Goal: Task Accomplishment & Management: Use online tool/utility

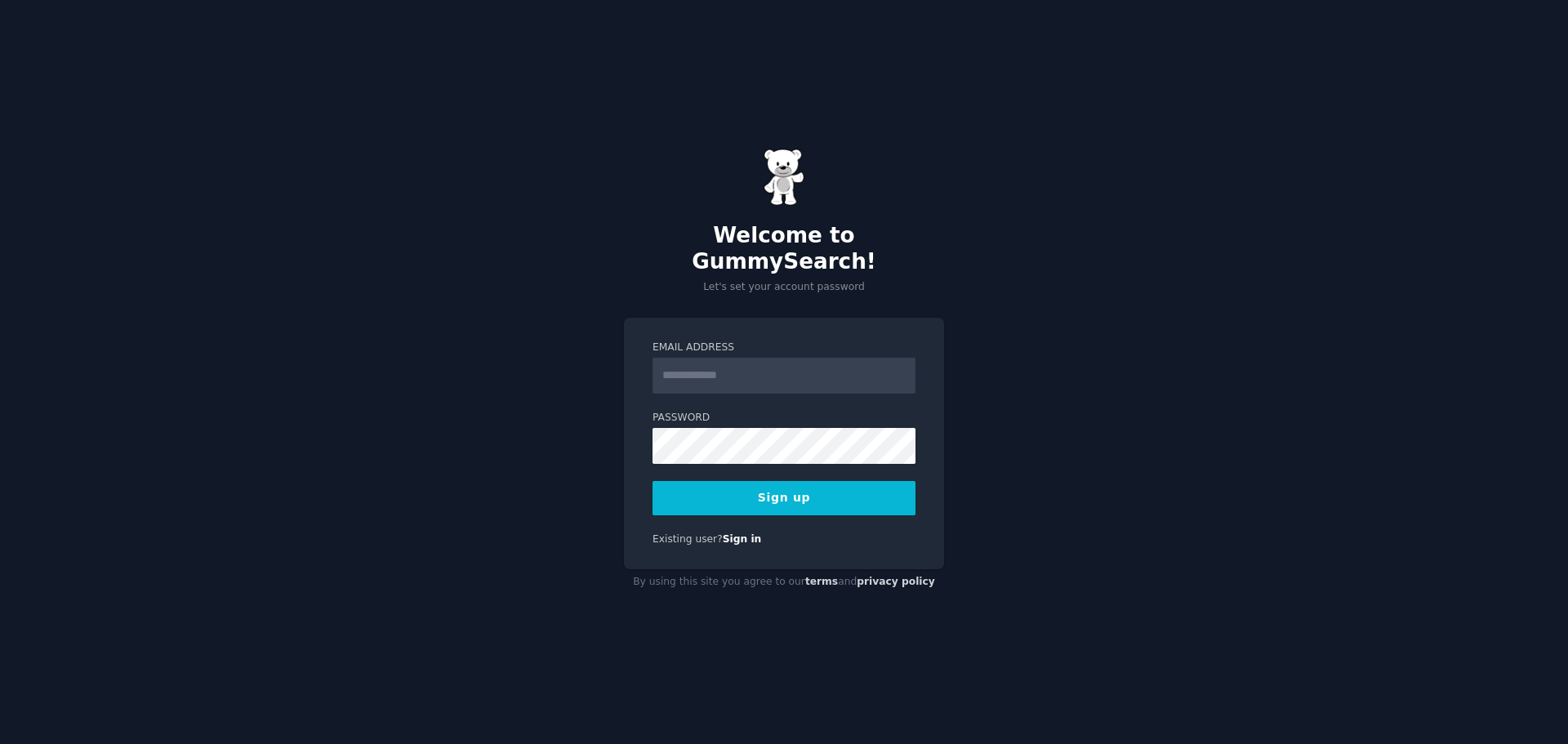
click at [804, 377] on input "Email Address" at bounding box center [784, 375] width 263 height 36
type input "**********"
click at [556, 455] on div "**********" at bounding box center [784, 372] width 1568 height 744
click at [804, 490] on button "Sign up" at bounding box center [784, 498] width 263 height 35
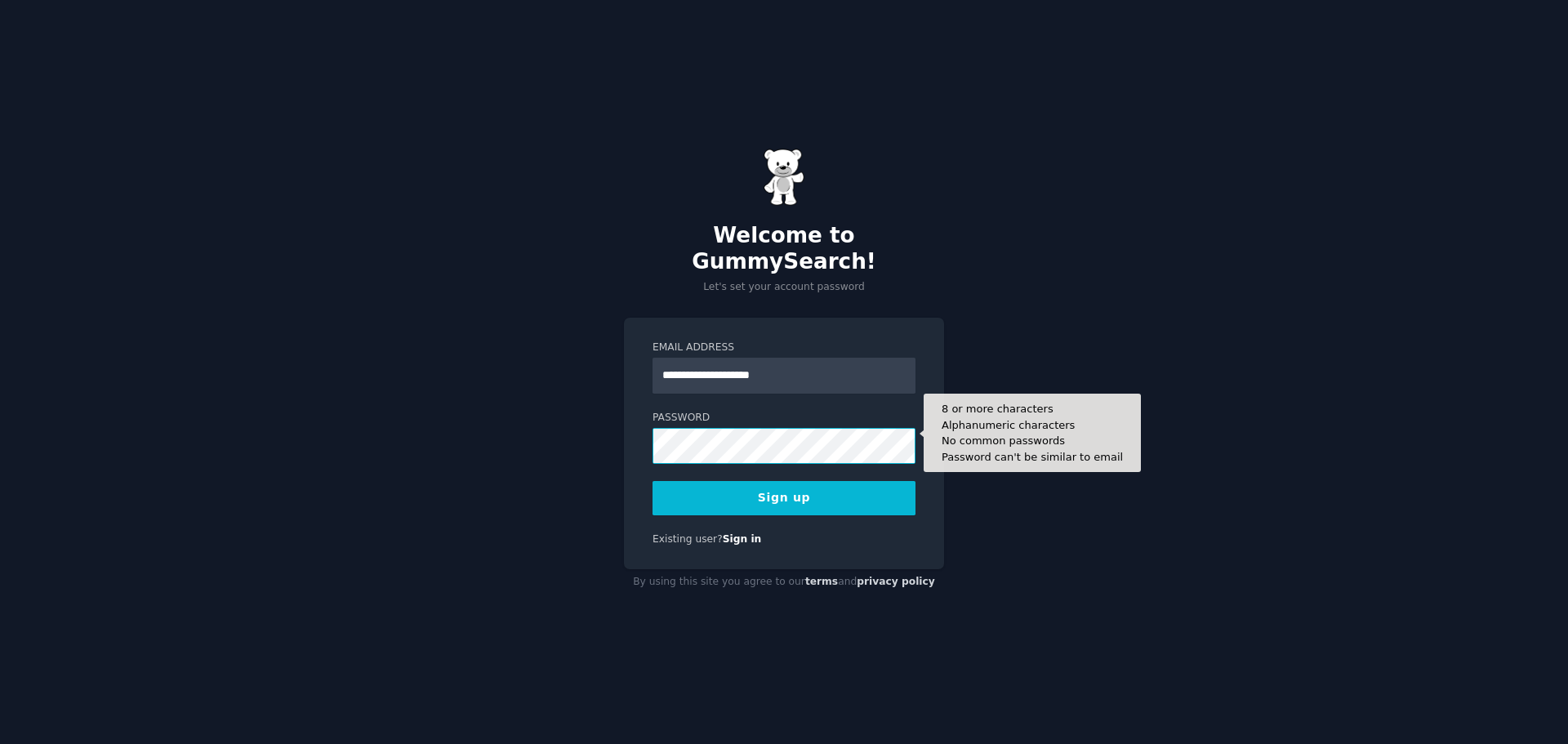
click at [652, 481] on button "Sign up" at bounding box center [784, 498] width 263 height 35
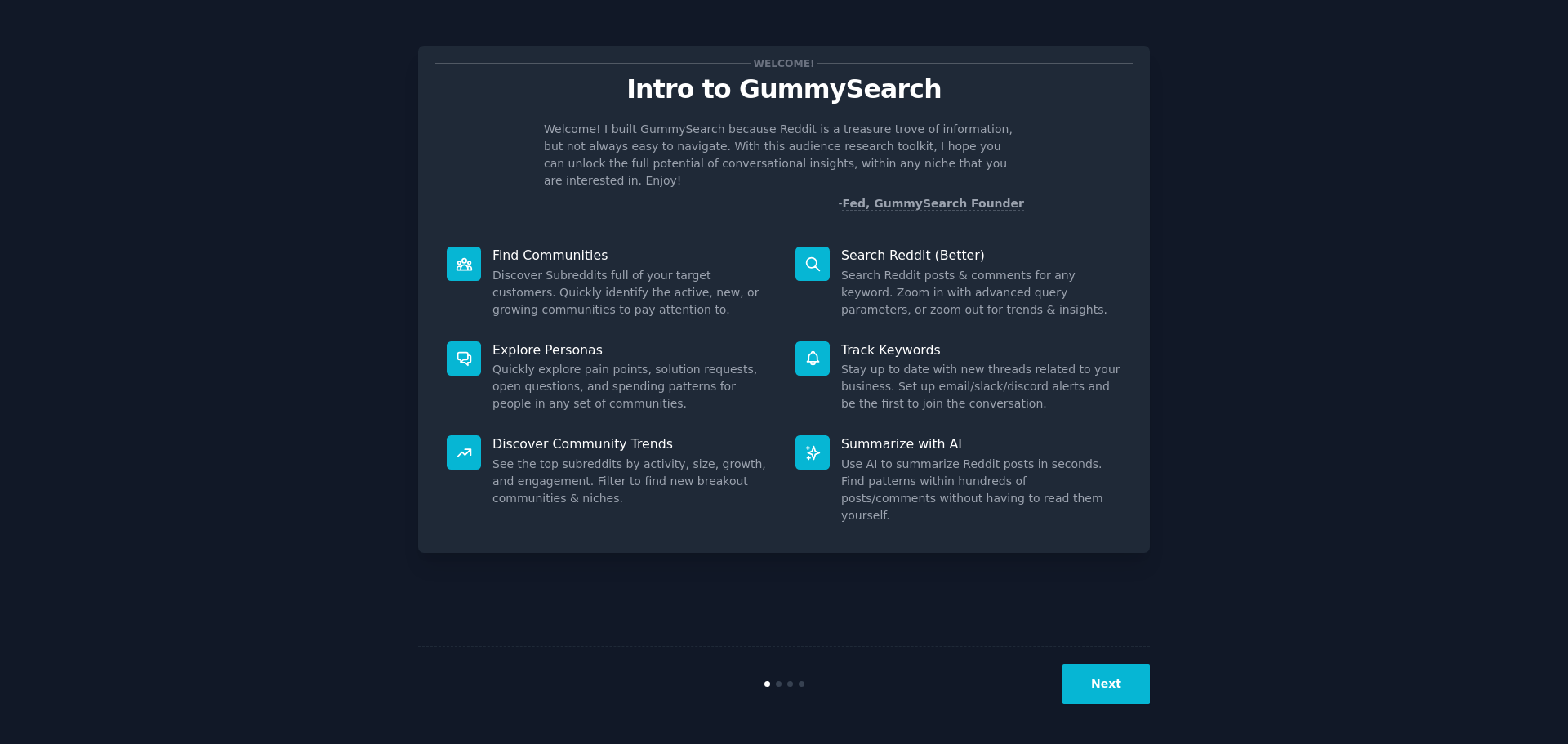
click at [1092, 678] on button "Next" at bounding box center [1105, 684] width 88 height 40
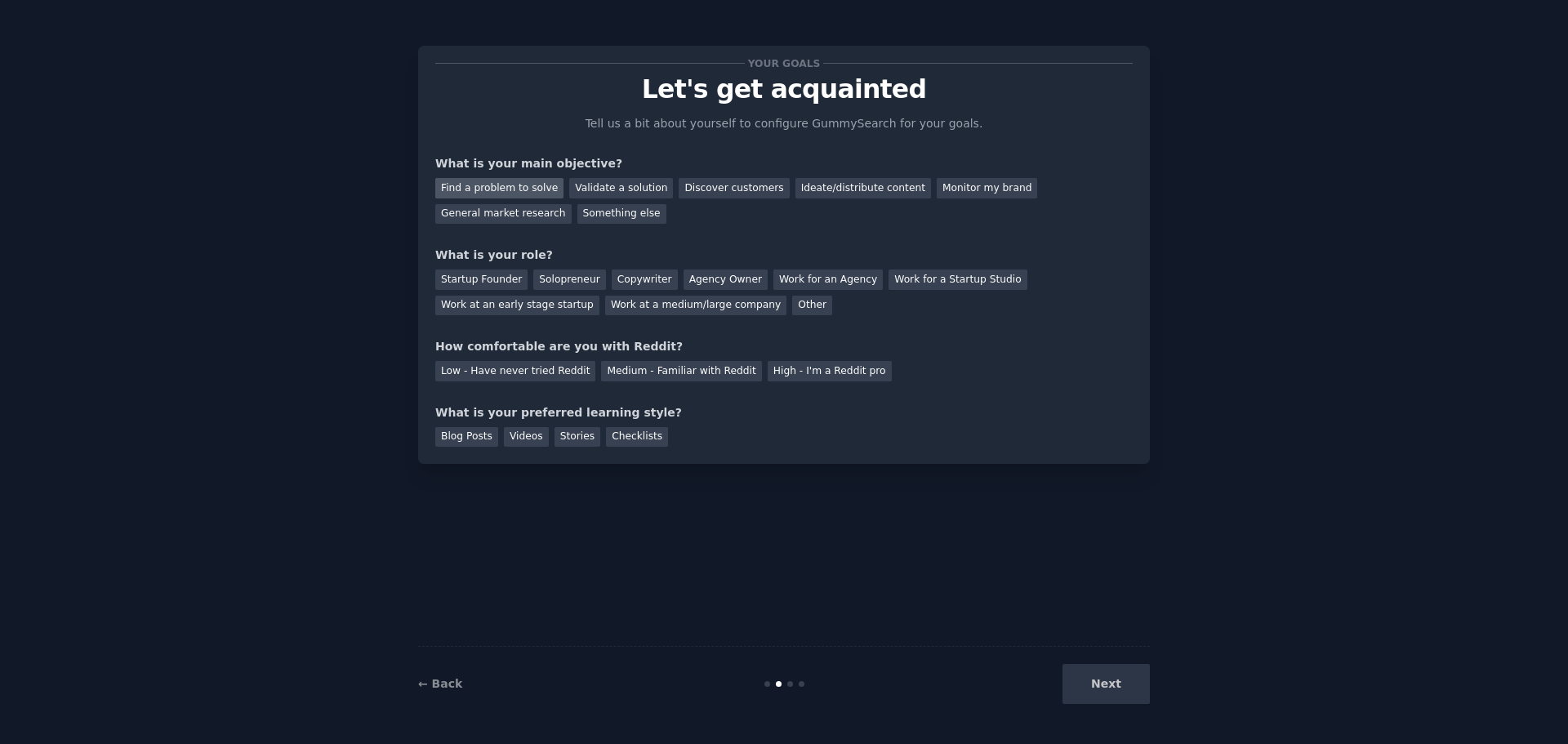
click at [520, 198] on div "Find a problem to solve" at bounding box center [499, 188] width 128 height 20
drag, startPoint x: 773, startPoint y: 191, endPoint x: 801, endPoint y: 190, distance: 28.0
click at [801, 190] on div "Find a problem to solve Validate a solution Discover customers Ideate/distribut…" at bounding box center [784, 198] width 698 height 51
click at [801, 190] on div "Ideate/distribute content" at bounding box center [863, 188] width 136 height 20
drag, startPoint x: 578, startPoint y: 190, endPoint x: 556, endPoint y: 187, distance: 22.2
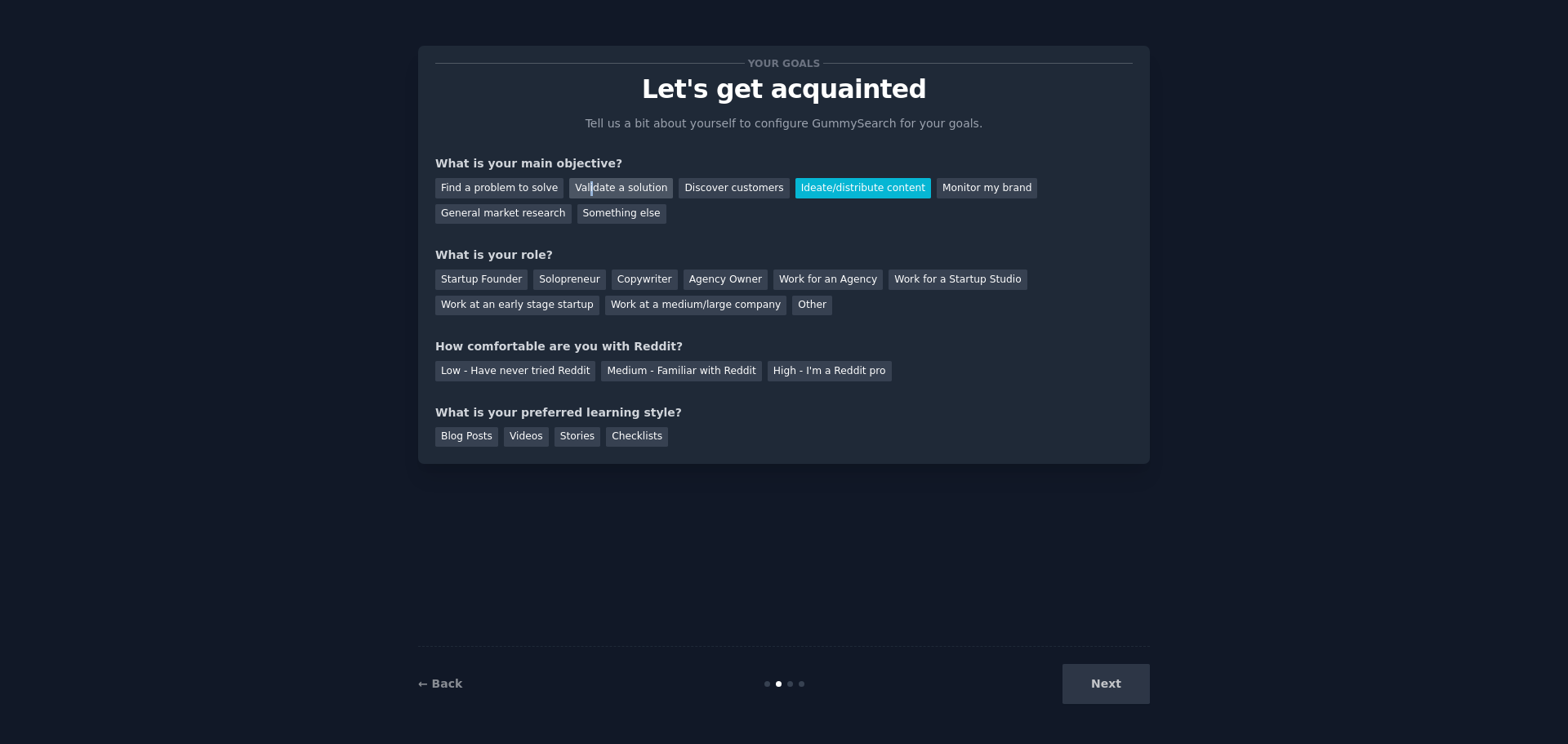
click at [575, 190] on div "Validate a solution" at bounding box center [622, 188] width 104 height 20
click at [570, 187] on div "Validate a solution" at bounding box center [622, 188] width 104 height 20
click at [529, 190] on div "Find a problem to solve" at bounding box center [499, 188] width 128 height 20
click at [545, 283] on div "Solopreneur" at bounding box center [569, 279] width 72 height 20
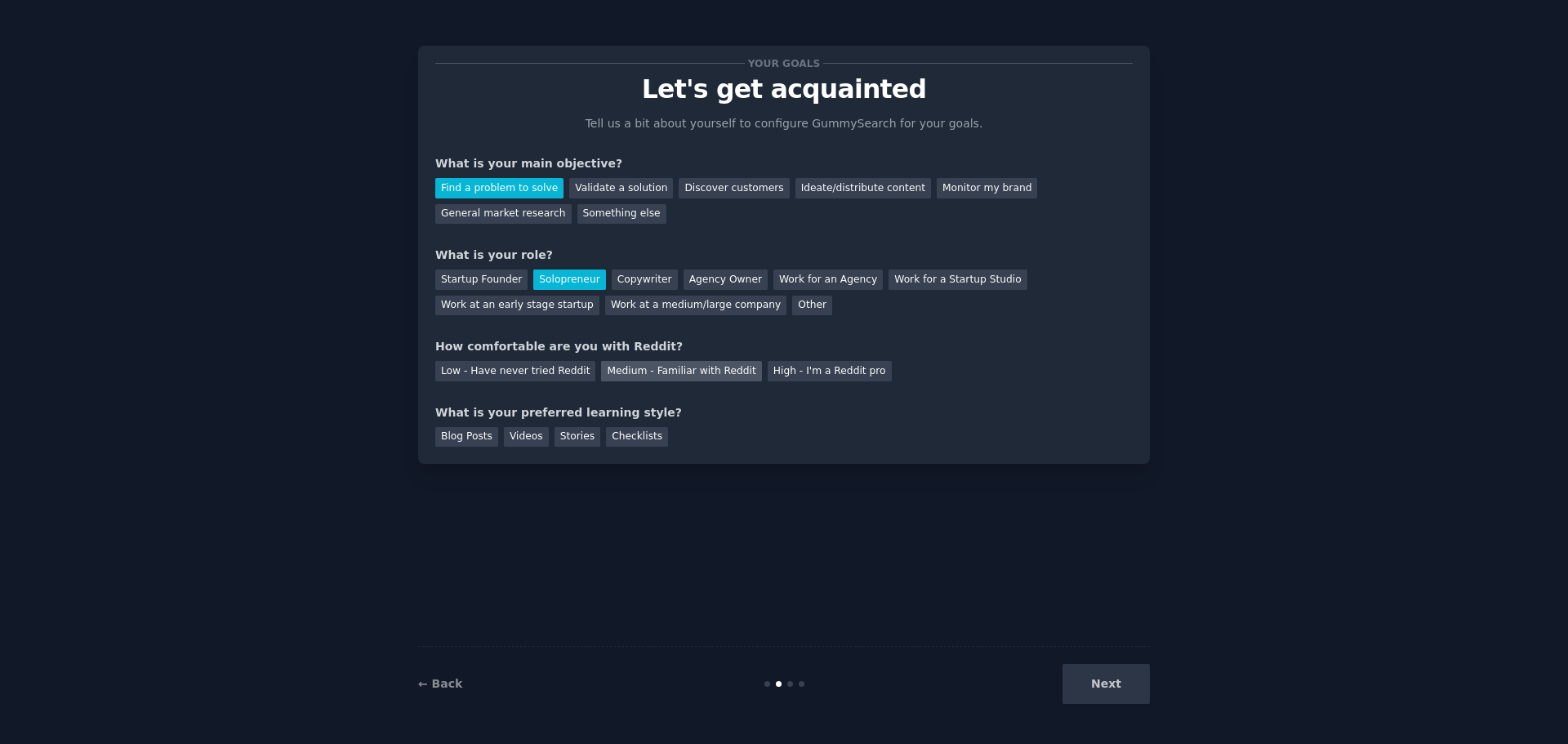
click at [601, 372] on div "Medium - Familiar with Reddit" at bounding box center [681, 371] width 160 height 20
click at [515, 428] on div "Videos" at bounding box center [526, 437] width 45 height 20
click at [1095, 687] on button "Next" at bounding box center [1105, 684] width 88 height 40
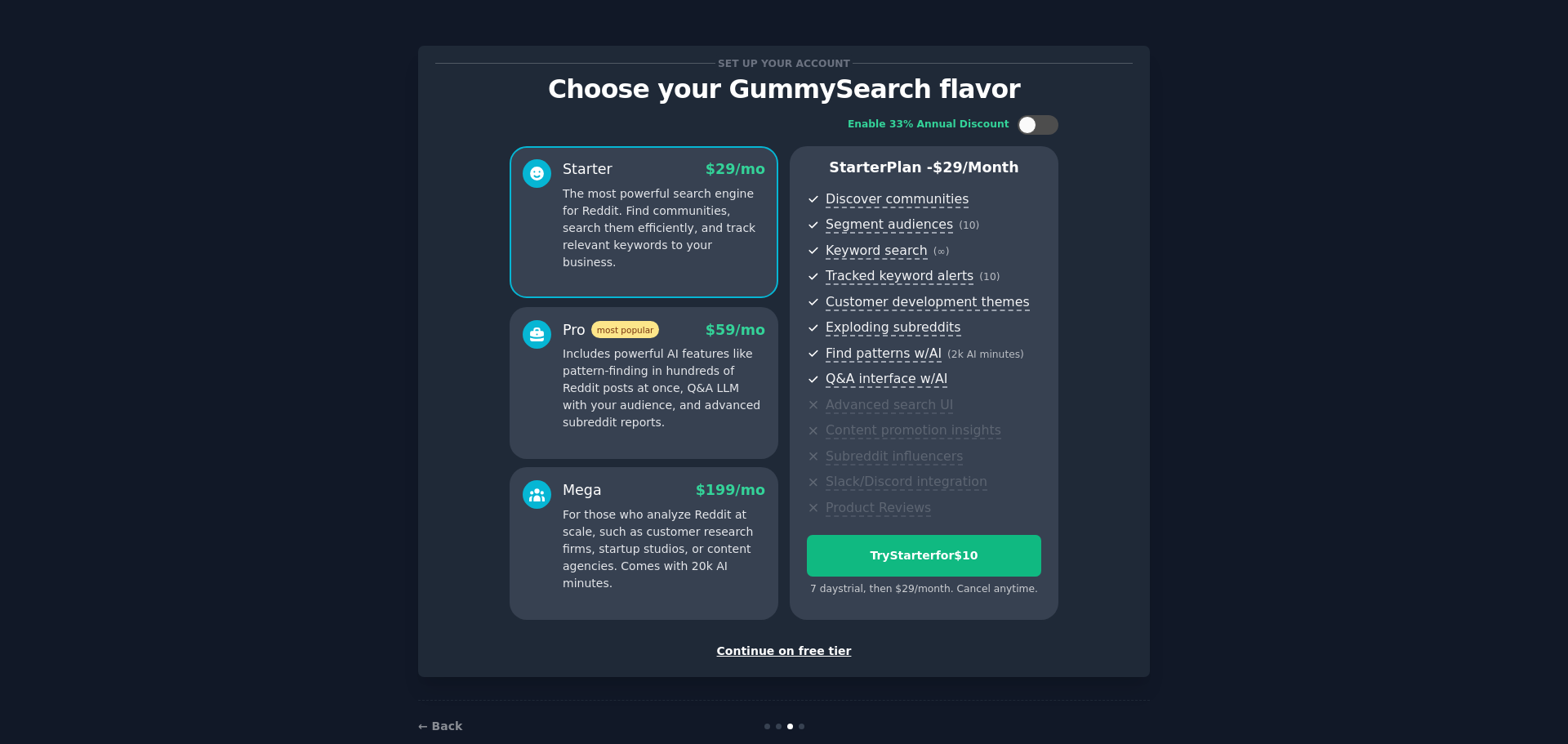
click at [800, 647] on div "Continue on free tier" at bounding box center [784, 651] width 698 height 17
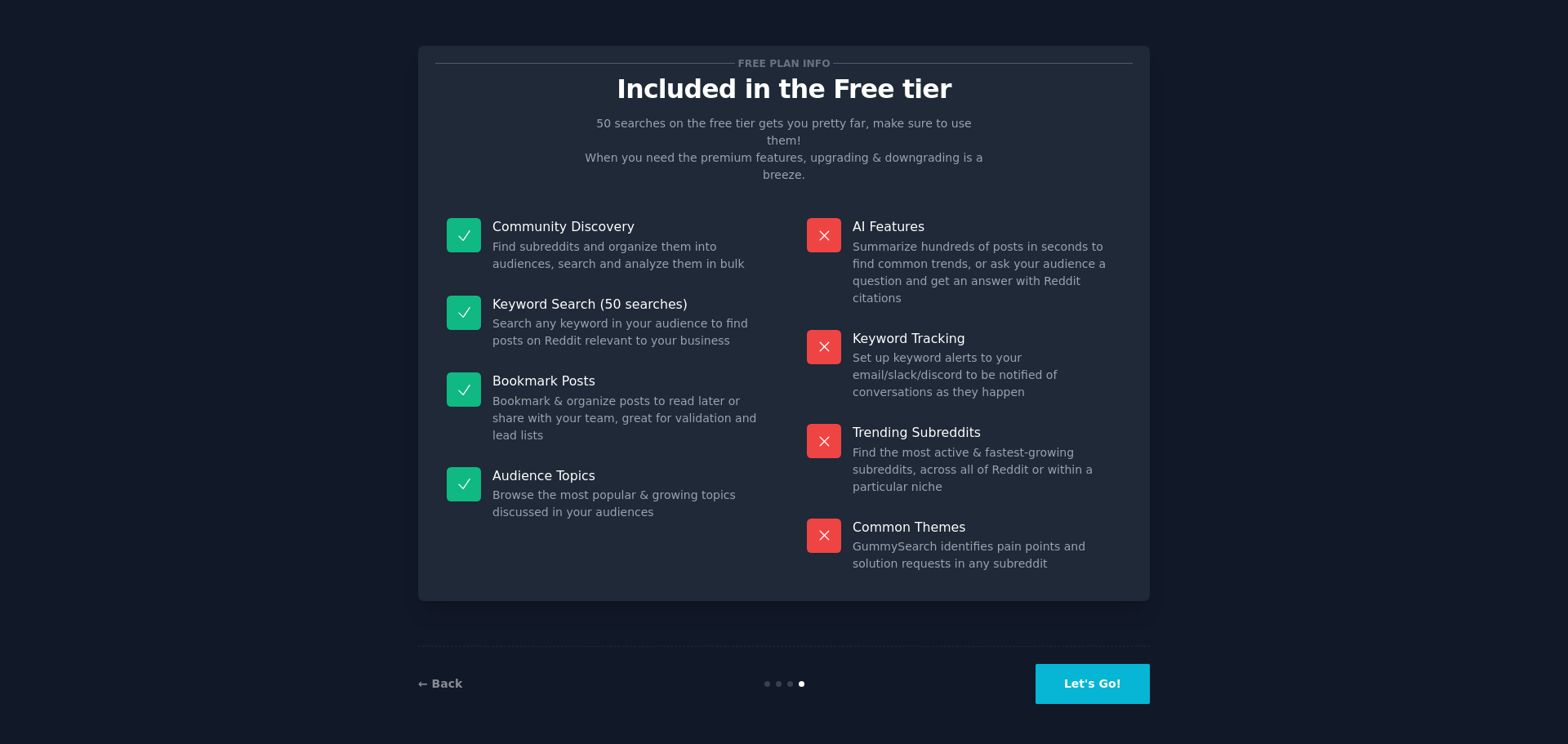
click at [1095, 699] on button "Let's Go!" at bounding box center [1092, 684] width 115 height 40
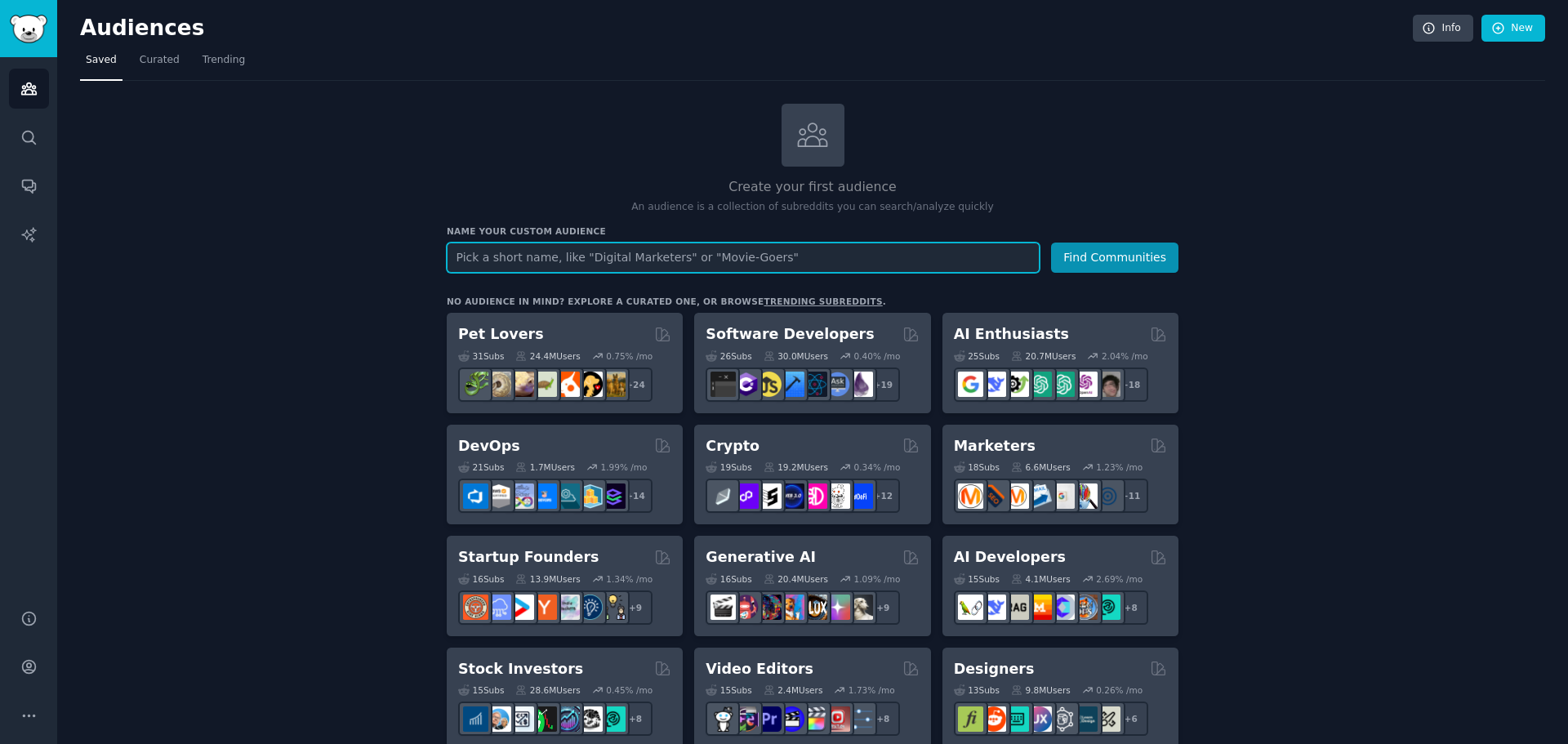
type input "i"
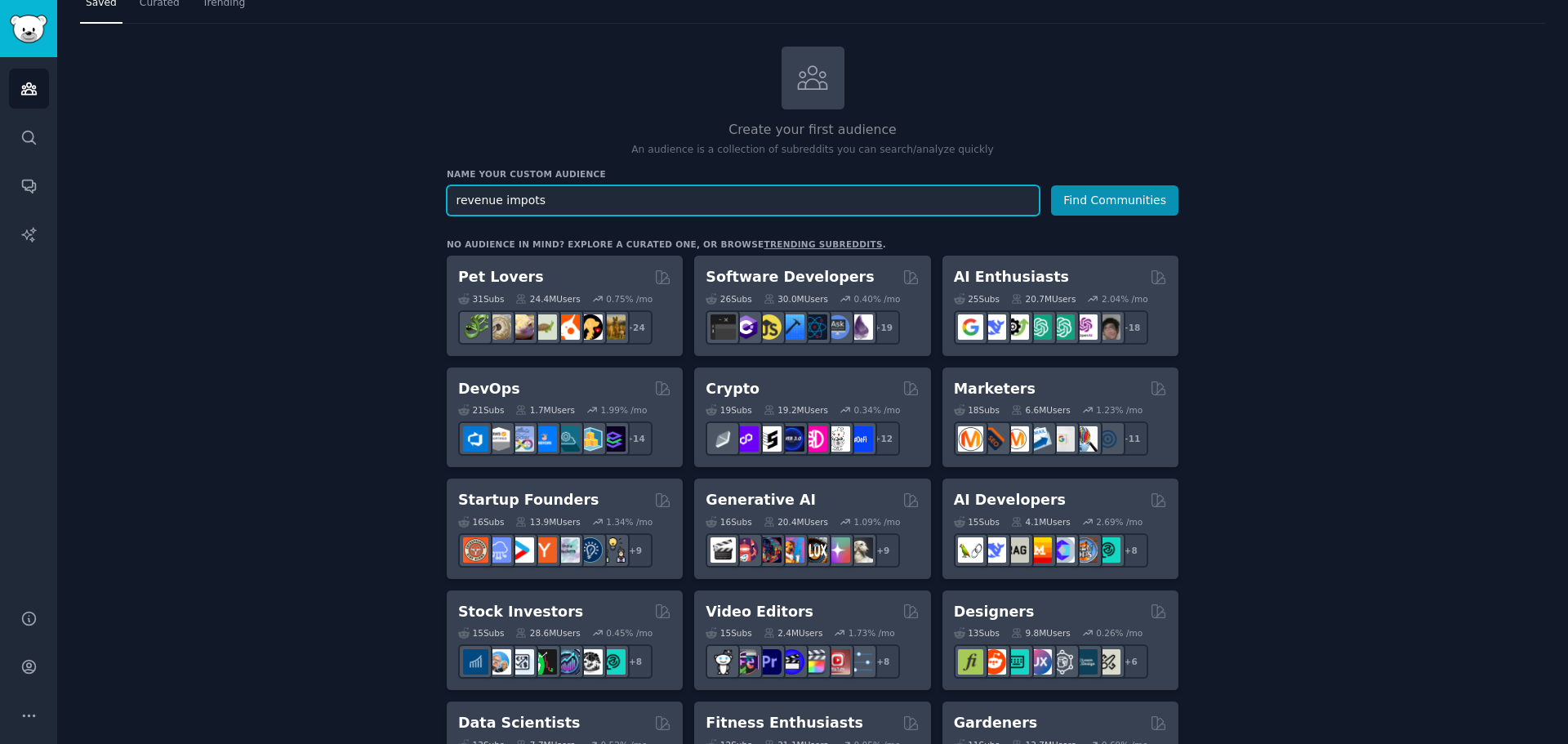
scroll to position [82, 0]
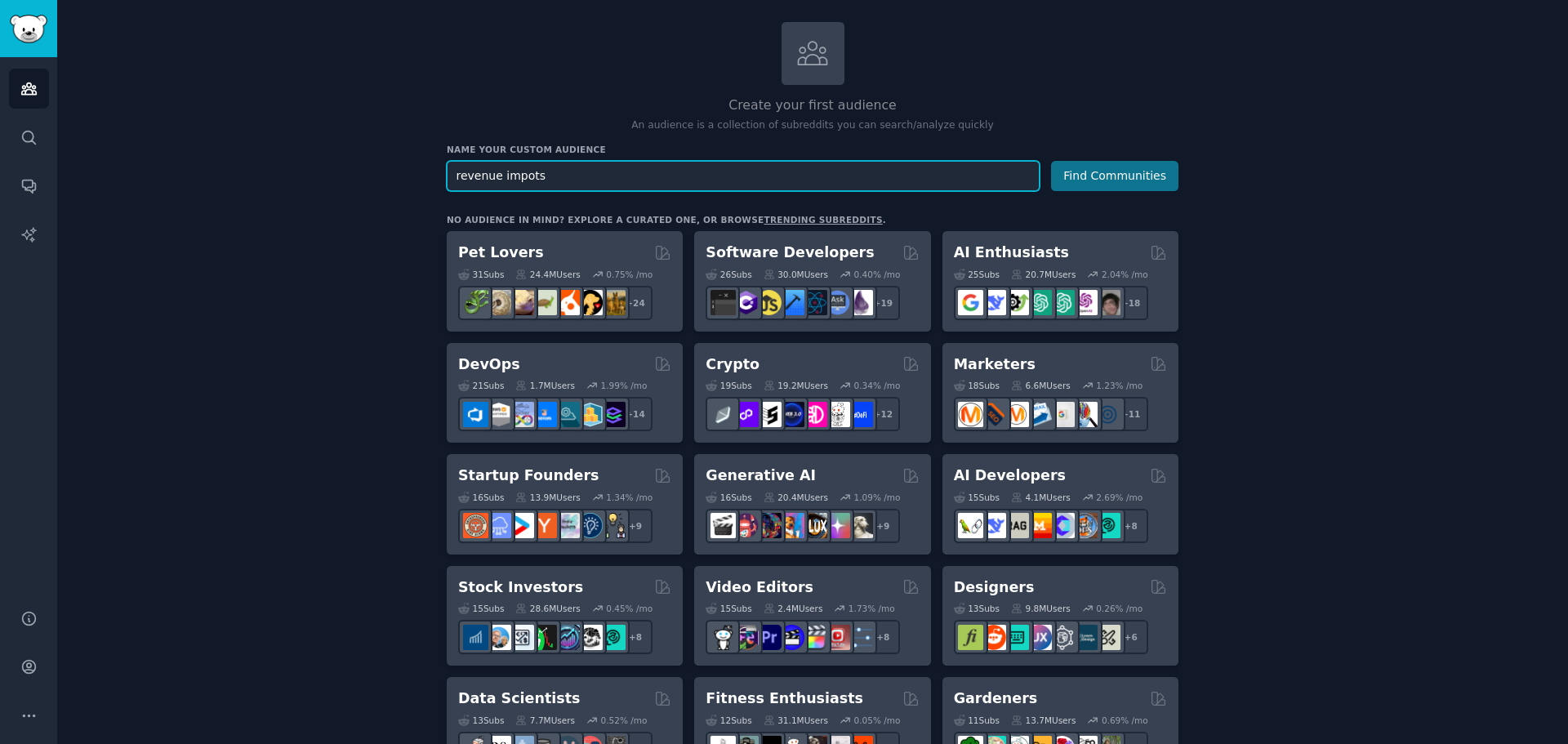
type input "revenue impots"
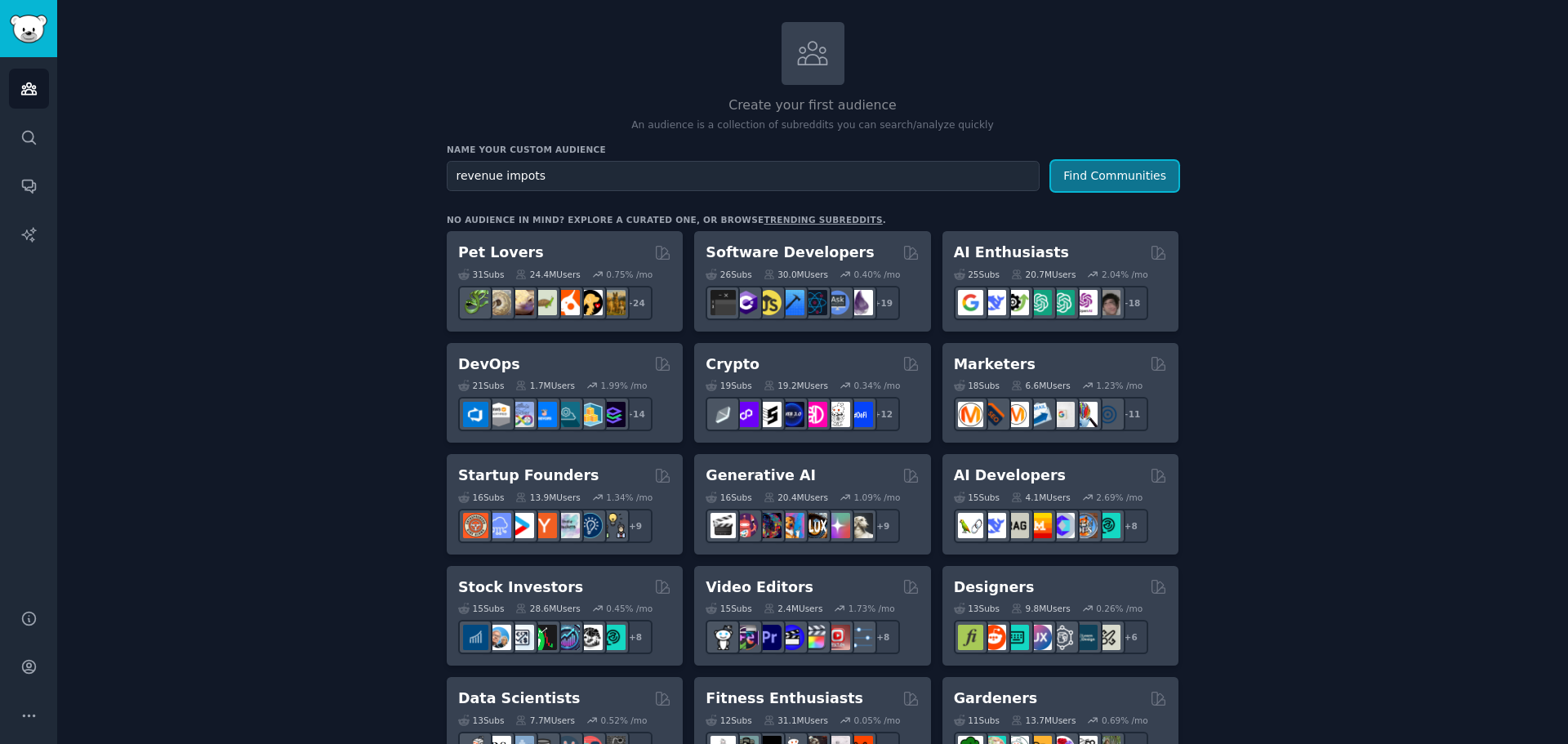
click at [1137, 181] on button "Find Communities" at bounding box center [1115, 175] width 127 height 30
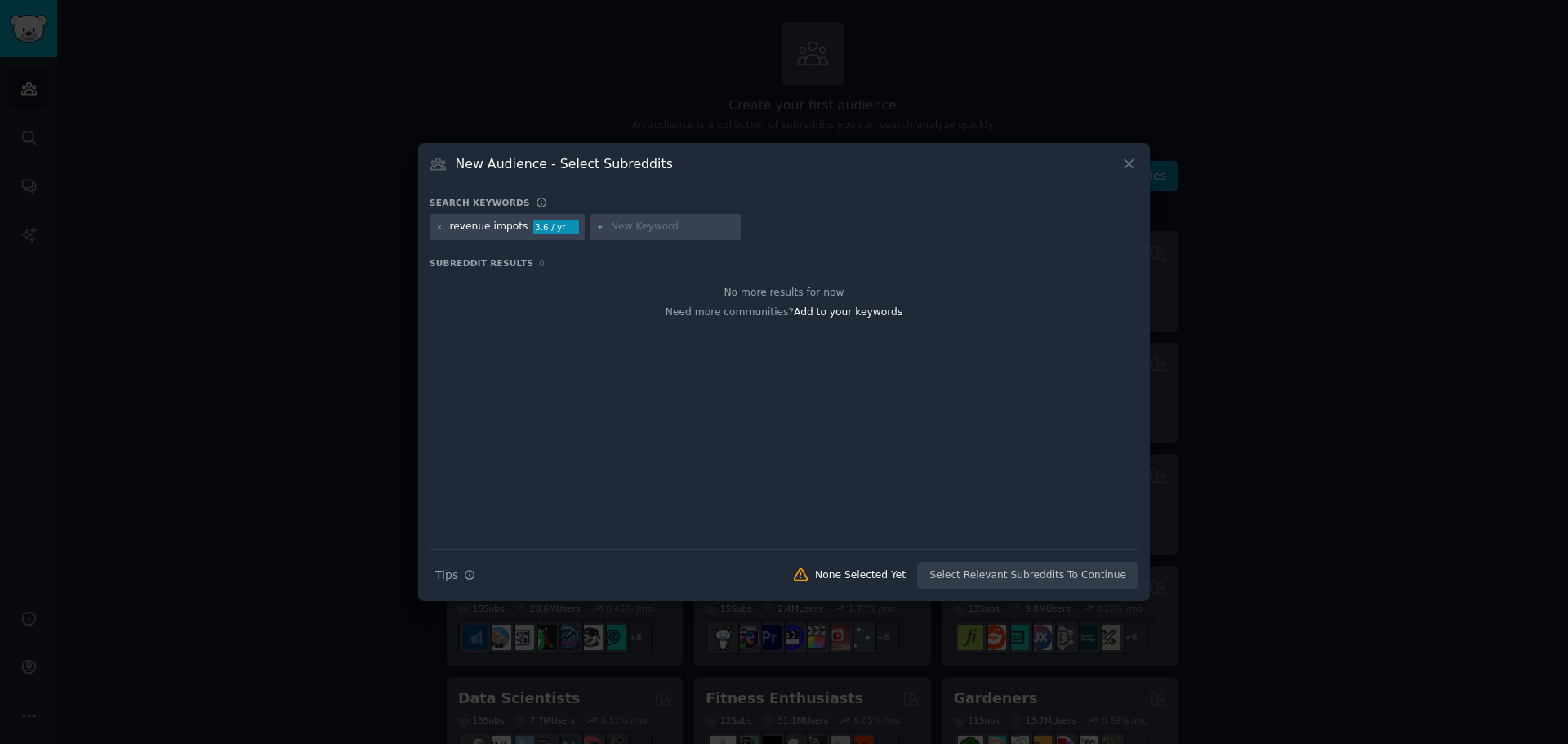
click at [446, 228] on div "revenue impots 3.6 / yr" at bounding box center [507, 226] width 155 height 26
click at [439, 228] on icon at bounding box center [439, 226] width 9 height 9
click at [458, 227] on input "text" at bounding box center [512, 226] width 124 height 14
type input "impots"
click at [570, 350] on div at bounding box center [784, 383] width 708 height 275
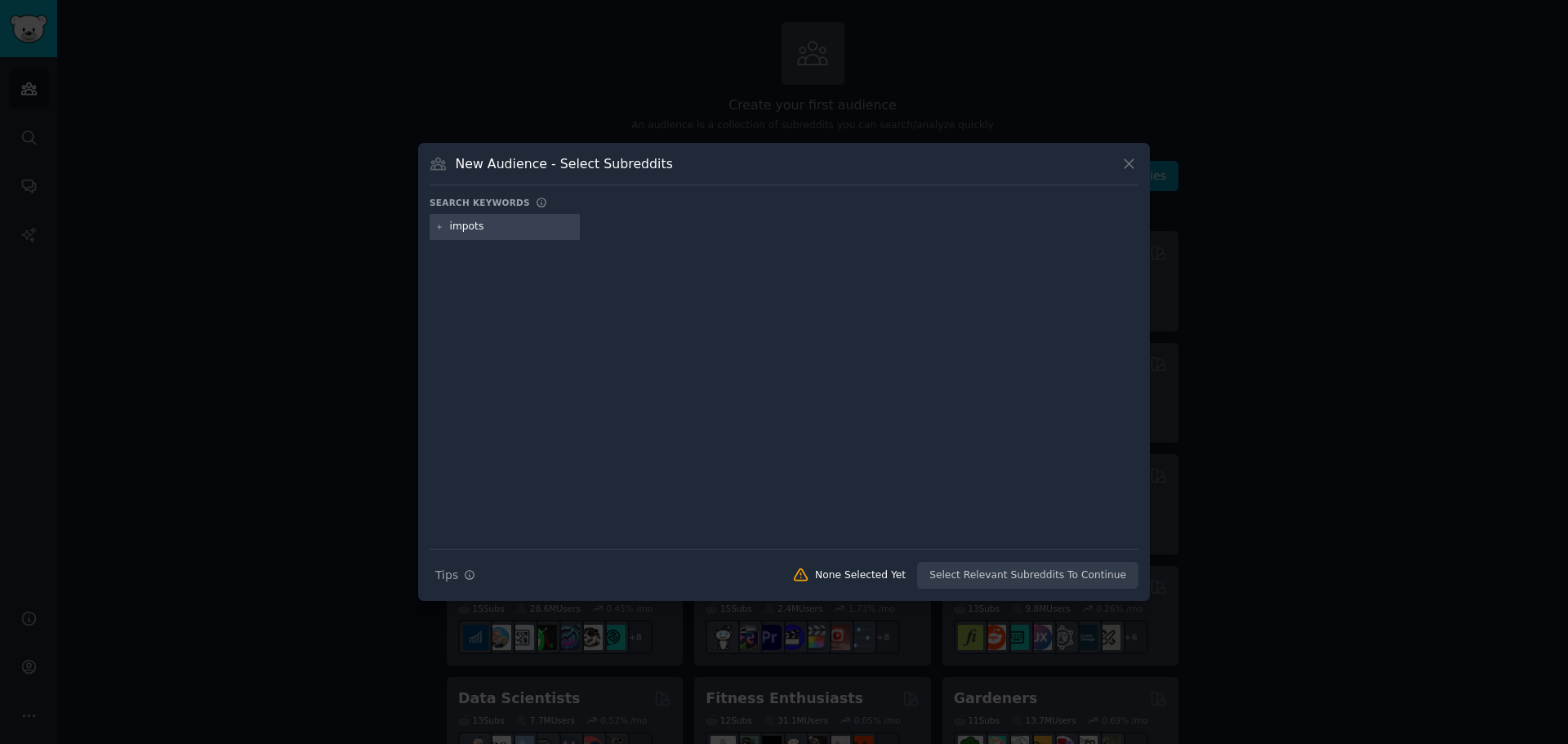
click at [438, 225] on icon at bounding box center [439, 226] width 9 height 9
drag, startPoint x: 492, startPoint y: 248, endPoint x: 511, endPoint y: 249, distance: 19.0
click at [503, 249] on div "Search keywords impots Search Tips Tips None Selected Yet Select Relevant Subre…" at bounding box center [784, 393] width 708 height 393
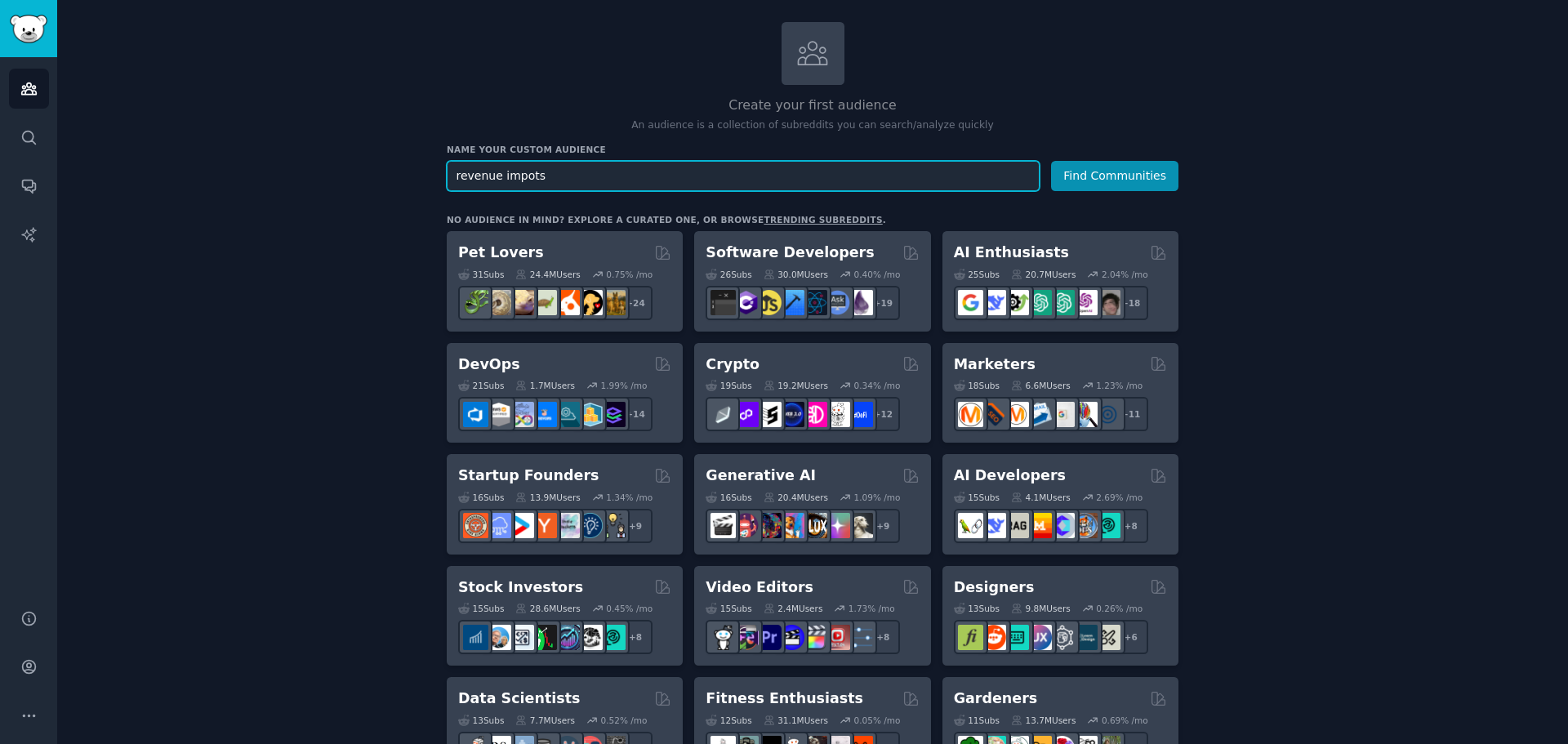
drag, startPoint x: 494, startPoint y: 178, endPoint x: 169, endPoint y: 183, distance: 325.0
type input "impots"
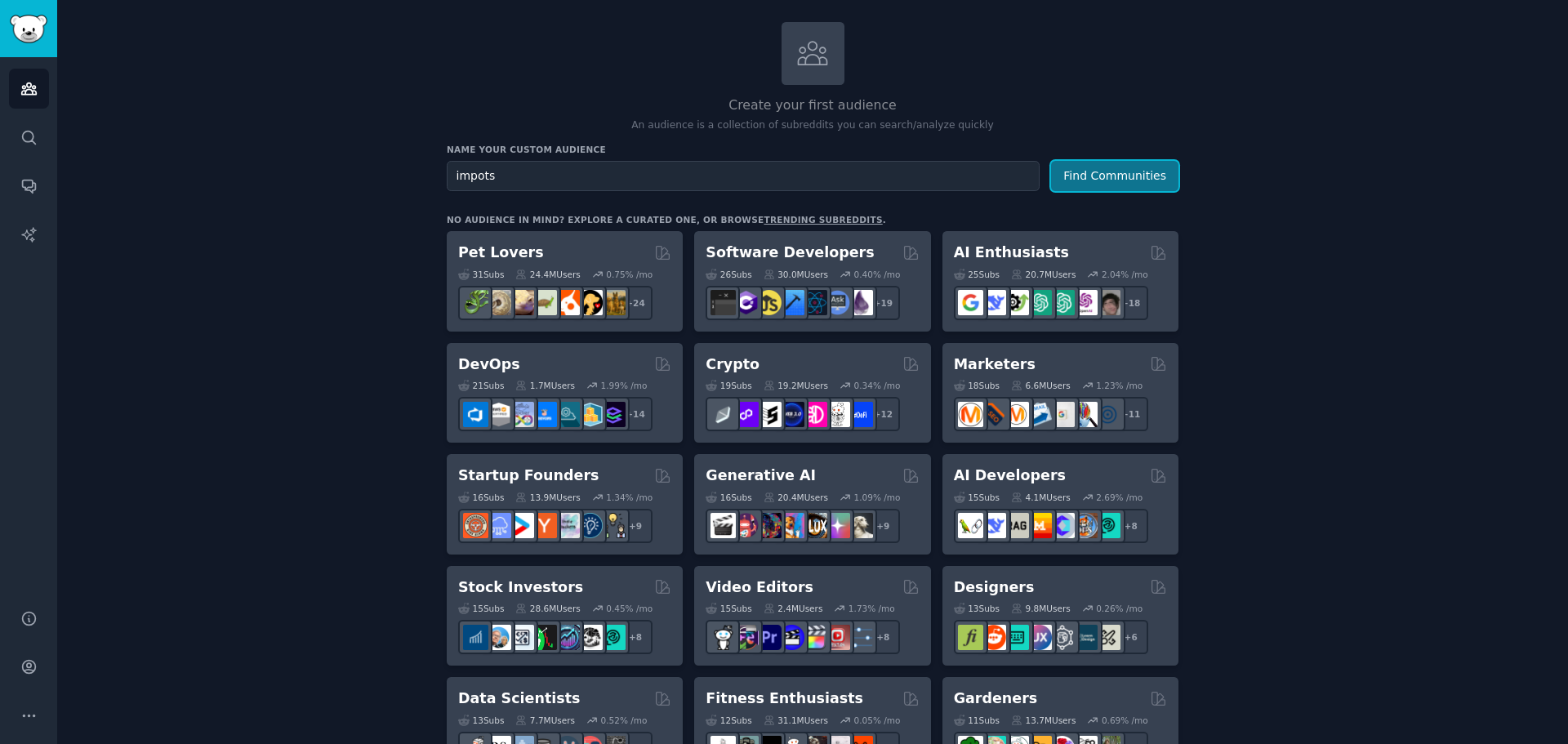
click at [1096, 173] on button "Find Communities" at bounding box center [1115, 175] width 127 height 30
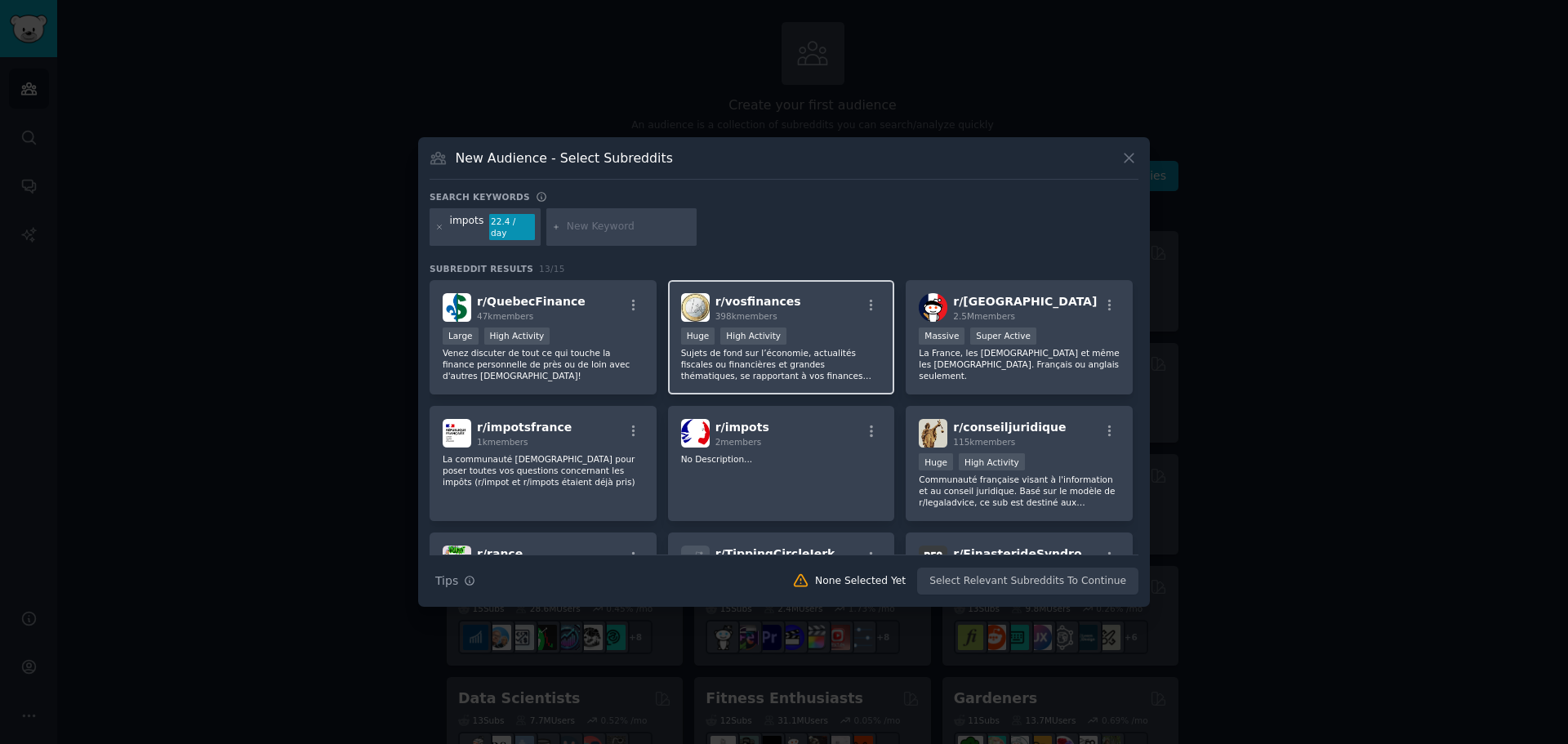
click at [714, 364] on p "Sujets de fond sur l’économie, actualités fiscales ou financières et grandes th…" at bounding box center [782, 364] width 200 height 35
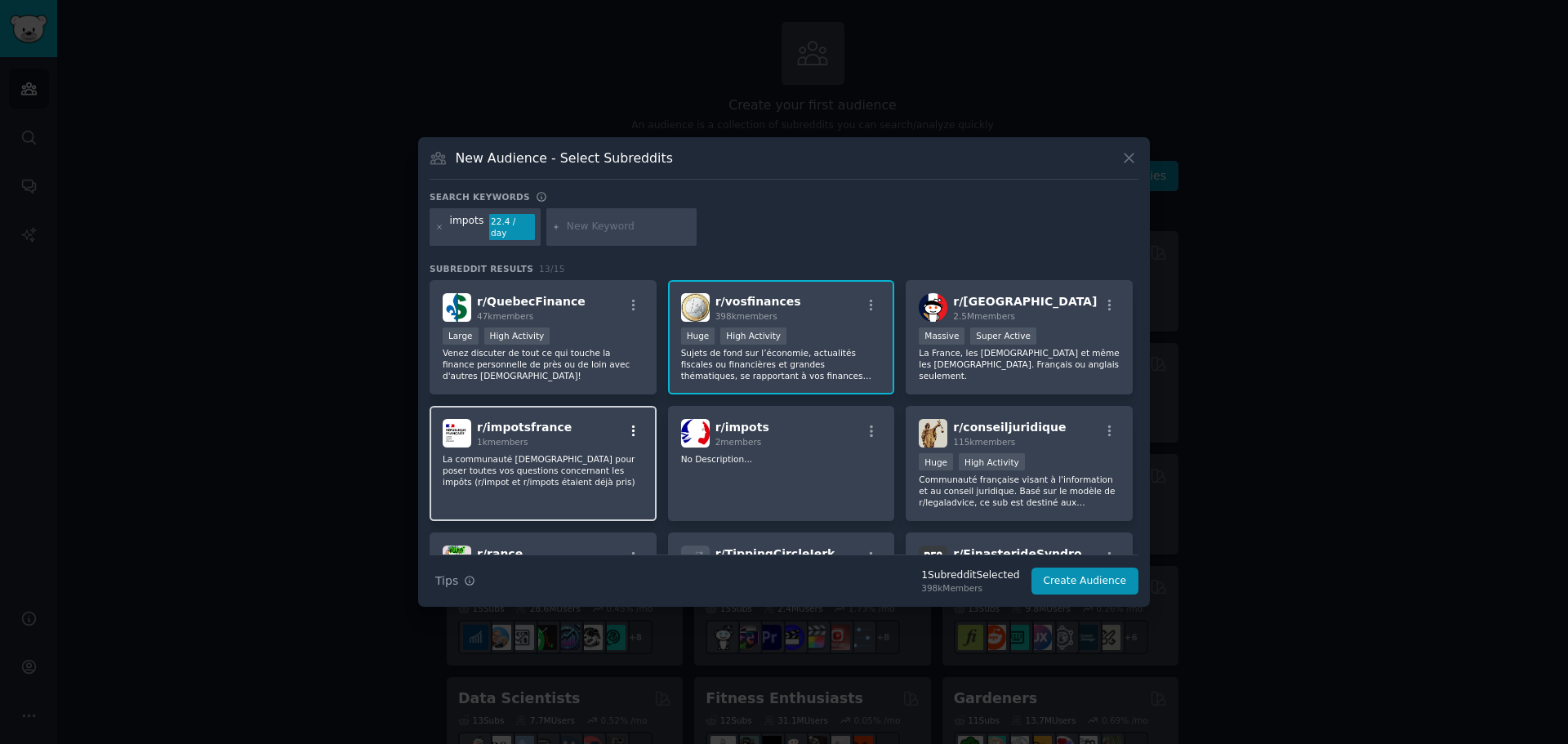
click at [634, 424] on icon "button" at bounding box center [633, 431] width 14 height 14
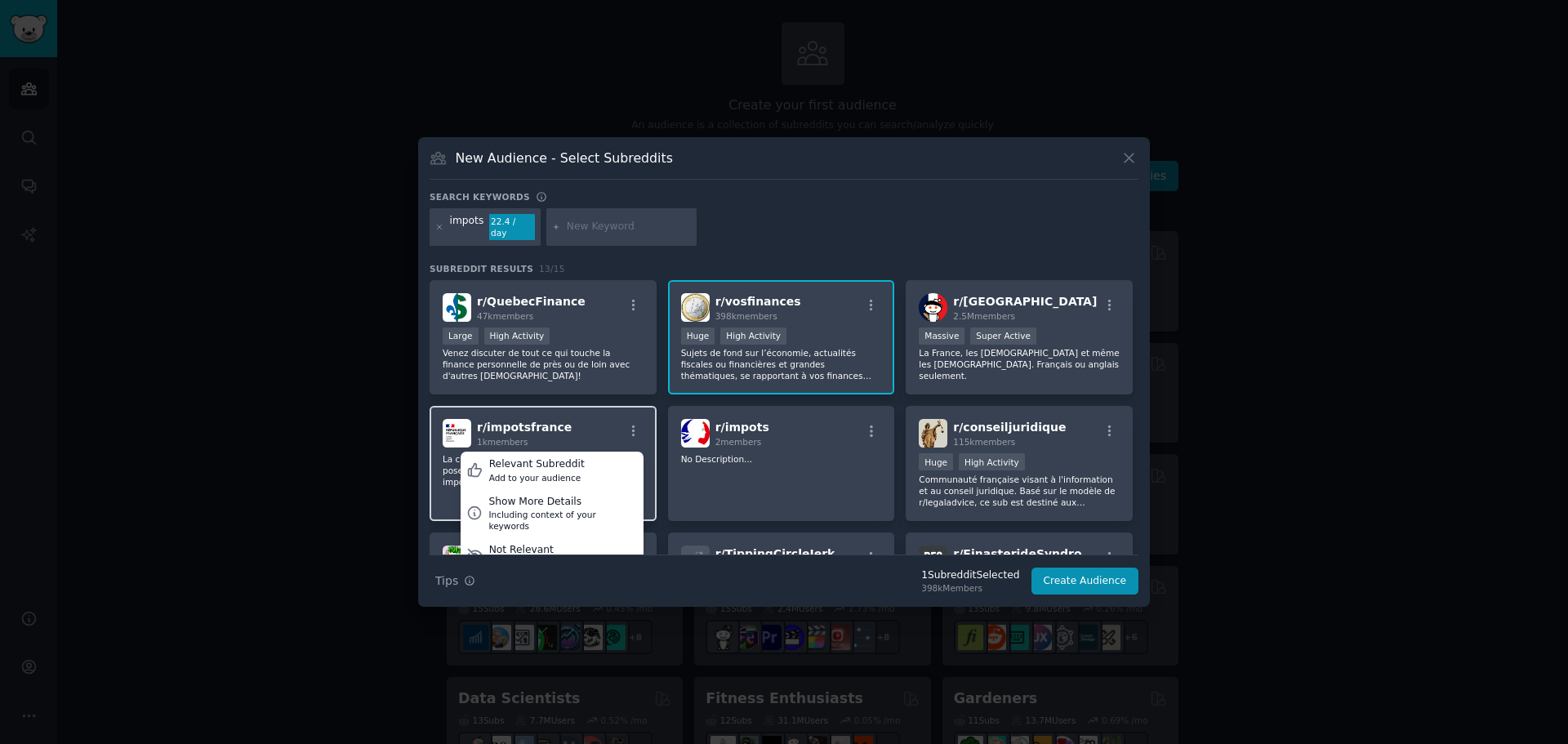
click at [590, 431] on div "r/ impotsfrance 1k members Relevant Subreddit Add to your audience Show More De…" at bounding box center [543, 434] width 200 height 29
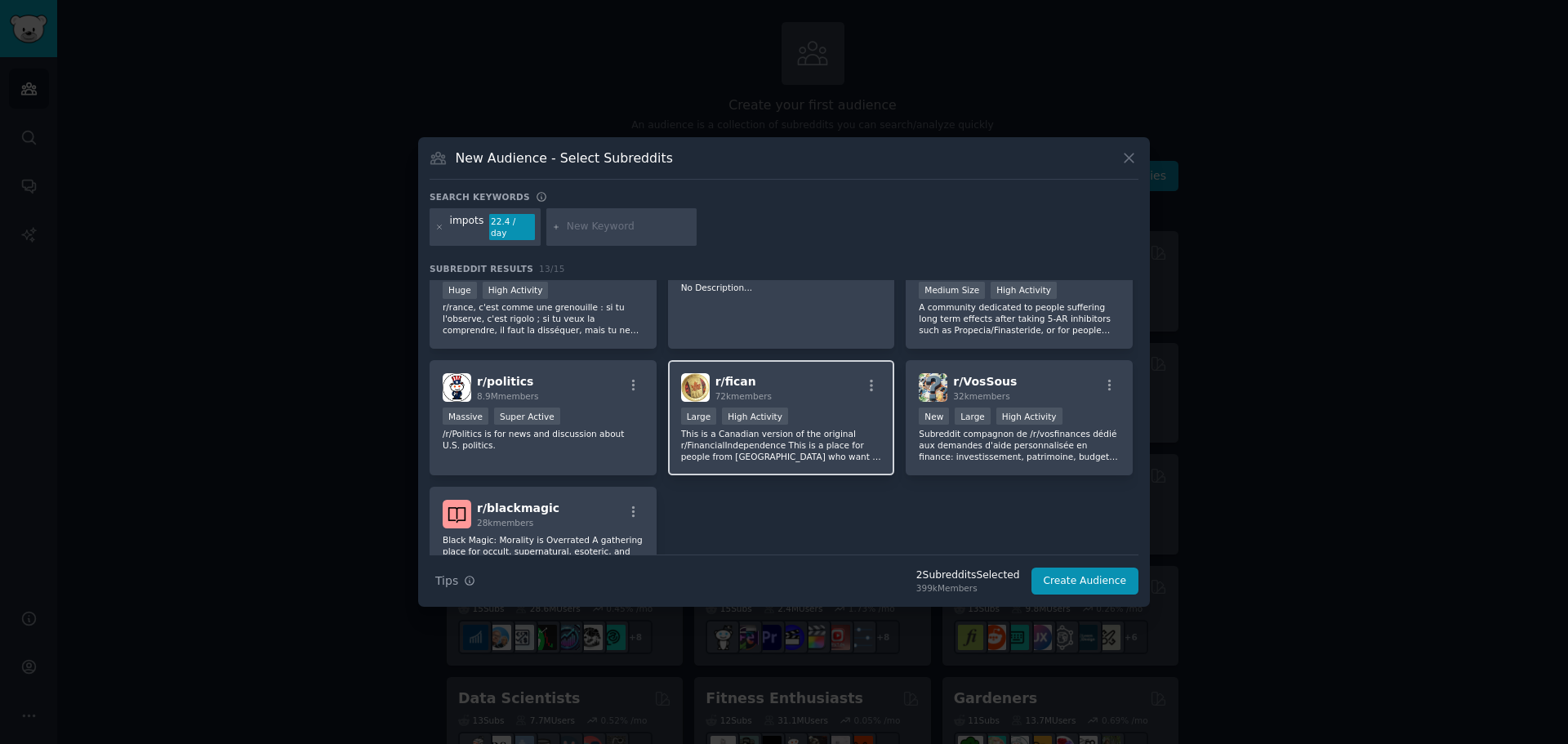
scroll to position [383, 0]
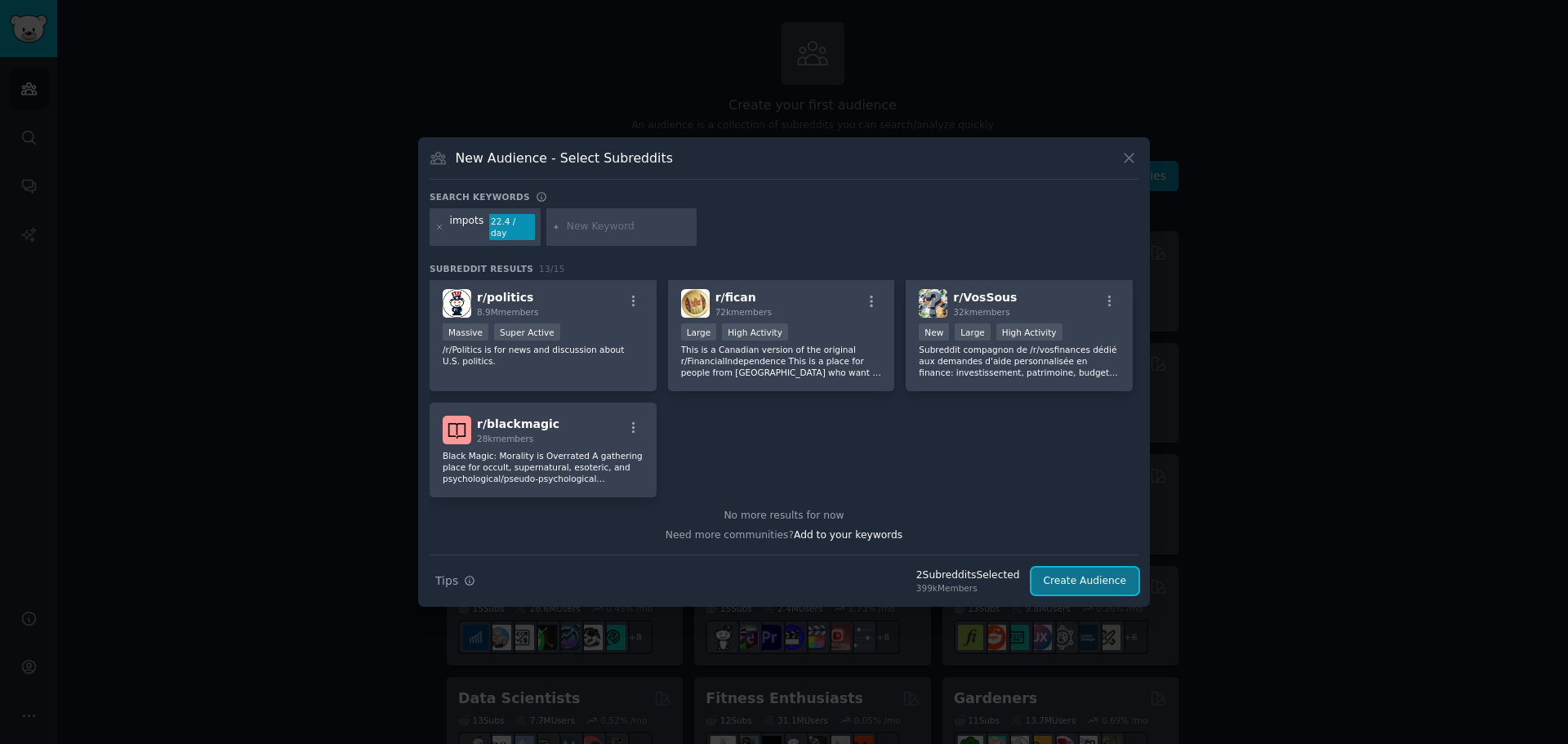
click at [1083, 575] on button "Create Audience" at bounding box center [1085, 581] width 108 height 28
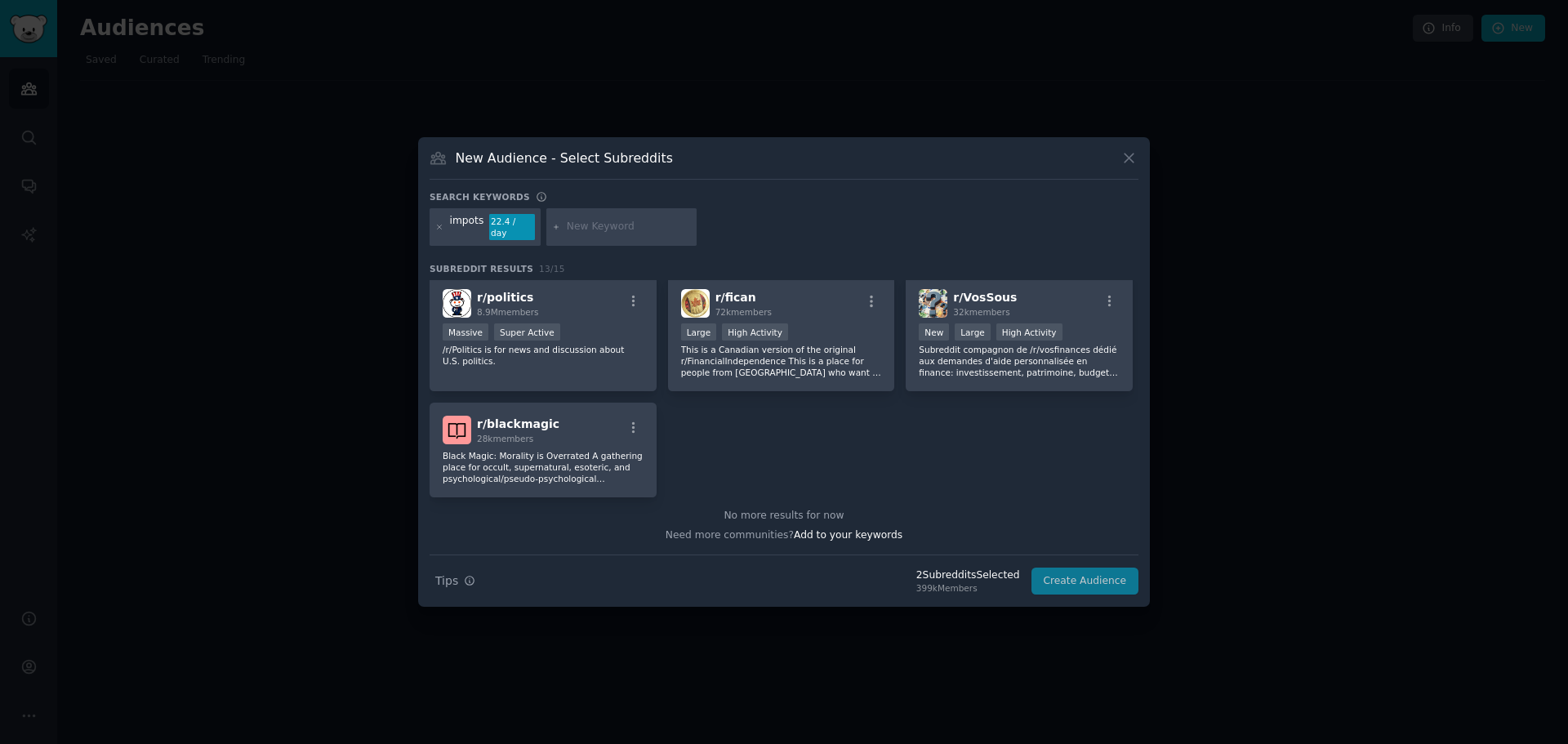
scroll to position [0, 0]
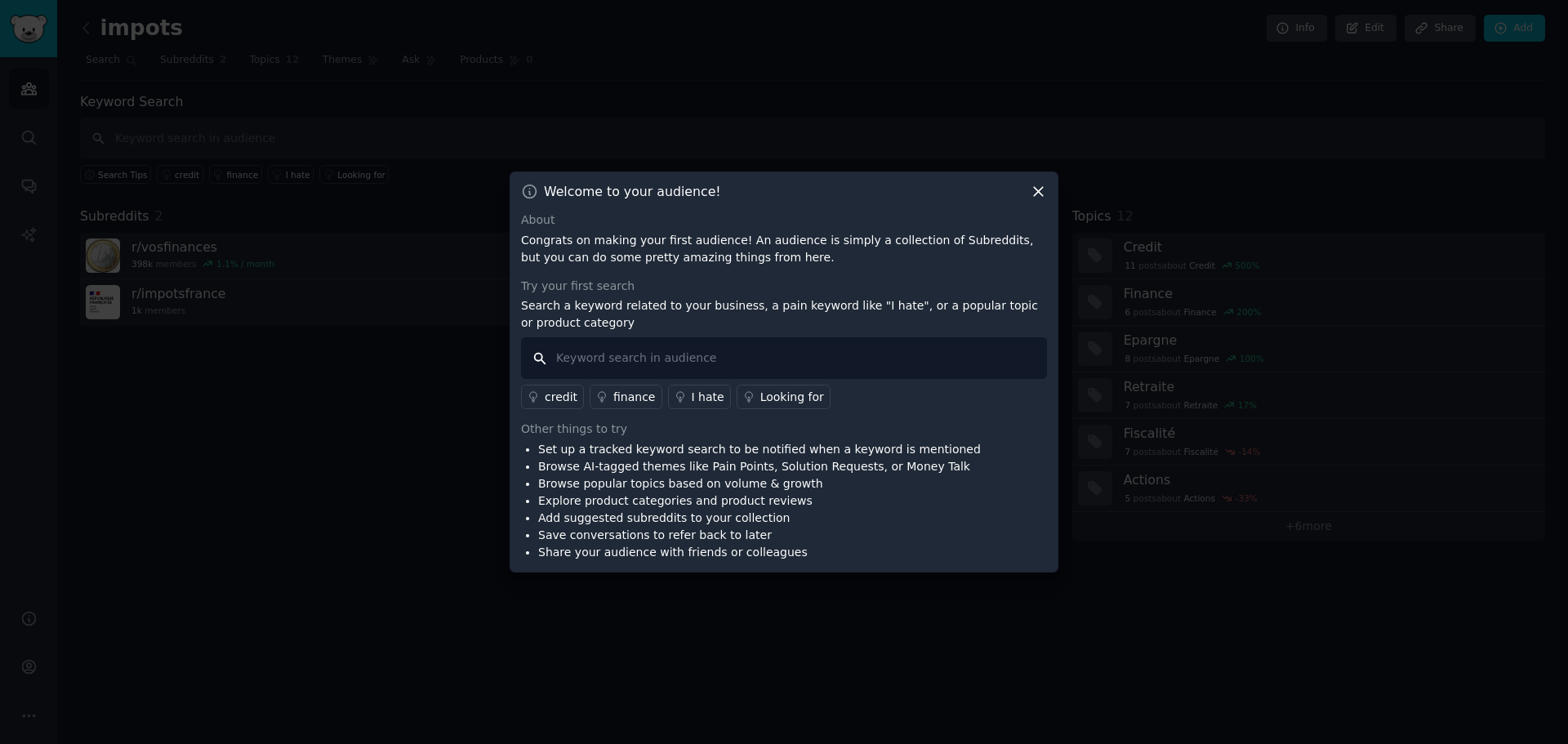
click at [614, 357] on input "text" at bounding box center [784, 358] width 526 height 41
click at [597, 359] on input "reel" at bounding box center [784, 358] width 526 height 41
type input "réel"
click at [543, 356] on input "réel" at bounding box center [784, 358] width 526 height 41
click at [617, 345] on input "réel" at bounding box center [784, 358] width 526 height 41
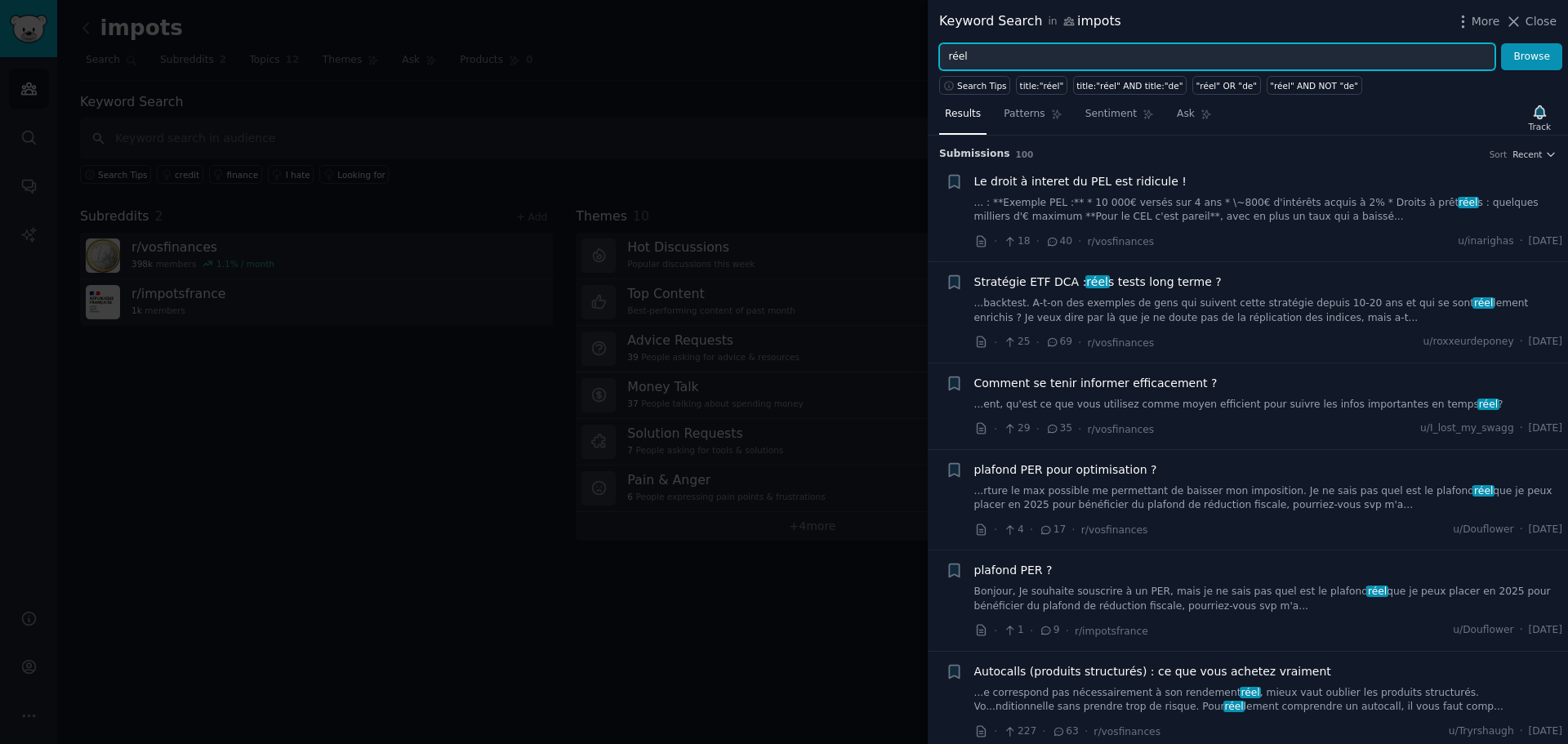
click at [1018, 43] on input "réel" at bounding box center [1216, 57] width 556 height 28
click at [1017, 43] on input "réel" at bounding box center [1216, 57] width 556 height 28
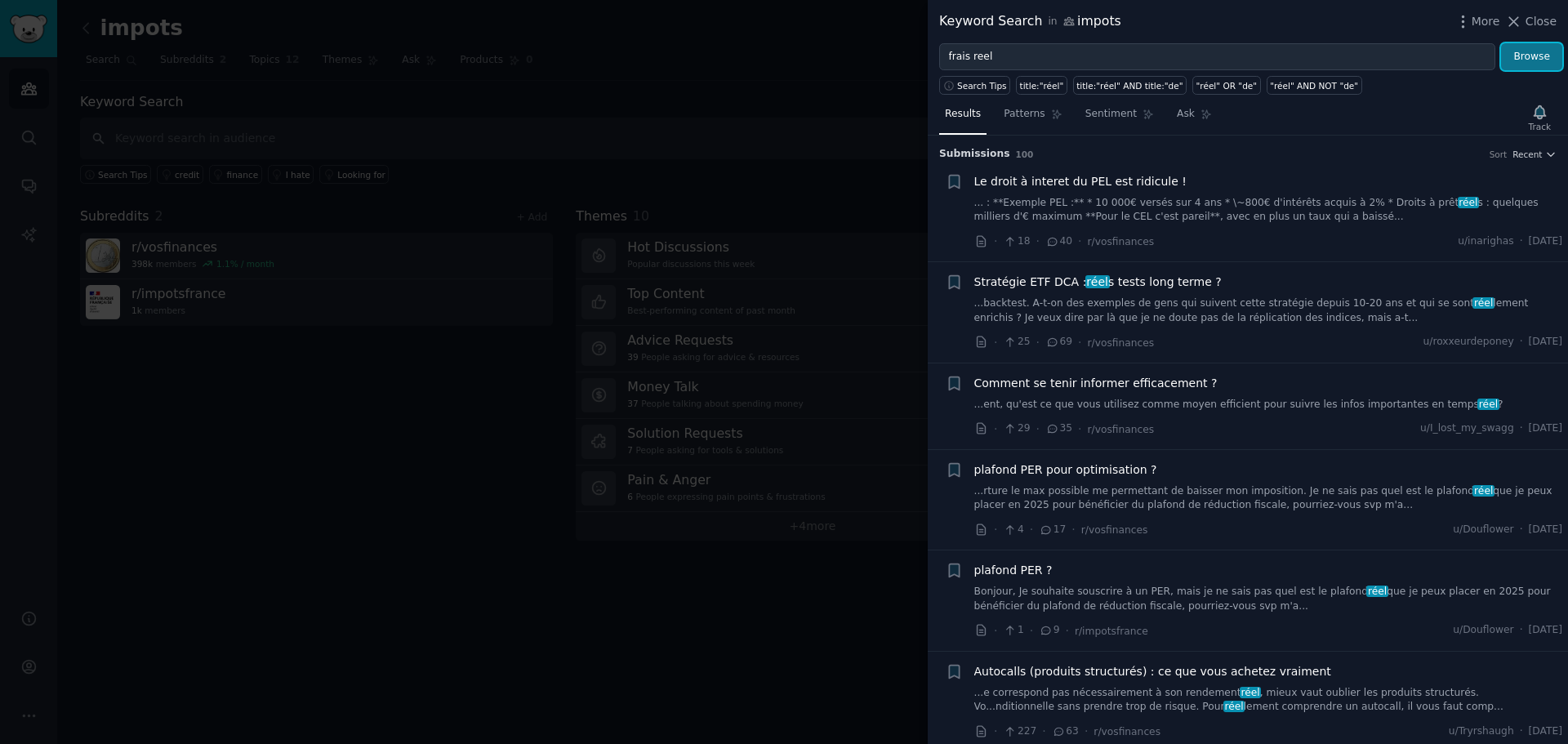
click at [1540, 59] on button "Browse" at bounding box center [1531, 57] width 62 height 28
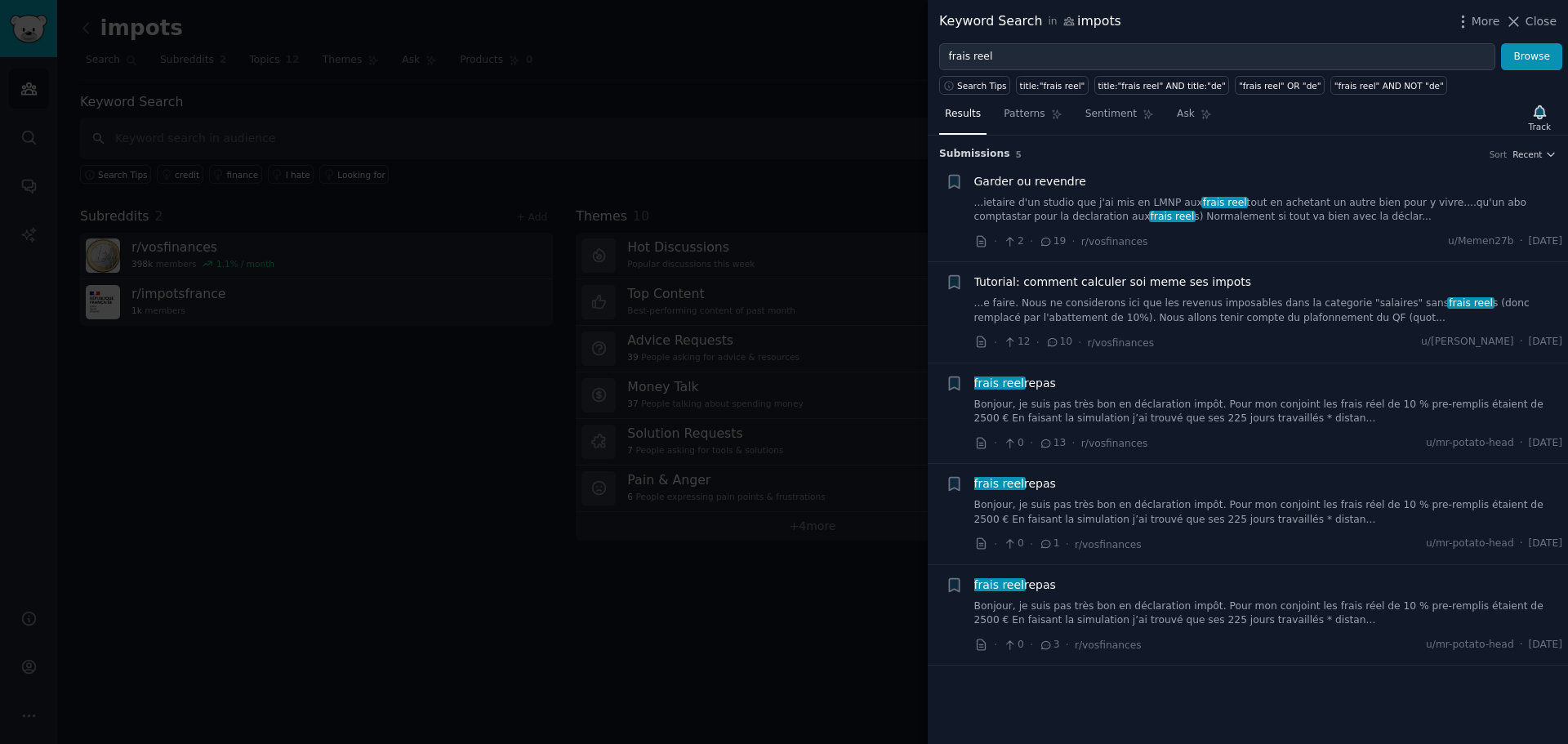
click at [1169, 423] on link "Bonjour, je suis pas très bon en déclaration impôt. Pour mon conjoint les frais…" at bounding box center [1268, 412] width 589 height 29
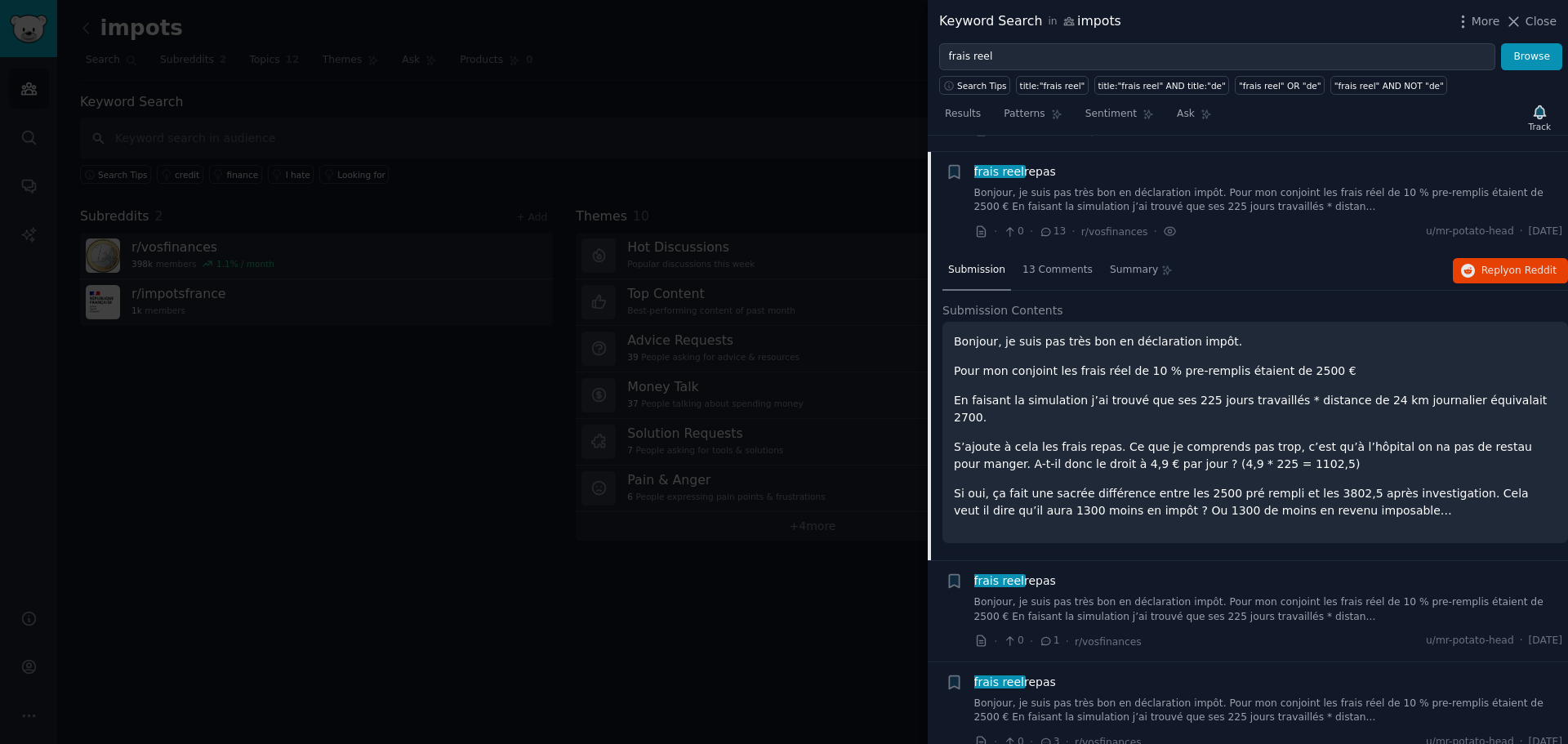
scroll to position [213, 0]
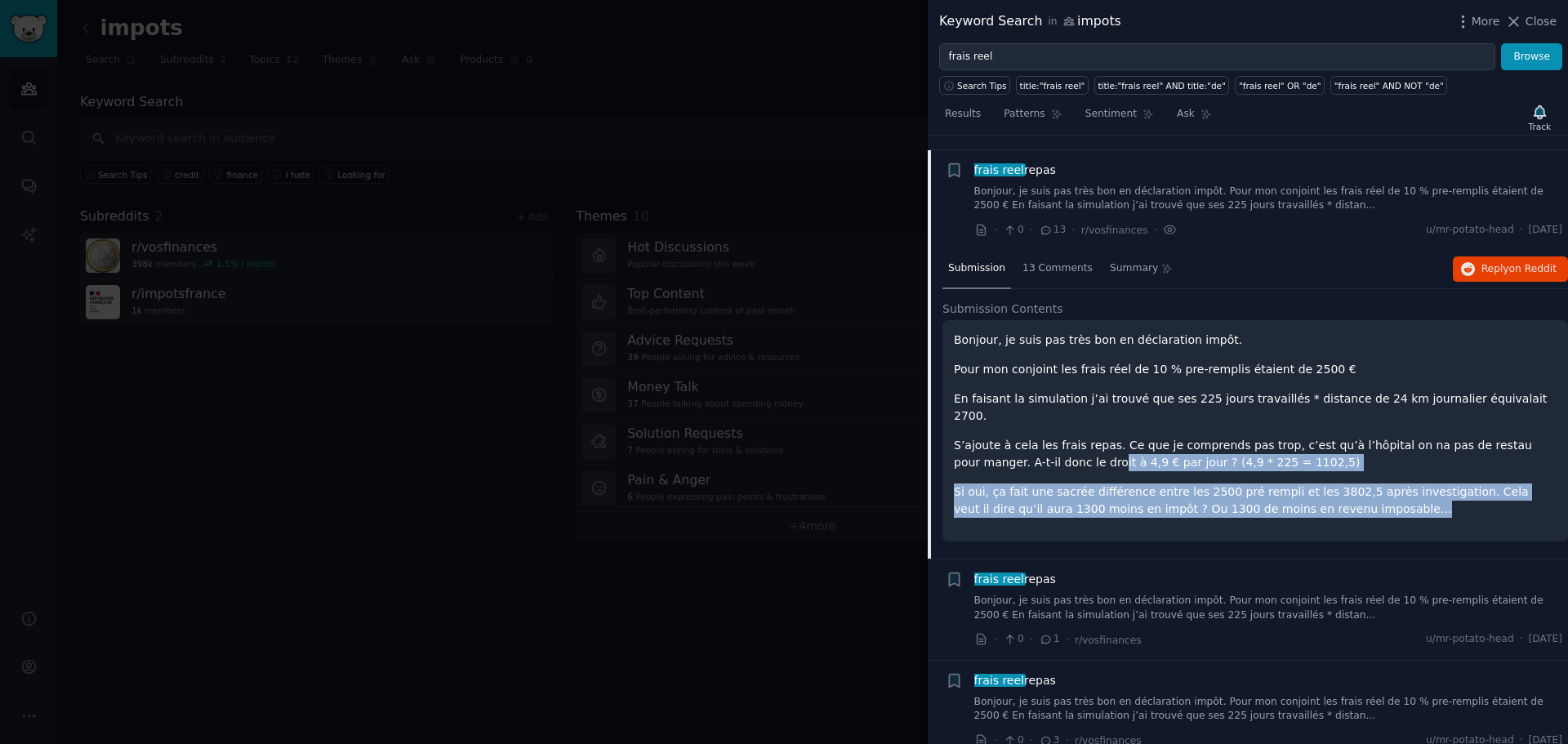
drag, startPoint x: 1021, startPoint y: 437, endPoint x: 1315, endPoint y: 491, distance: 298.9
click at [1315, 491] on div "Bonjour, je suis pas très bon en déclaration impôt. Pour mon conjoint les frais…" at bounding box center [1255, 424] width 602 height 186
click at [1315, 491] on p "Si oui, ça fait une sacrée différence entre les 2500 pré rempli et les 3802,5 a…" at bounding box center [1255, 501] width 602 height 35
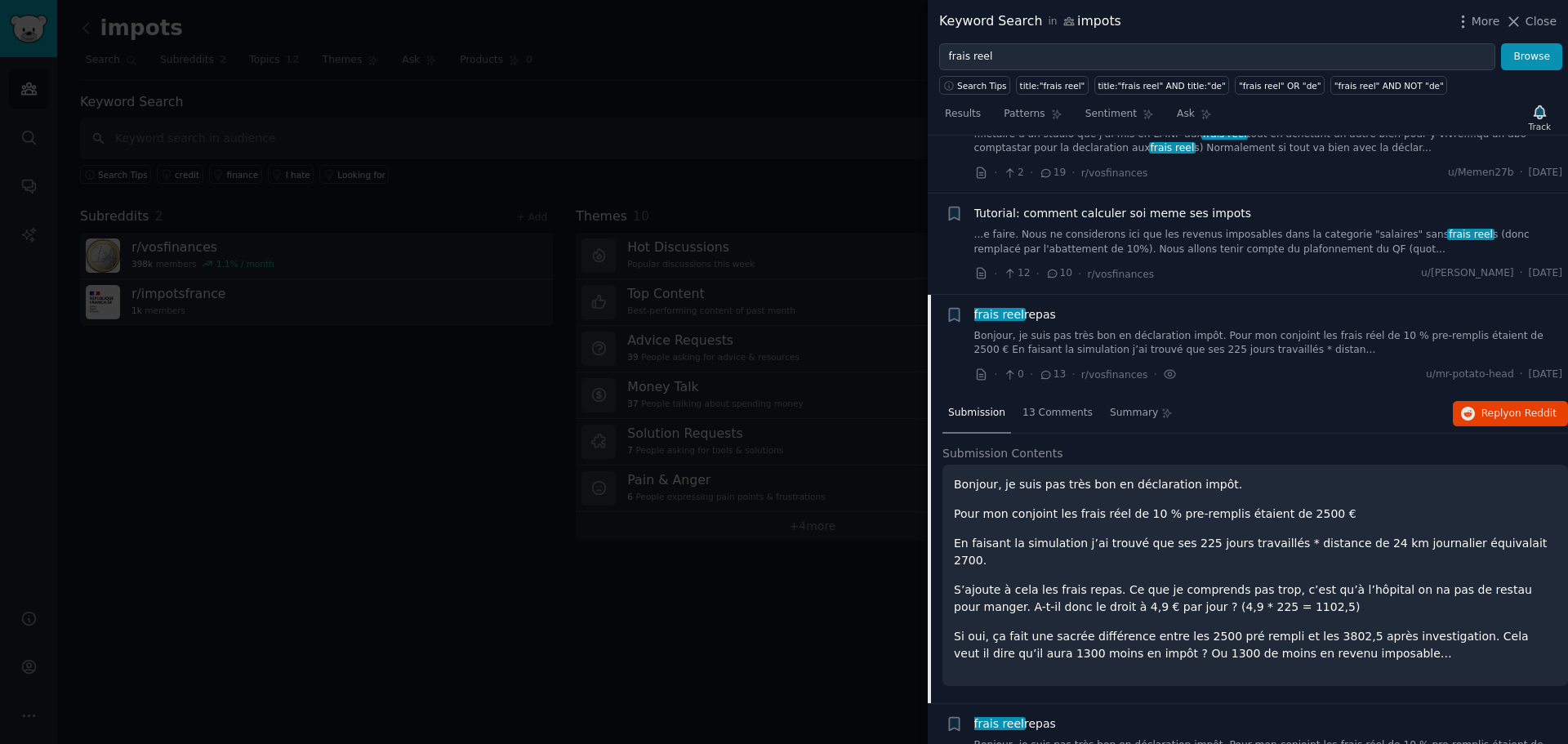
scroll to position [0, 0]
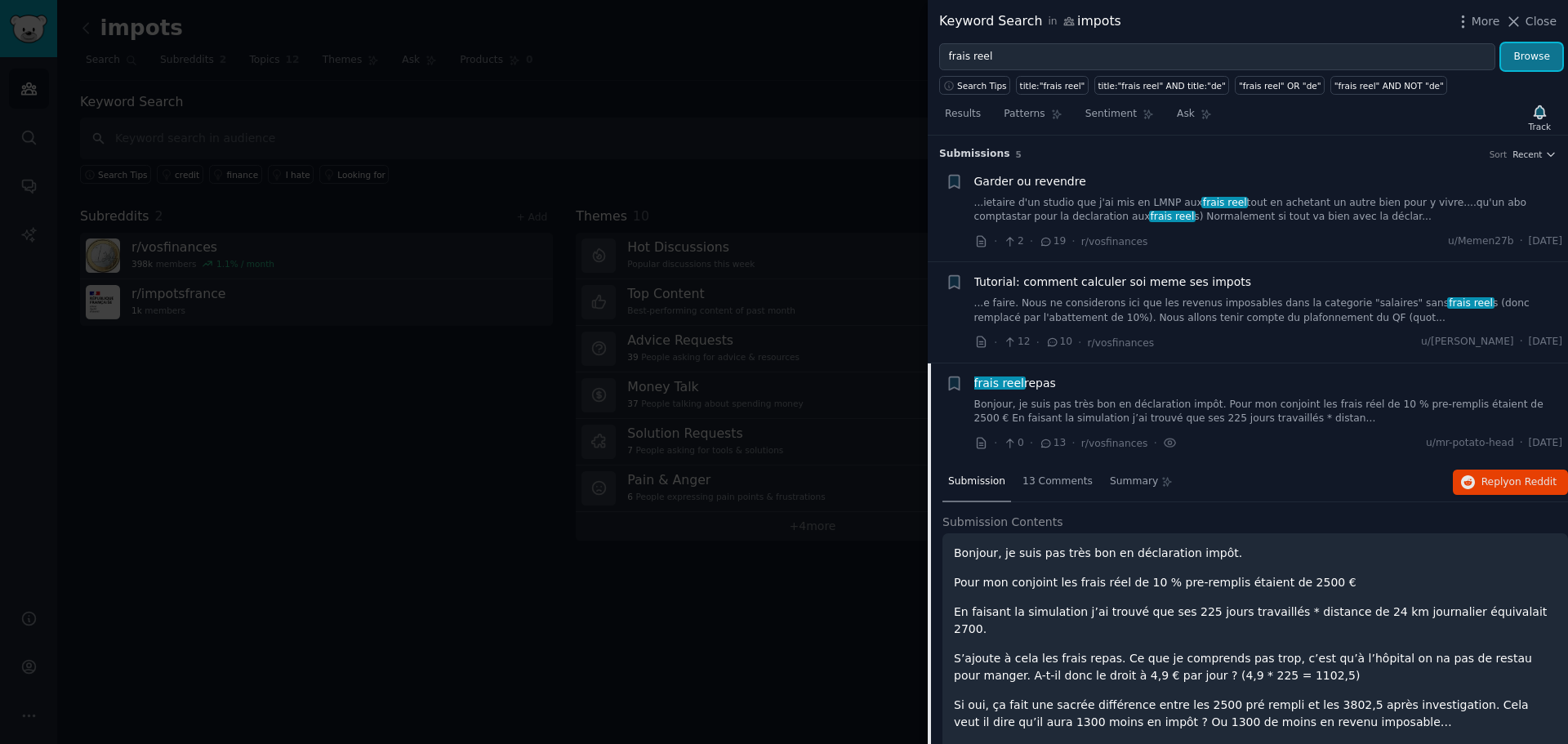
click at [1528, 53] on button "Browse" at bounding box center [1531, 57] width 62 height 28
click at [1050, 89] on div "title:"frais reel"" at bounding box center [1052, 86] width 66 height 12
type input "title:"frais reel""
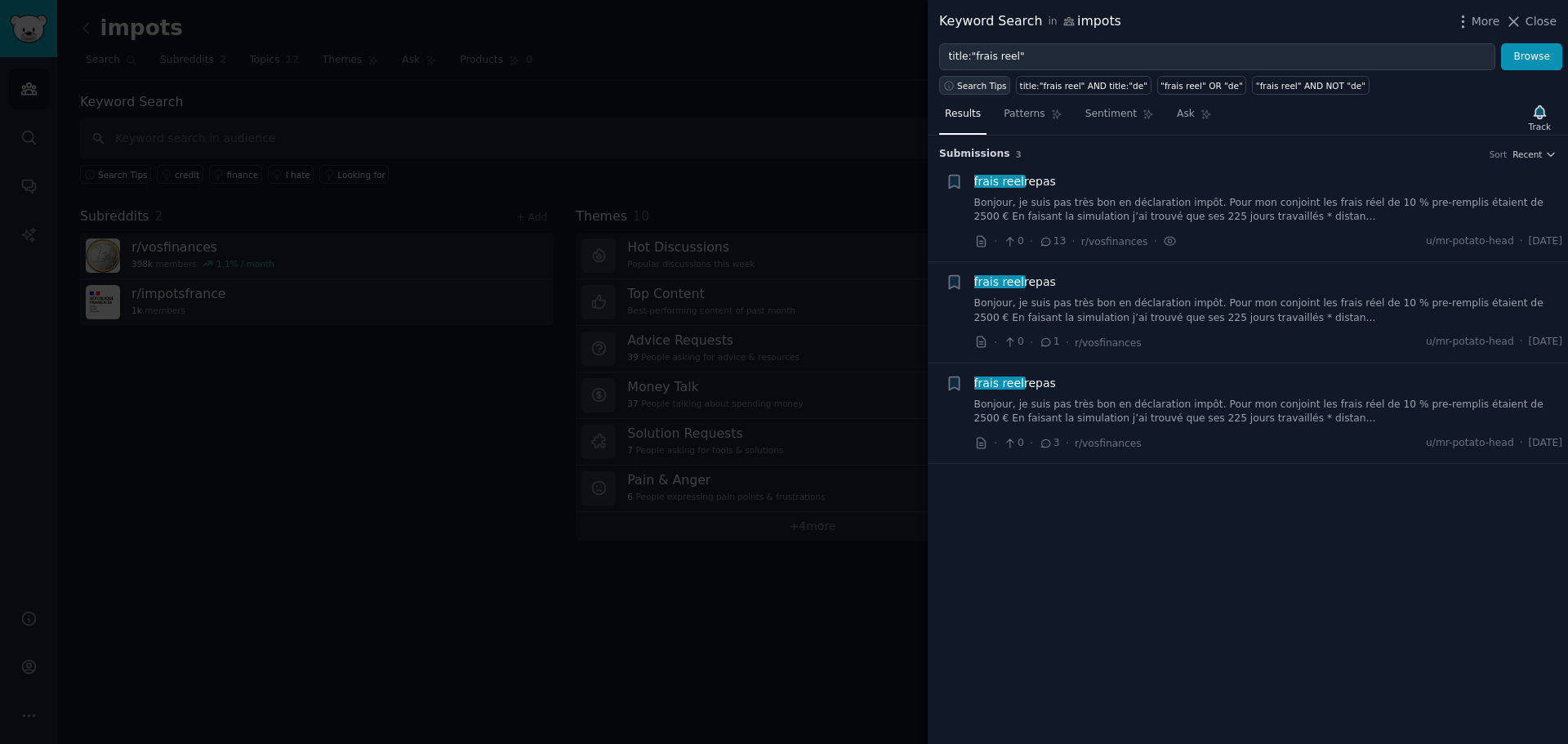
click at [994, 87] on span "Search Tips" at bounding box center [982, 86] width 50 height 12
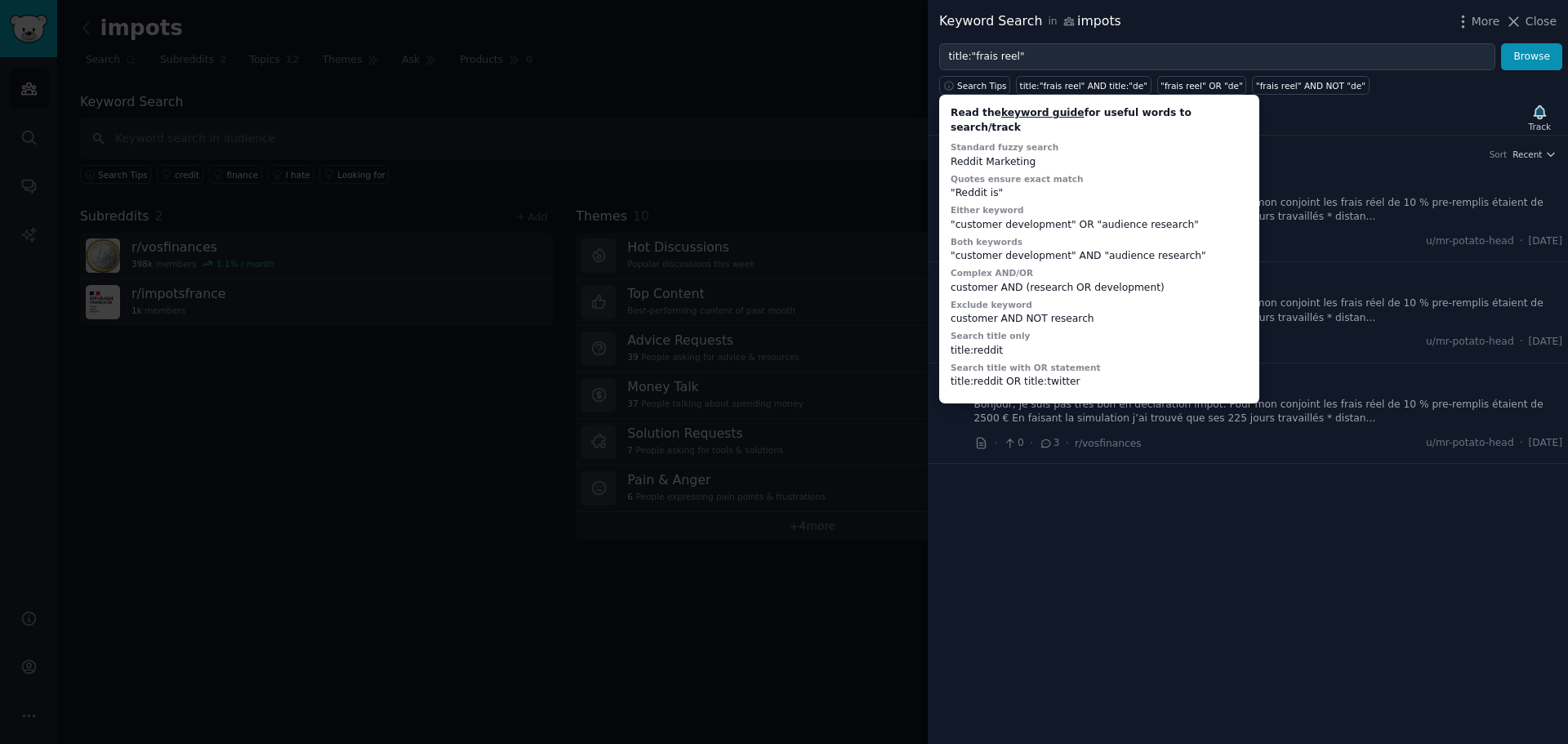
click at [1168, 511] on div "Submission s 3 Sort Recent + frais reel repas Bonjour, je suis pas très bon en …" at bounding box center [1248, 439] width 640 height 608
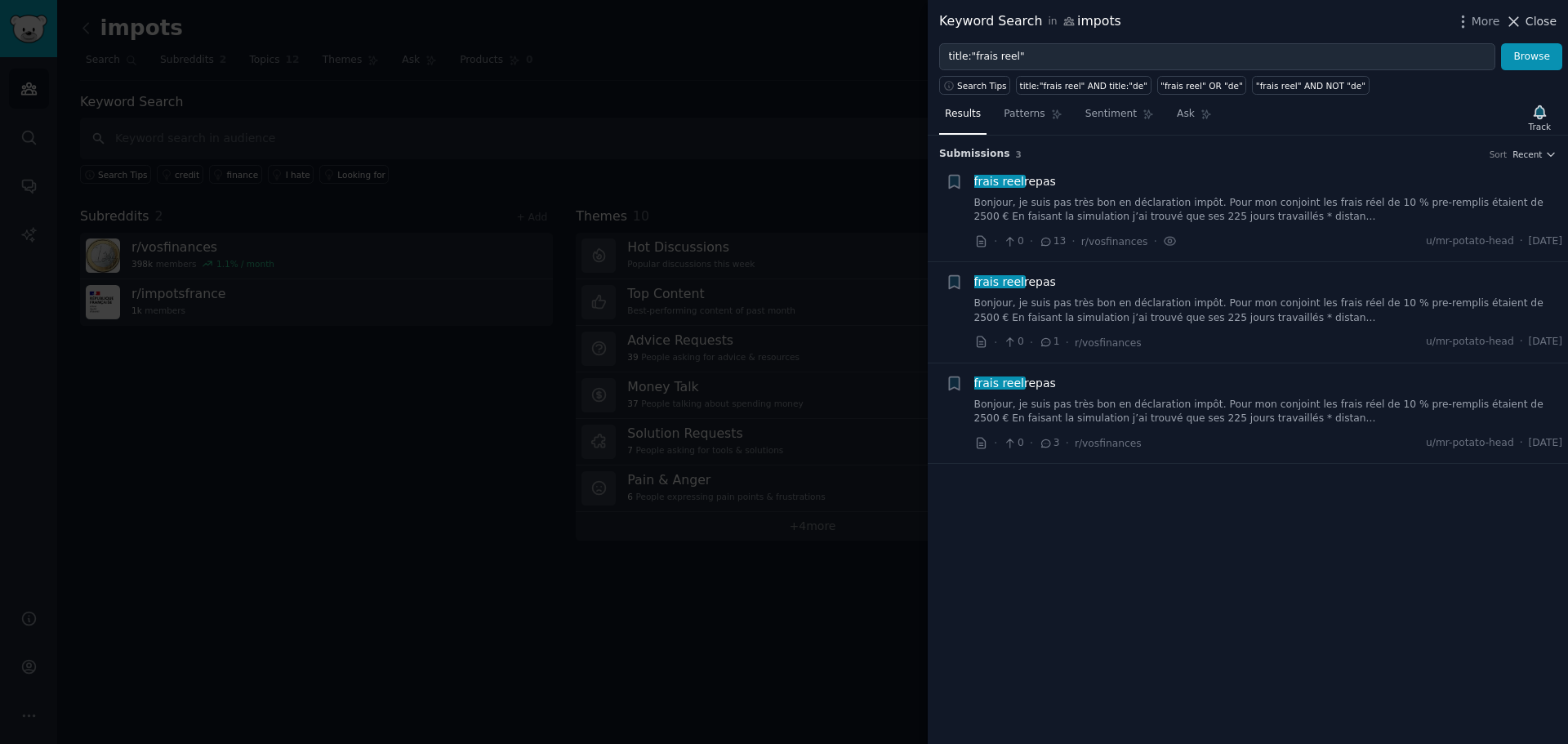
click at [1540, 26] on span "Close" at bounding box center [1541, 22] width 31 height 17
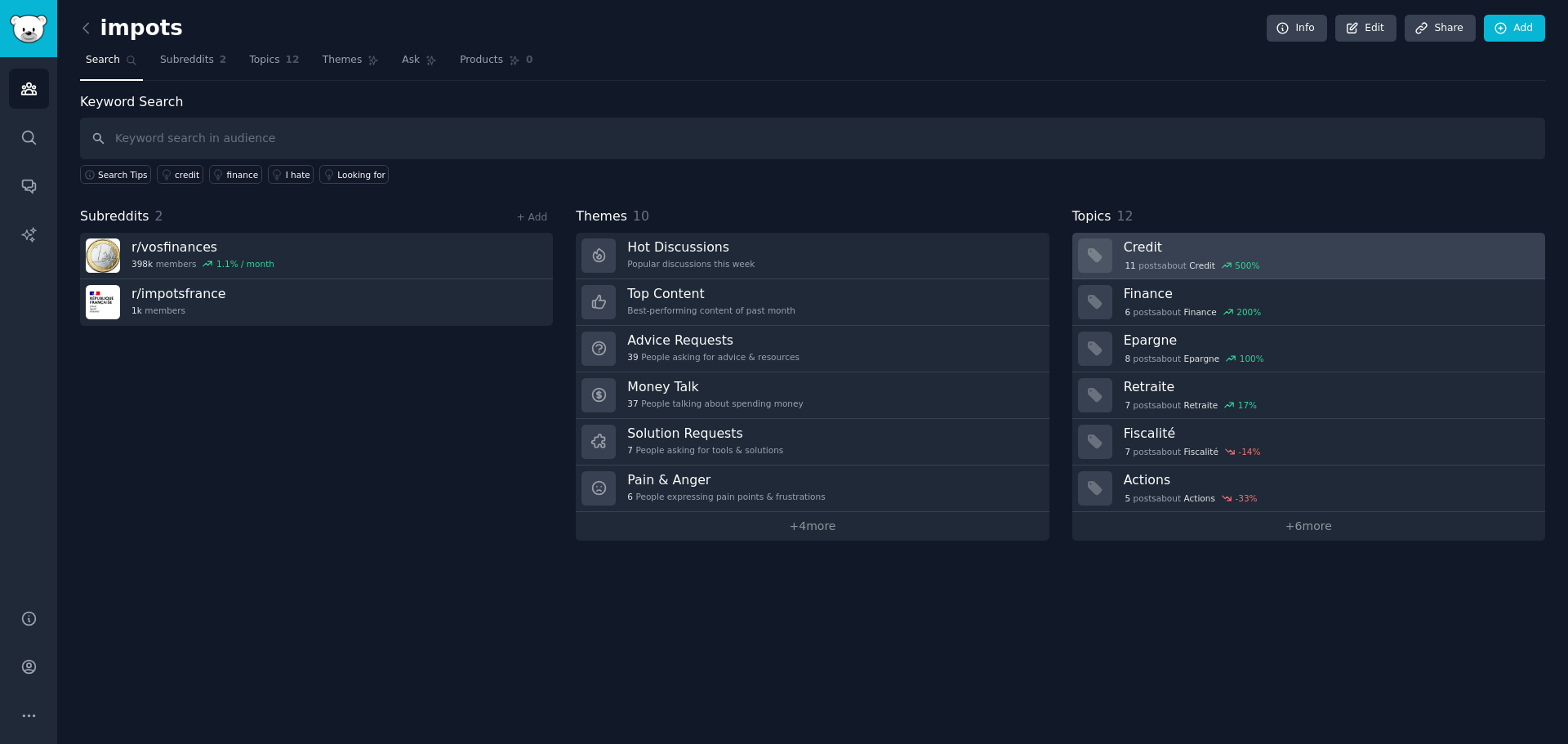
click at [1189, 261] on span "Credit" at bounding box center [1202, 265] width 26 height 12
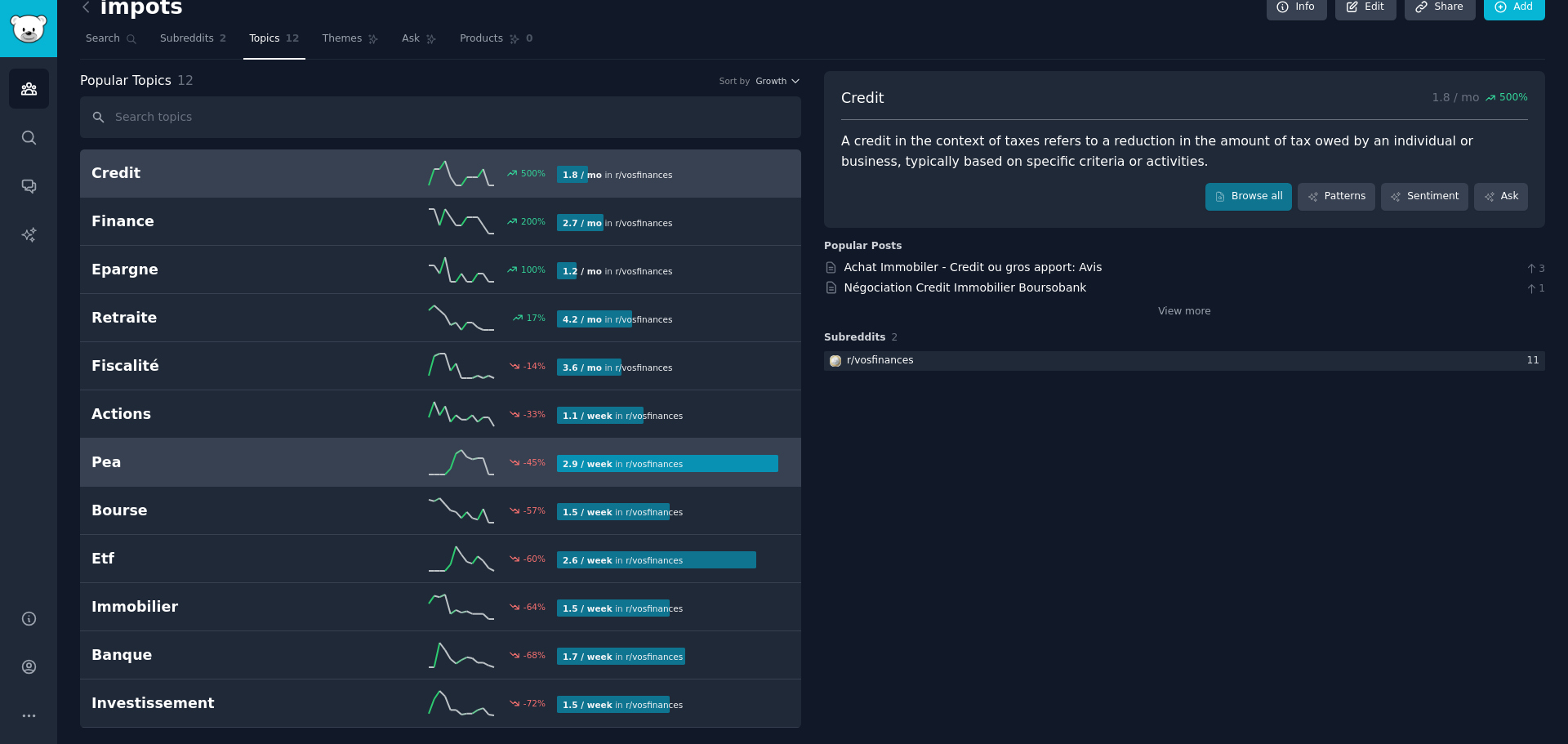
scroll to position [28, 0]
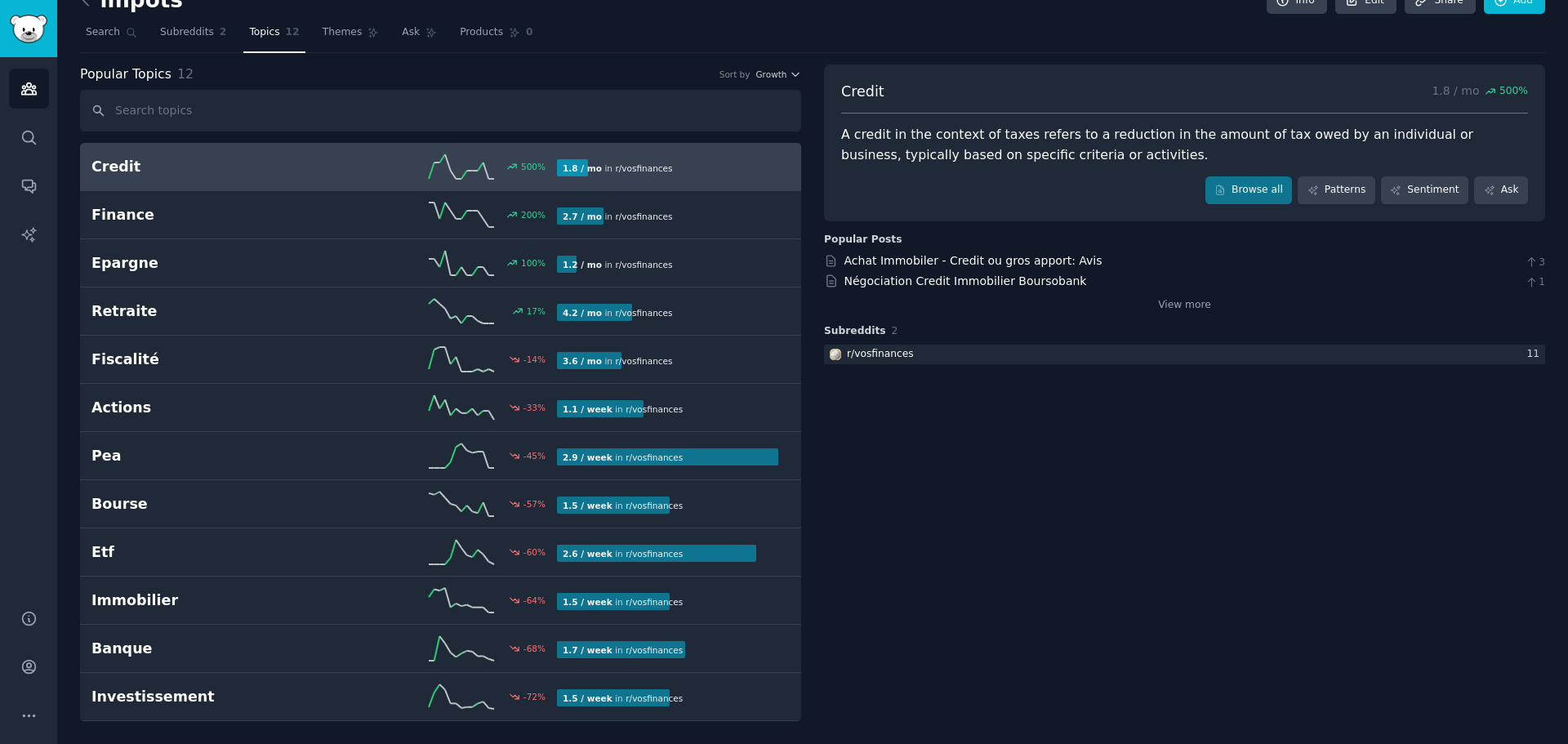
click at [670, 163] on div "1.8 / mo in r/ vosfinances" at bounding box center [668, 168] width 222 height 17
click at [601, 158] on div "Credit 500 % 1.8 / mo in r/ vosfinances" at bounding box center [440, 166] width 698 height 24
click at [116, 166] on h2 "Credit" at bounding box center [207, 167] width 232 height 20
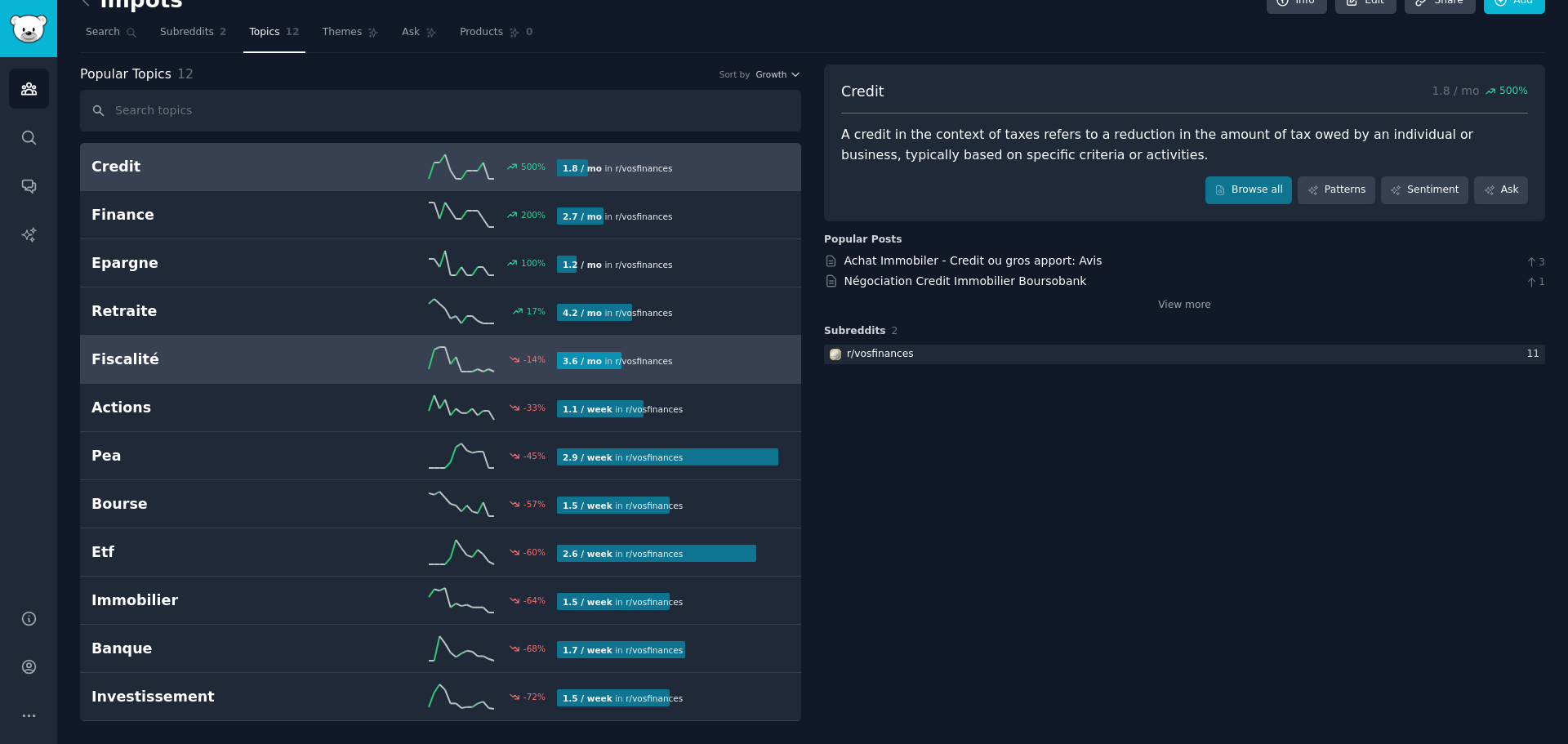
click at [313, 360] on h2 "Fiscalité" at bounding box center [207, 359] width 232 height 20
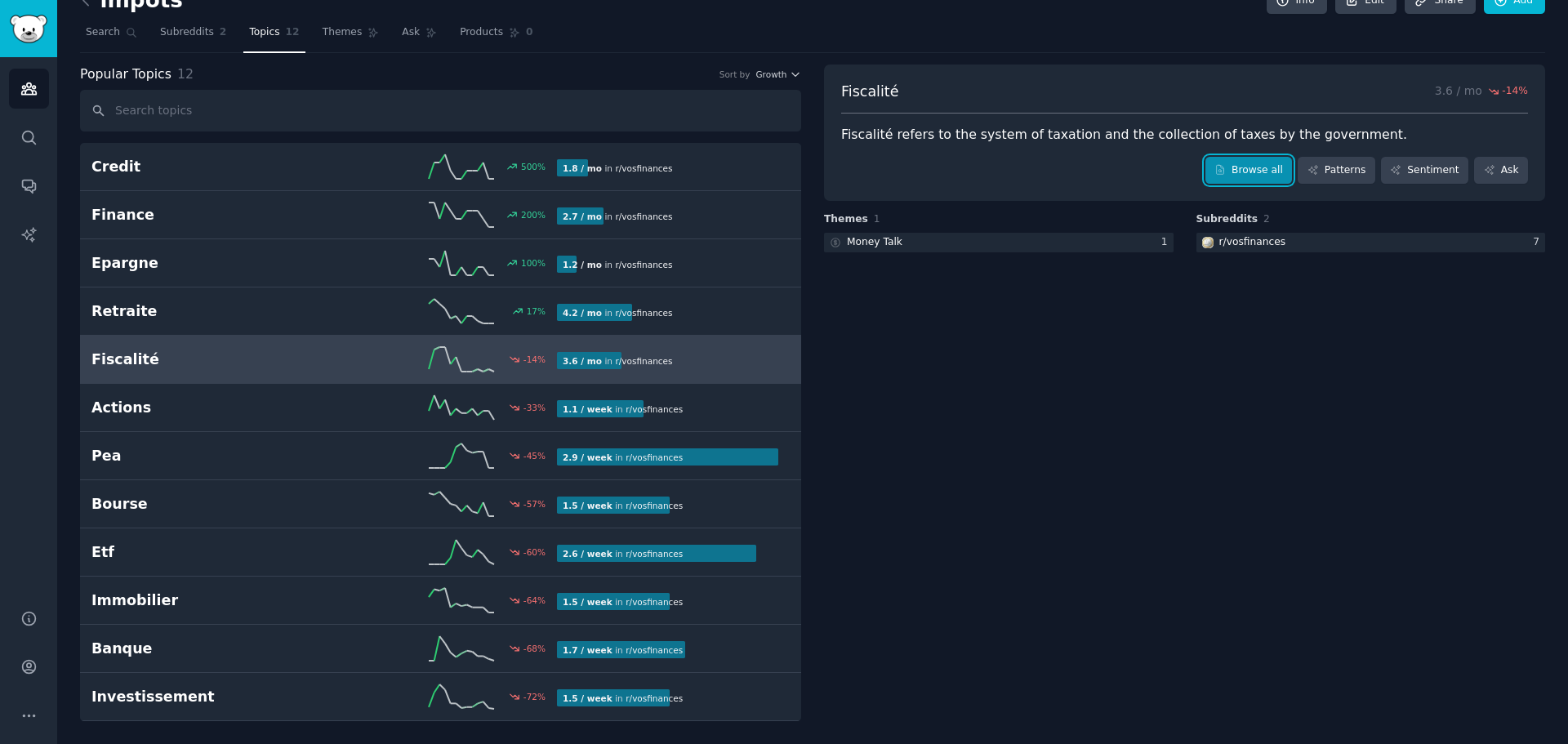
click at [1243, 172] on link "Browse all" at bounding box center [1249, 171] width 88 height 28
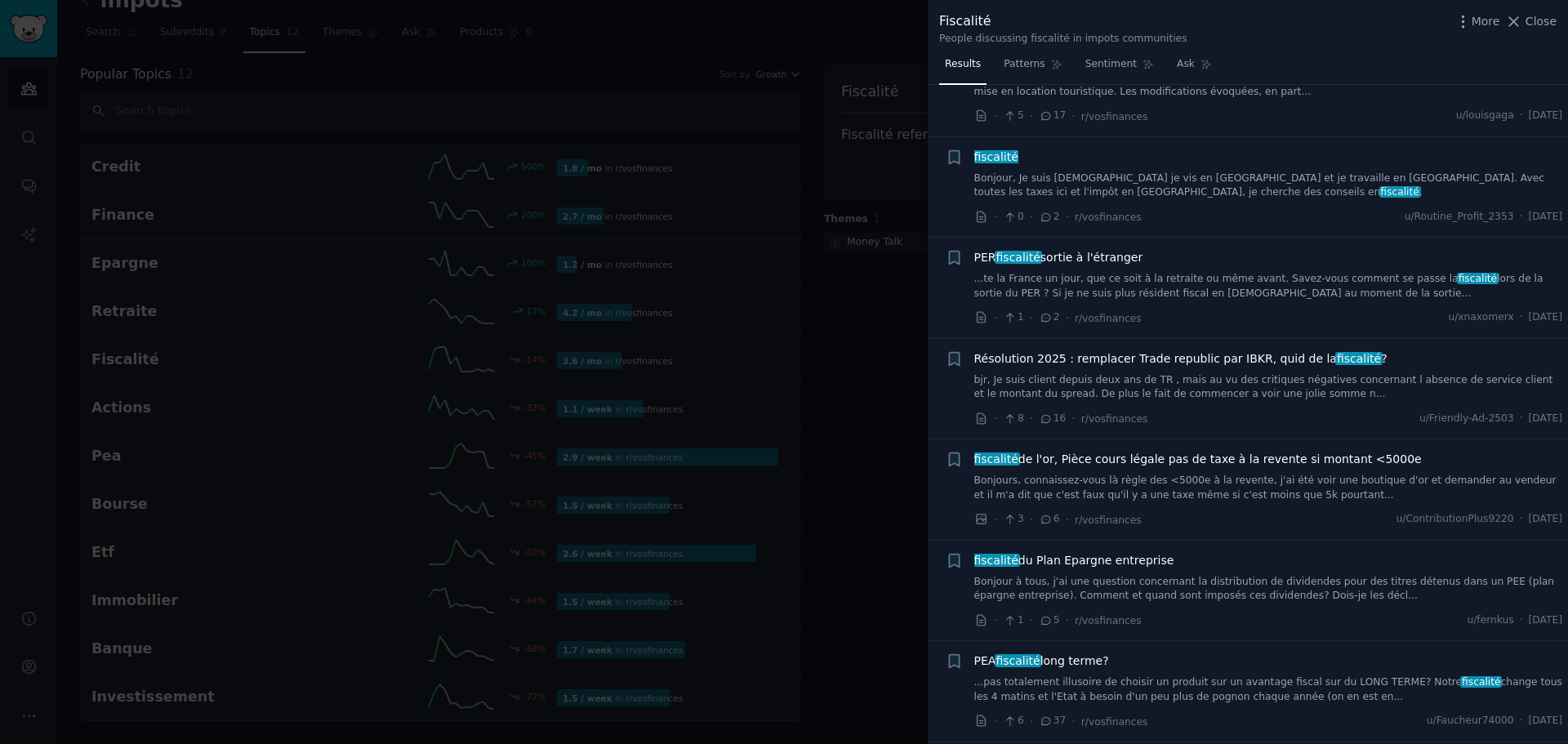
scroll to position [1878, 0]
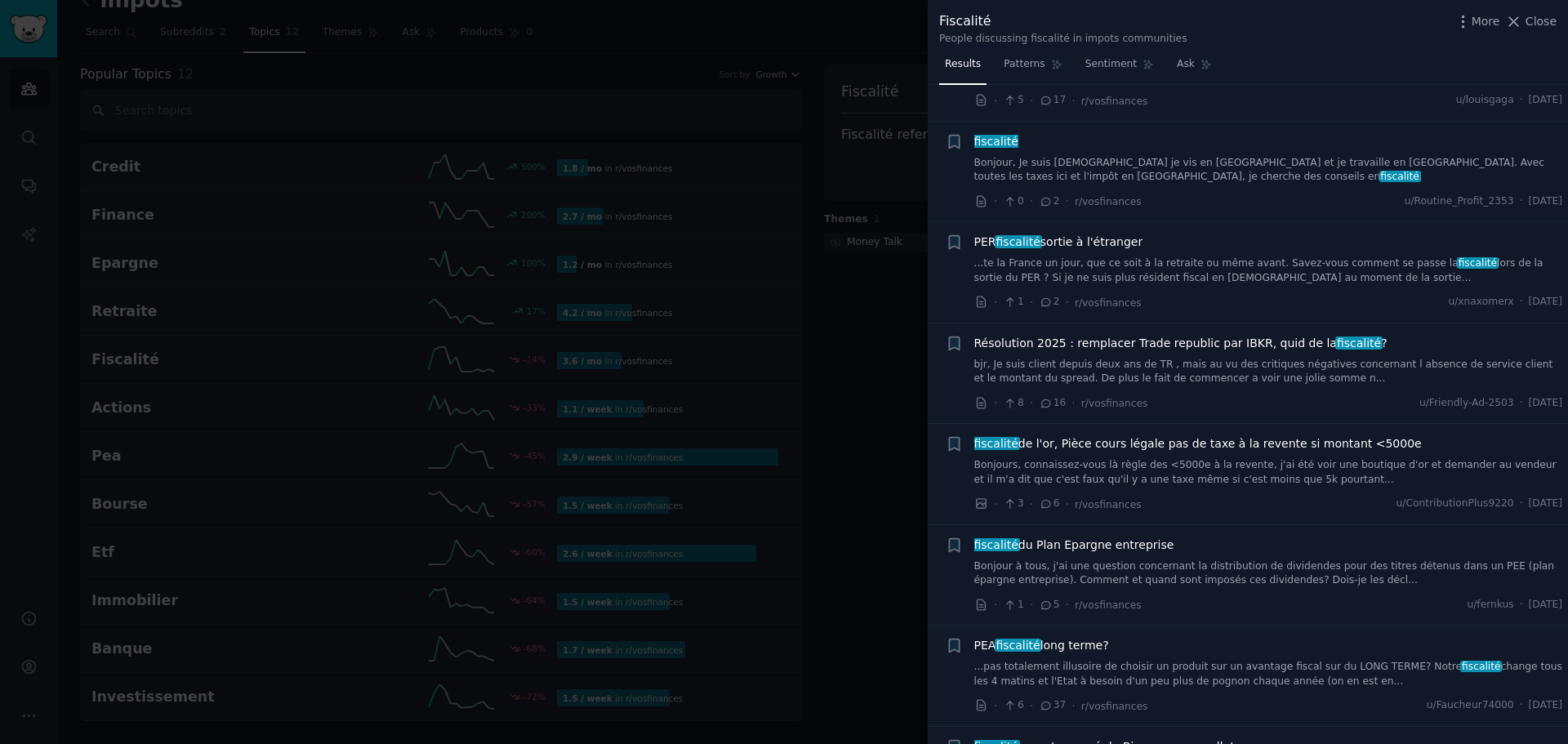
drag, startPoint x: 539, startPoint y: 241, endPoint x: 546, endPoint y: 246, distance: 8.6
click at [540, 242] on div at bounding box center [784, 372] width 1568 height 744
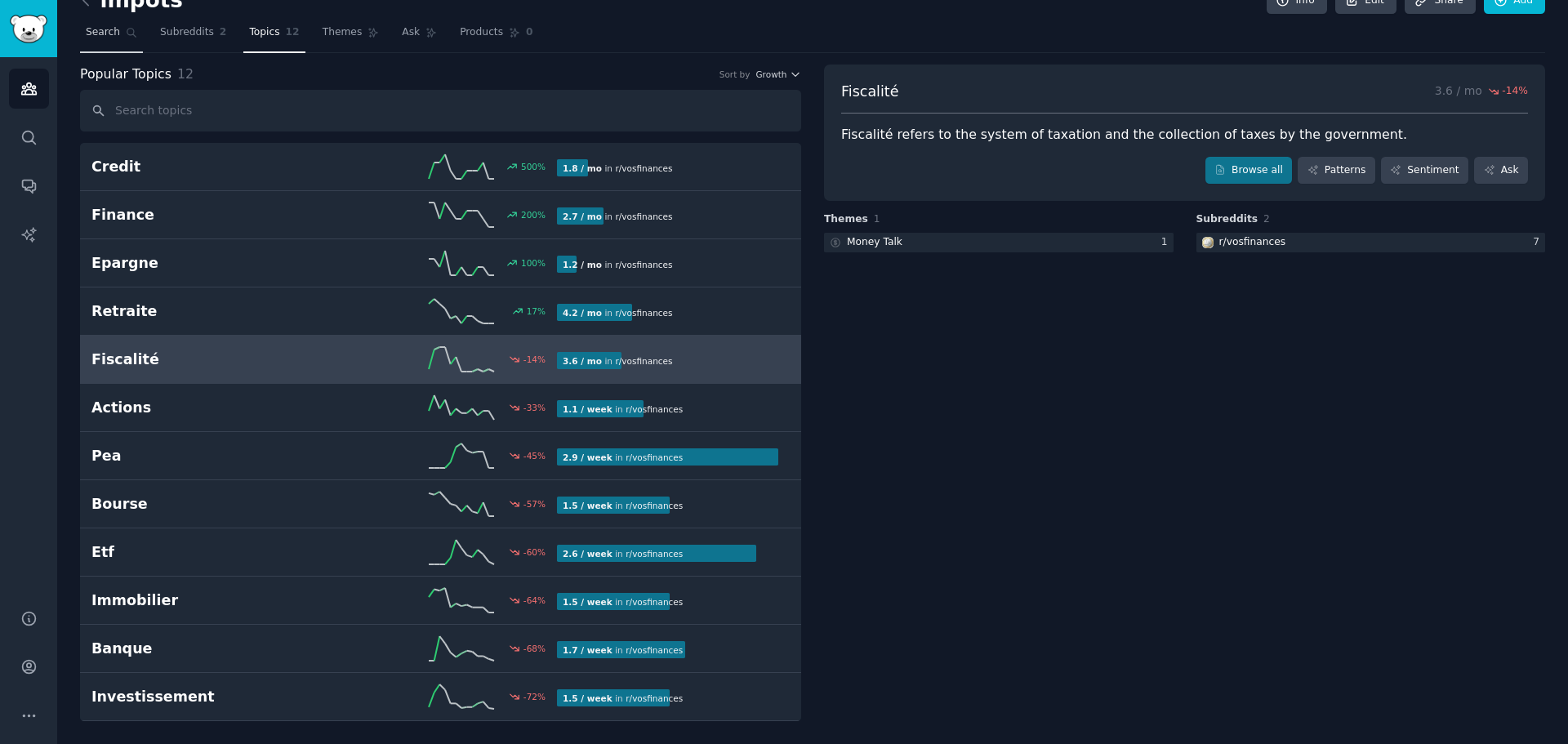
click at [116, 40] on link "Search" at bounding box center [111, 36] width 63 height 34
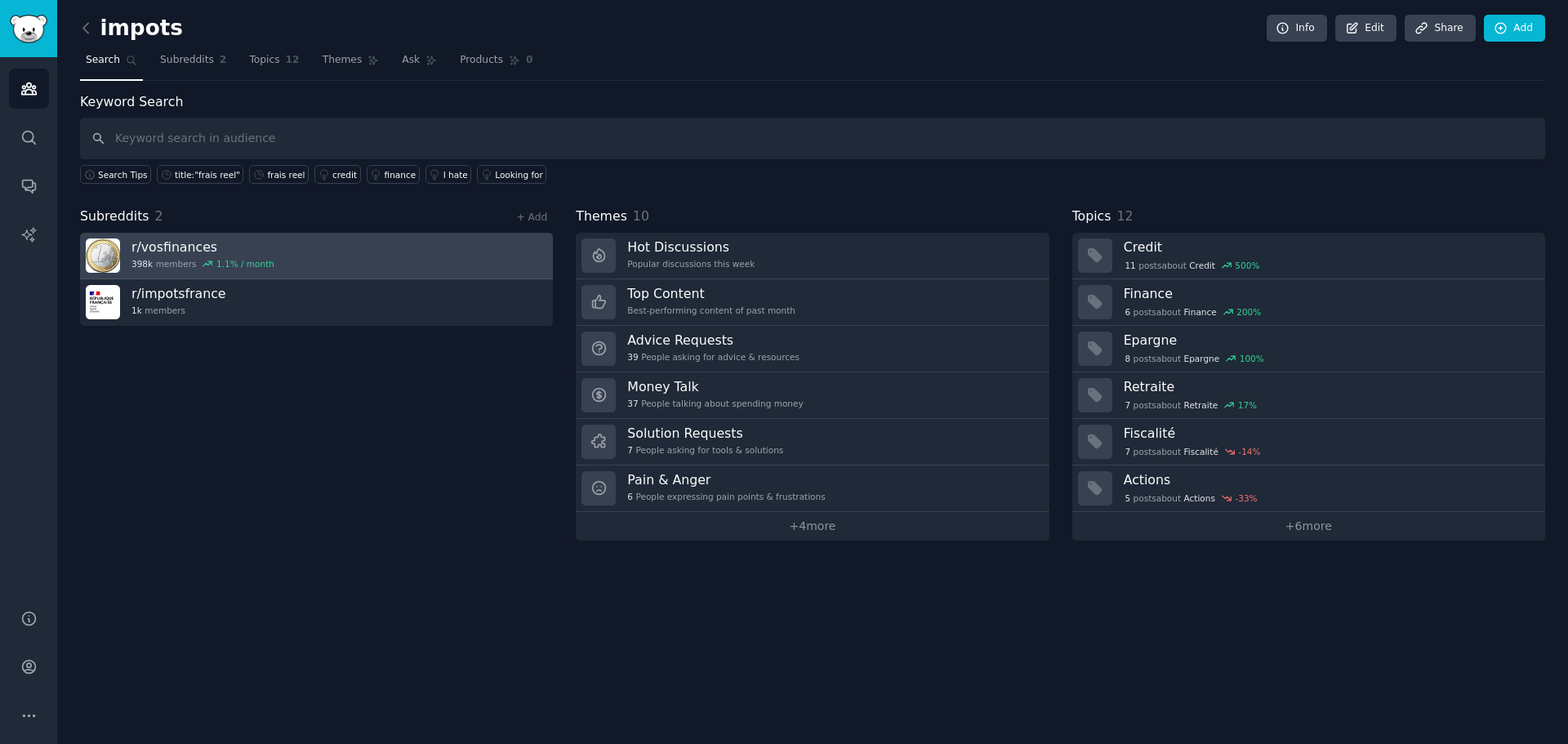
click at [221, 254] on h3 "r/ vosfinances" at bounding box center [202, 247] width 143 height 17
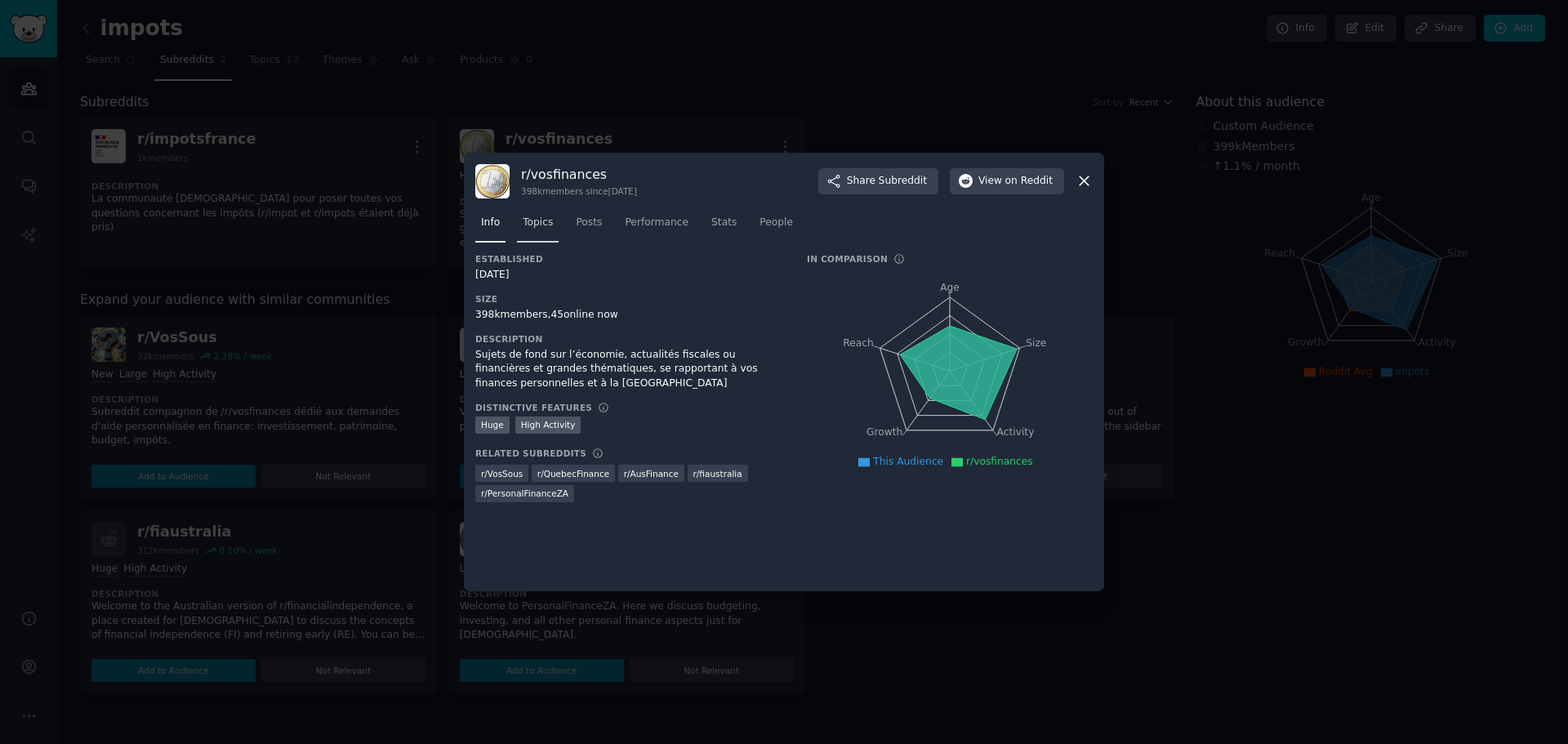
click at [525, 217] on span "Topics" at bounding box center [537, 223] width 30 height 14
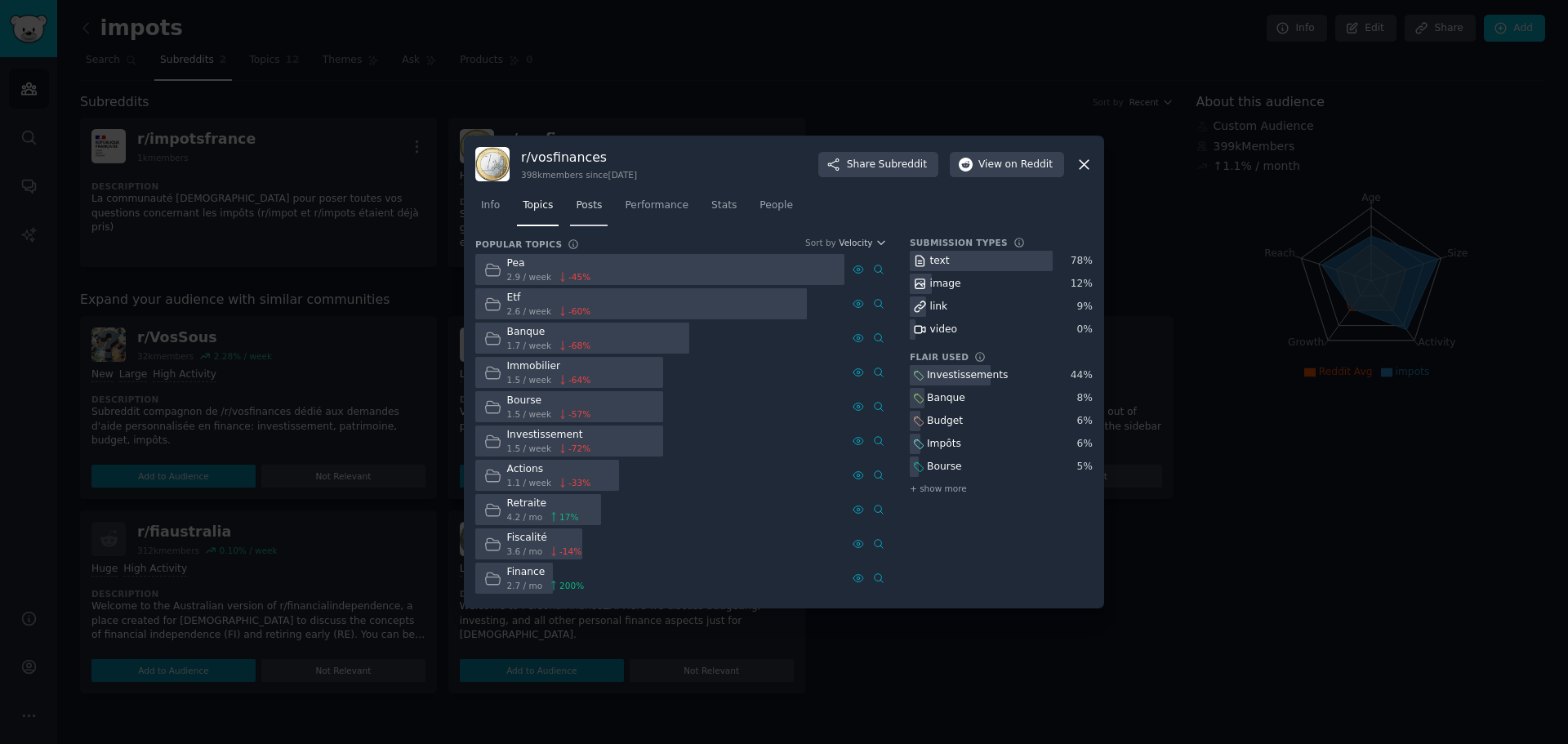
click at [591, 210] on span "Posts" at bounding box center [588, 205] width 26 height 14
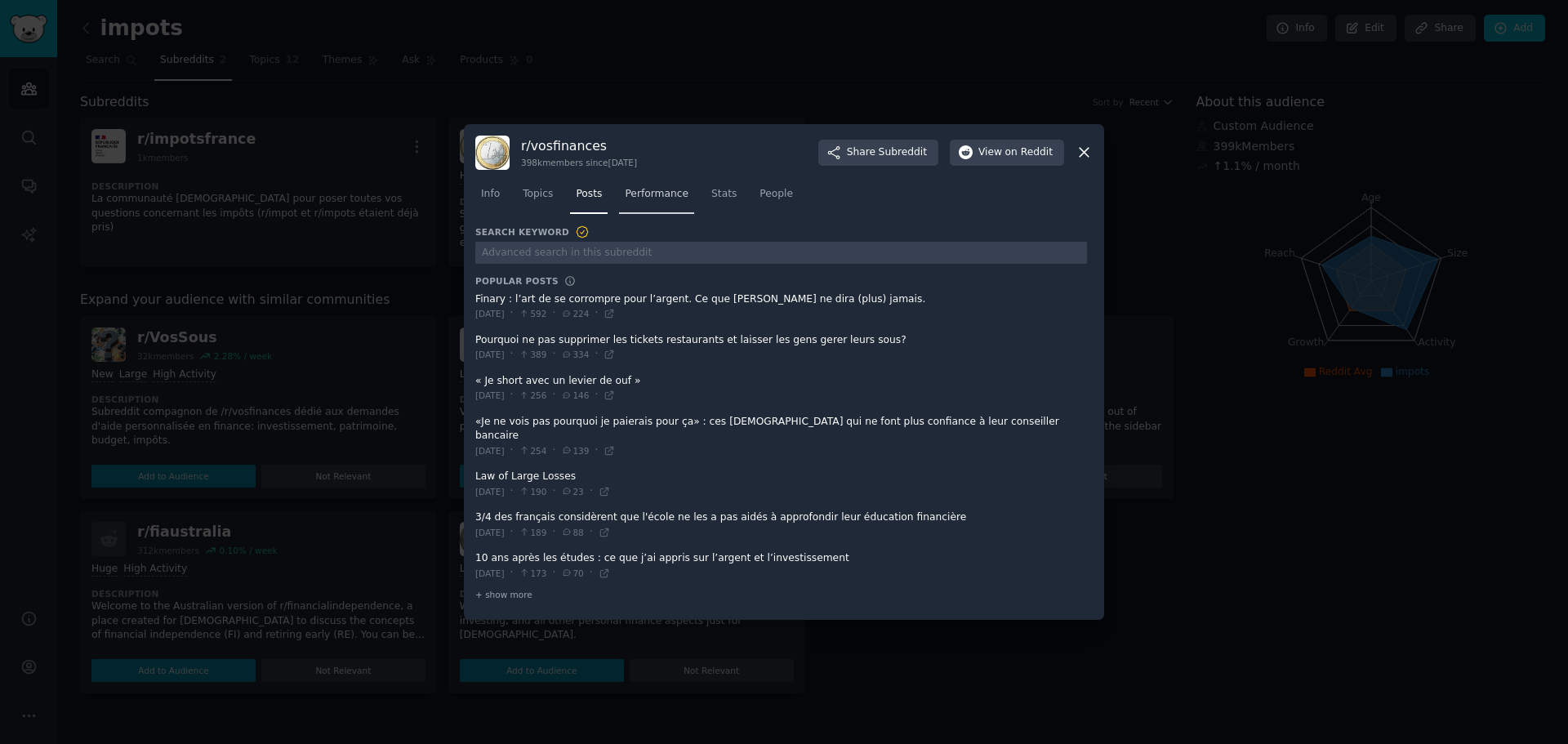
click at [653, 201] on span "Performance" at bounding box center [656, 194] width 64 height 14
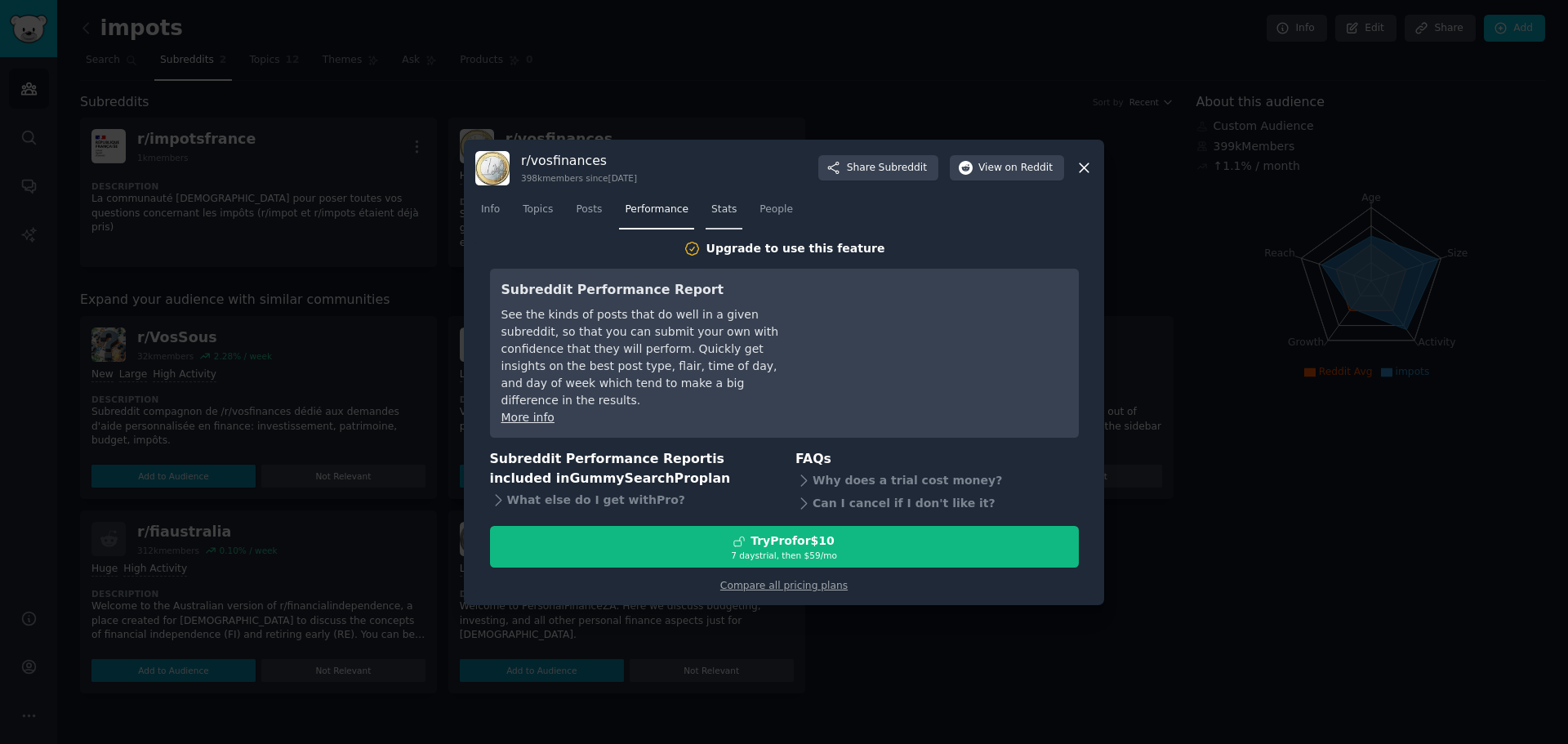
click at [710, 210] on link "Stats" at bounding box center [724, 213] width 37 height 34
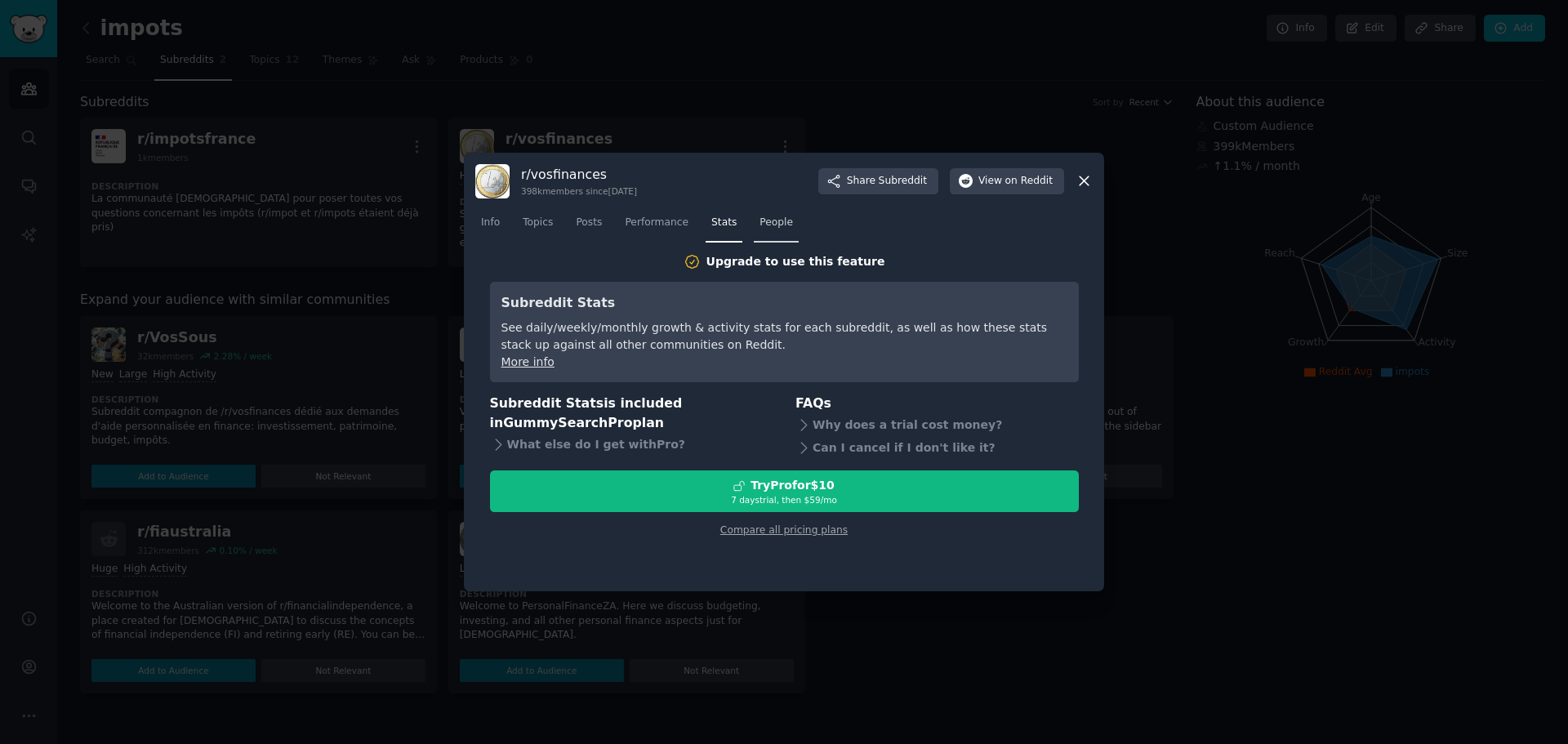
click at [762, 222] on span "People" at bounding box center [776, 223] width 34 height 14
click at [540, 222] on span "Topics" at bounding box center [537, 223] width 30 height 14
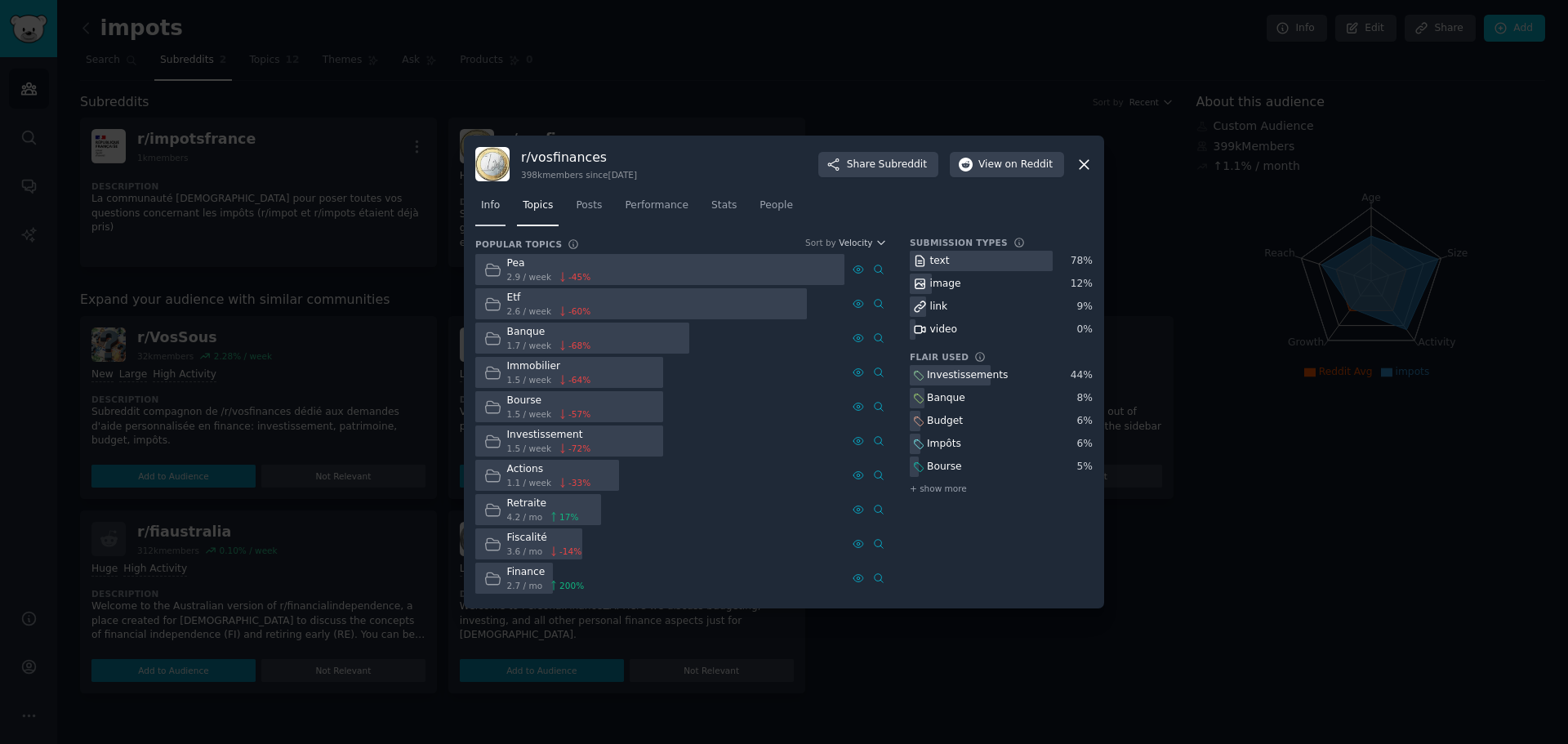
click at [486, 208] on span "Info" at bounding box center [490, 205] width 18 height 14
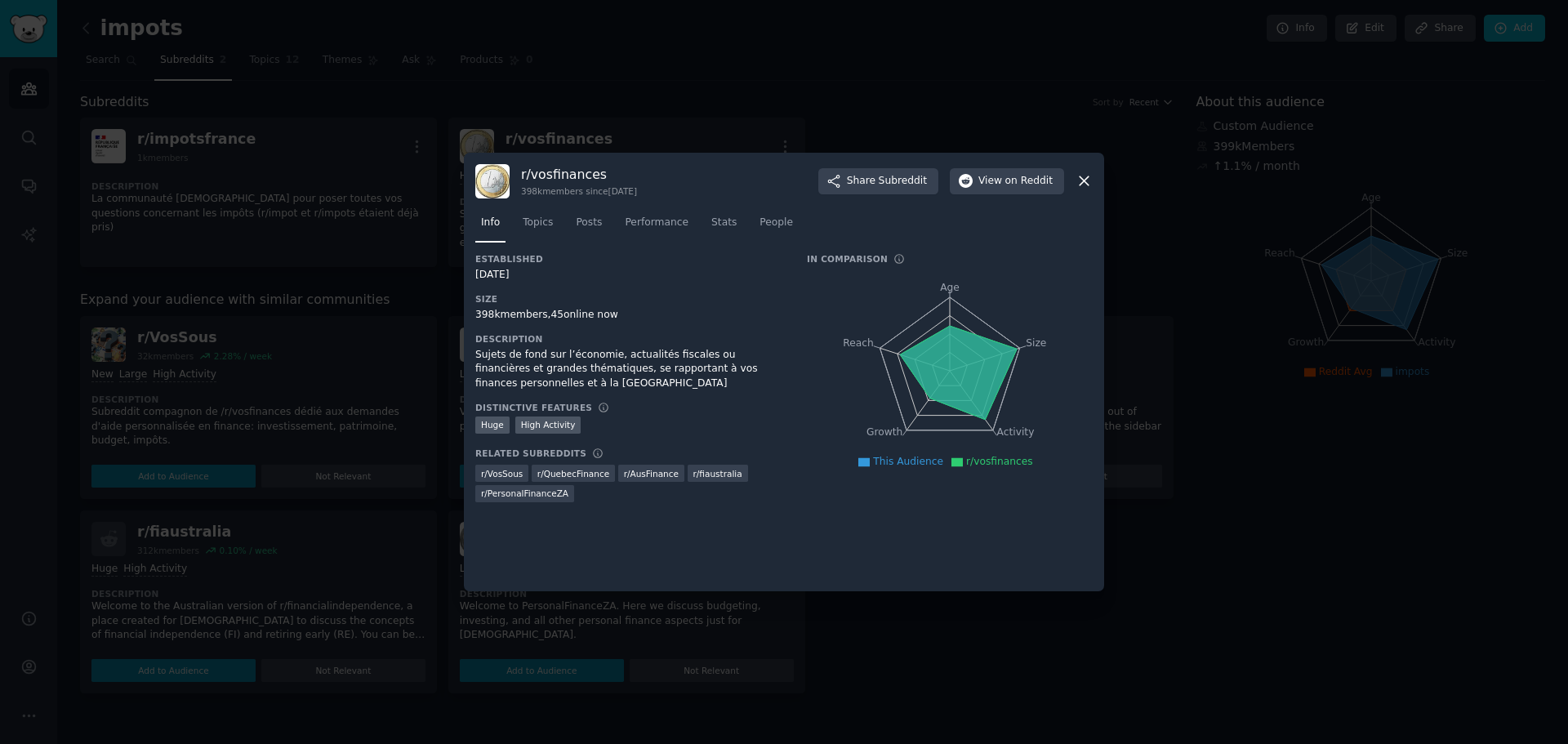
click at [1088, 175] on icon at bounding box center [1084, 181] width 17 height 17
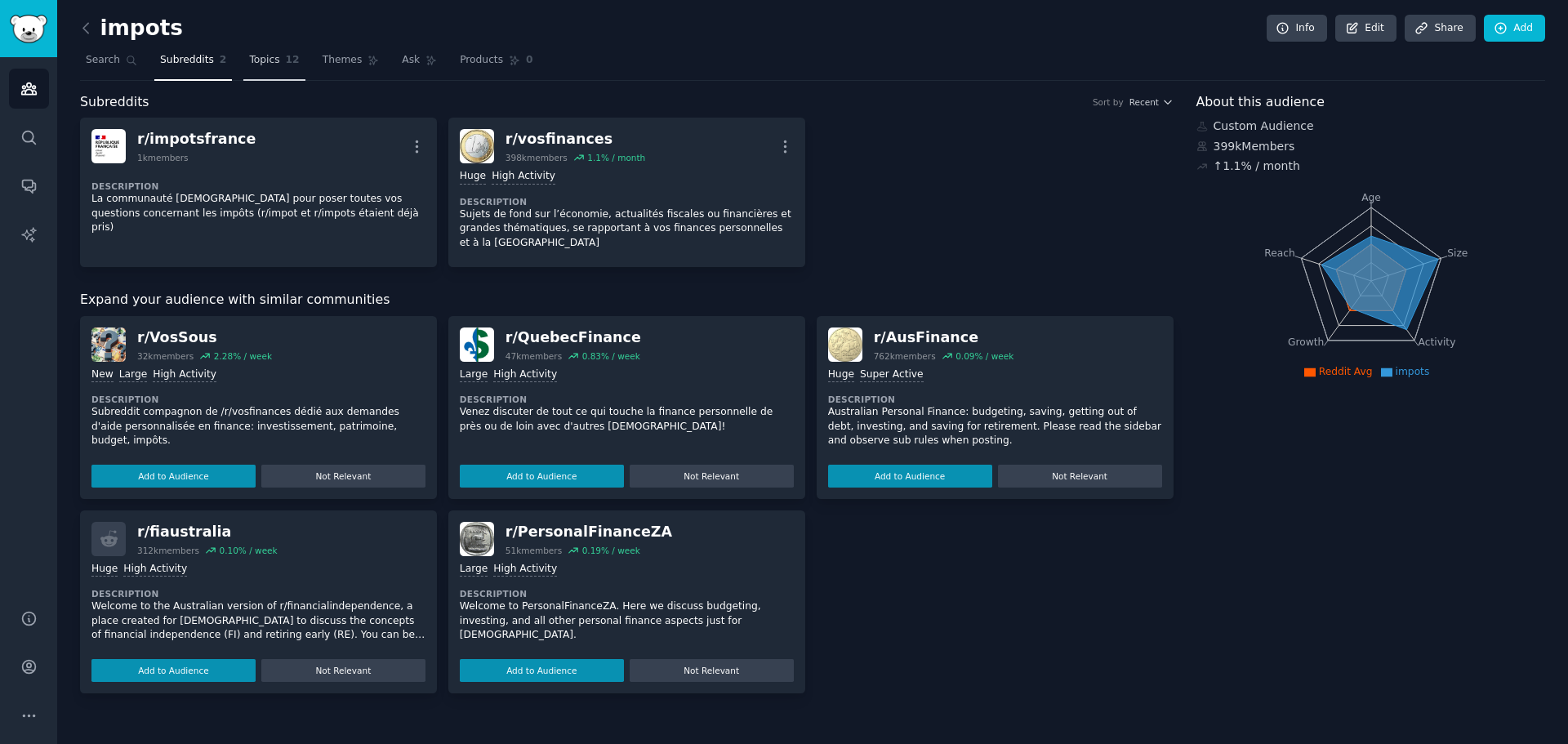
click at [266, 72] on link "Topics 12" at bounding box center [275, 64] width 62 height 34
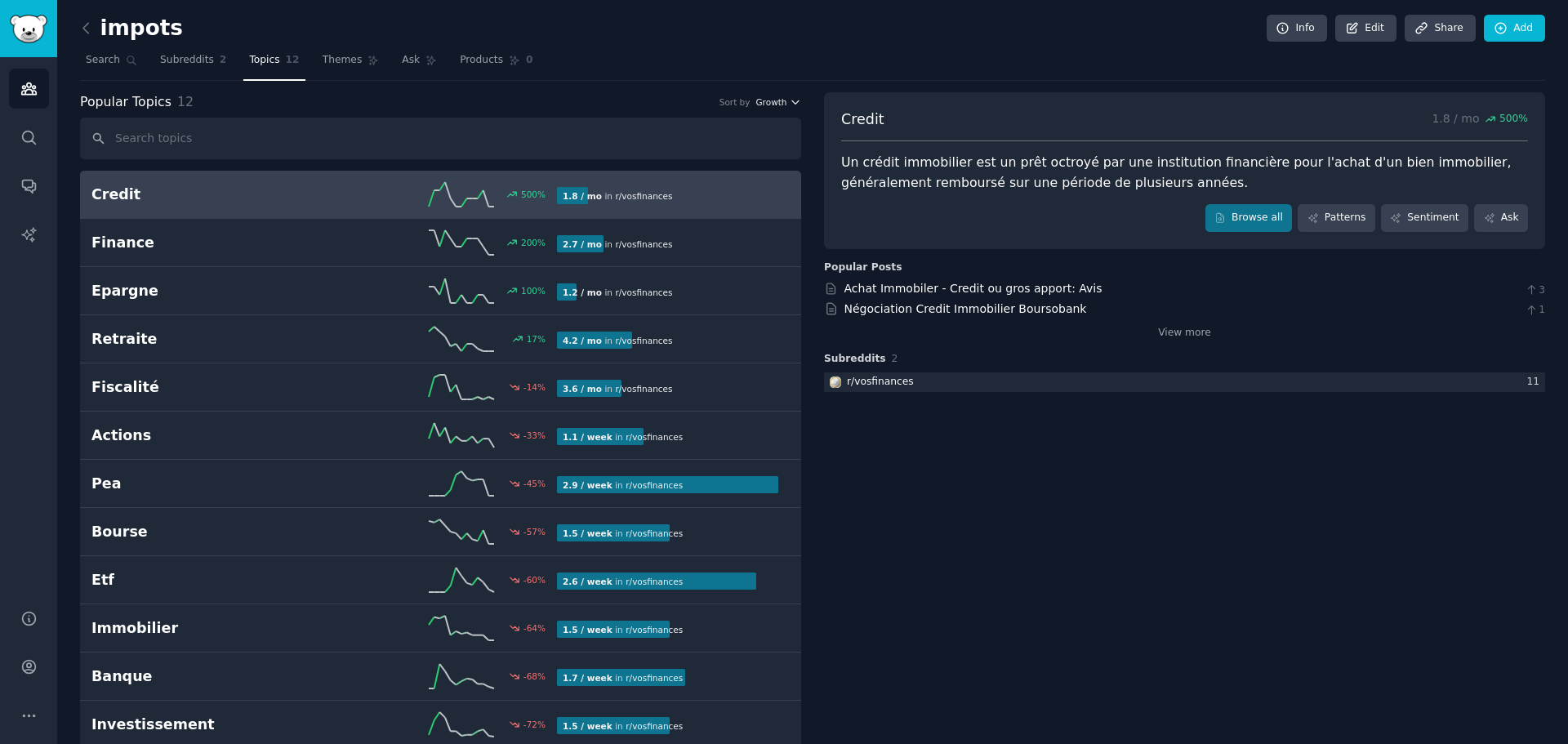
click at [789, 98] on icon "button" at bounding box center [795, 102] width 12 height 12
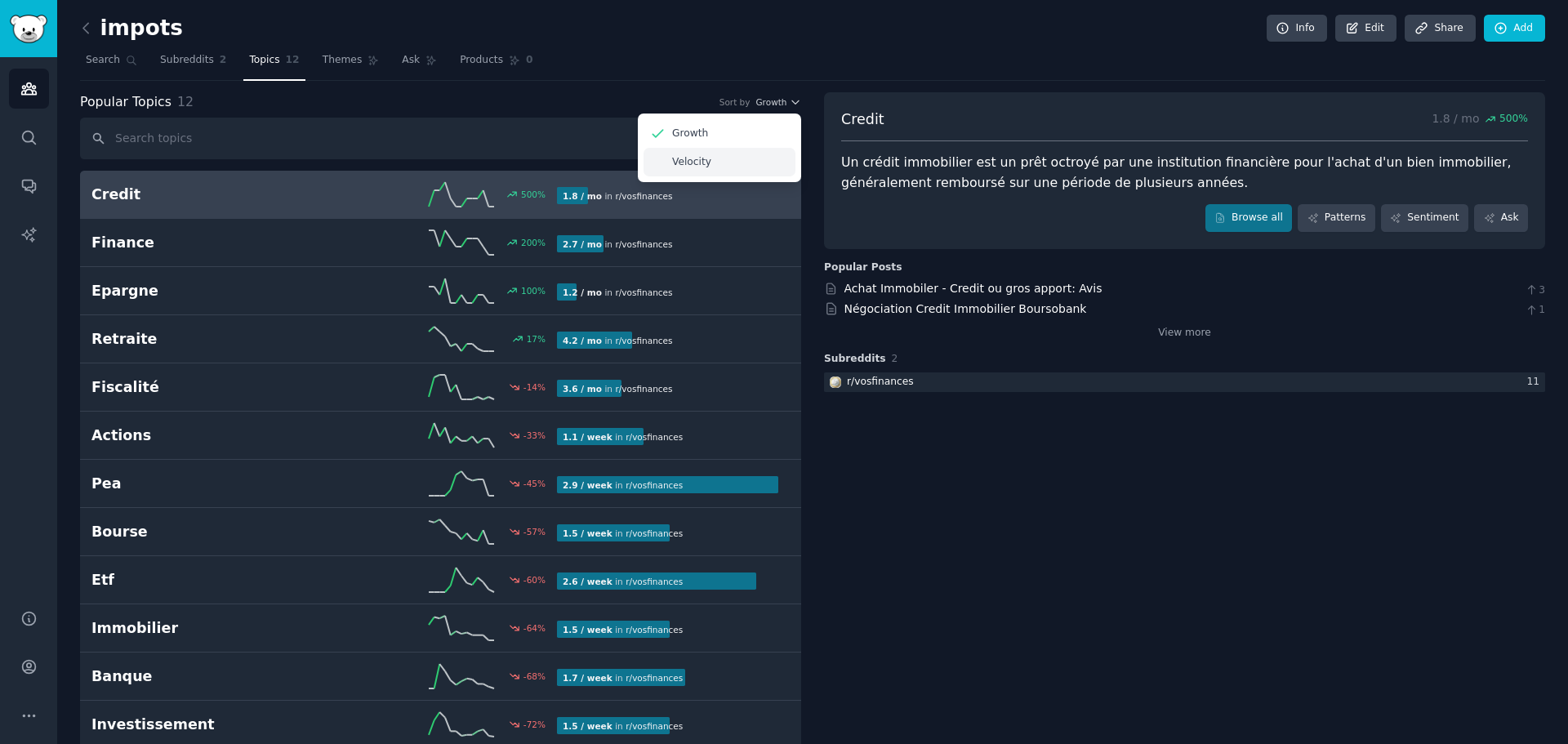
click at [733, 153] on div "Velocity" at bounding box center [720, 162] width 152 height 29
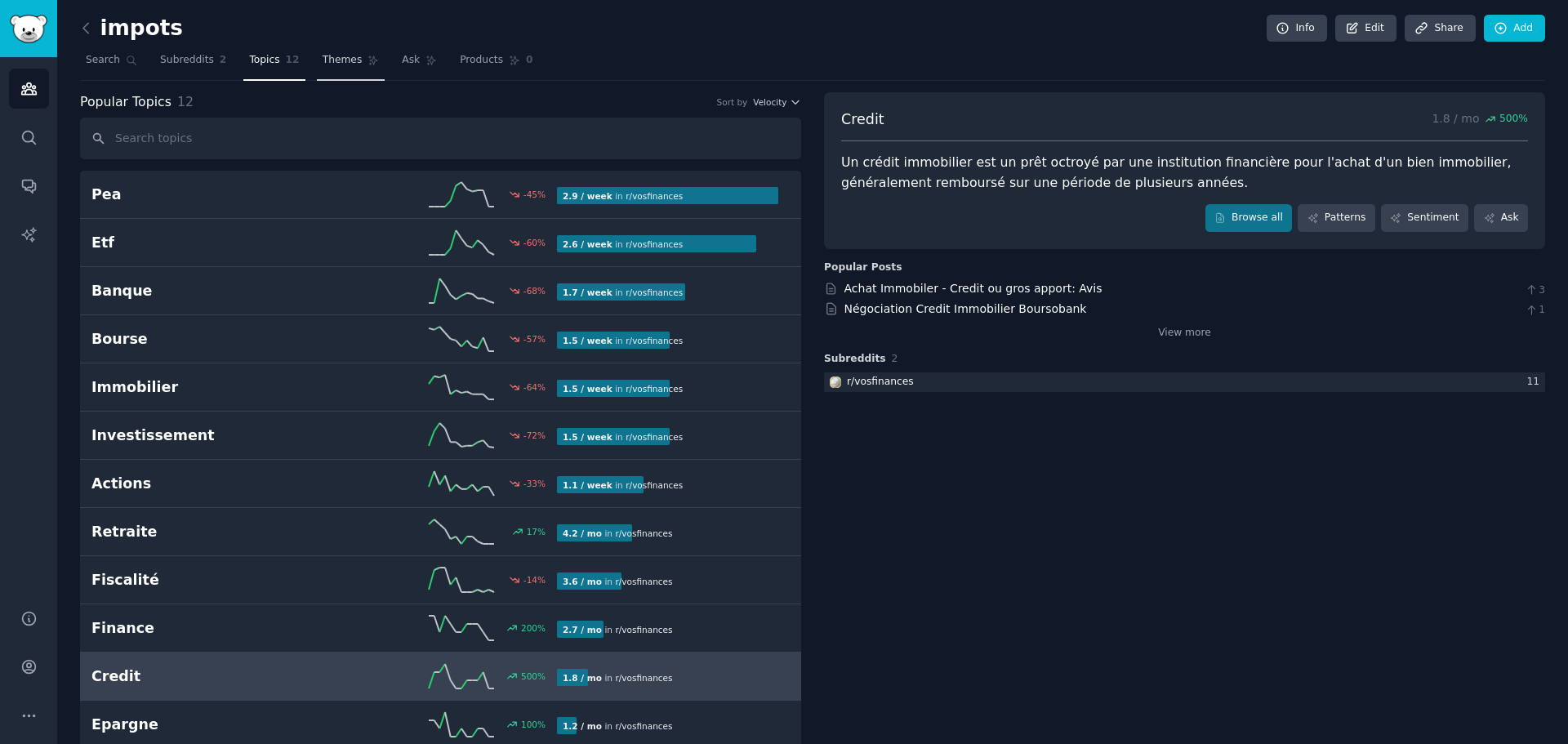
click at [325, 70] on link "Themes" at bounding box center [351, 64] width 68 height 34
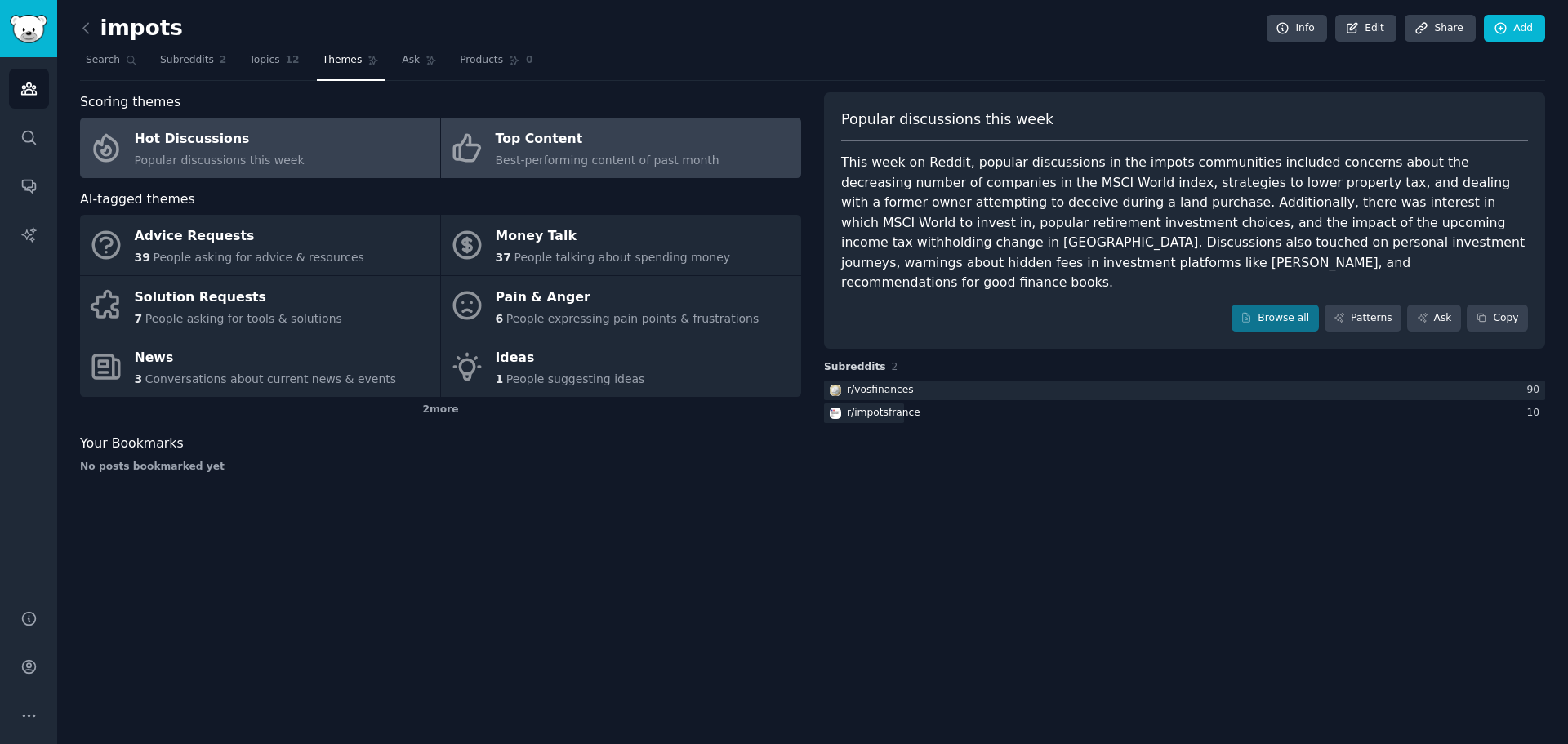
click at [594, 167] on span "Best-performing content of past month" at bounding box center [607, 160] width 224 height 13
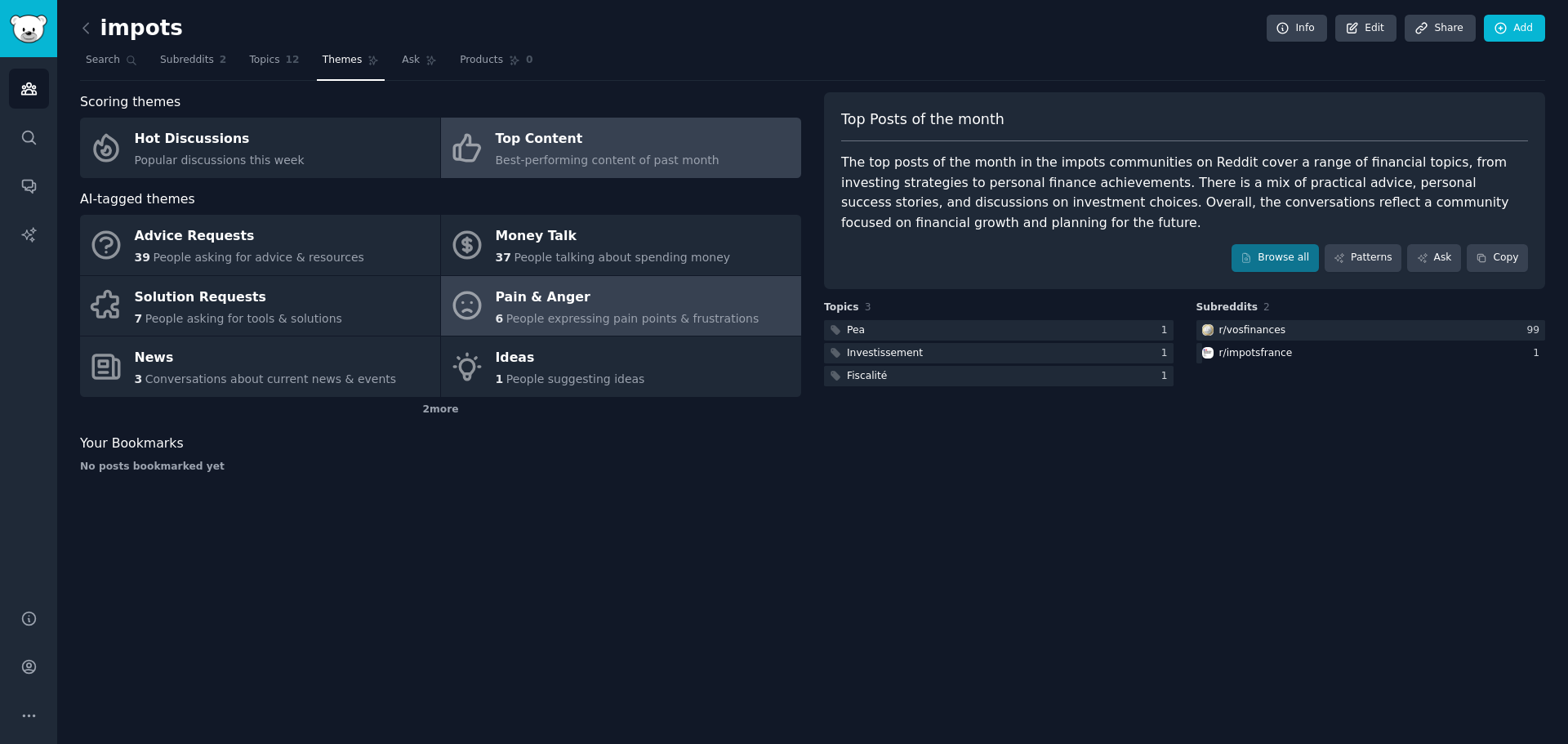
click at [580, 307] on div "Pain & Anger" at bounding box center [627, 297] width 264 height 26
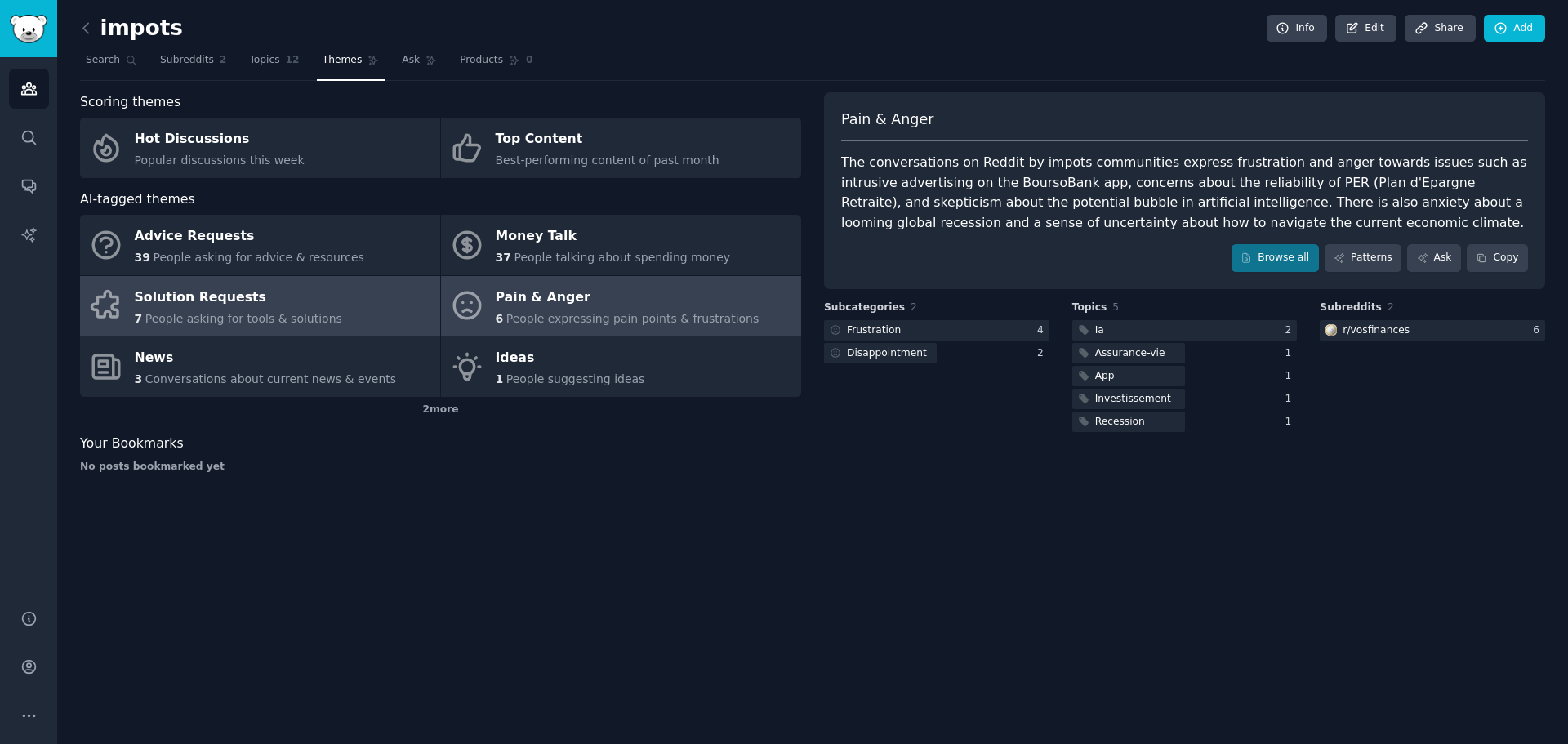
click at [335, 309] on link "Solution Requests 7 People asking for tools & solutions" at bounding box center [260, 306] width 360 height 61
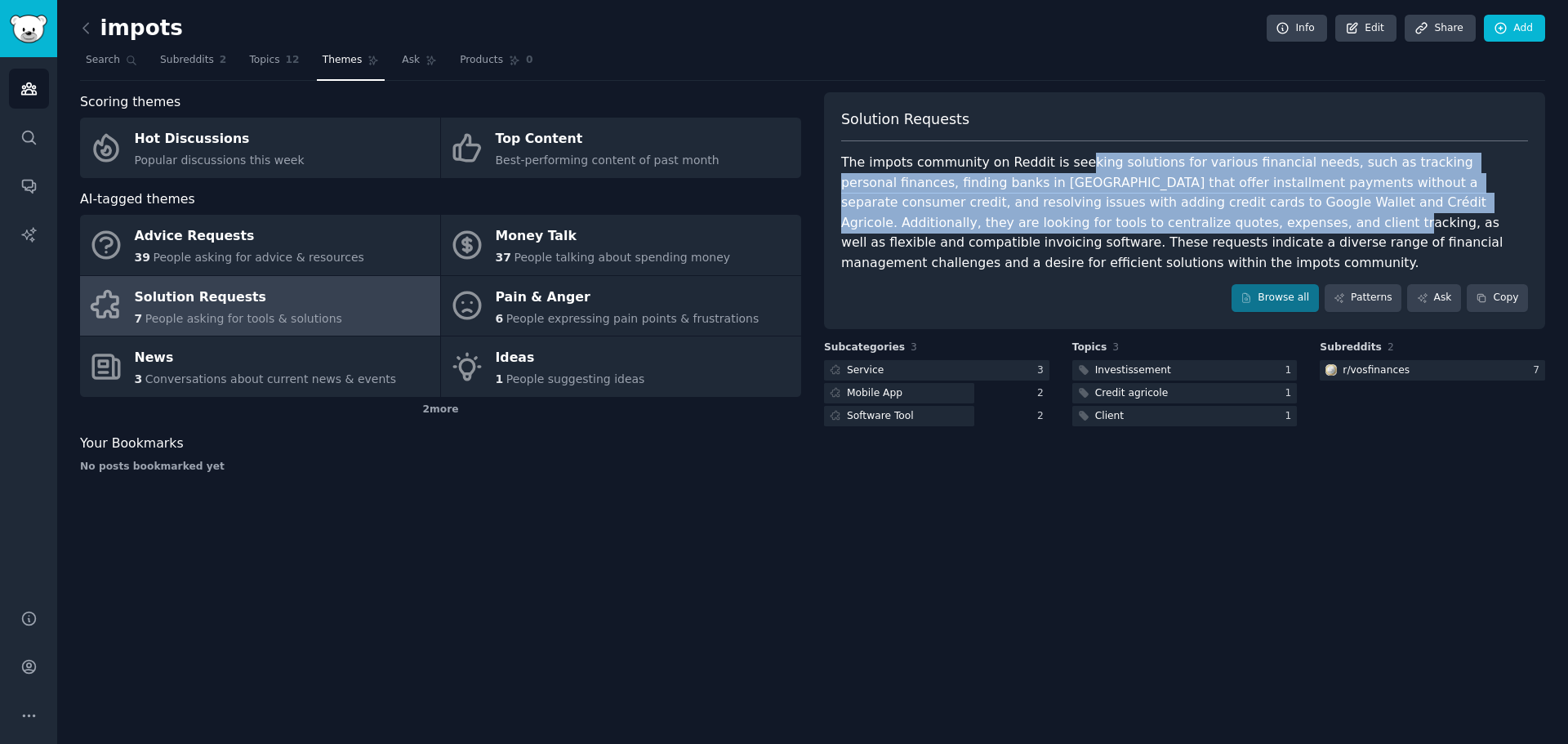
drag, startPoint x: 1068, startPoint y: 160, endPoint x: 1025, endPoint y: 223, distance: 76.3
click at [1025, 223] on div "The impots community on Reddit is seeking solutions for various financial needs…" at bounding box center [1184, 212] width 687 height 120
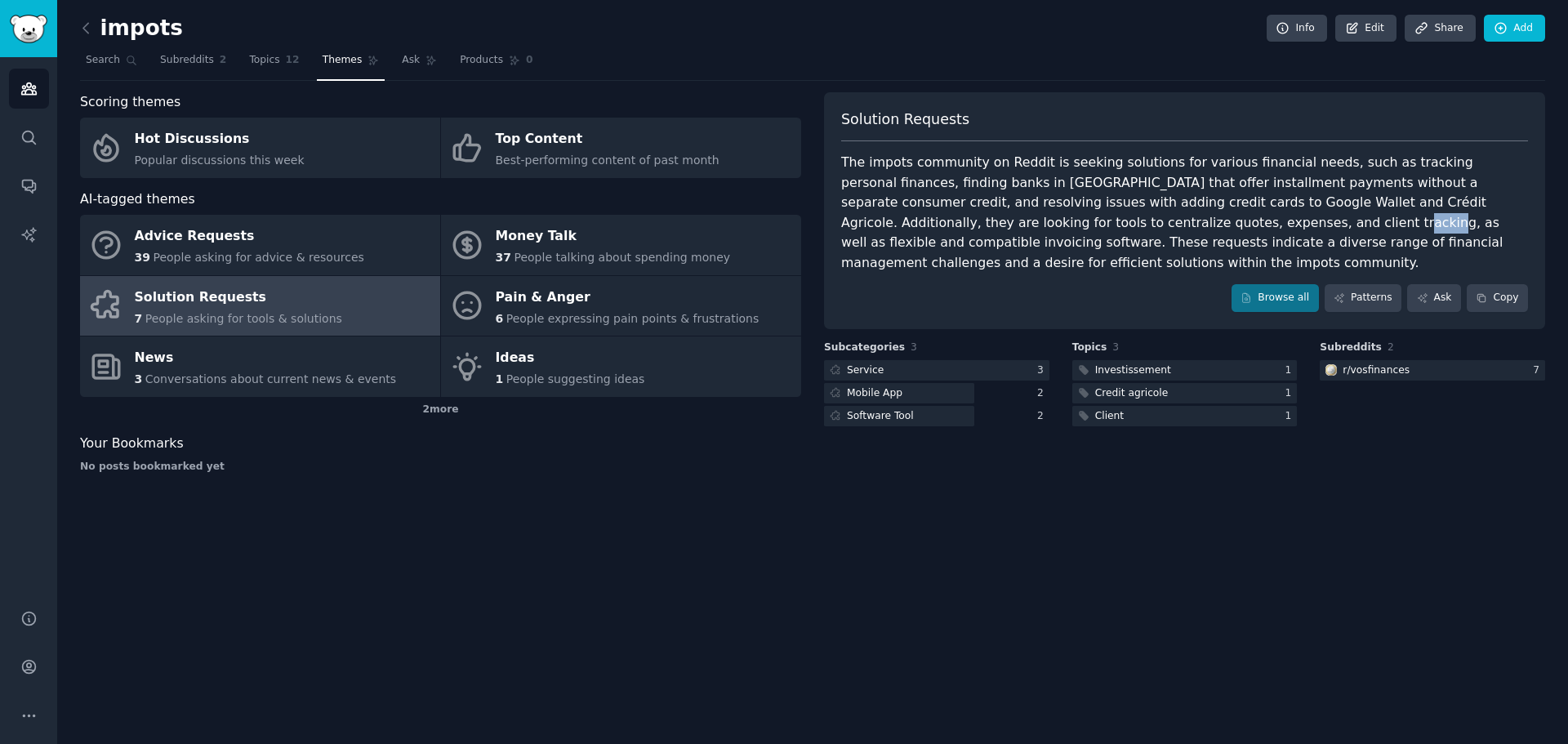
click at [1025, 223] on div "The impots community on Reddit is seeking solutions for various financial needs…" at bounding box center [1184, 212] width 687 height 120
click at [1367, 199] on div "The impots community on Reddit is seeking solutions for various financial needs…" at bounding box center [1184, 212] width 687 height 120
click at [1372, 284] on link "Patterns" at bounding box center [1363, 298] width 77 height 28
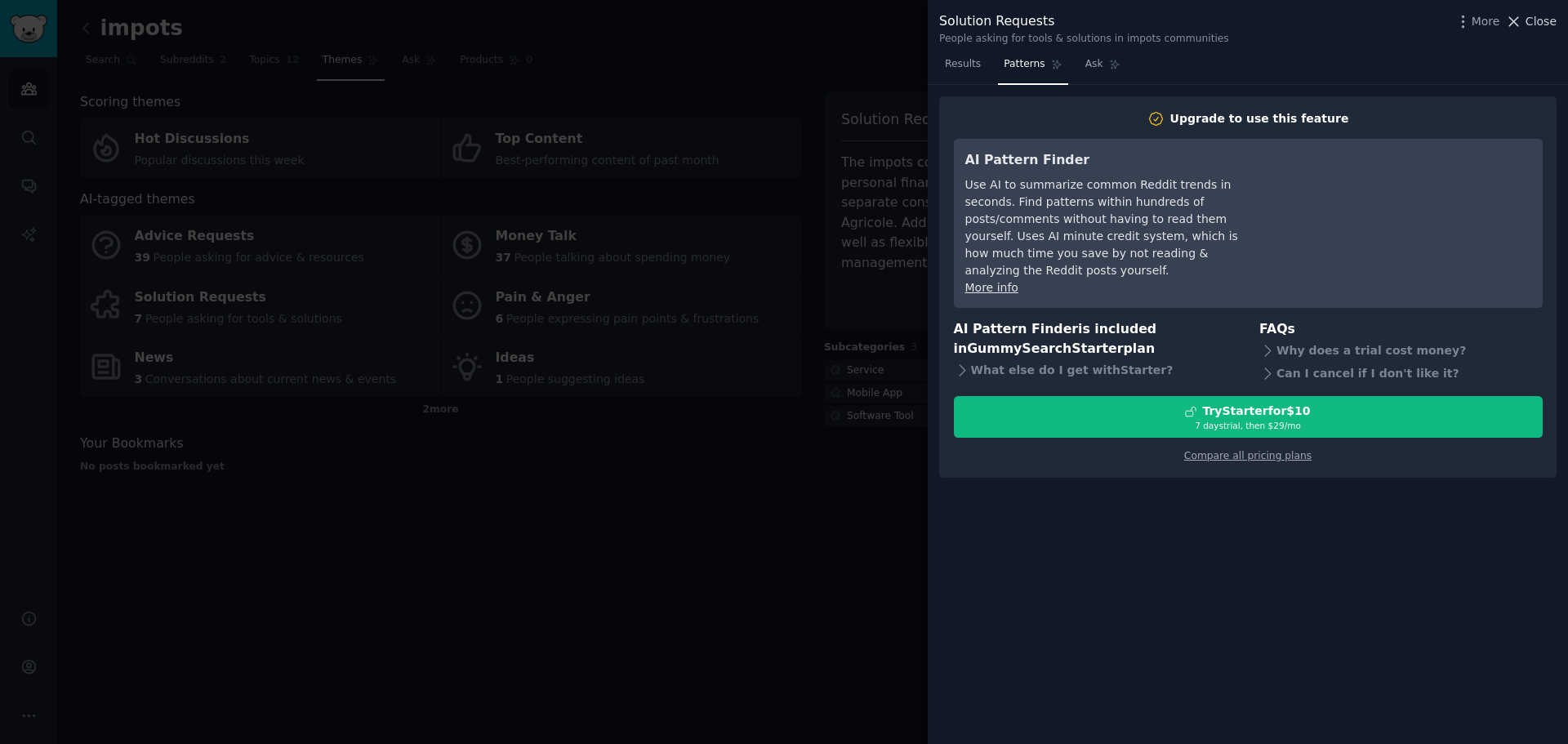
click at [1547, 25] on span "Close" at bounding box center [1541, 22] width 31 height 17
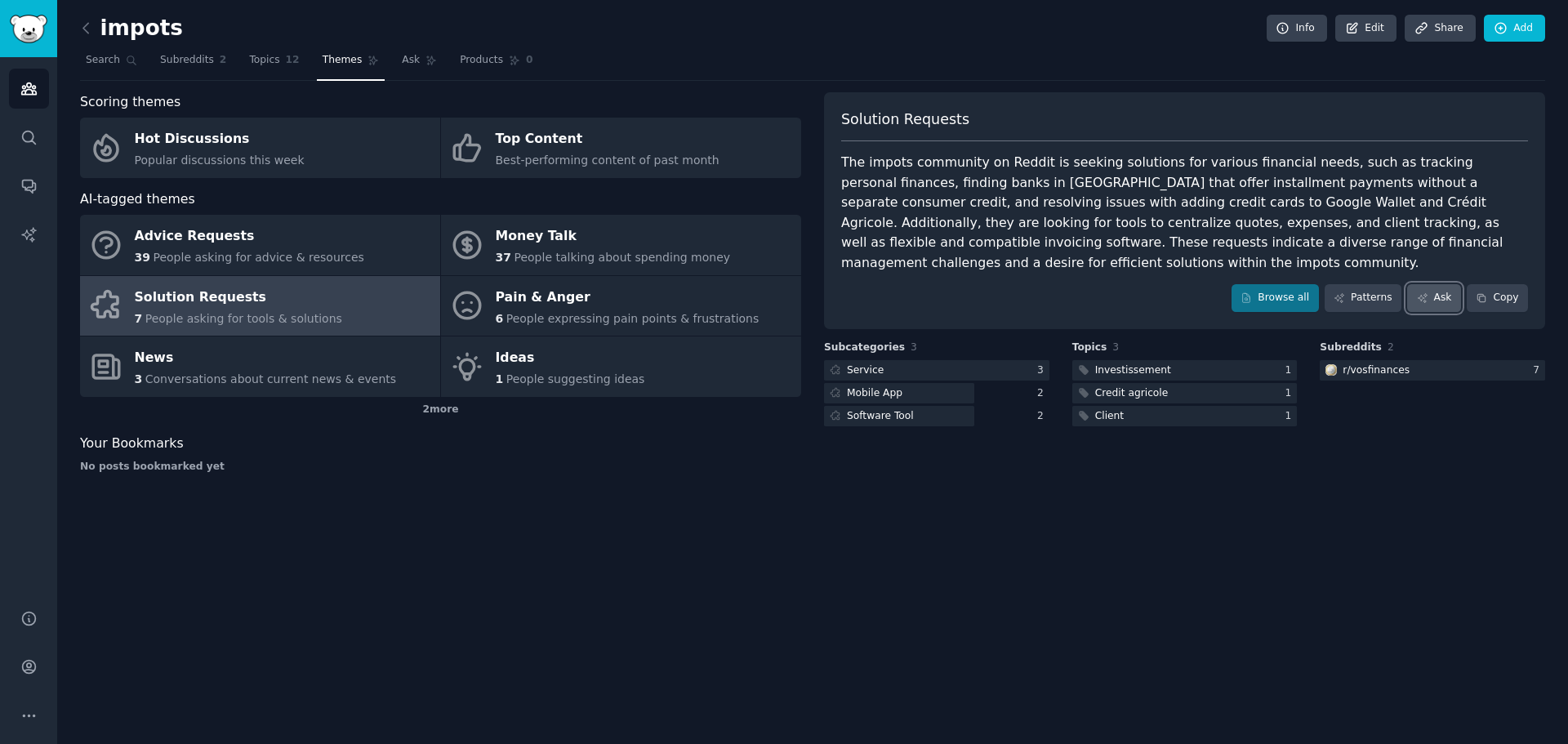
click at [1446, 284] on link "Ask" at bounding box center [1434, 298] width 54 height 28
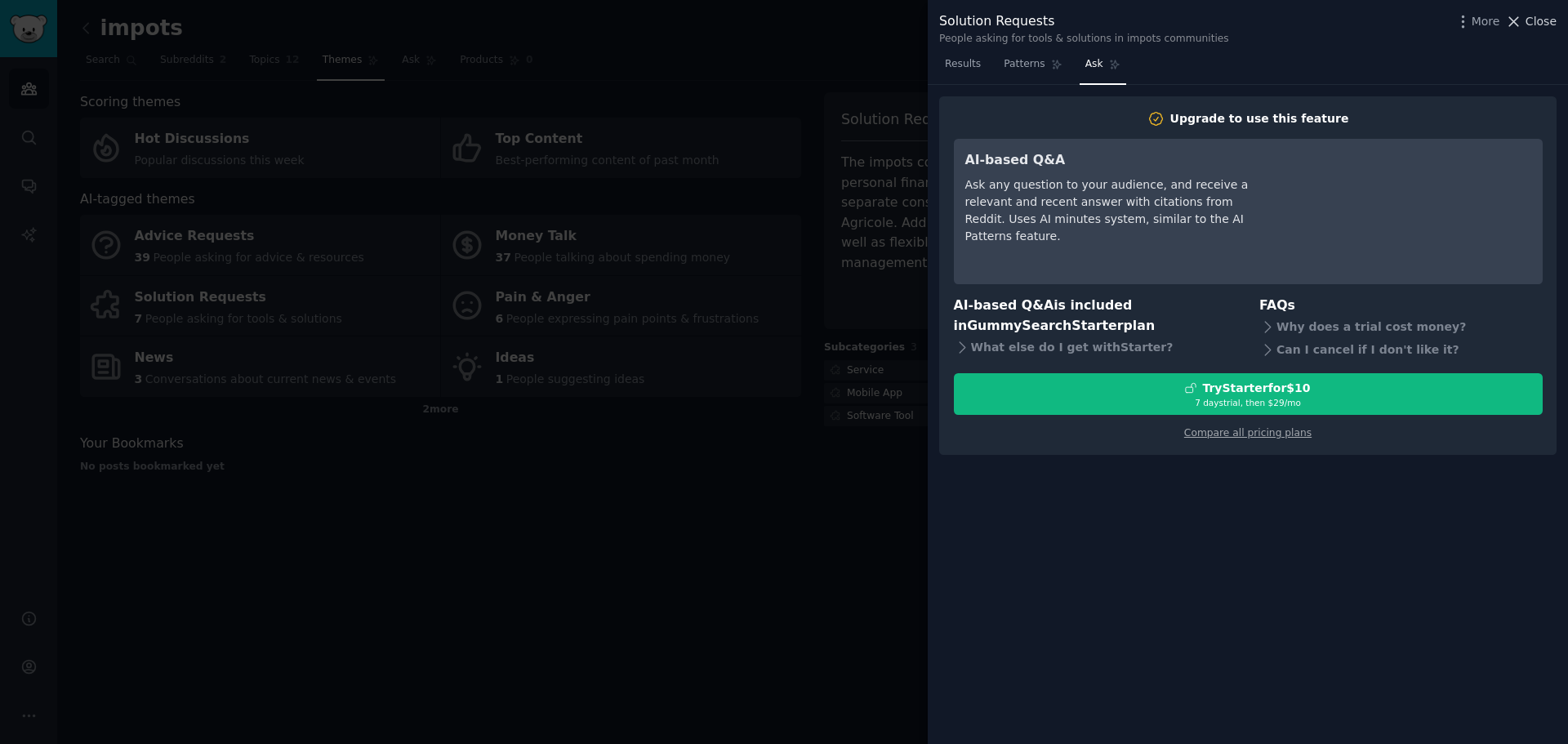
click at [1529, 24] on span "Close" at bounding box center [1541, 22] width 31 height 17
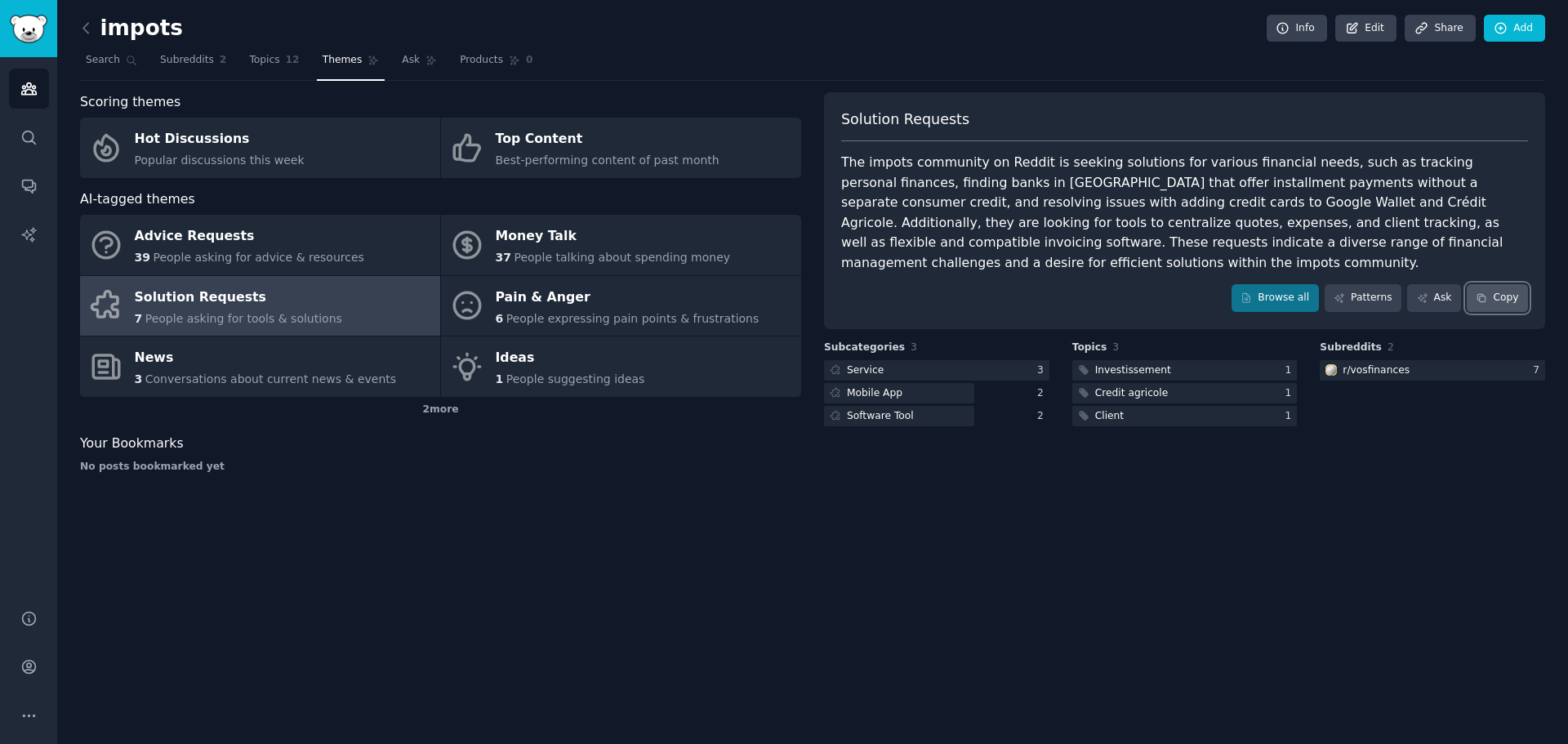
click at [1497, 284] on button "Copy" at bounding box center [1498, 298] width 62 height 28
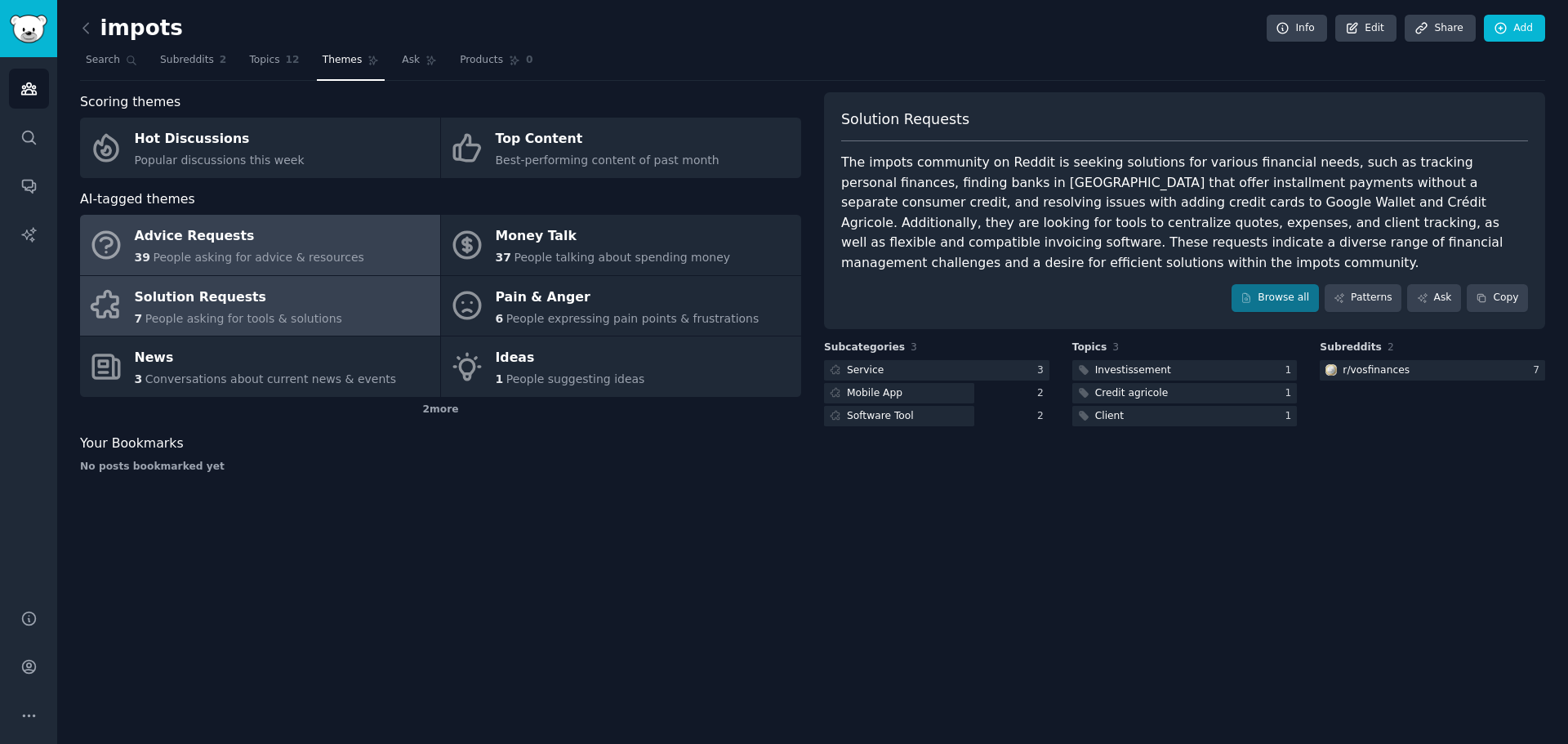
click at [374, 263] on link "Advice Requests 39 People asking for advice & resources" at bounding box center [260, 245] width 360 height 61
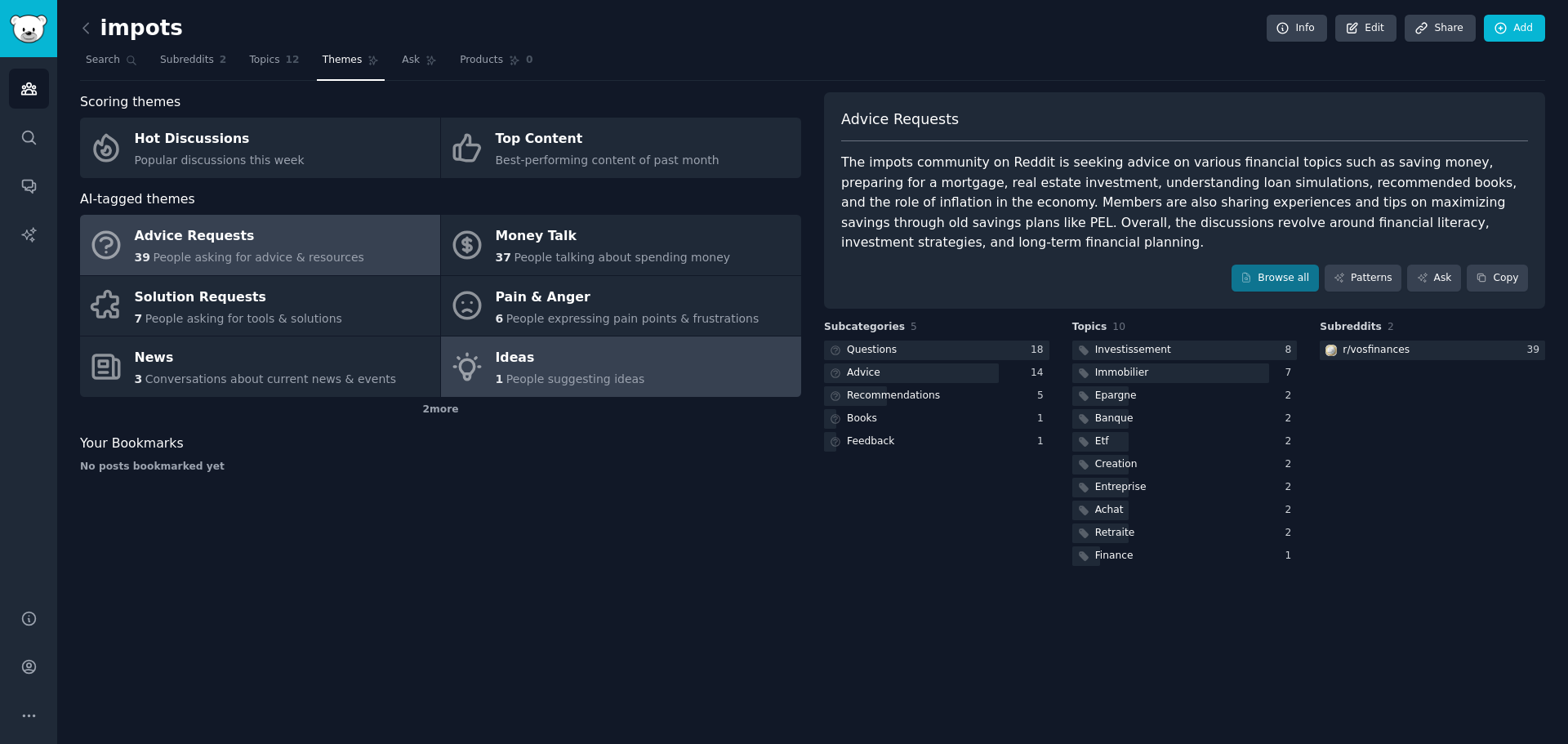
drag, startPoint x: 594, startPoint y: 368, endPoint x: 535, endPoint y: 375, distance: 59.4
click at [593, 368] on div "Ideas" at bounding box center [570, 358] width 149 height 26
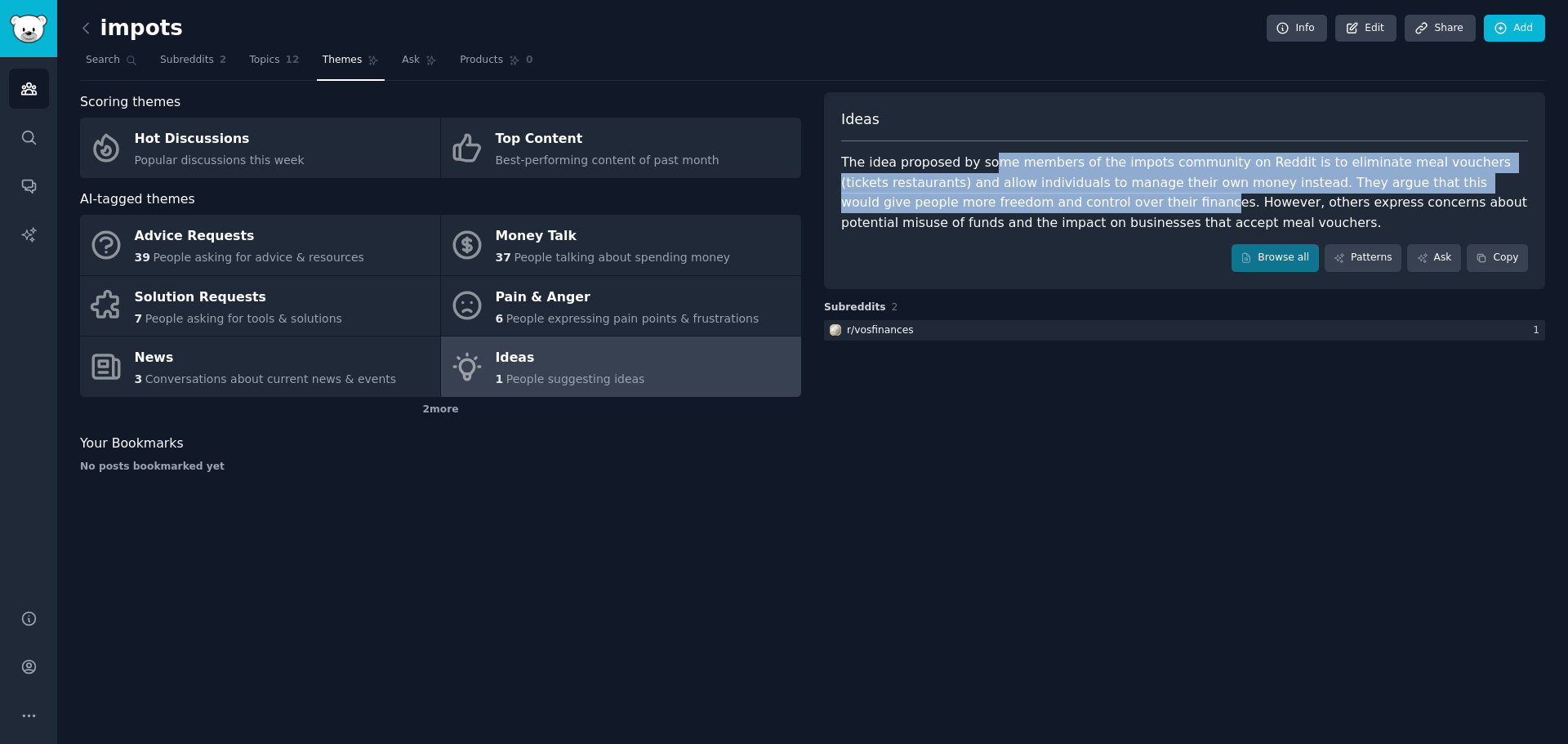
drag, startPoint x: 1040, startPoint y: 158, endPoint x: 1004, endPoint y: 201, distance: 56.1
click at [1043, 201] on div "The idea proposed by some members of the impots community on Reddit is to elimi…" at bounding box center [1184, 192] width 687 height 80
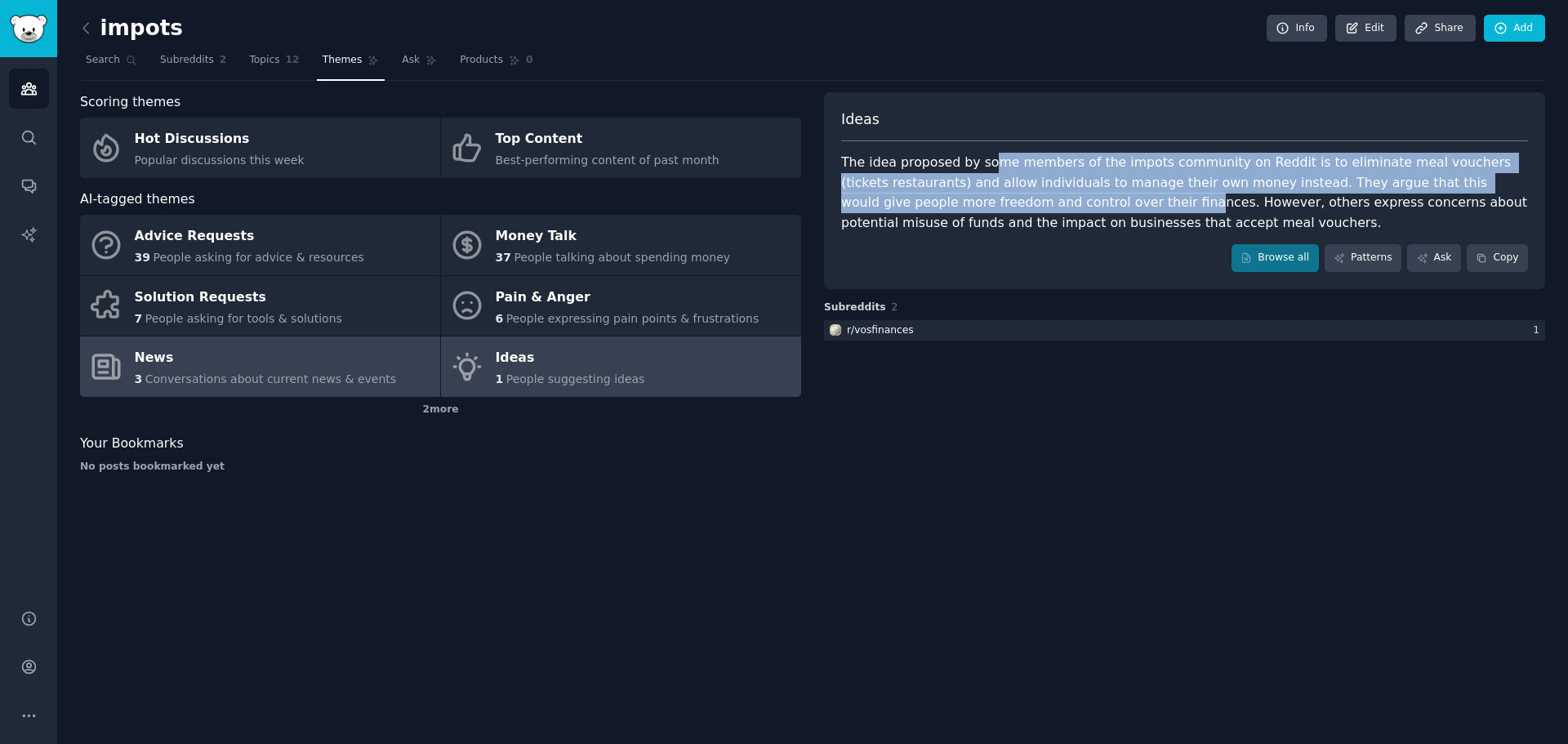
click at [398, 362] on link "News 3 Conversations about current news & events" at bounding box center [260, 366] width 360 height 61
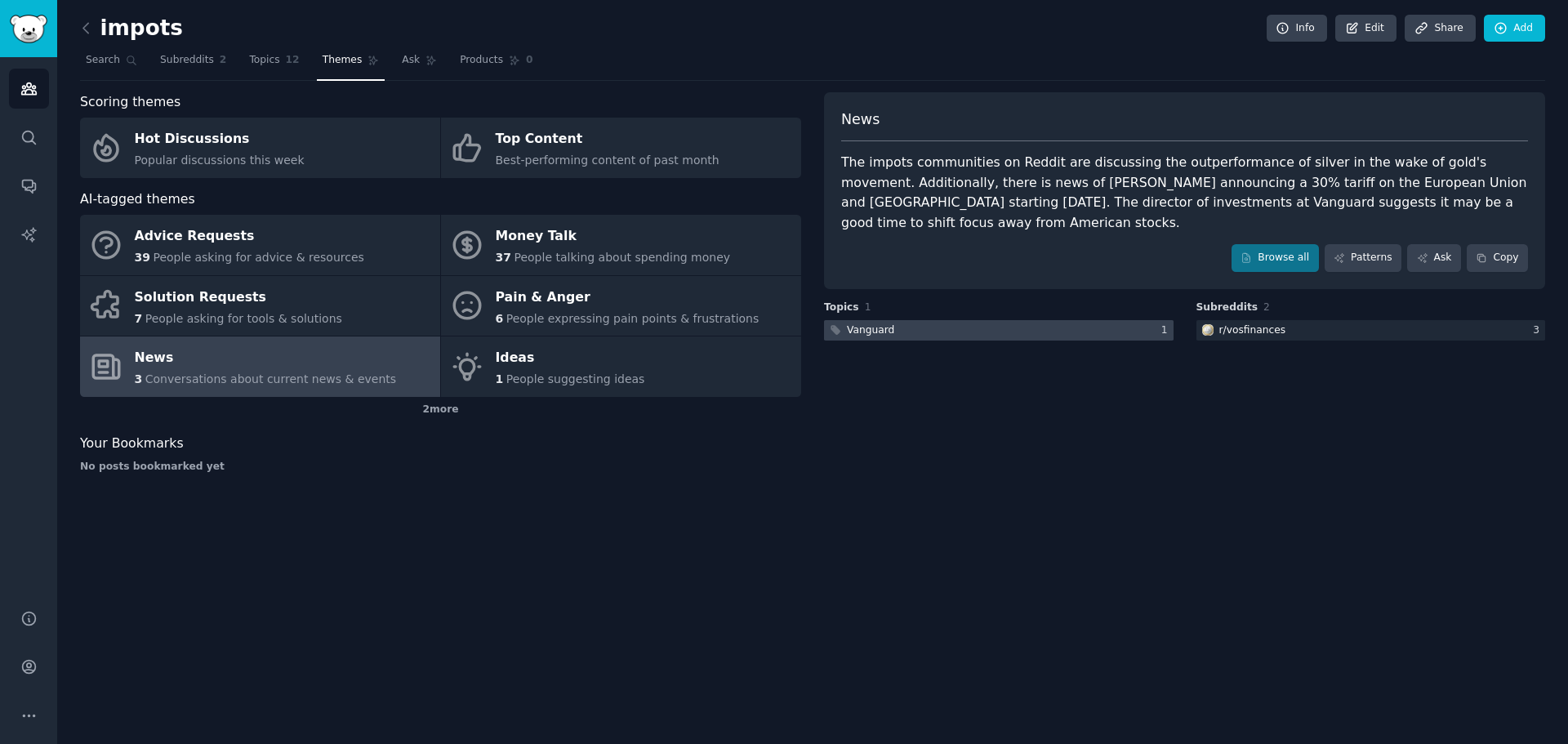
click at [869, 324] on div "Vanguard" at bounding box center [870, 331] width 47 height 14
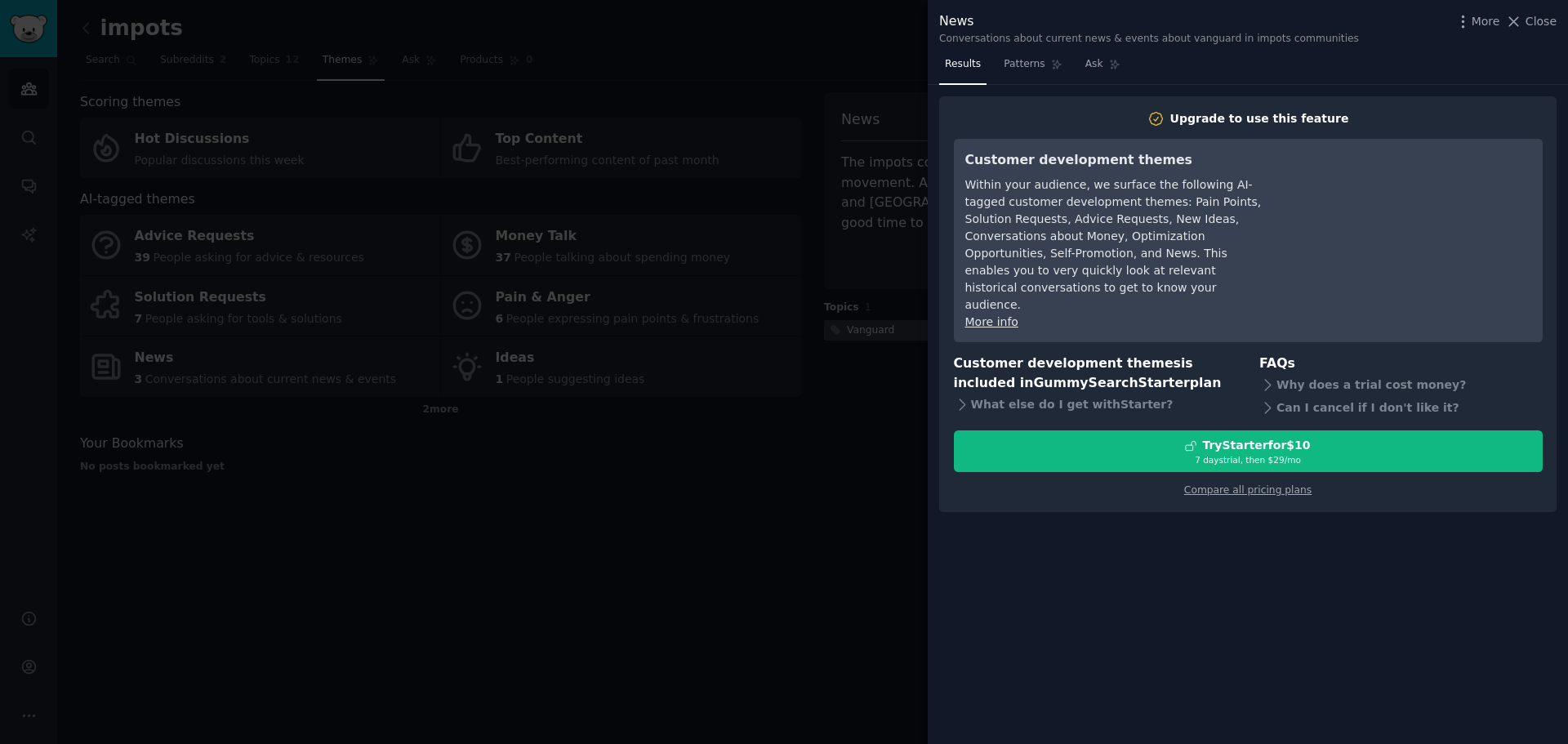
click at [869, 314] on div at bounding box center [784, 372] width 1568 height 744
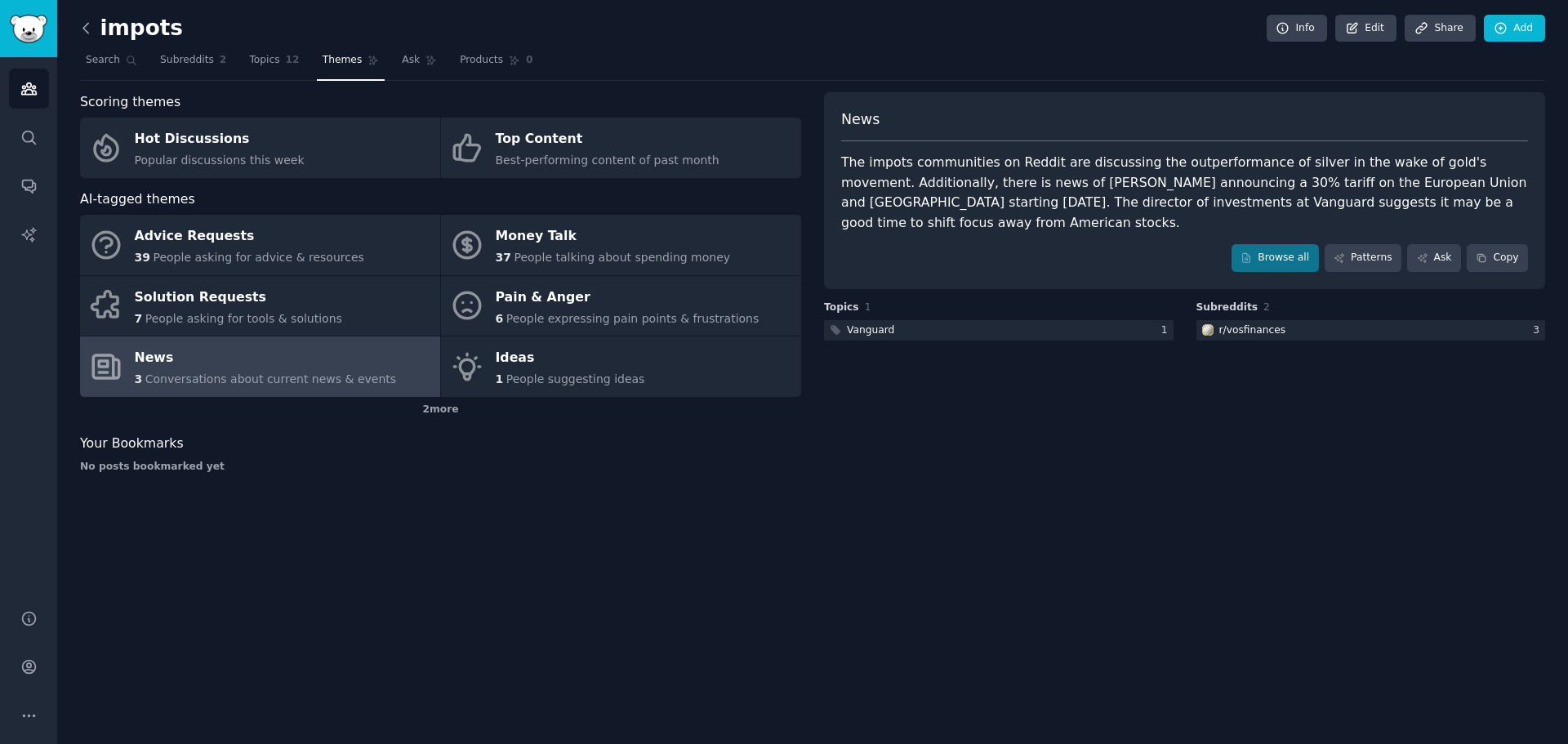
click at [89, 36] on icon at bounding box center [86, 28] width 17 height 17
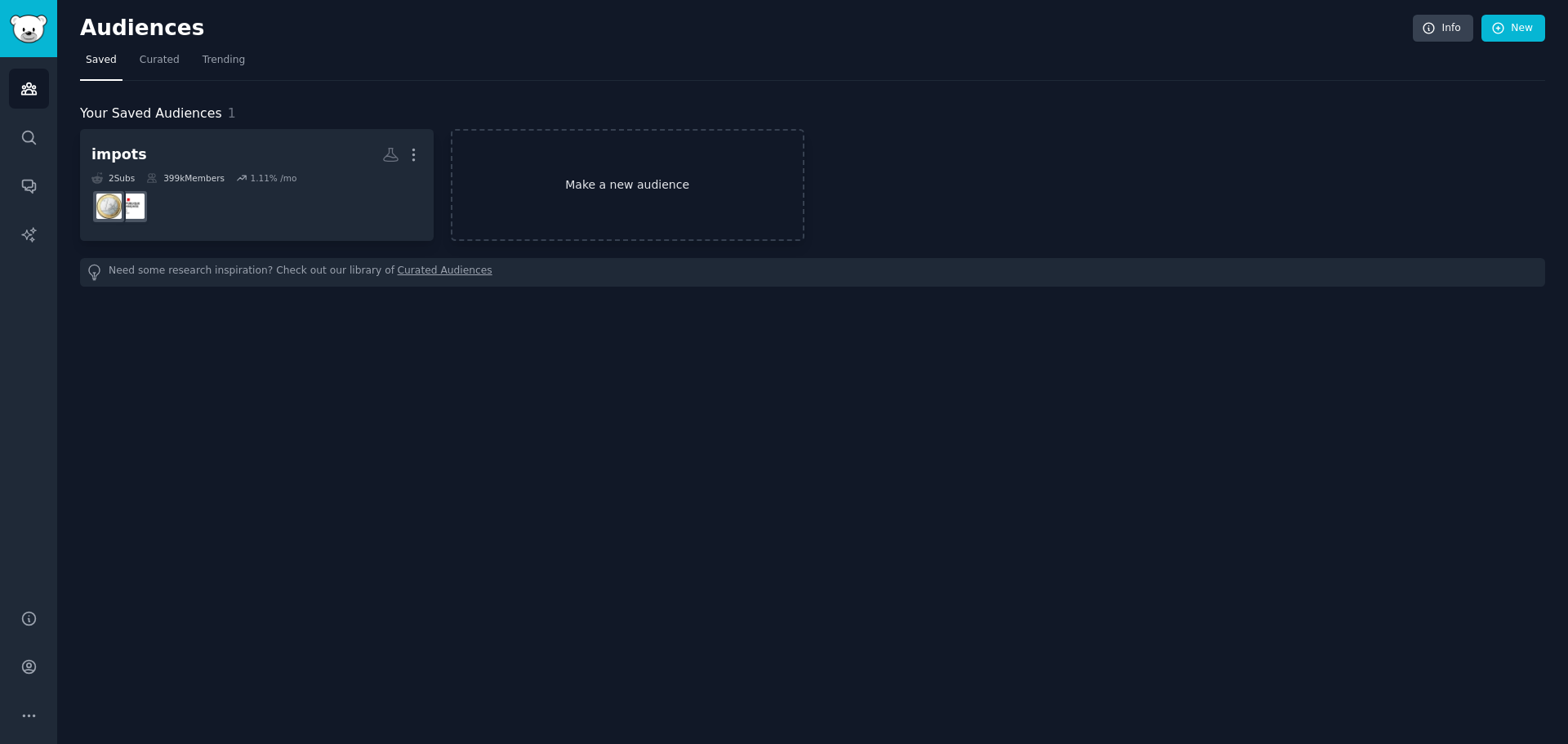
click at [592, 199] on link "Make a new audience" at bounding box center [627, 185] width 354 height 112
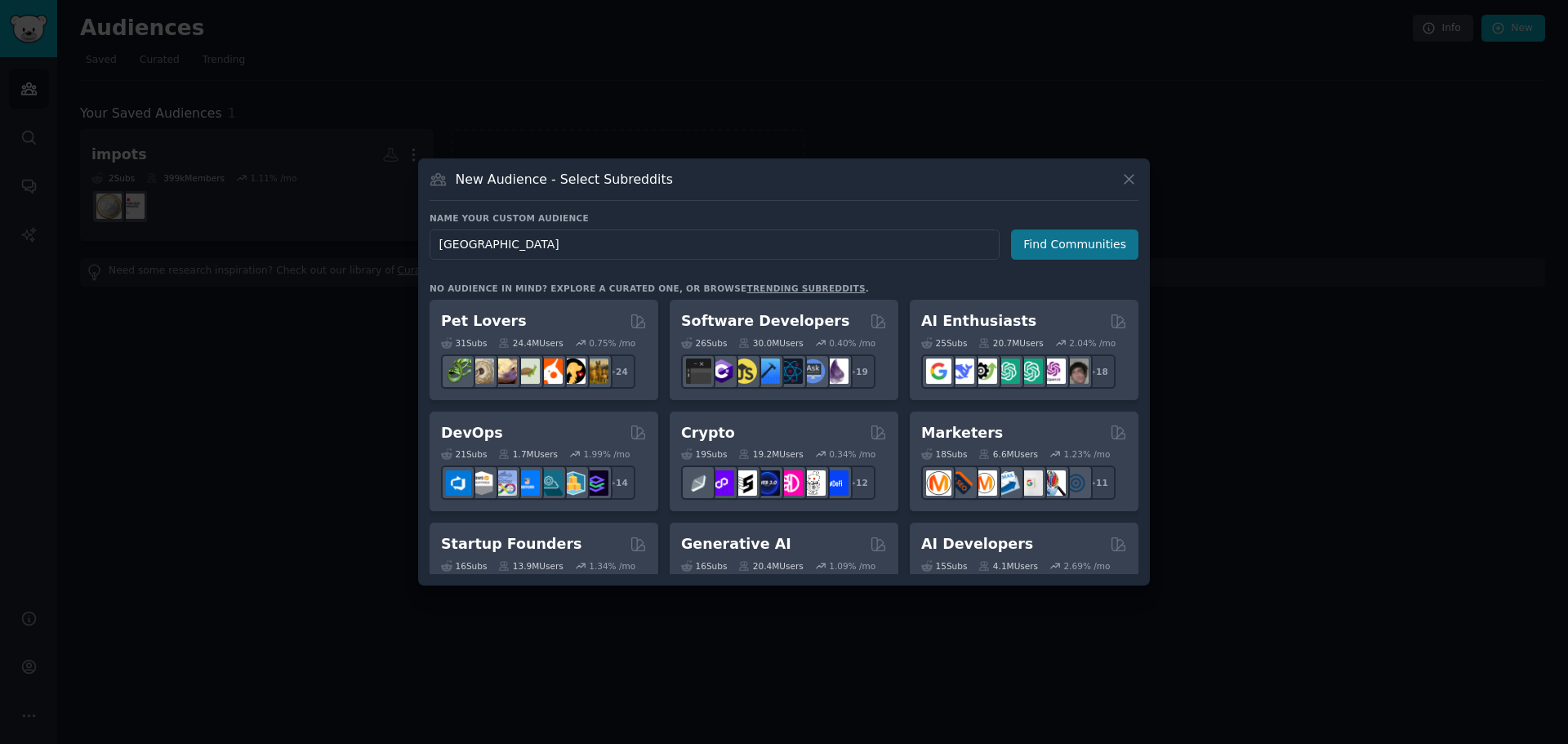
type input "[GEOGRAPHIC_DATA]"
click at [1051, 232] on button "Find Communities" at bounding box center [1075, 244] width 127 height 30
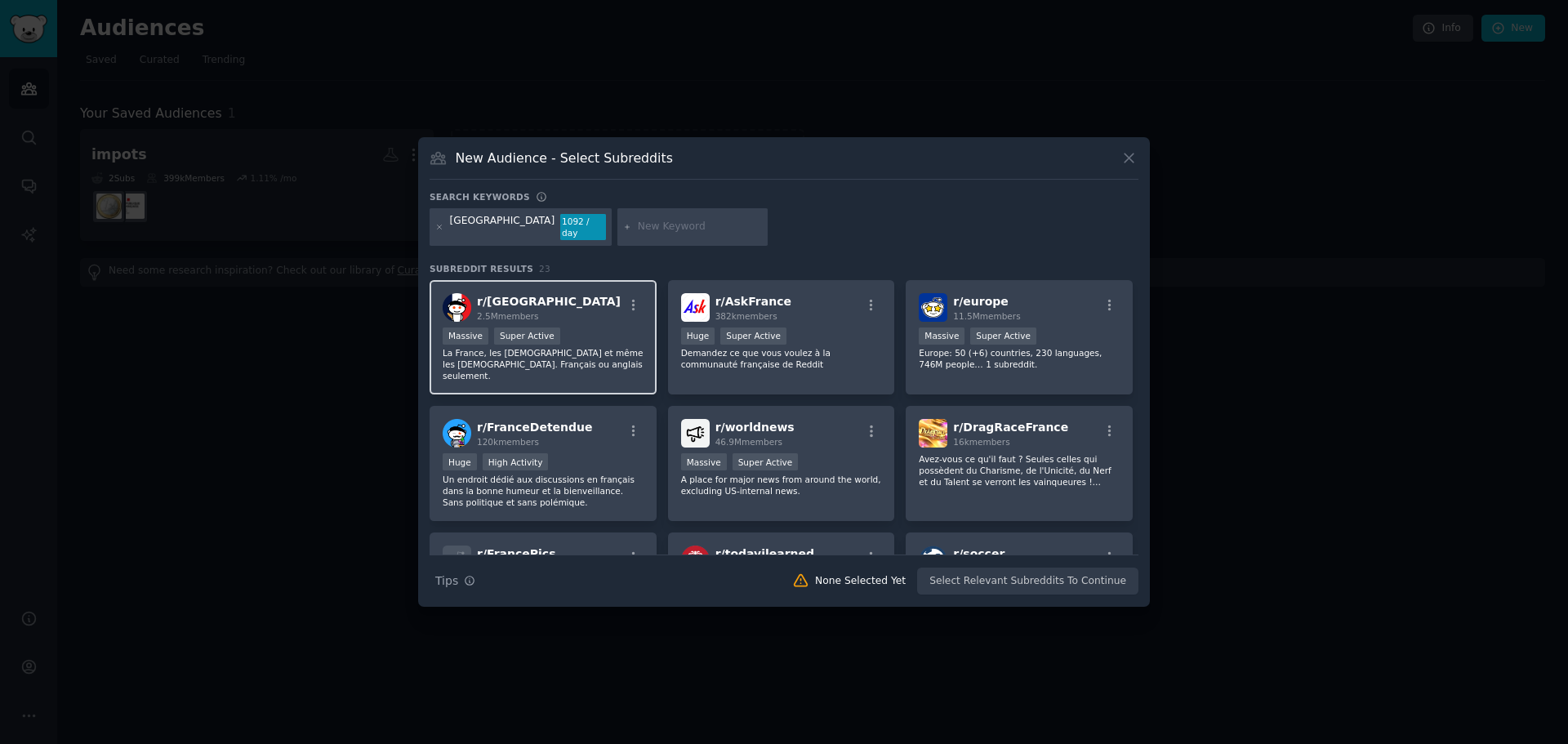
click at [586, 316] on div "r/ france 2.5M members Massive Super Active La France, les [DEMOGRAPHIC_DATA] e…" at bounding box center [544, 337] width 227 height 115
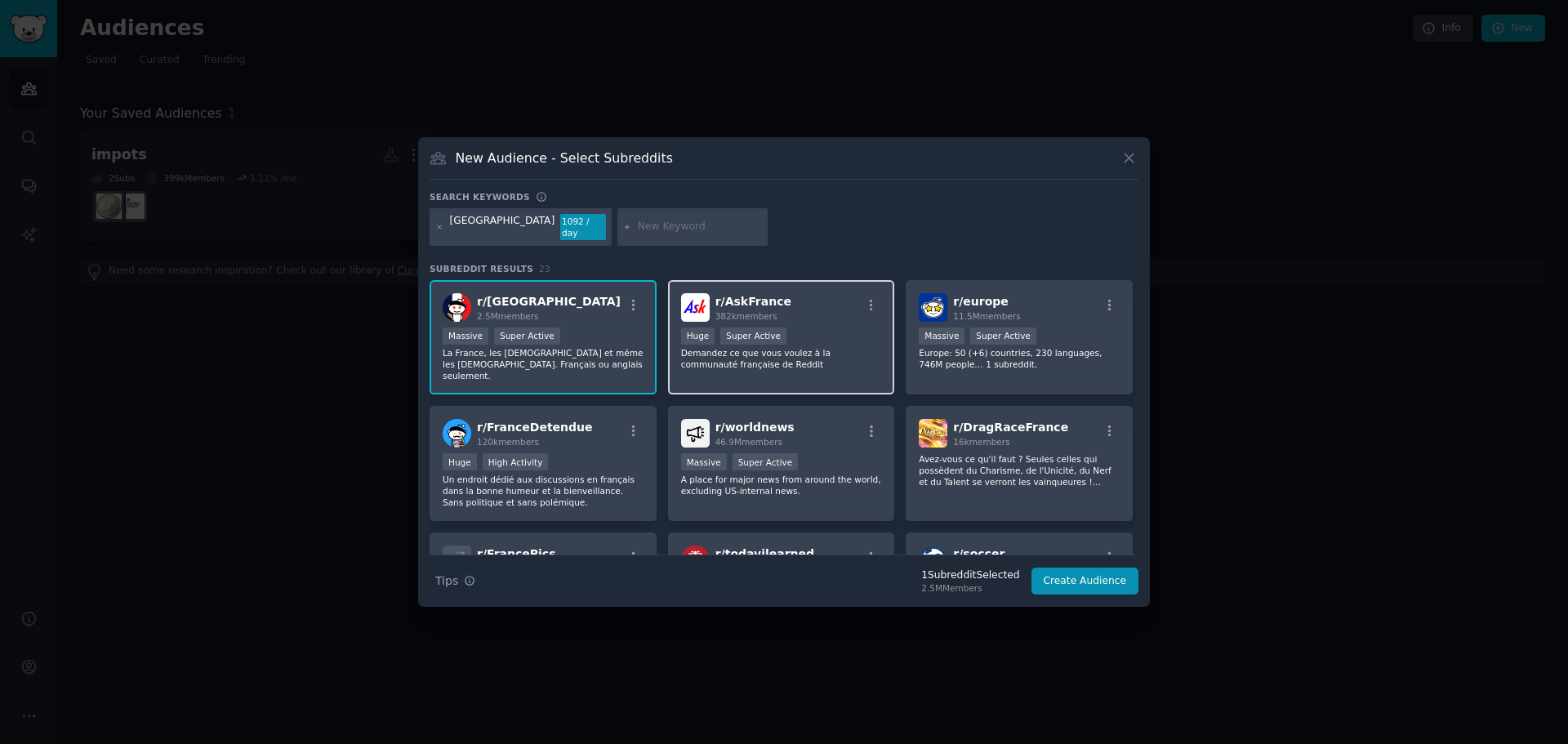
click at [822, 328] on div "Huge Super Active" at bounding box center [782, 337] width 200 height 20
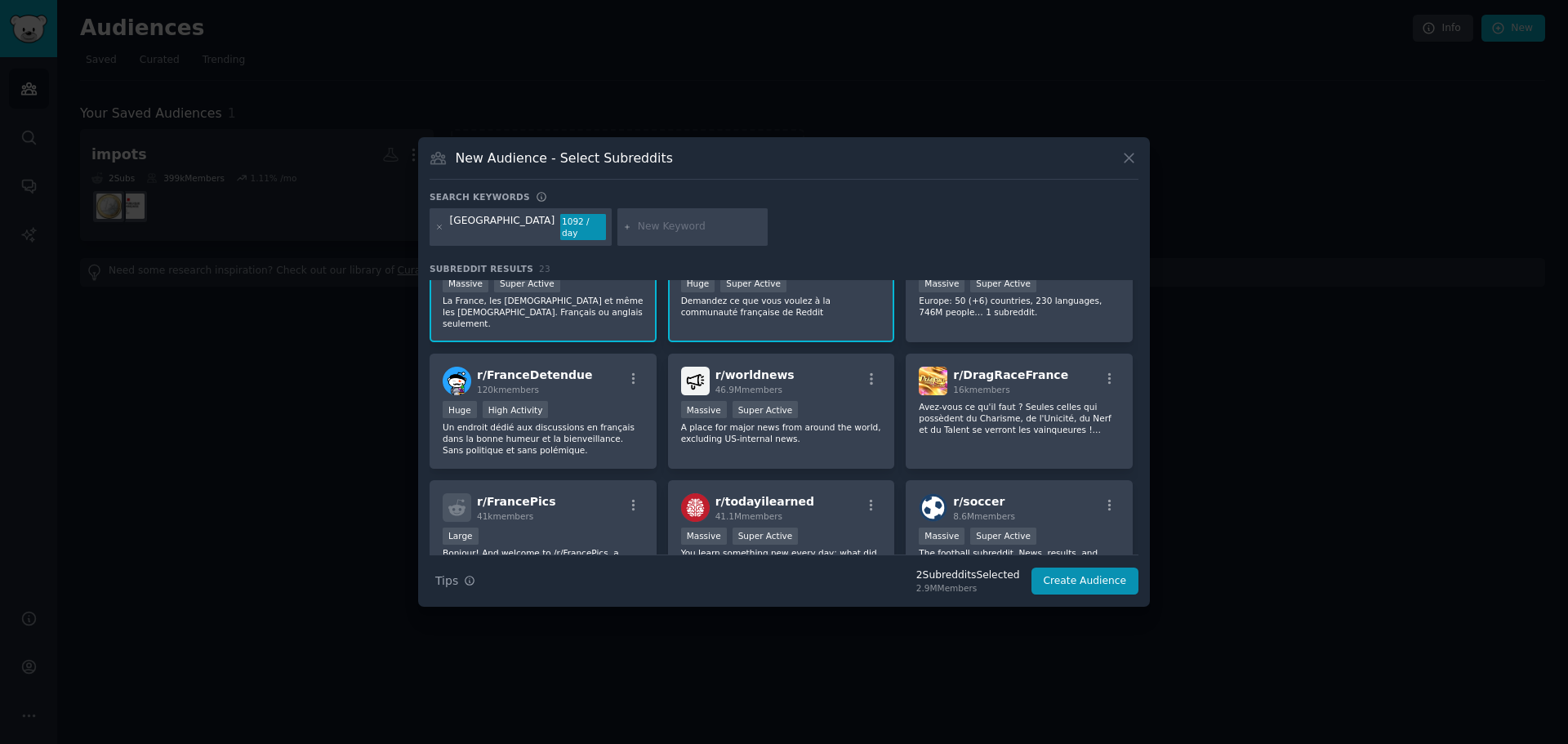
scroll to position [82, 0]
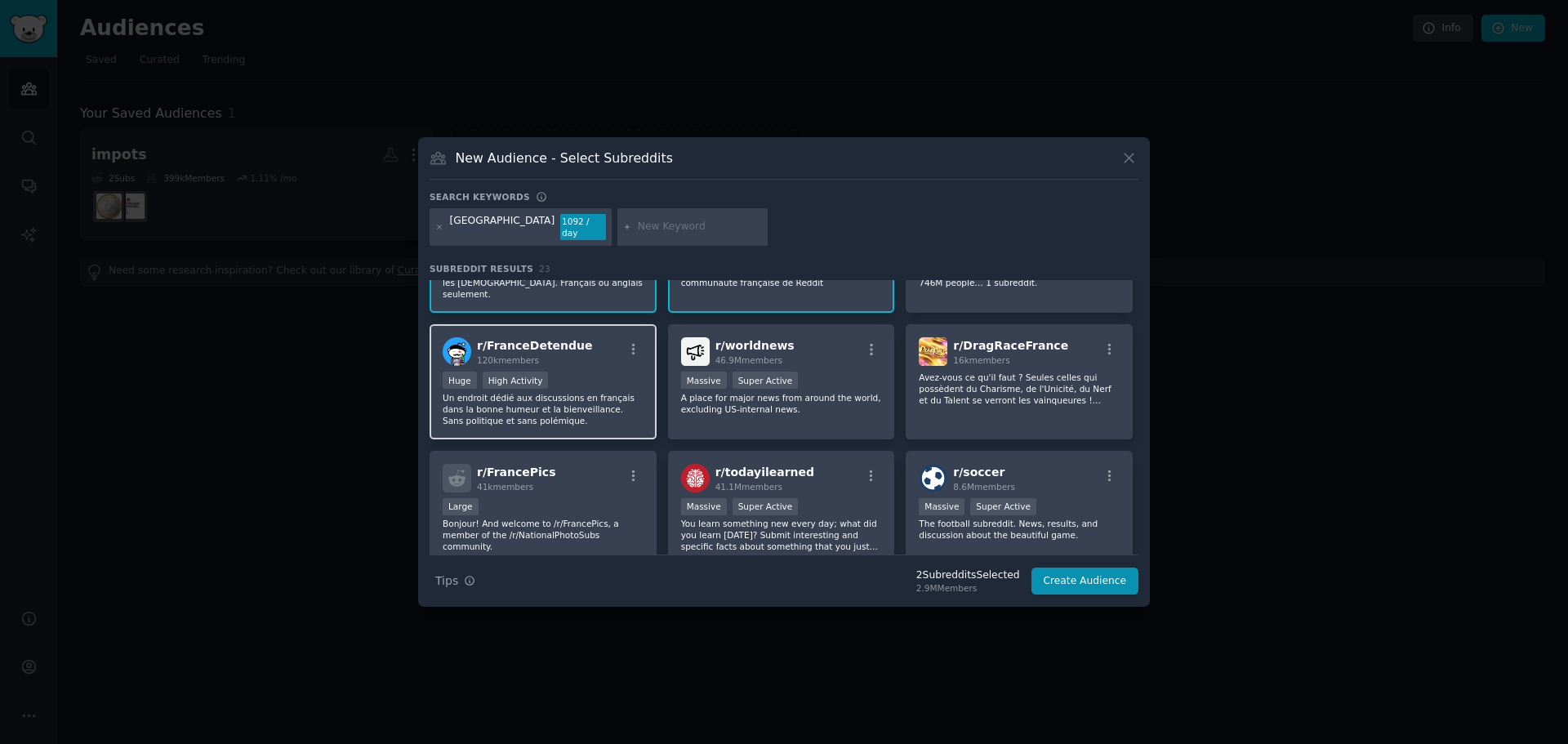
click at [579, 393] on p "Un endroit dédié aux discussions en français dans la bonne humeur et la bienvei…" at bounding box center [543, 410] width 200 height 35
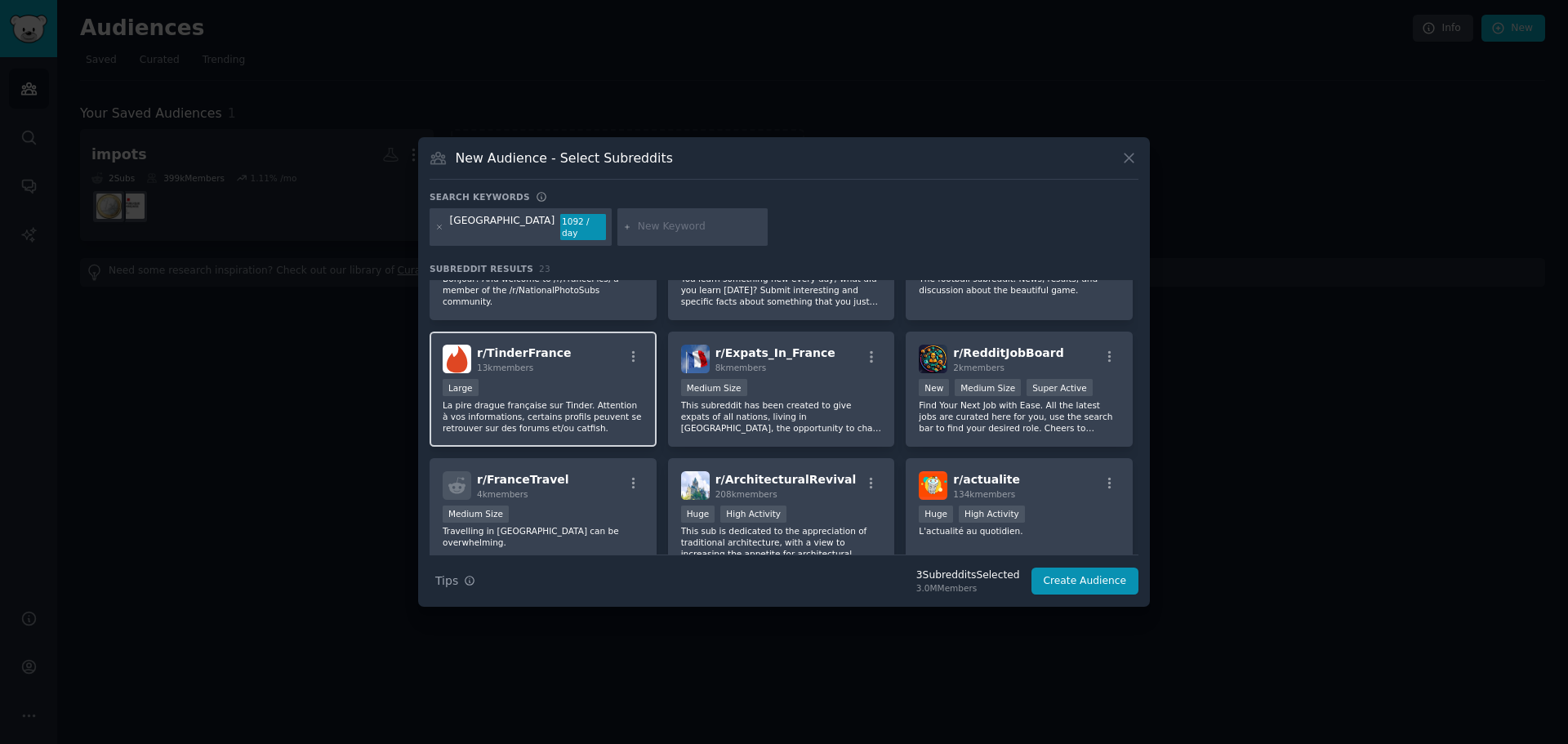
scroll to position [409, 0]
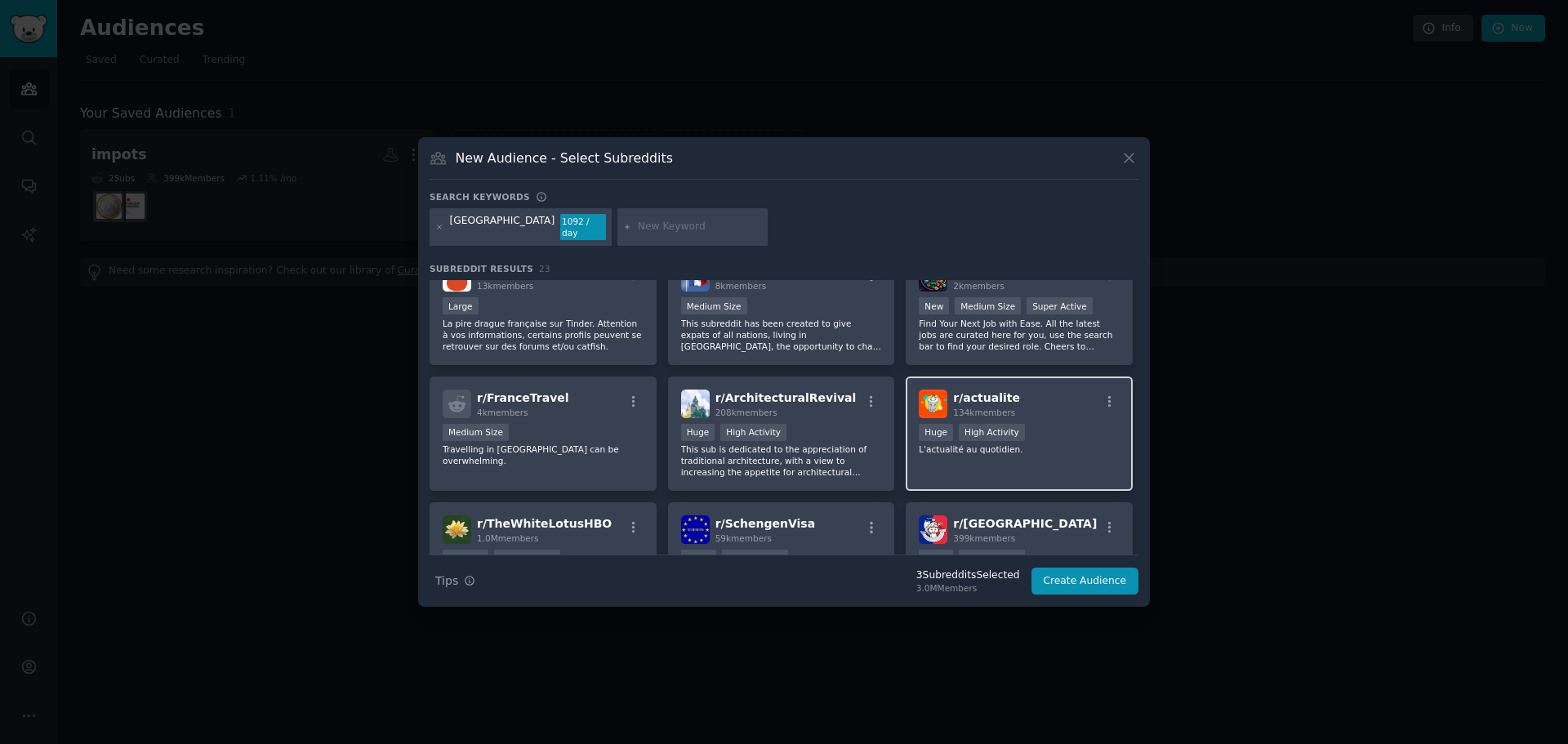
click at [928, 438] on div "r/ actualite 134k members Huge High Activity L'actualité au quotidien." at bounding box center [1020, 434] width 227 height 115
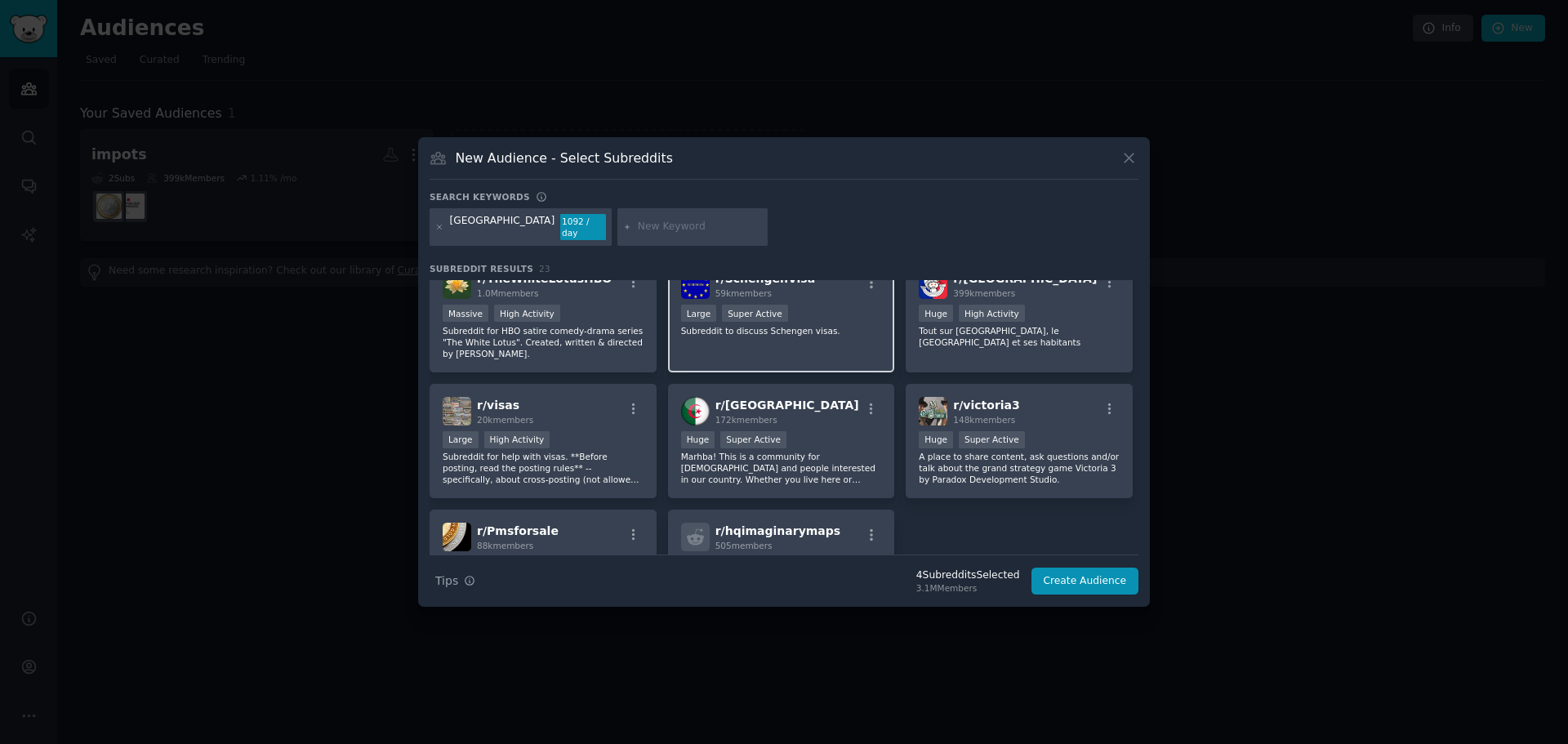
scroll to position [735, 0]
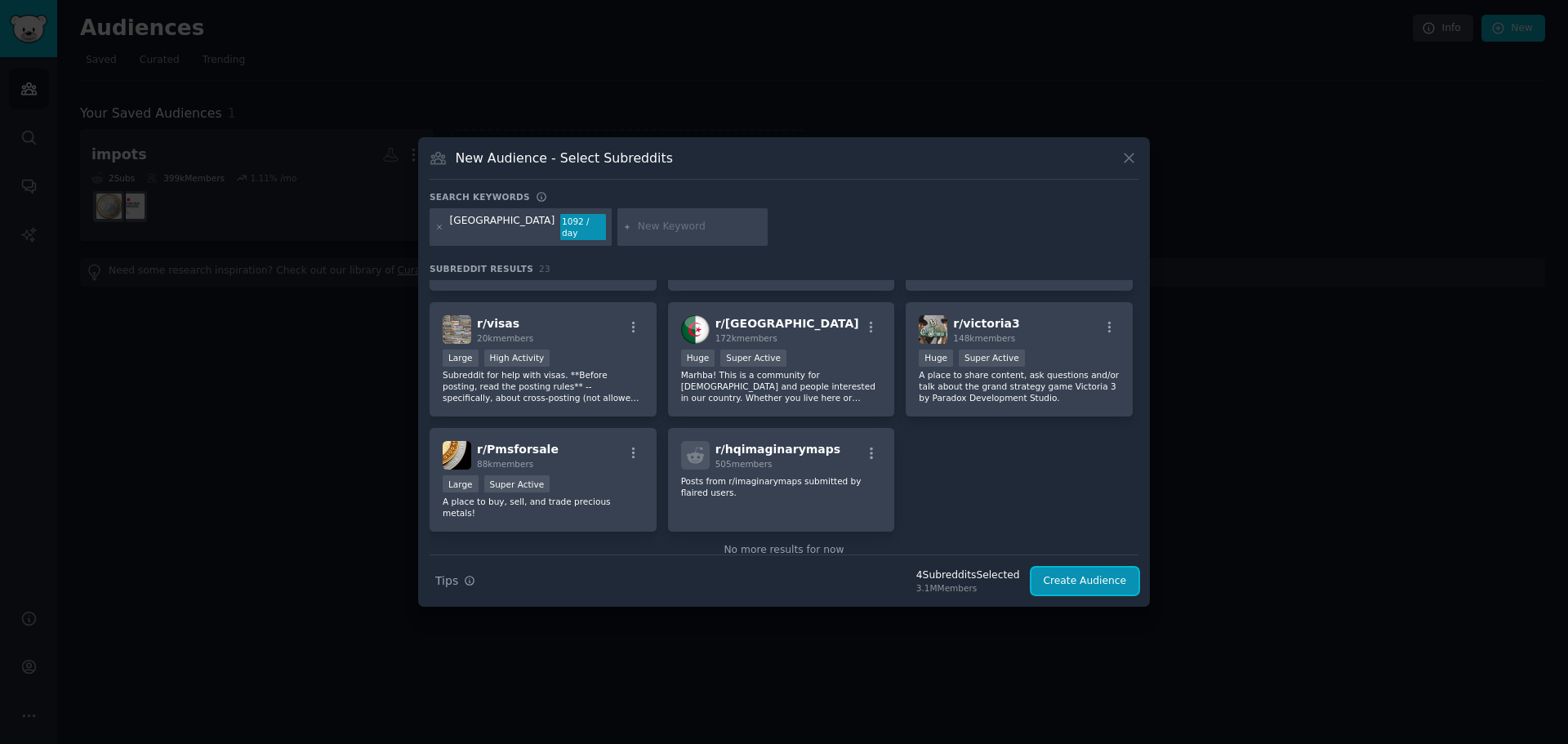
click at [1092, 579] on button "Create Audience" at bounding box center [1085, 581] width 108 height 28
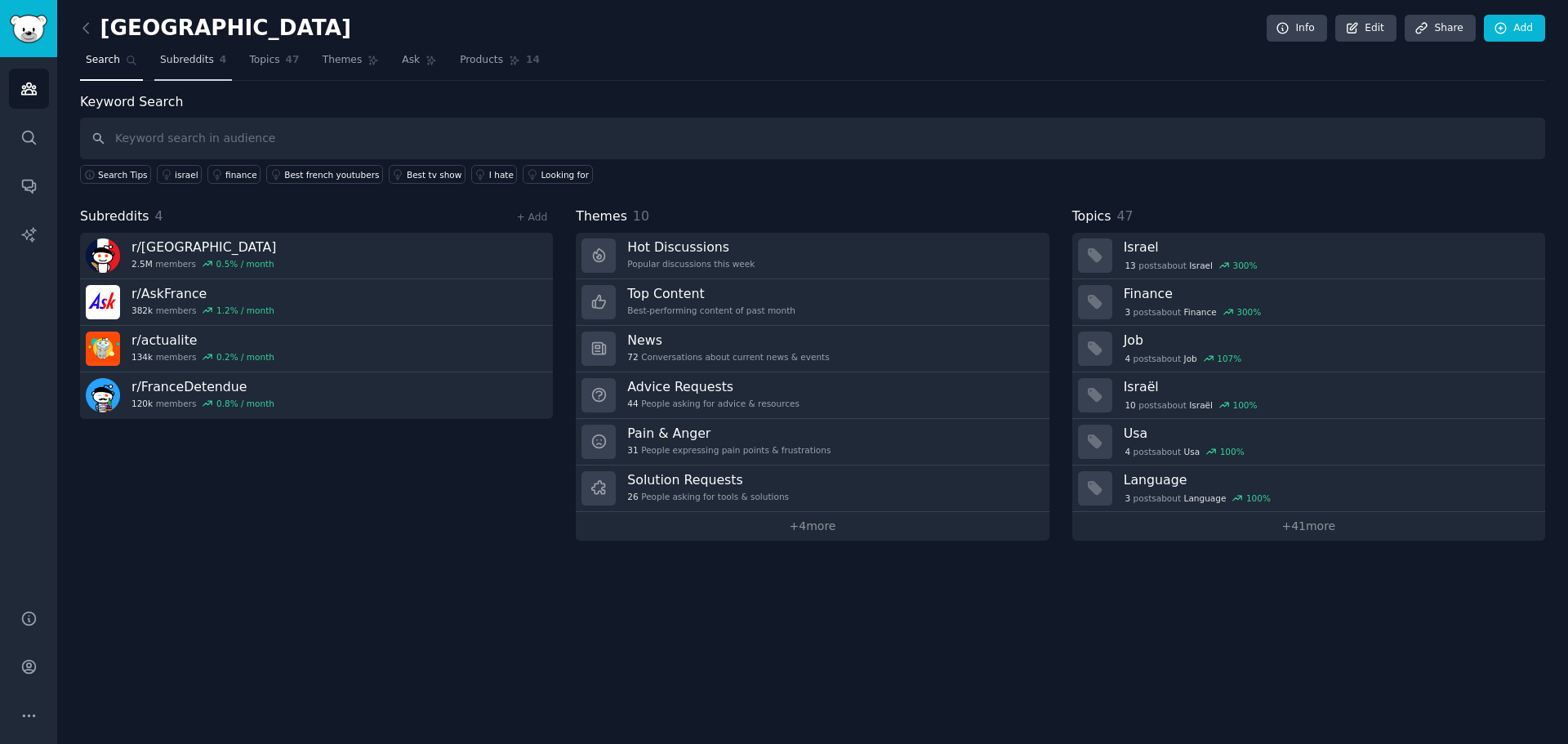
click at [195, 62] on span "Subreddits" at bounding box center [187, 60] width 54 height 14
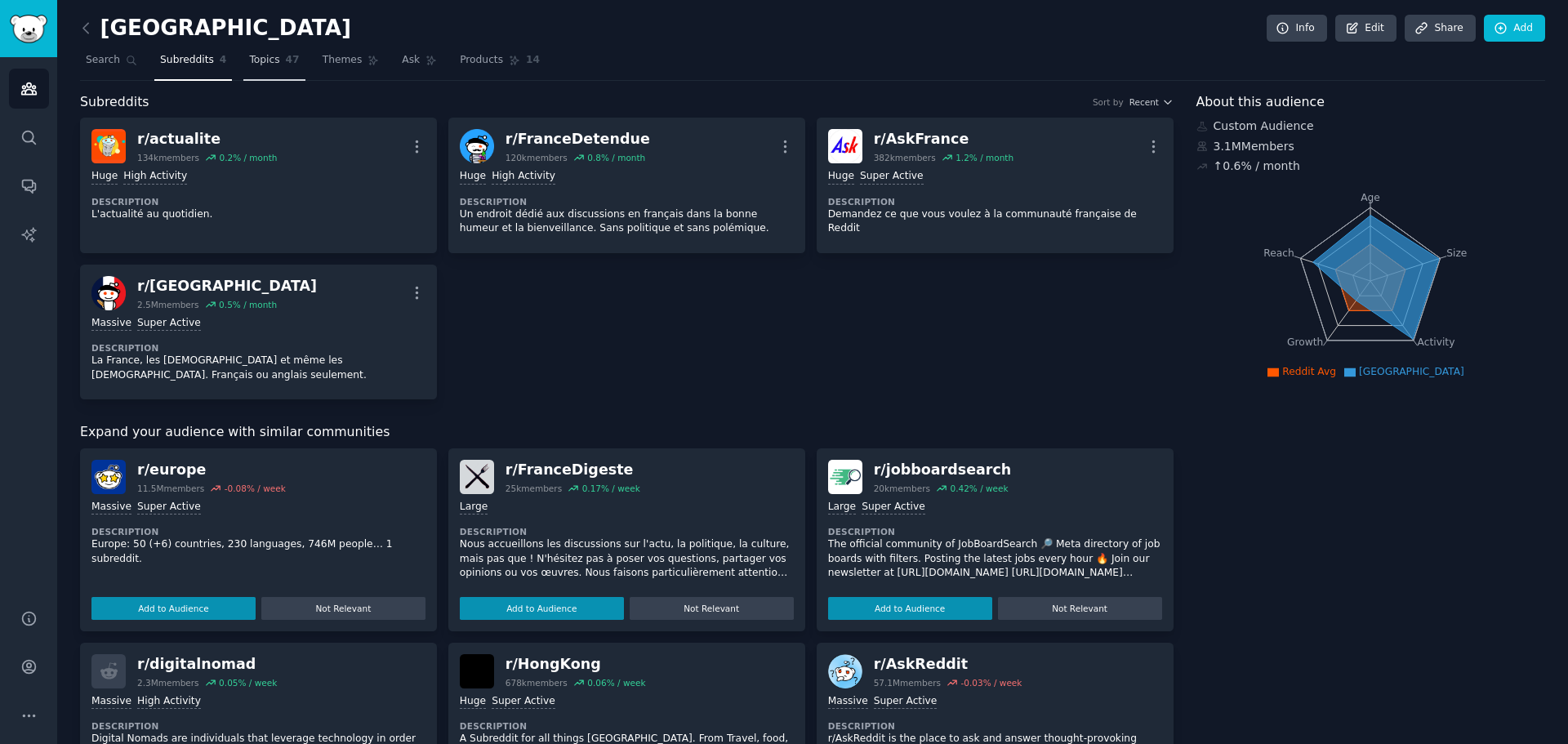
click at [262, 63] on span "Topics" at bounding box center [263, 60] width 30 height 14
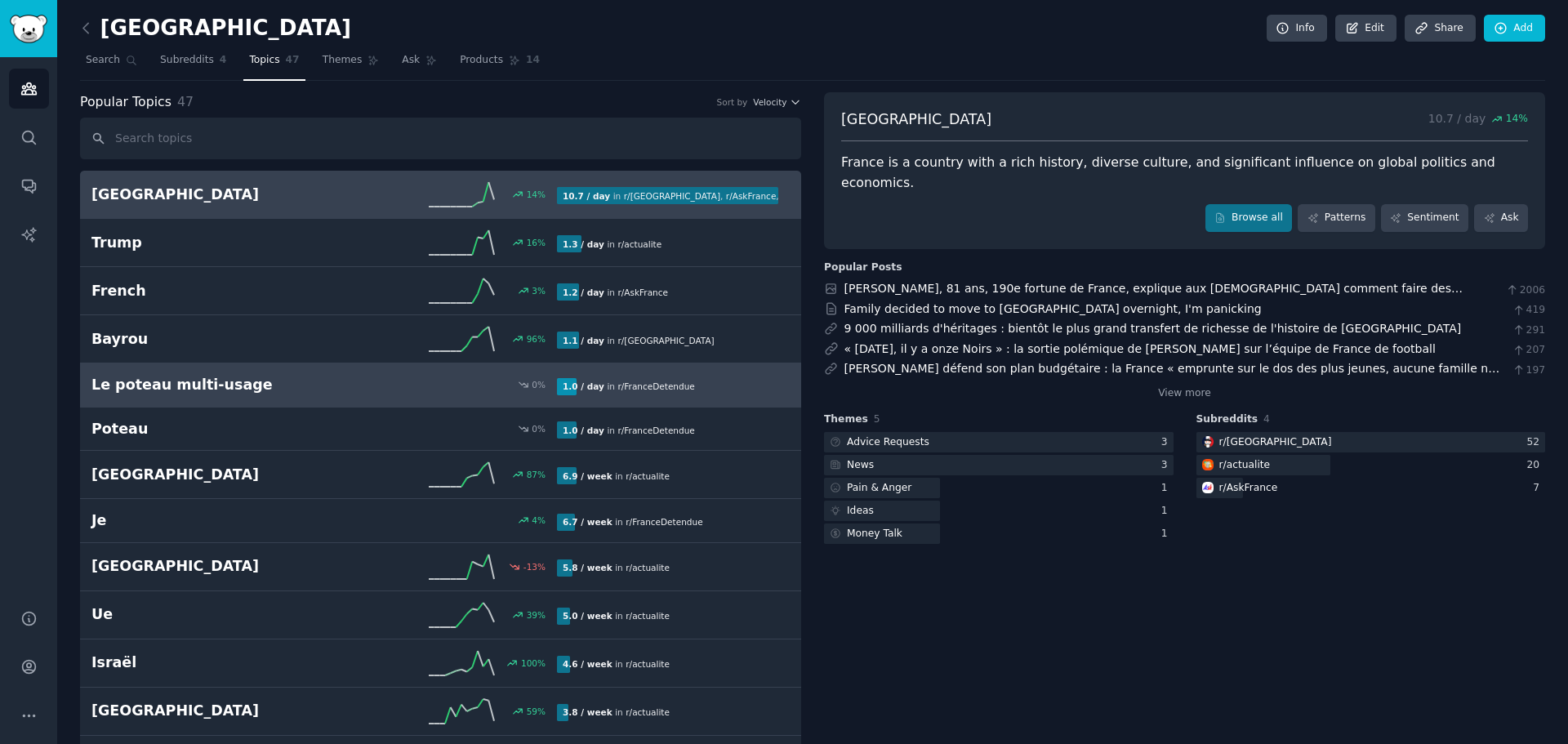
click at [379, 390] on div "0 %" at bounding box center [439, 385] width 232 height 12
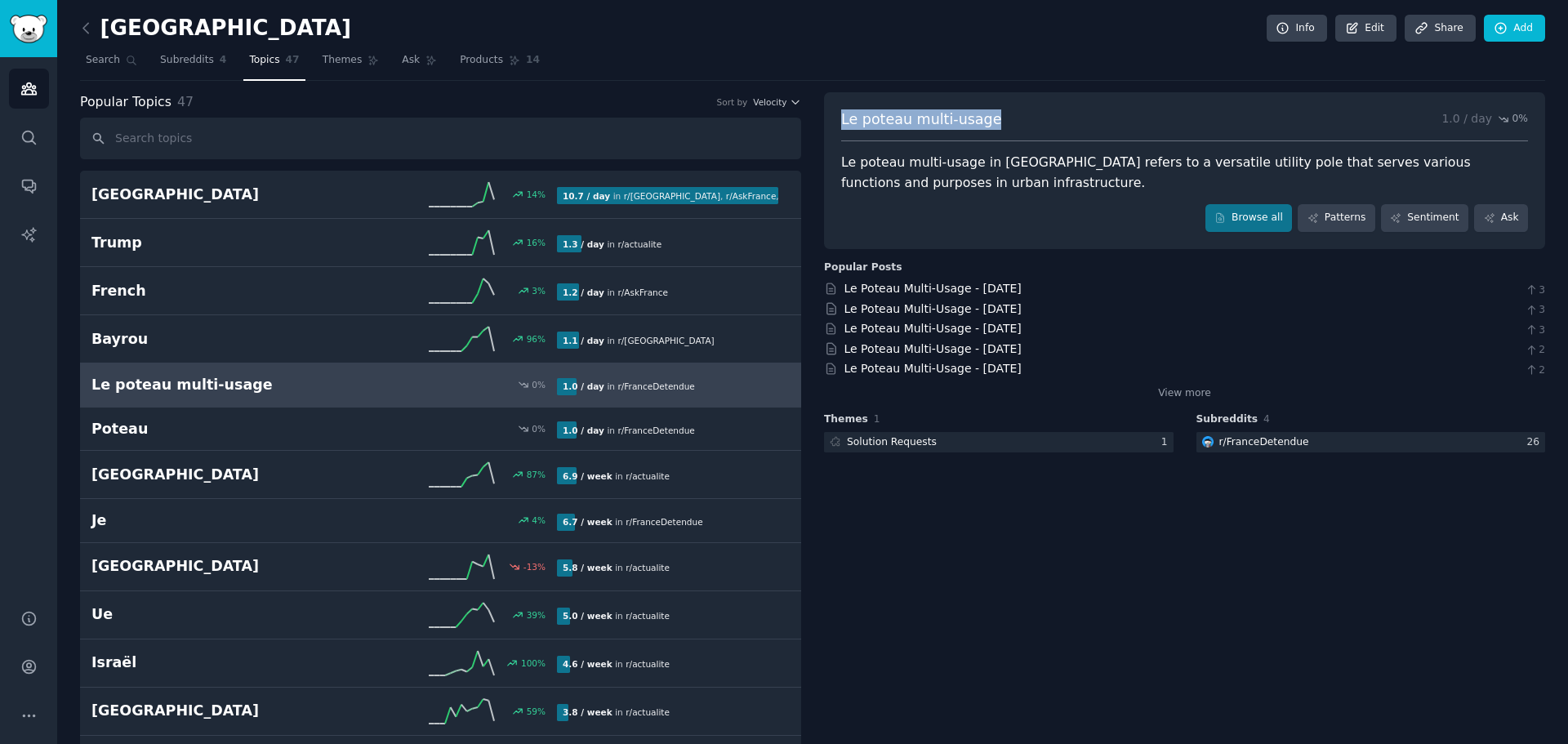
drag, startPoint x: 934, startPoint y: 113, endPoint x: 828, endPoint y: 104, distance: 106.4
click at [828, 104] on div "Le poteau multi-usage 1.0 / day 0 % Le poteau multi-usage in [GEOGRAPHIC_DATA] …" at bounding box center [1184, 171] width 721 height 157
copy span "Le poteau multi-usage"
click at [333, 62] on span "Themes" at bounding box center [343, 60] width 40 height 14
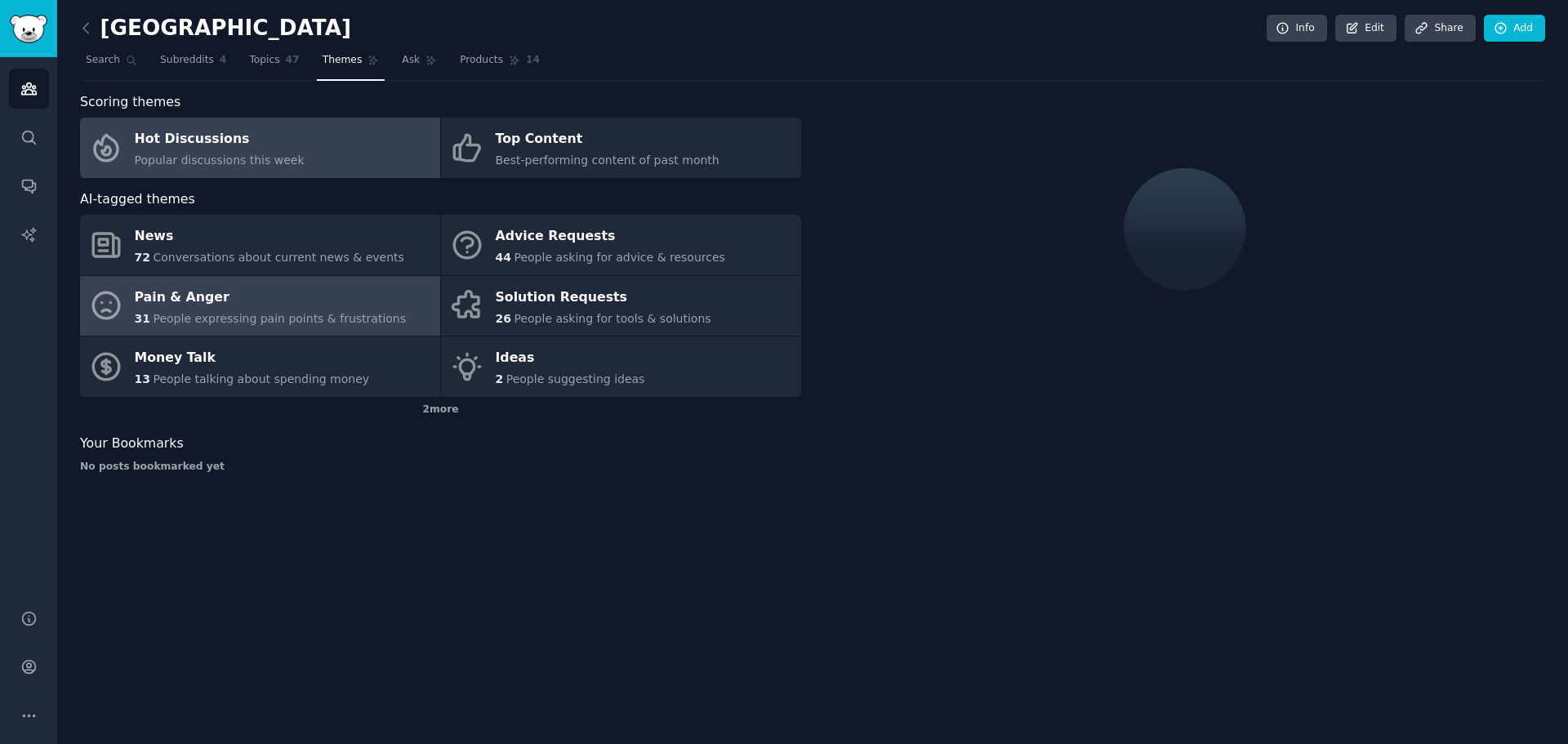
click at [376, 319] on link "Pain & Anger 31 People expressing pain points & frustrations" at bounding box center [260, 306] width 360 height 61
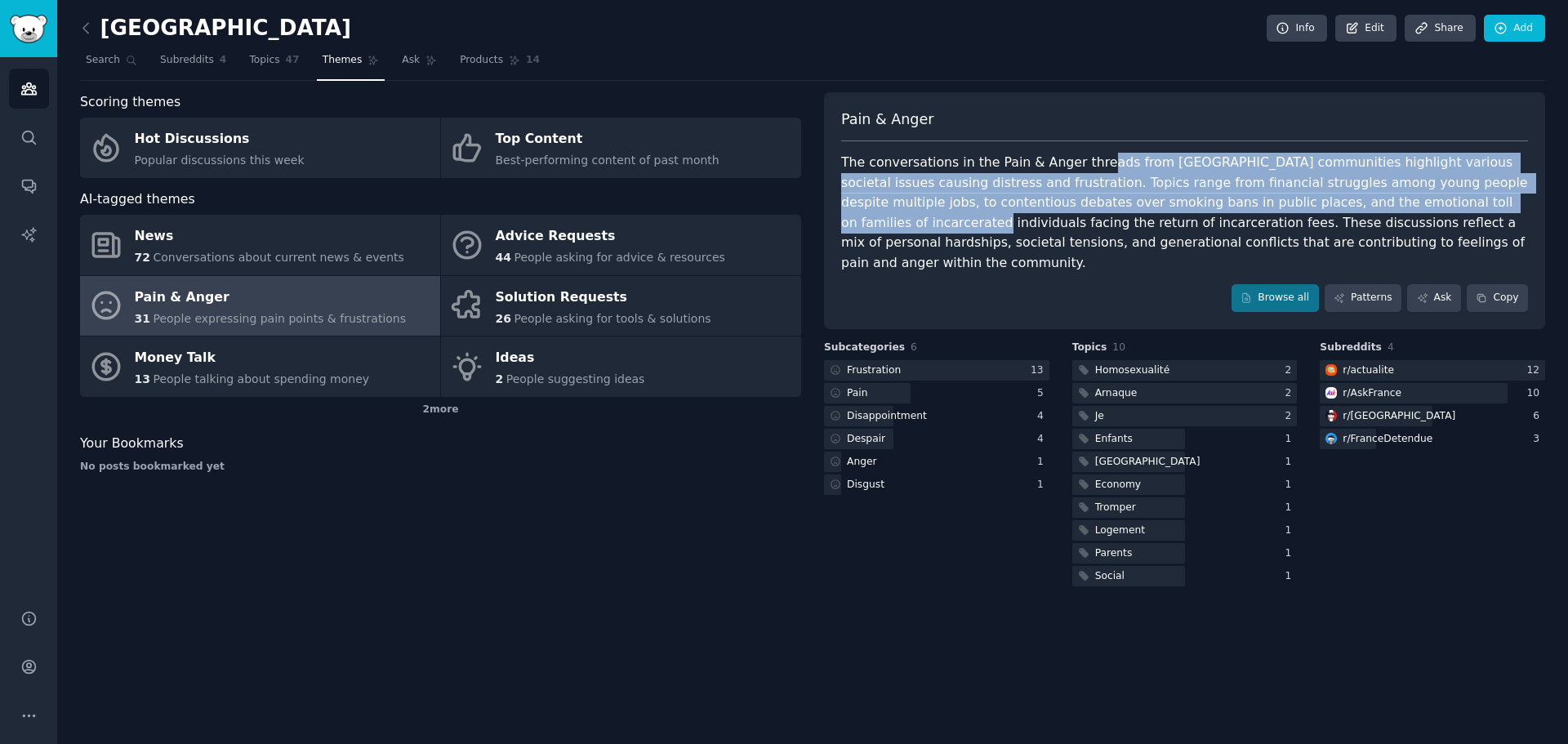
drag, startPoint x: 1083, startPoint y: 164, endPoint x: 1383, endPoint y: 206, distance: 302.9
click at [1383, 206] on div "The conversations in the Pain & Anger threads from [GEOGRAPHIC_DATA] communitie…" at bounding box center [1184, 212] width 687 height 120
click at [1380, 206] on div "The conversations in the Pain & Anger threads from [GEOGRAPHIC_DATA] communitie…" at bounding box center [1184, 212] width 687 height 120
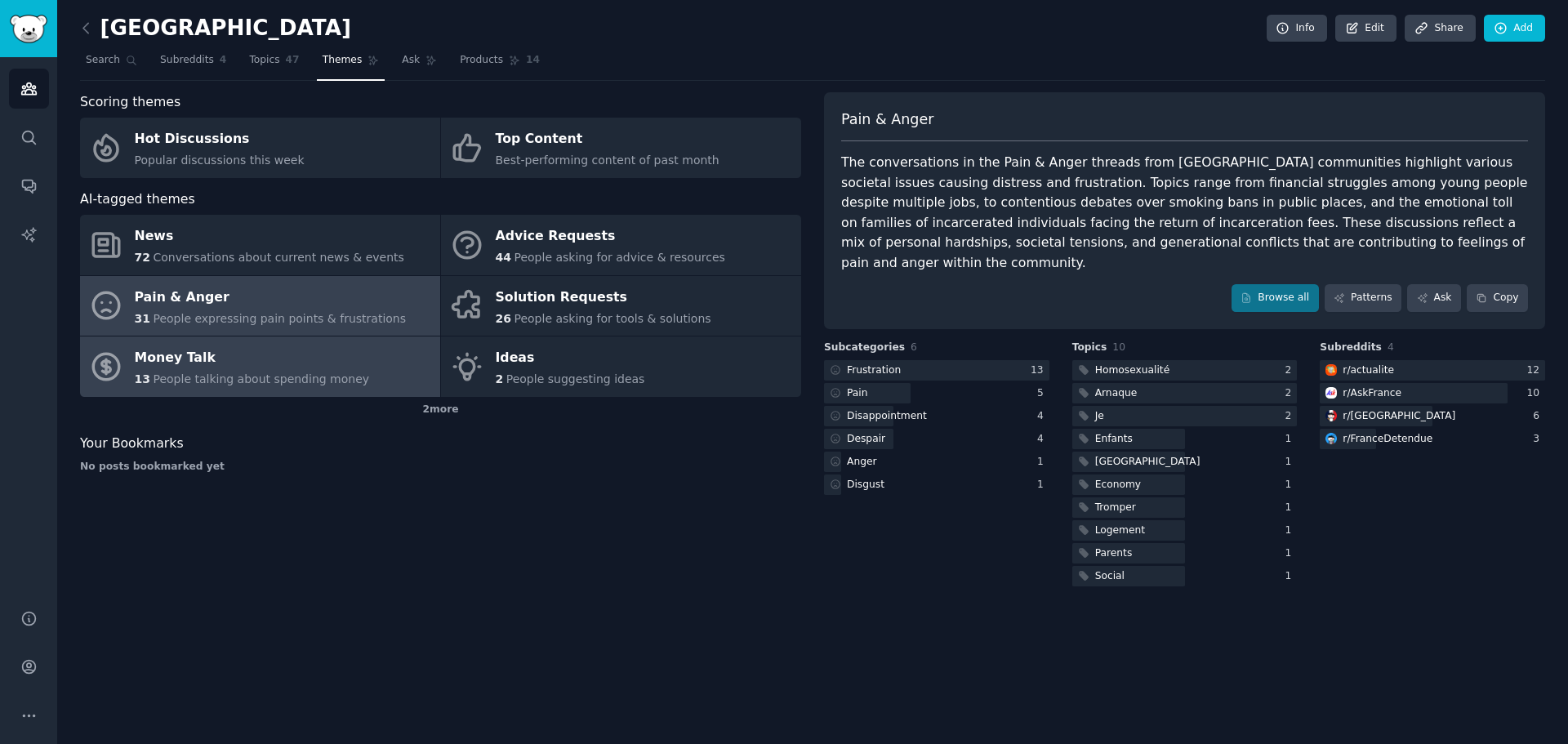
click at [383, 369] on link "Money Talk 13 People talking about spending money" at bounding box center [260, 366] width 360 height 61
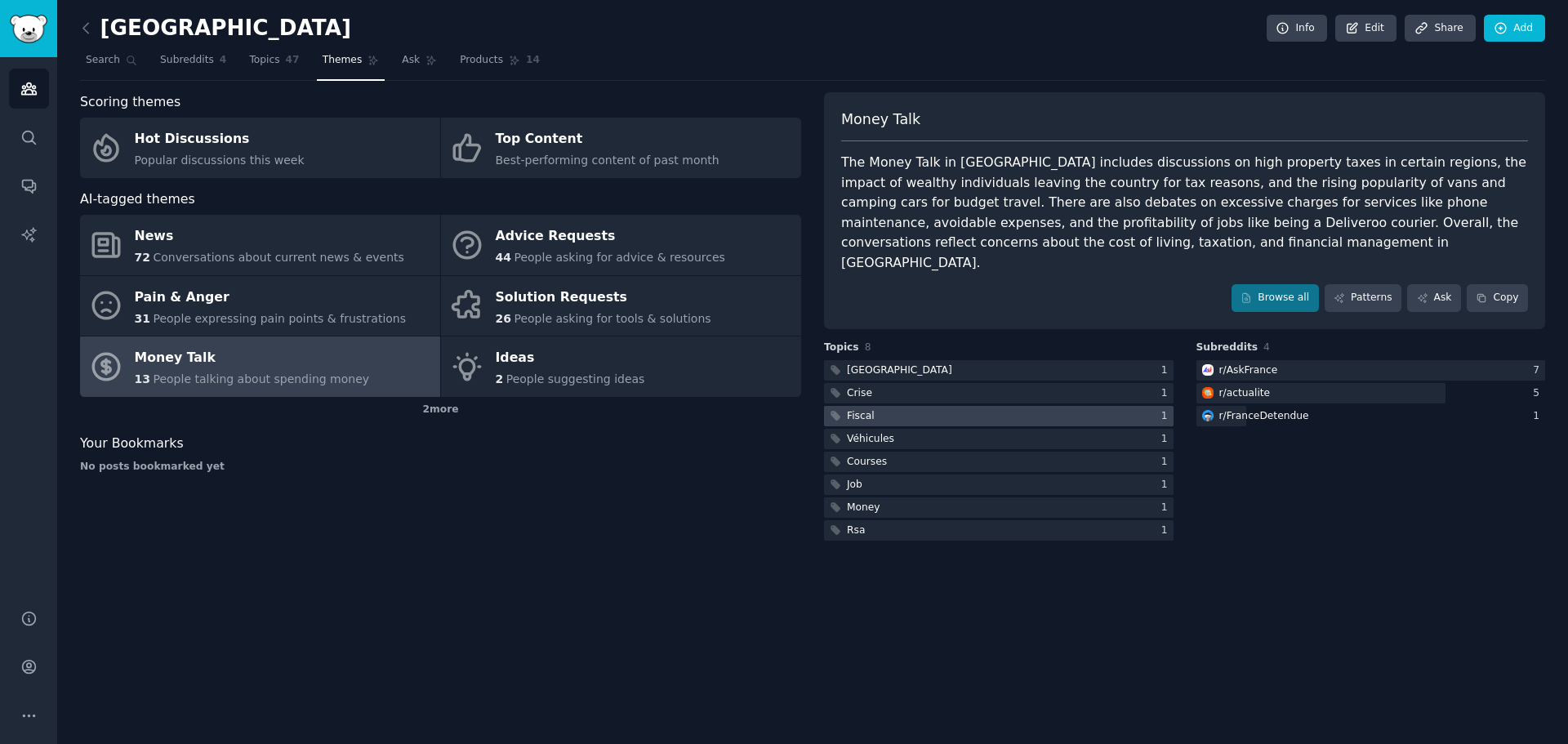
click at [858, 406] on div "Fiscal" at bounding box center [850, 415] width 53 height 20
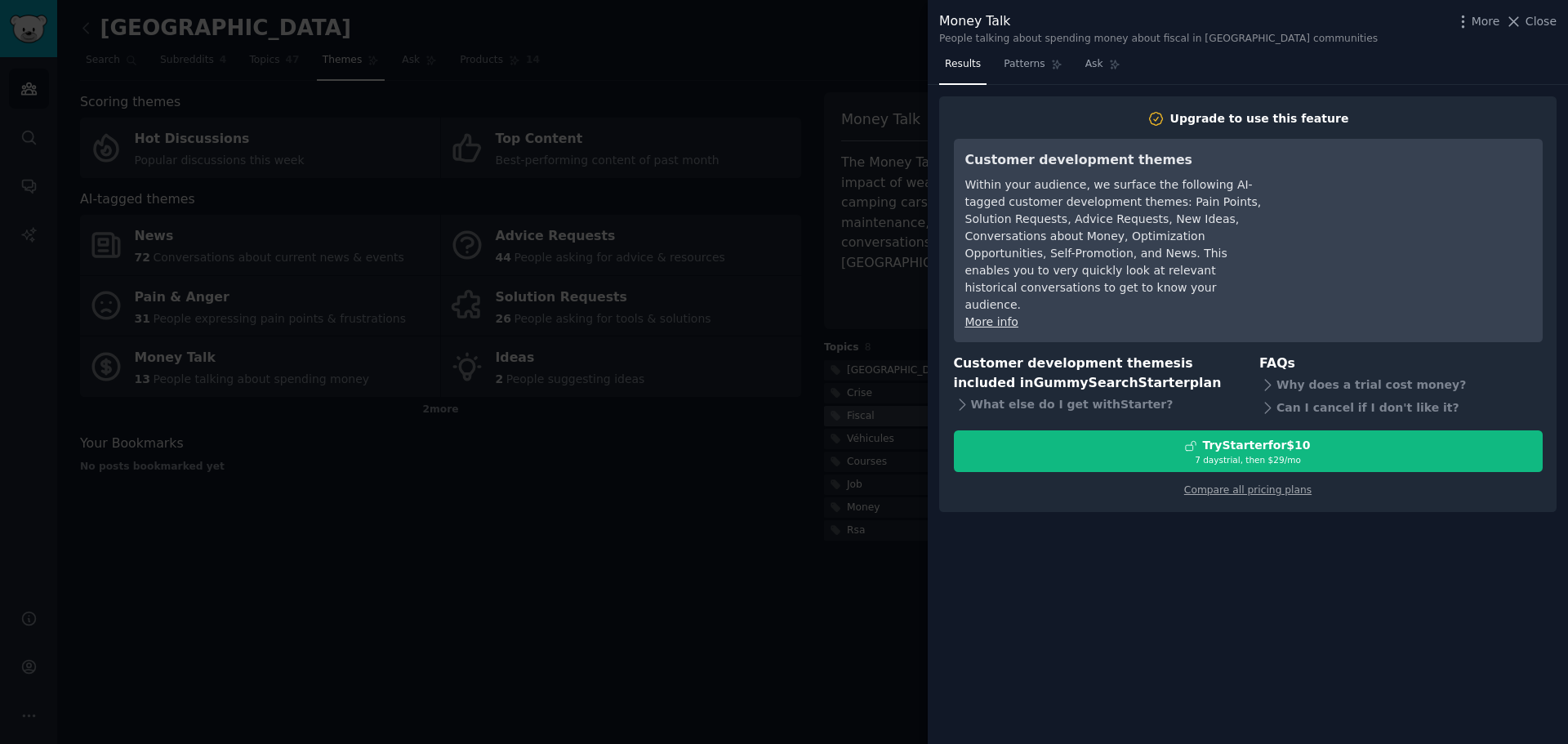
click at [858, 387] on div at bounding box center [784, 372] width 1568 height 744
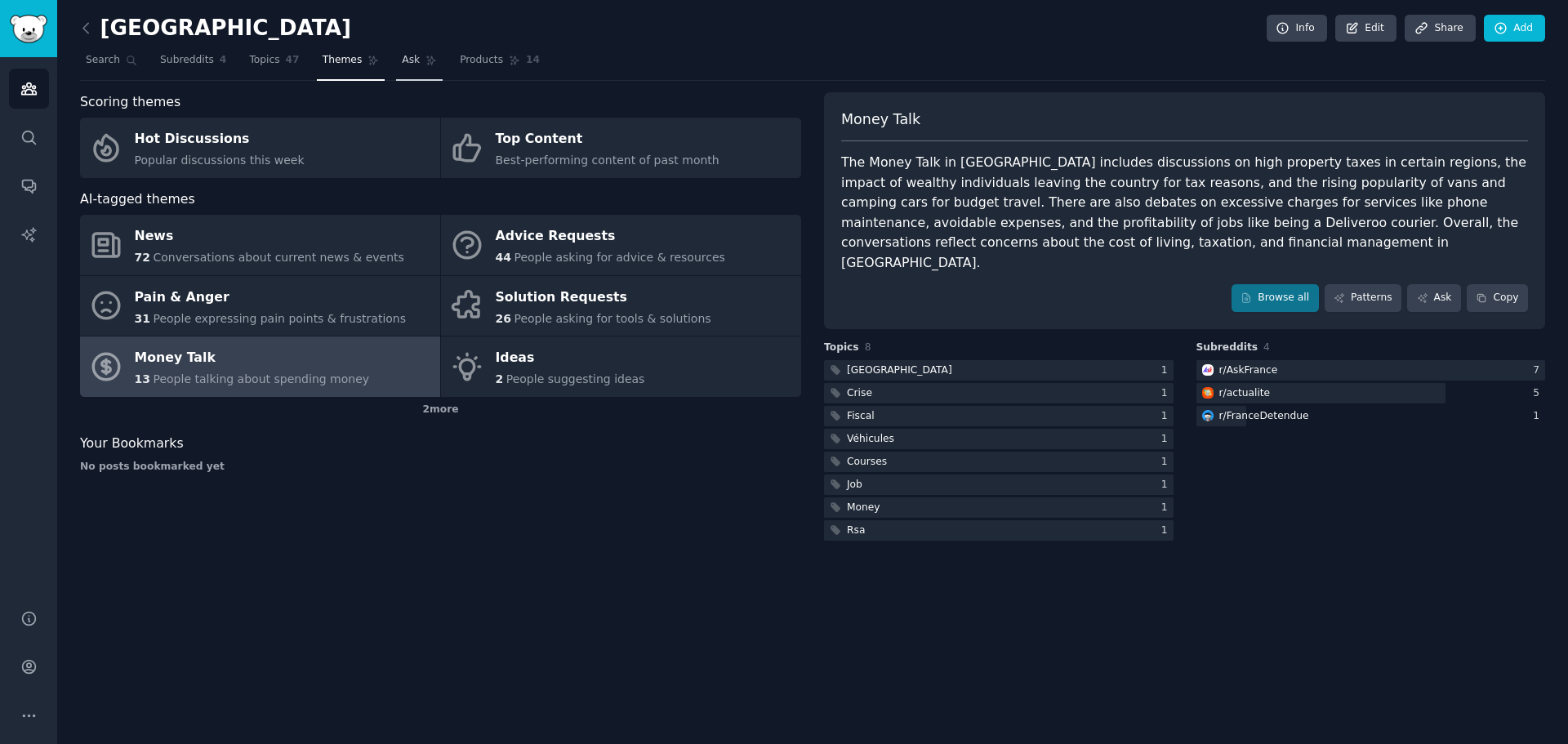
click at [425, 65] on icon at bounding box center [431, 61] width 12 height 12
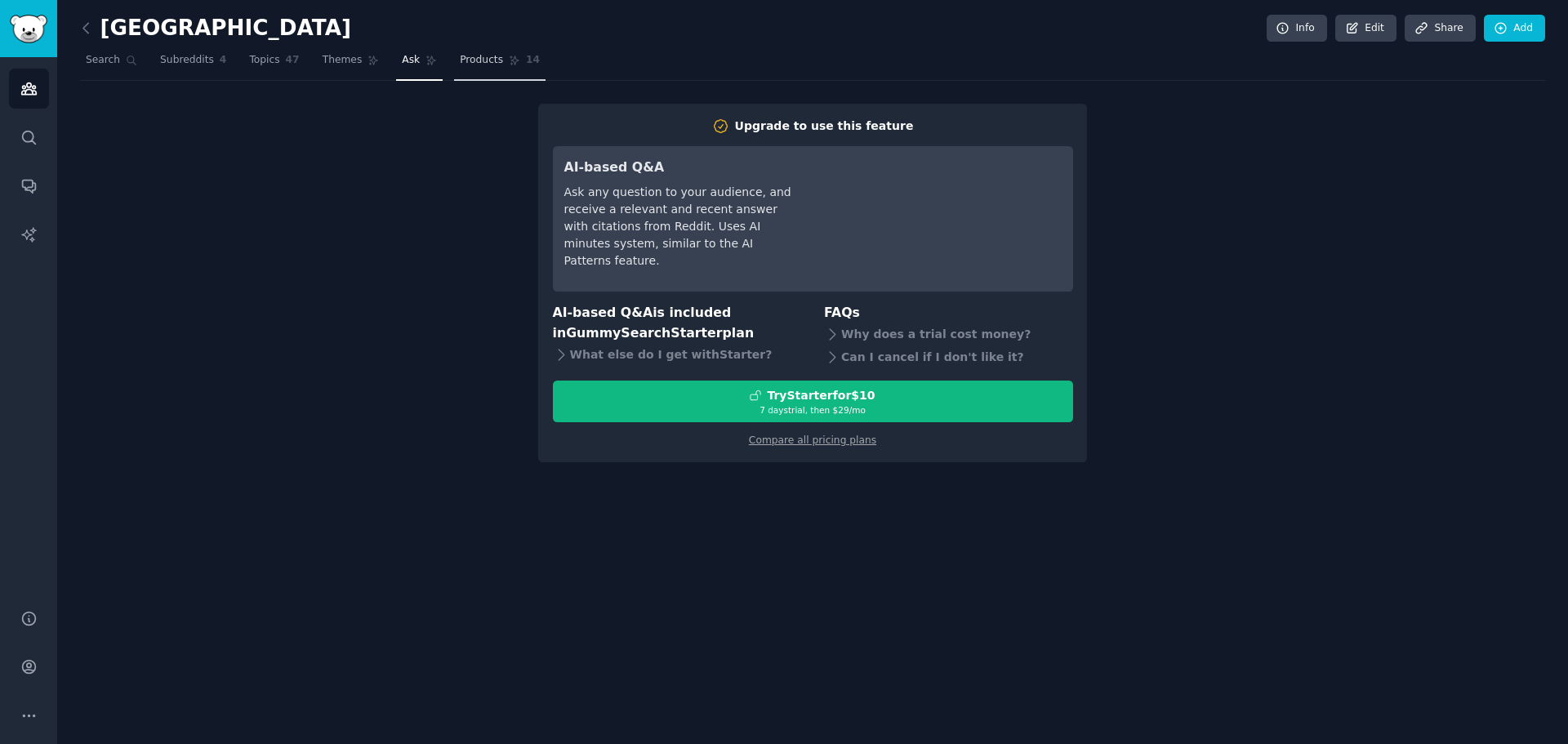
click at [460, 66] on span "Products" at bounding box center [481, 60] width 43 height 14
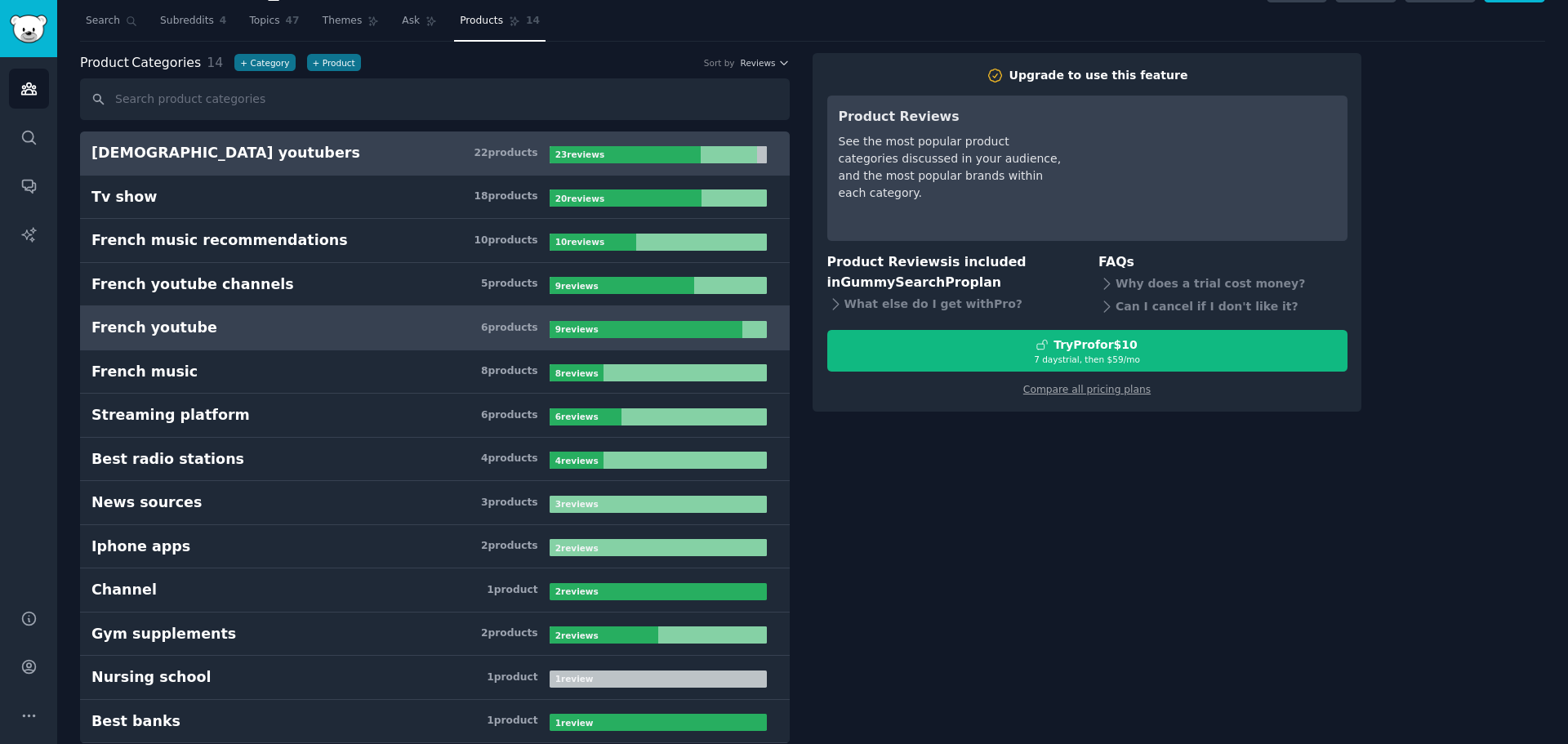
scroll to position [62, 0]
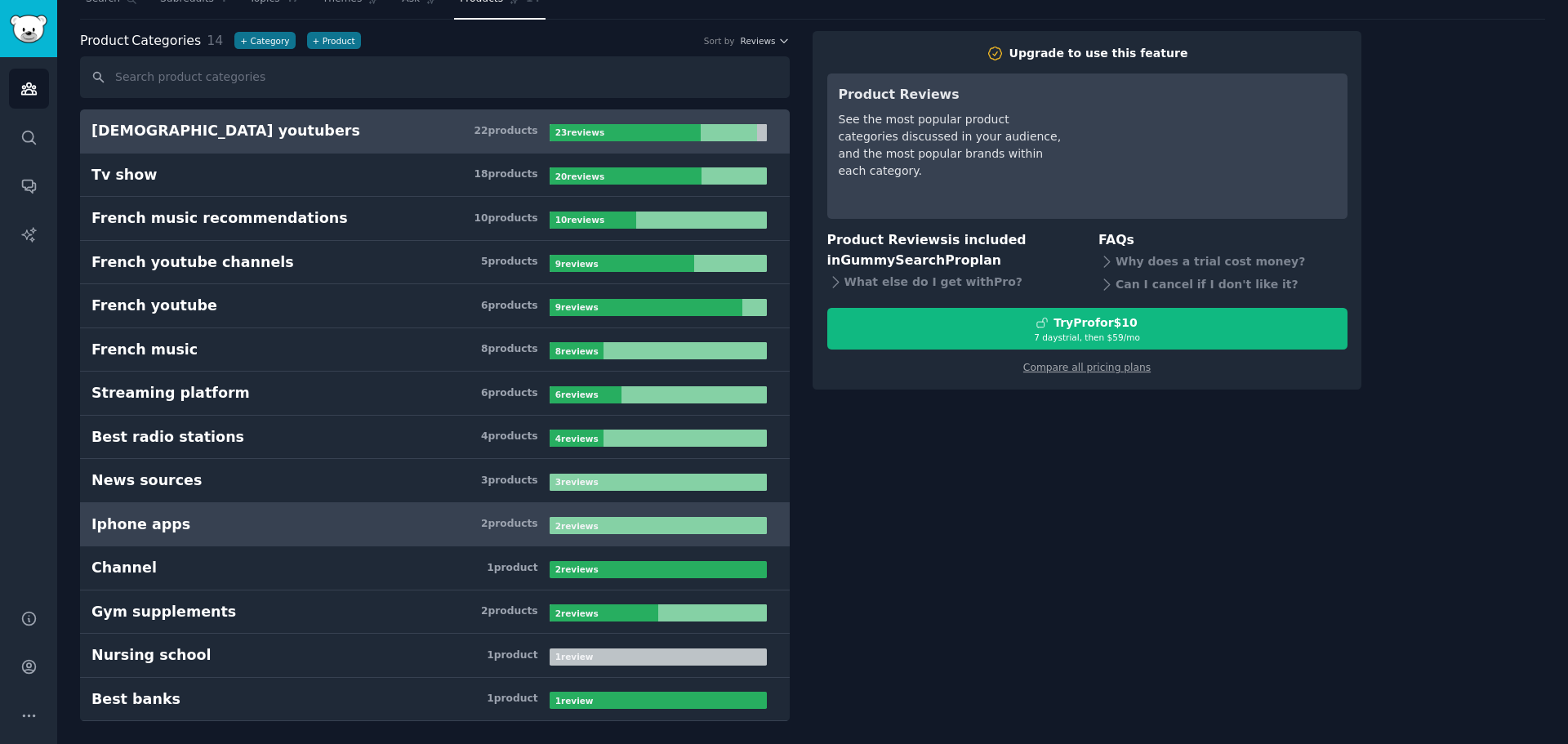
click at [400, 525] on h3 "Iphone apps 2 product s" at bounding box center [320, 524] width 458 height 20
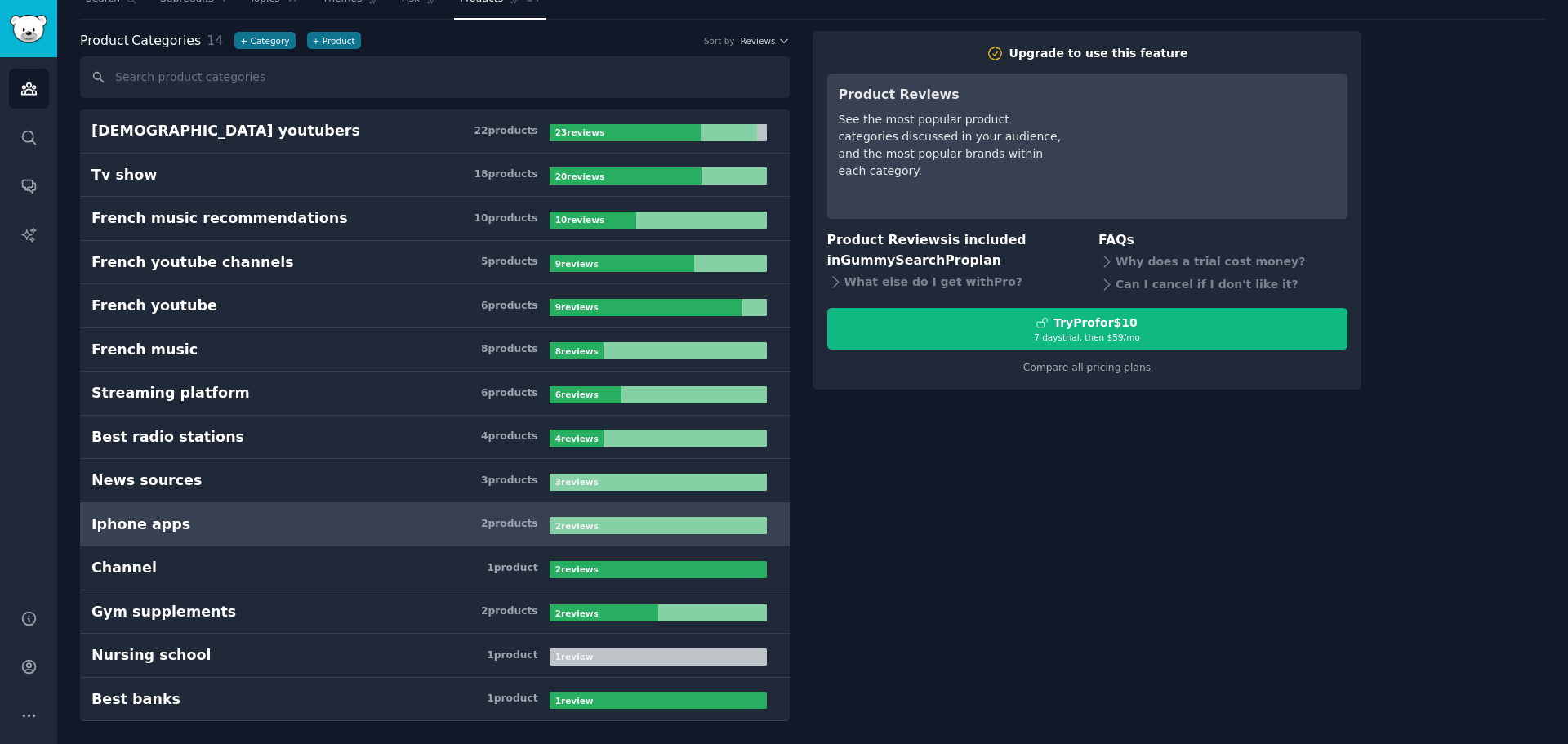
click at [591, 526] on b "2 review s" at bounding box center [576, 526] width 43 height 10
click at [590, 526] on b "2 review s" at bounding box center [576, 526] width 43 height 10
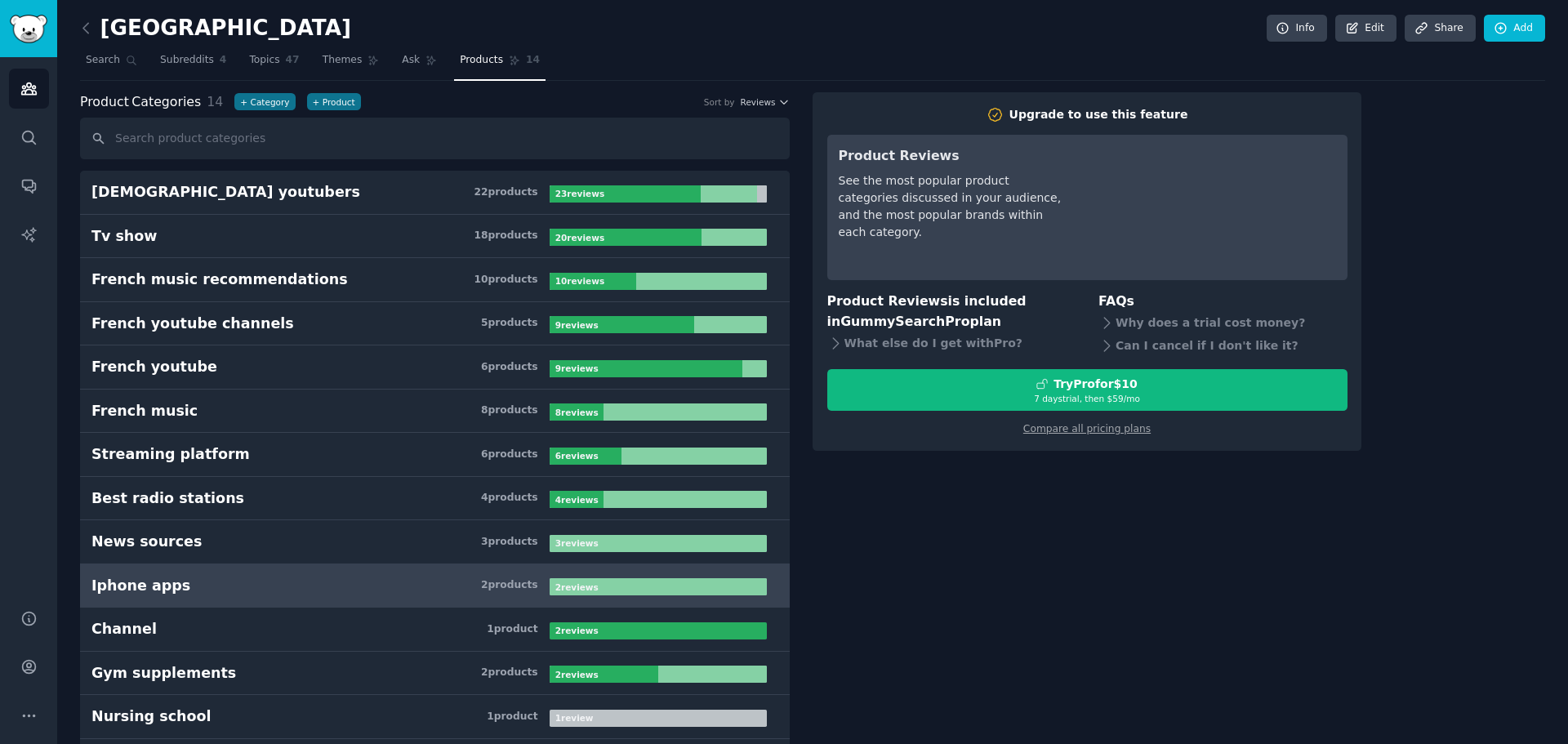
click at [89, 37] on link at bounding box center [90, 28] width 20 height 26
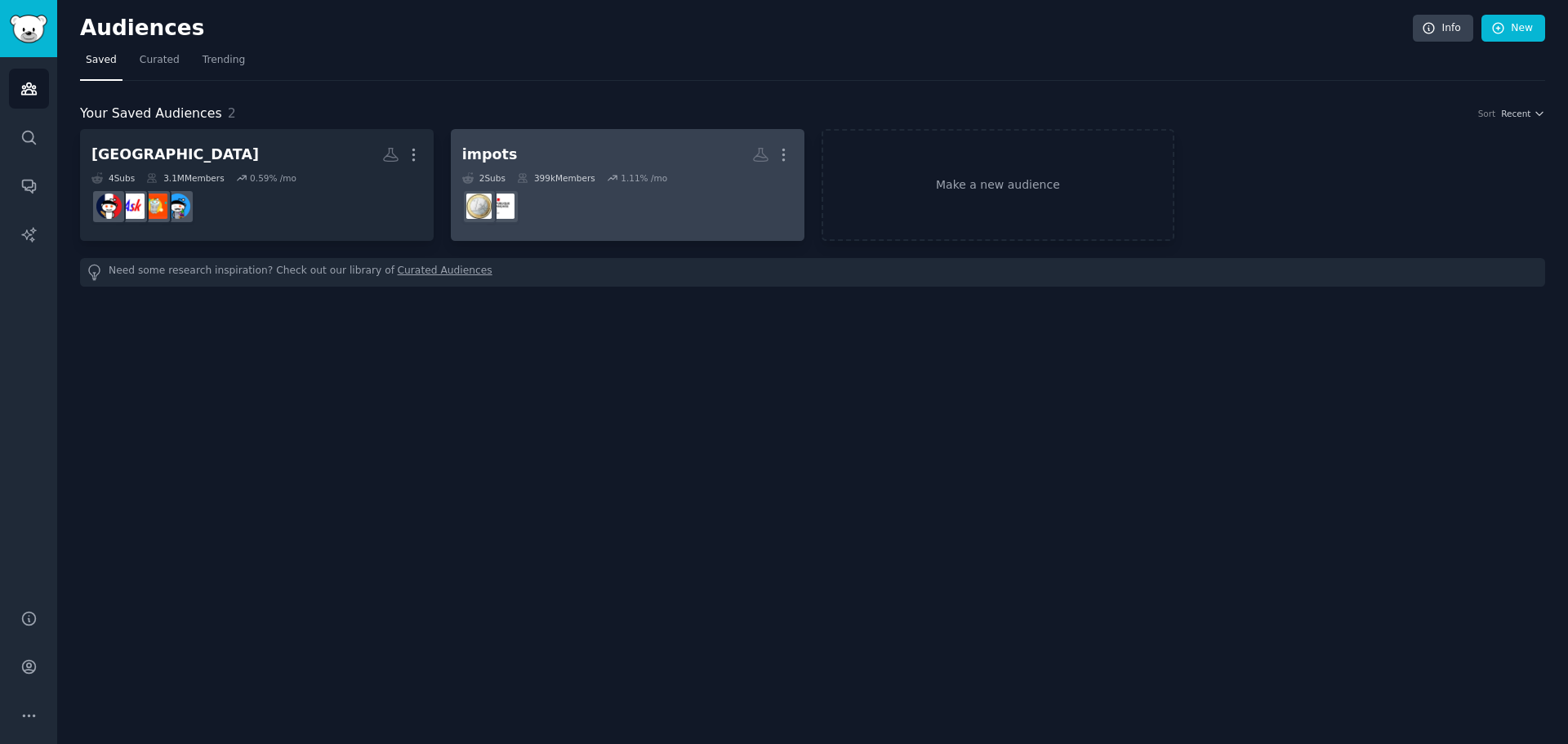
click at [664, 204] on dd "r/impotsfrance" at bounding box center [627, 206] width 331 height 45
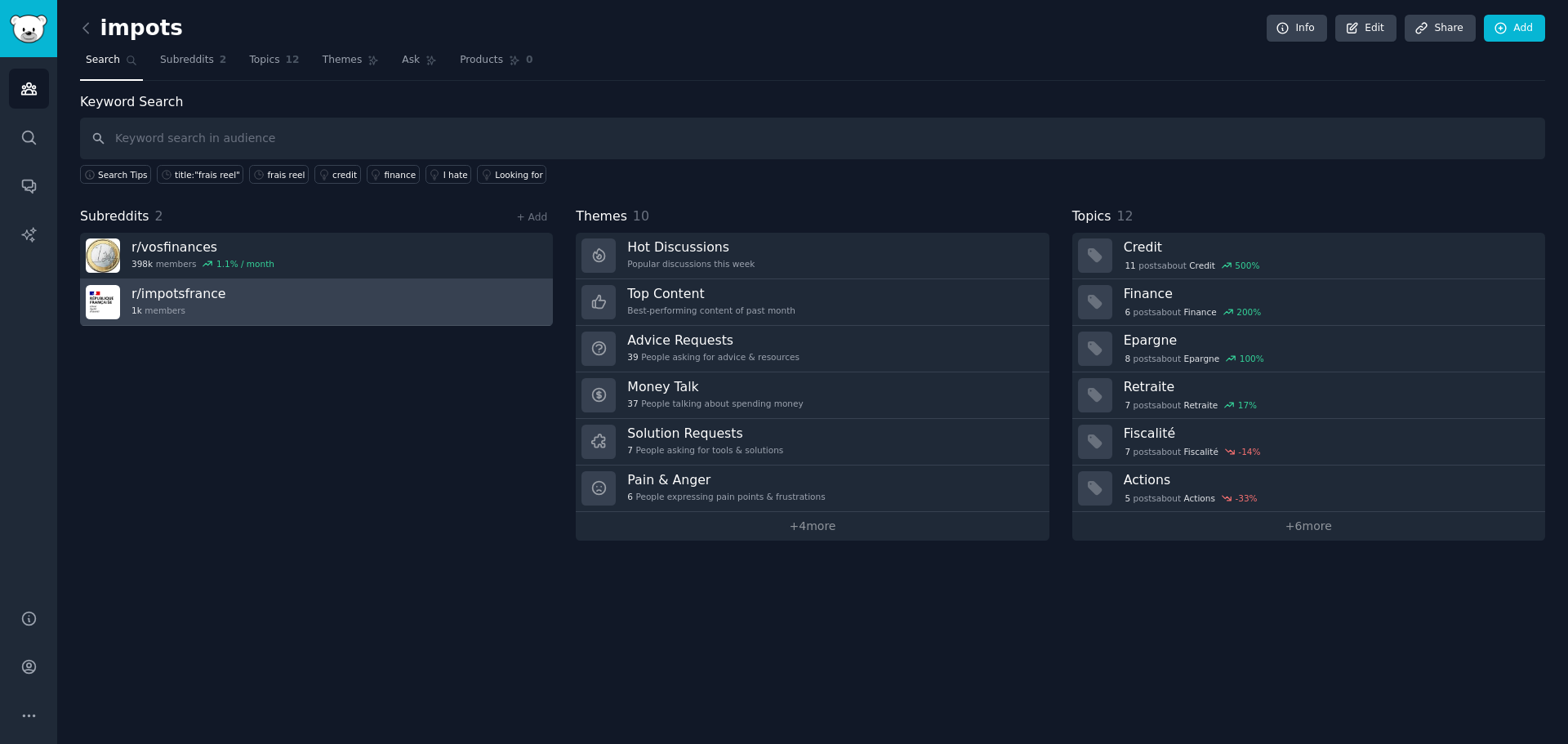
click at [443, 309] on link "r/ impotsfrance 1k members" at bounding box center [316, 303] width 473 height 46
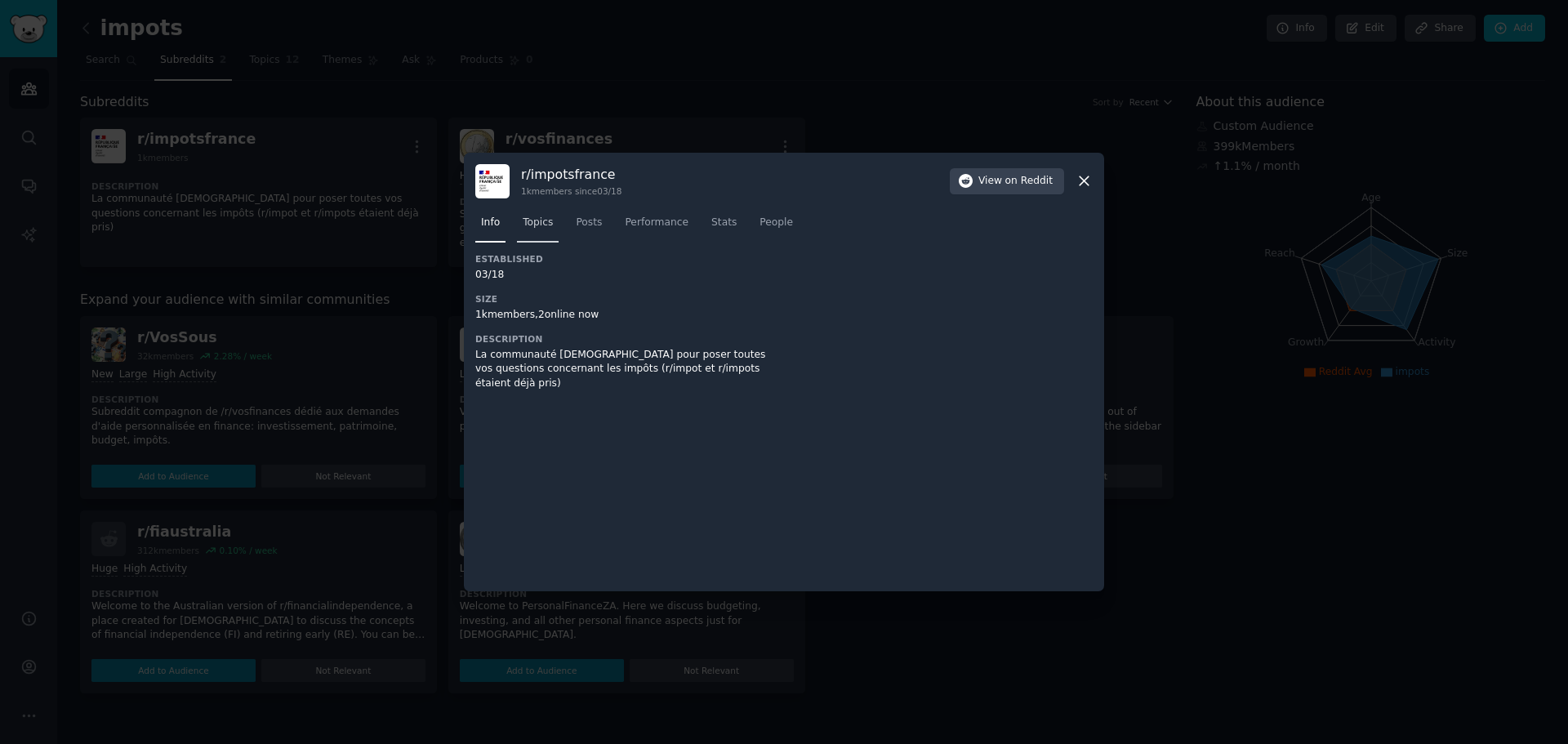
click at [531, 236] on link "Topics" at bounding box center [537, 226] width 41 height 34
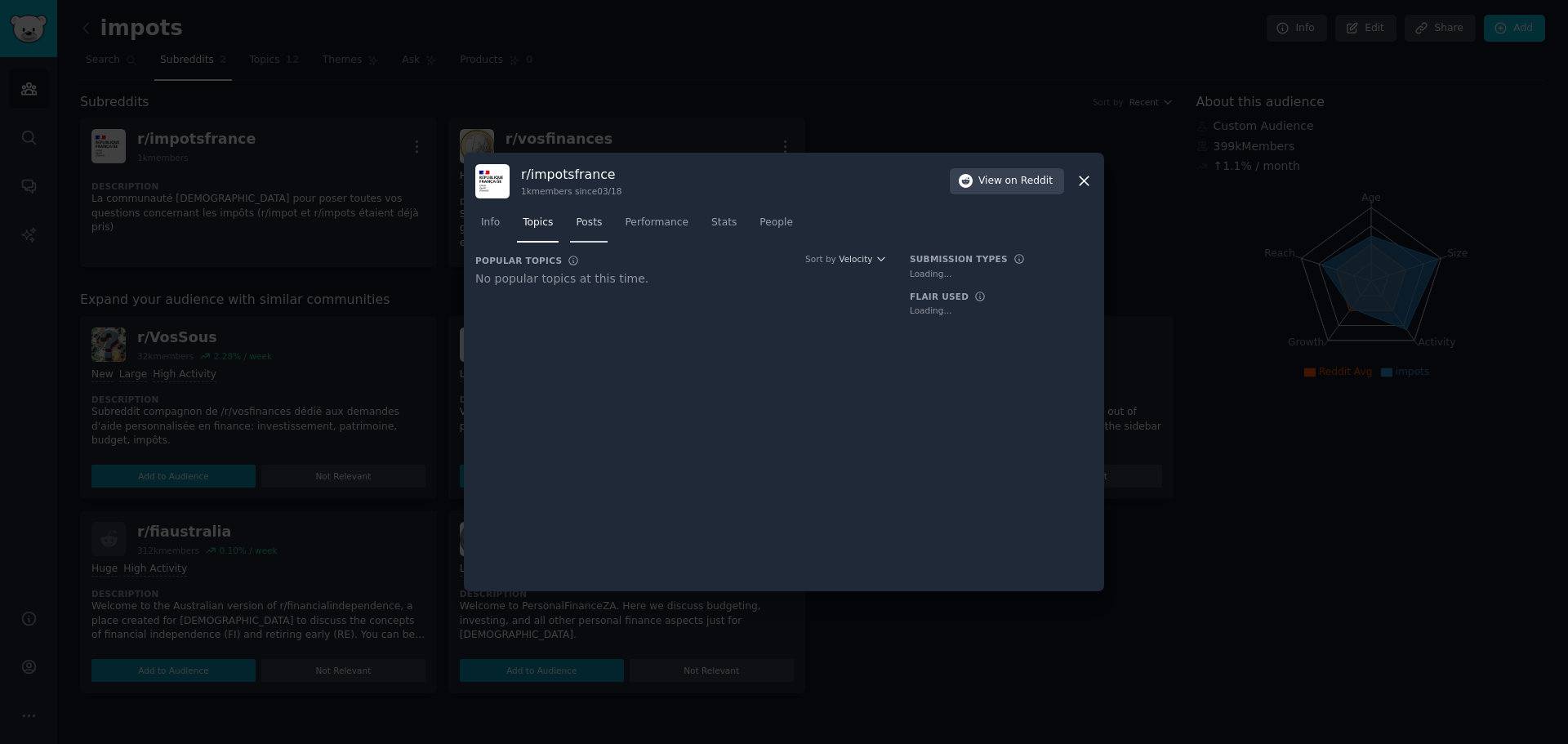
click at [596, 223] on span "Posts" at bounding box center [588, 223] width 26 height 14
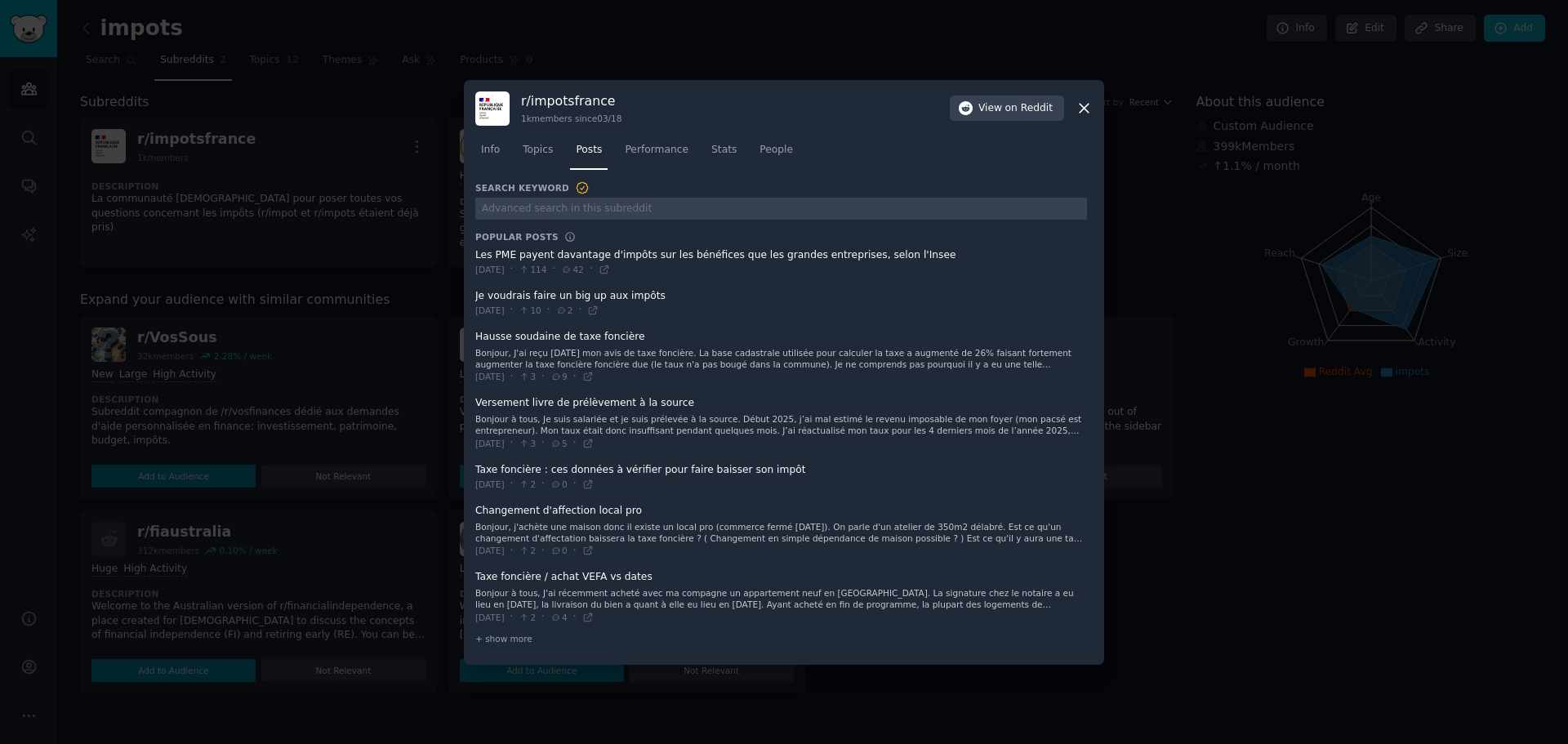
drag, startPoint x: 525, startPoint y: 511, endPoint x: 653, endPoint y: 505, distance: 128.1
click at [653, 505] on span at bounding box center [781, 531] width 612 height 66
click at [502, 469] on span at bounding box center [781, 478] width 612 height 40
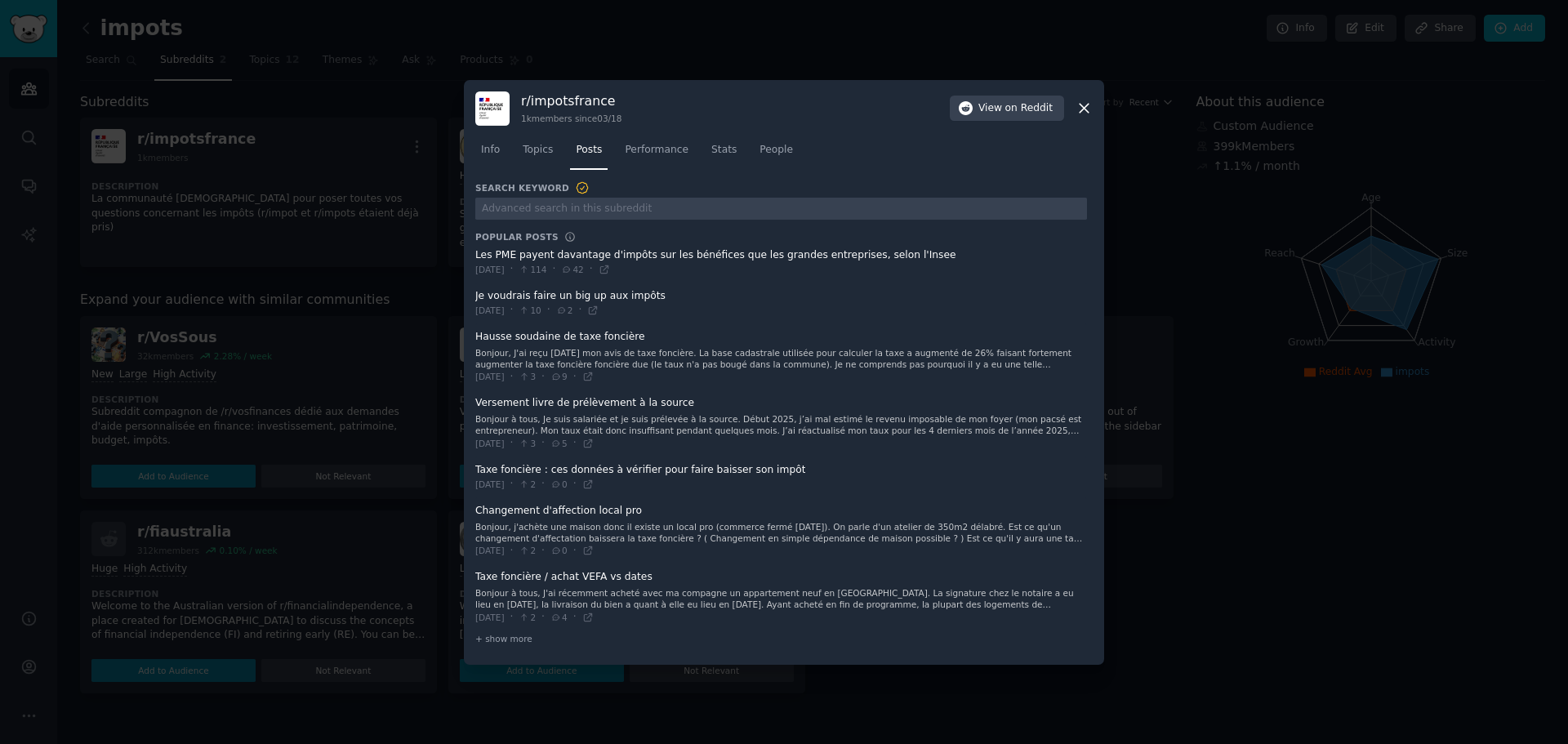
click at [505, 484] on span "[DATE]" at bounding box center [490, 485] width 30 height 12
click at [594, 482] on icon at bounding box center [588, 485] width 12 height 12
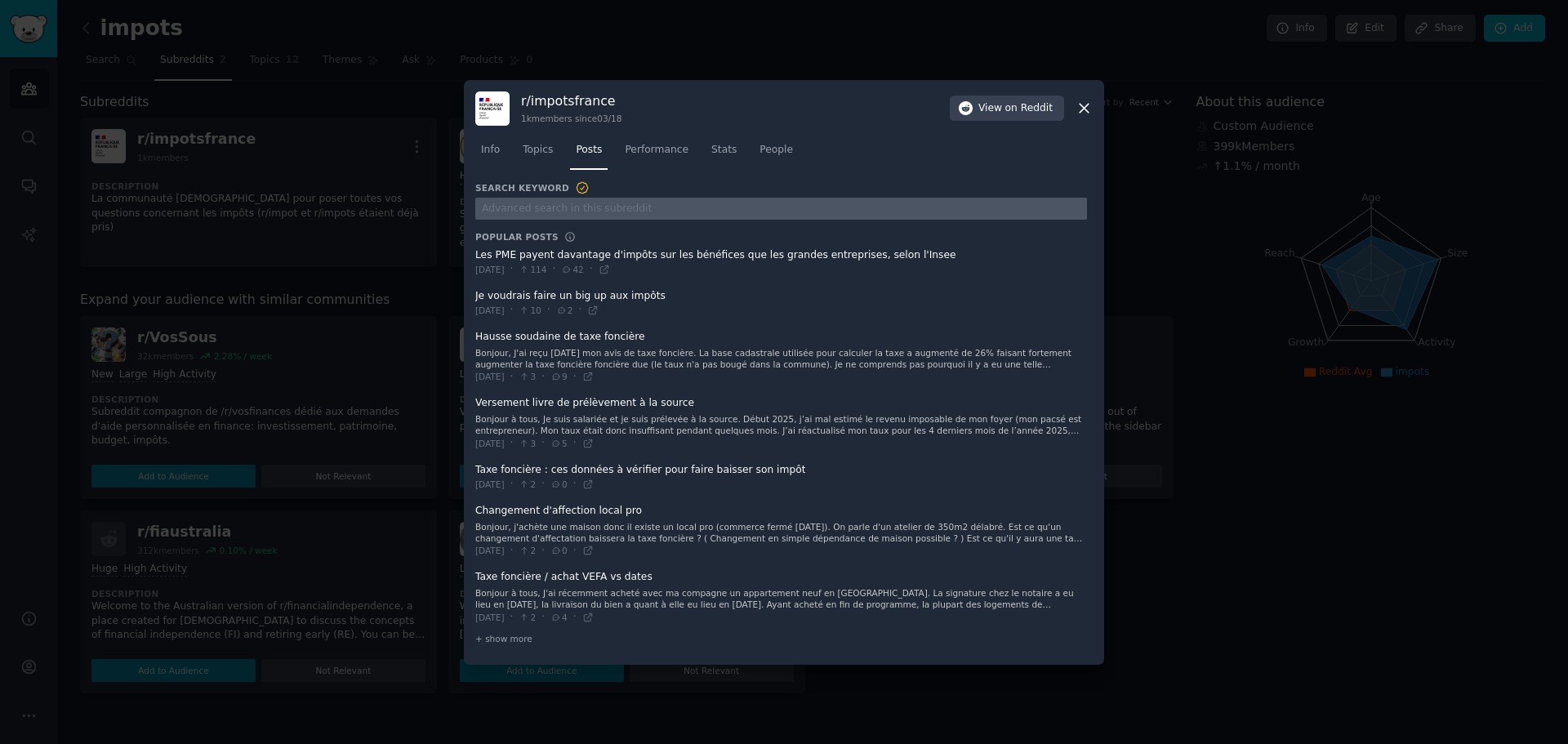
click at [628, 207] on input "text" at bounding box center [781, 208] width 612 height 22
type input "deduction"
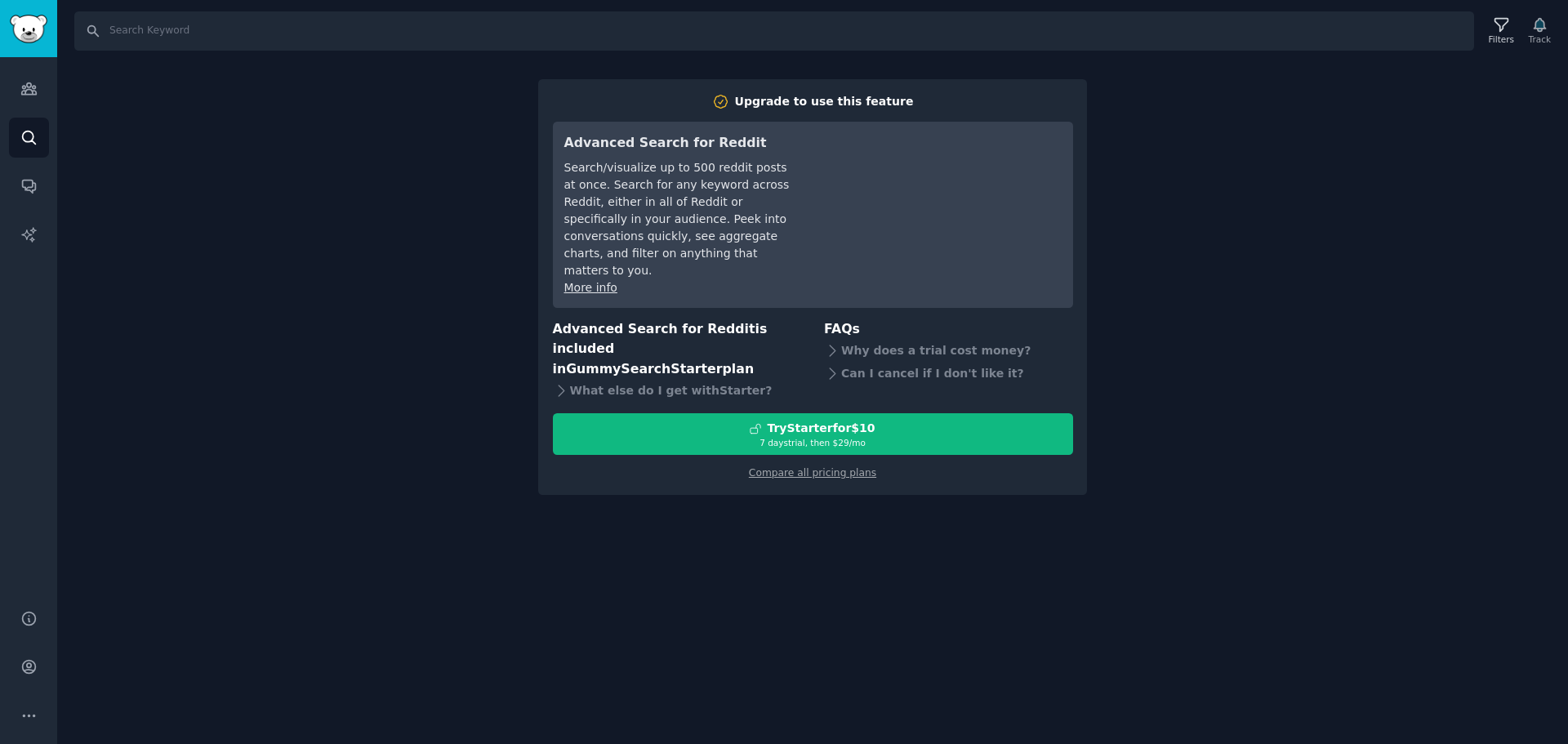
click at [13, 115] on div "Audiences Search Conversations AI Reports" at bounding box center [28, 323] width 57 height 532
click at [18, 125] on link "Search" at bounding box center [29, 138] width 40 height 40
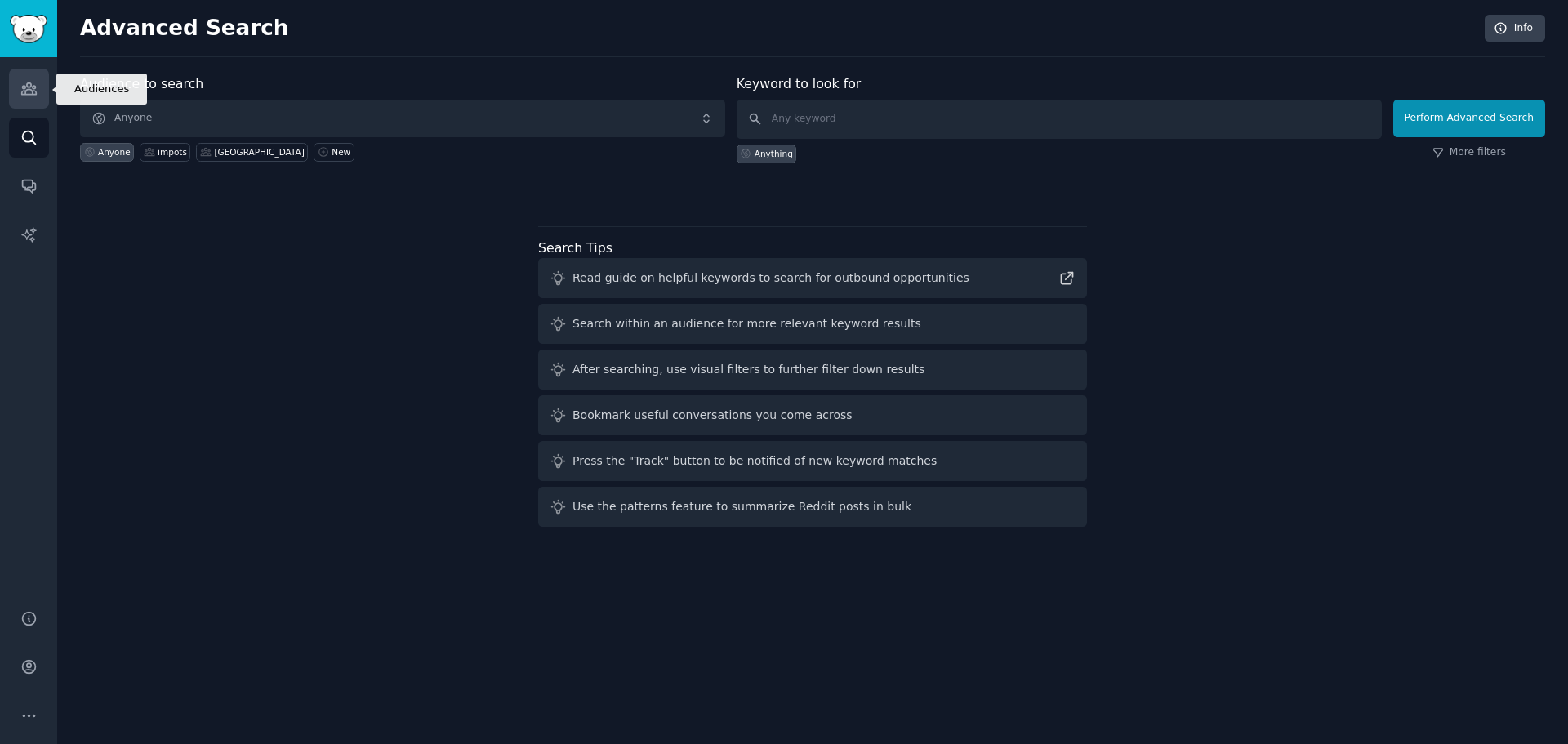
click at [35, 93] on icon "Sidebar" at bounding box center [28, 89] width 14 height 12
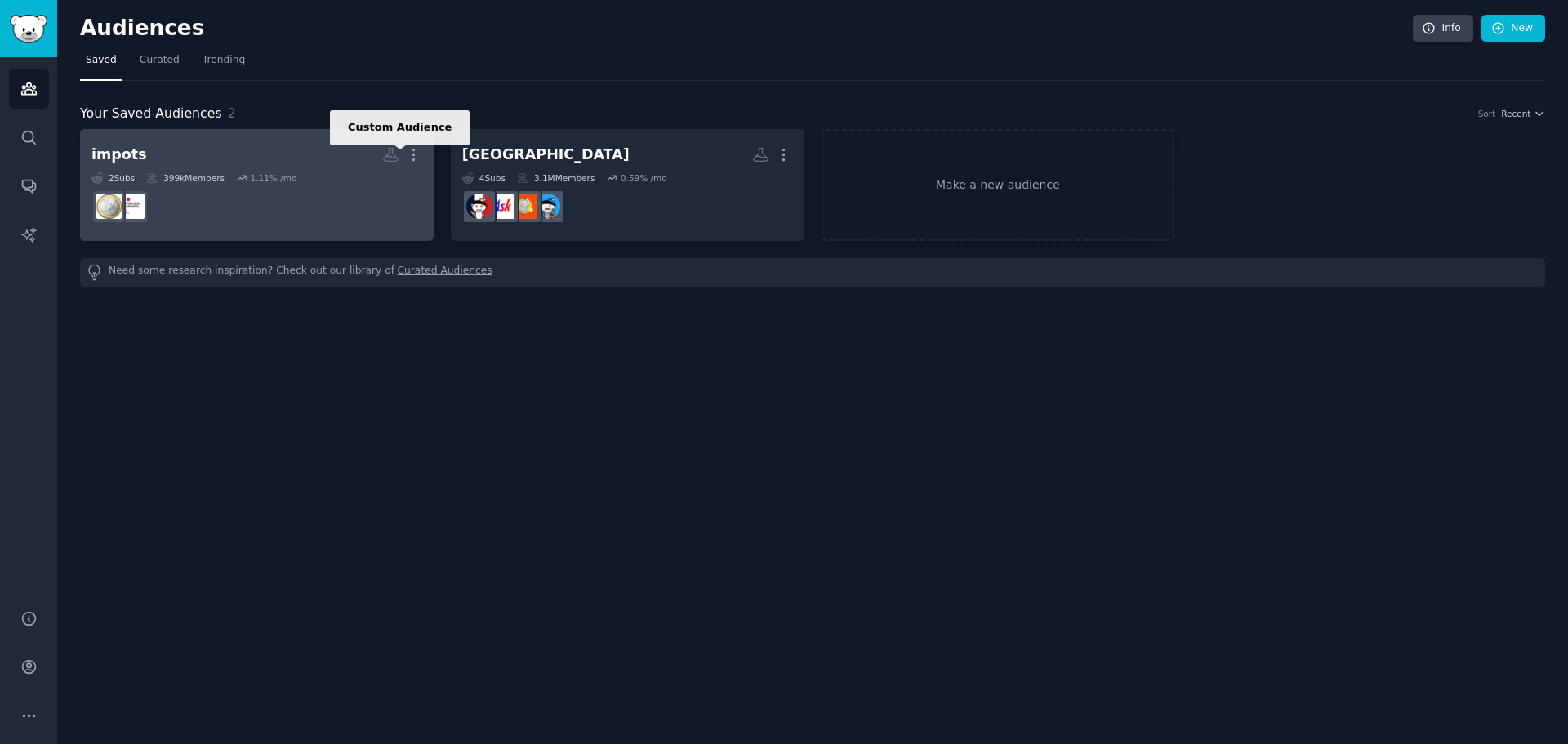
click at [340, 179] on div "2 Sub s 399k Members 1.11 % /mo" at bounding box center [256, 178] width 331 height 12
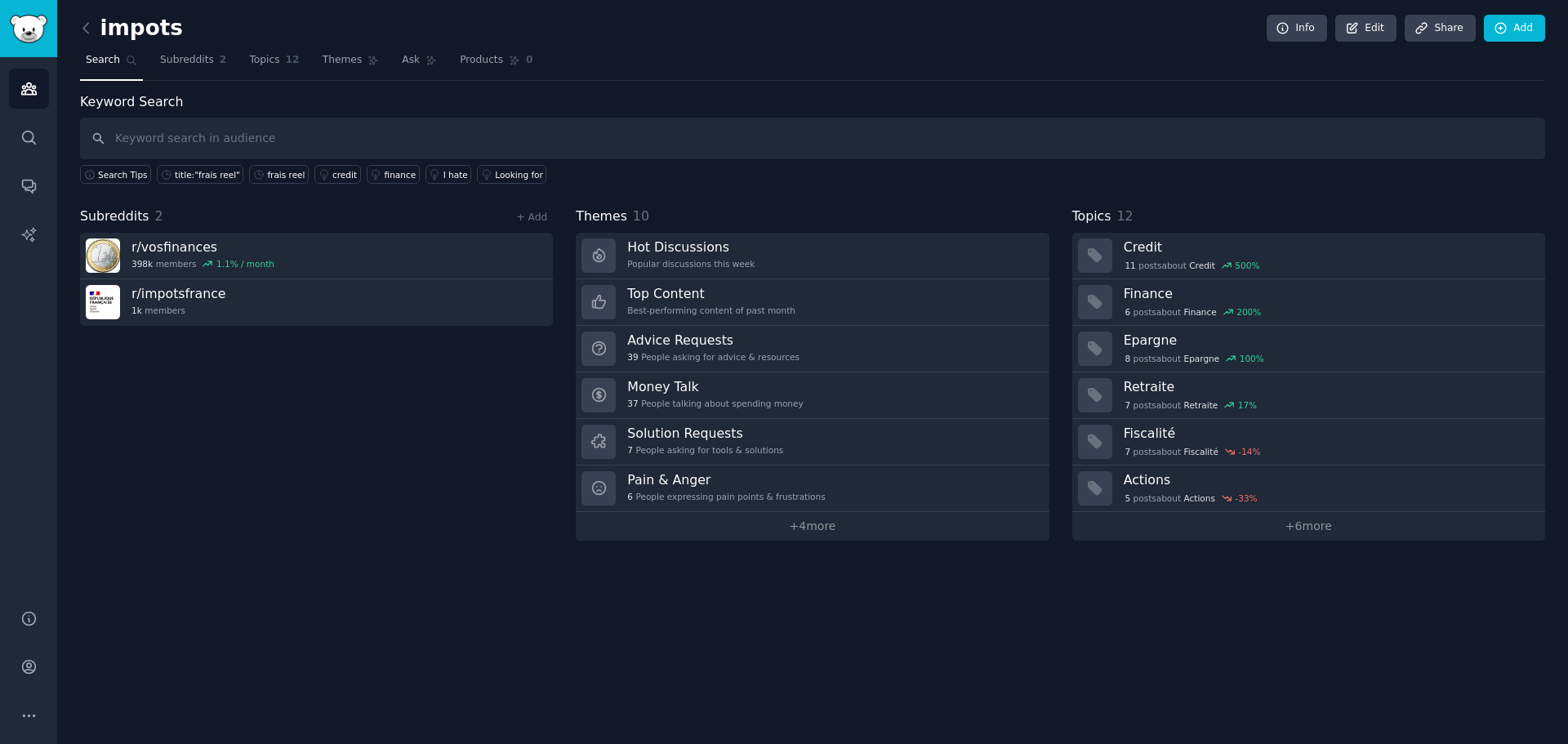
click at [183, 140] on input "text" at bounding box center [812, 138] width 1465 height 41
type input "d"
type input "niche"
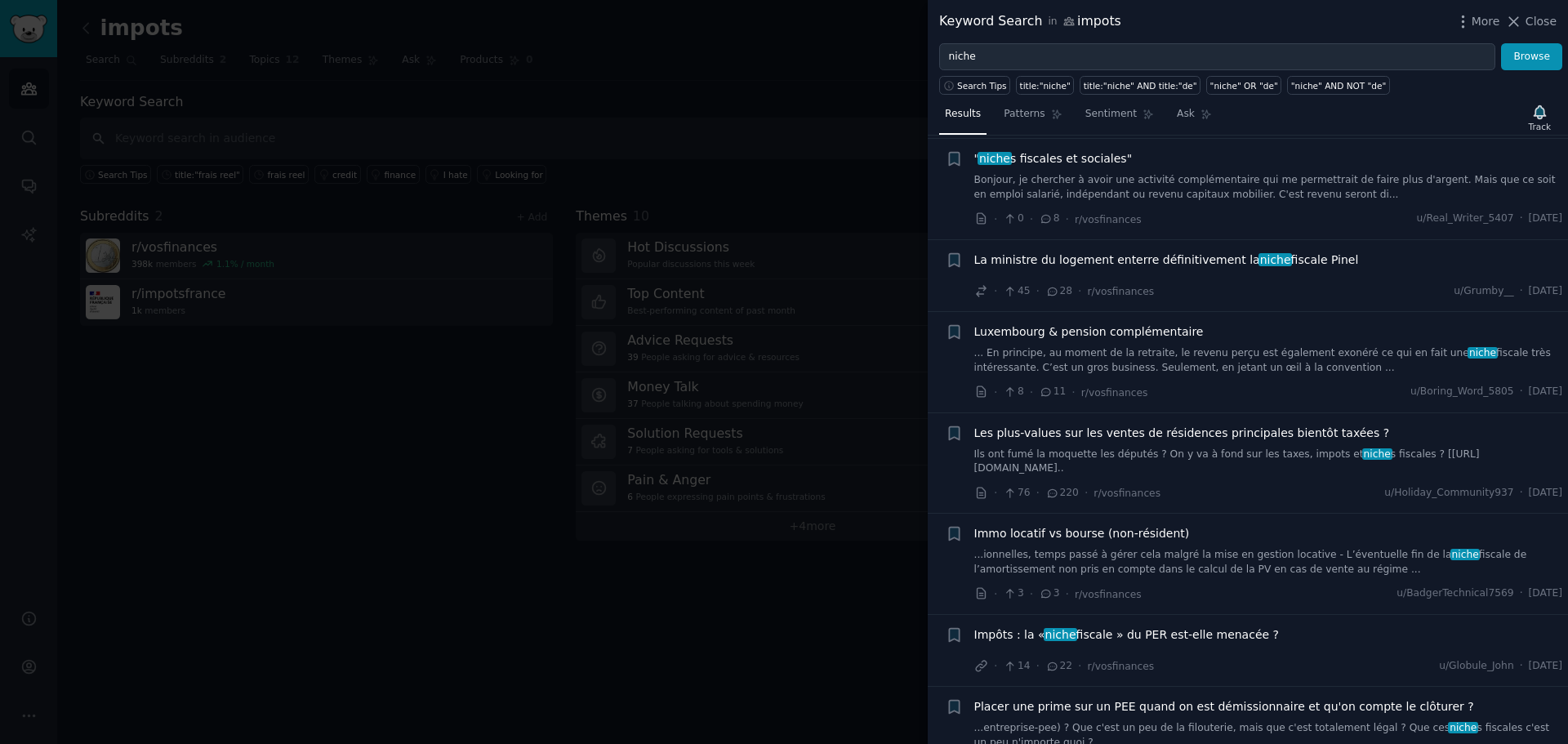
scroll to position [1388, 0]
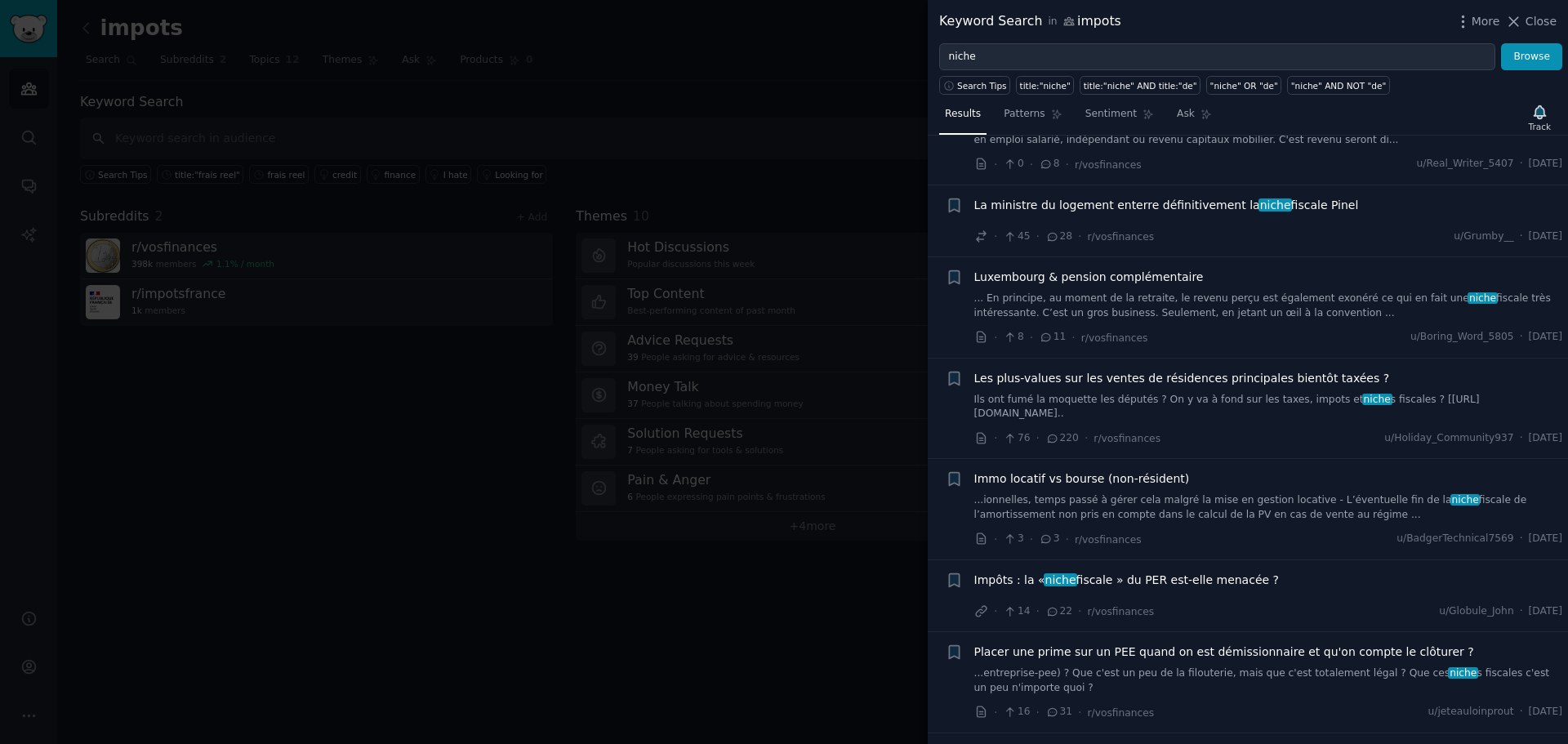
click at [635, 442] on div at bounding box center [784, 372] width 1568 height 744
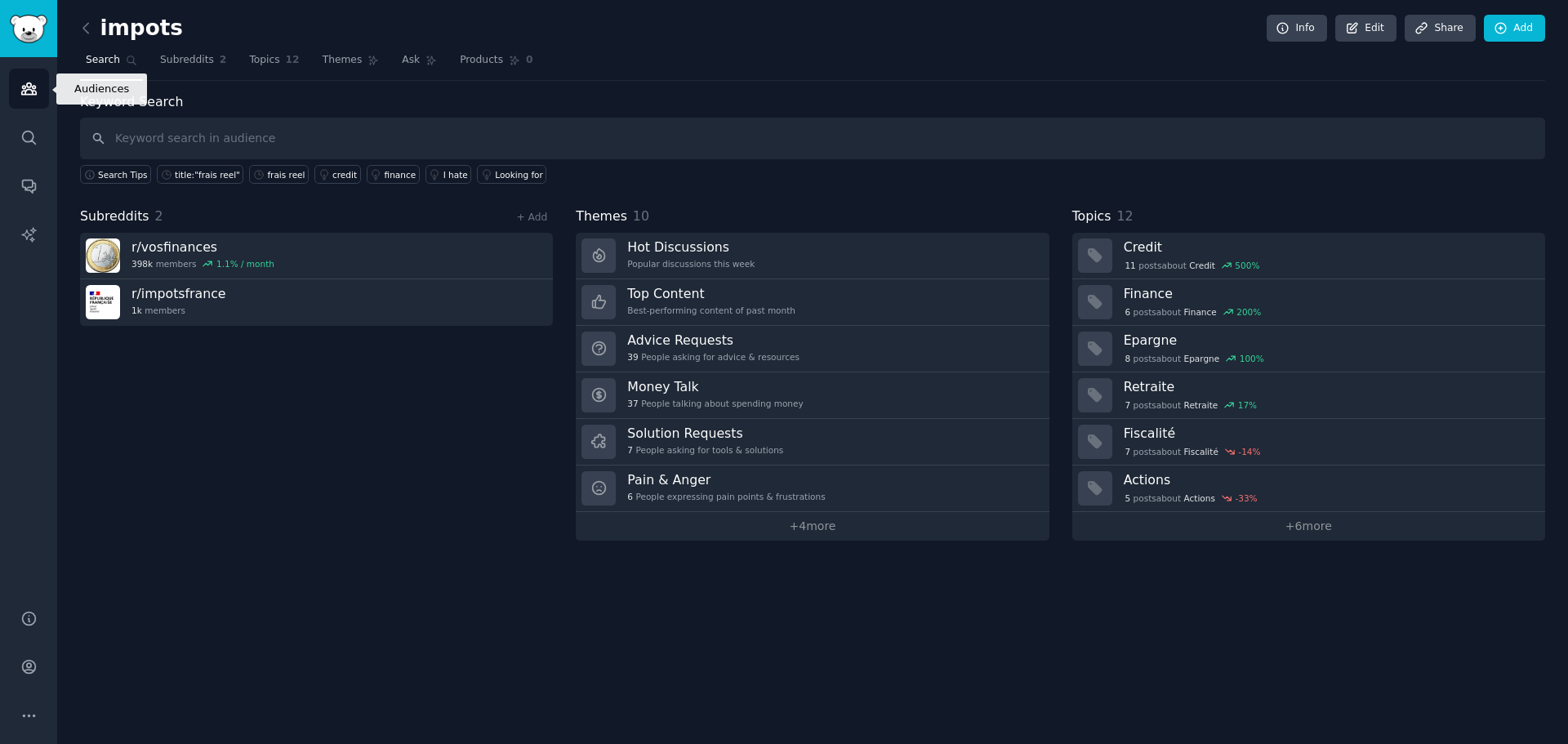
click at [32, 95] on icon "Sidebar" at bounding box center [29, 89] width 17 height 17
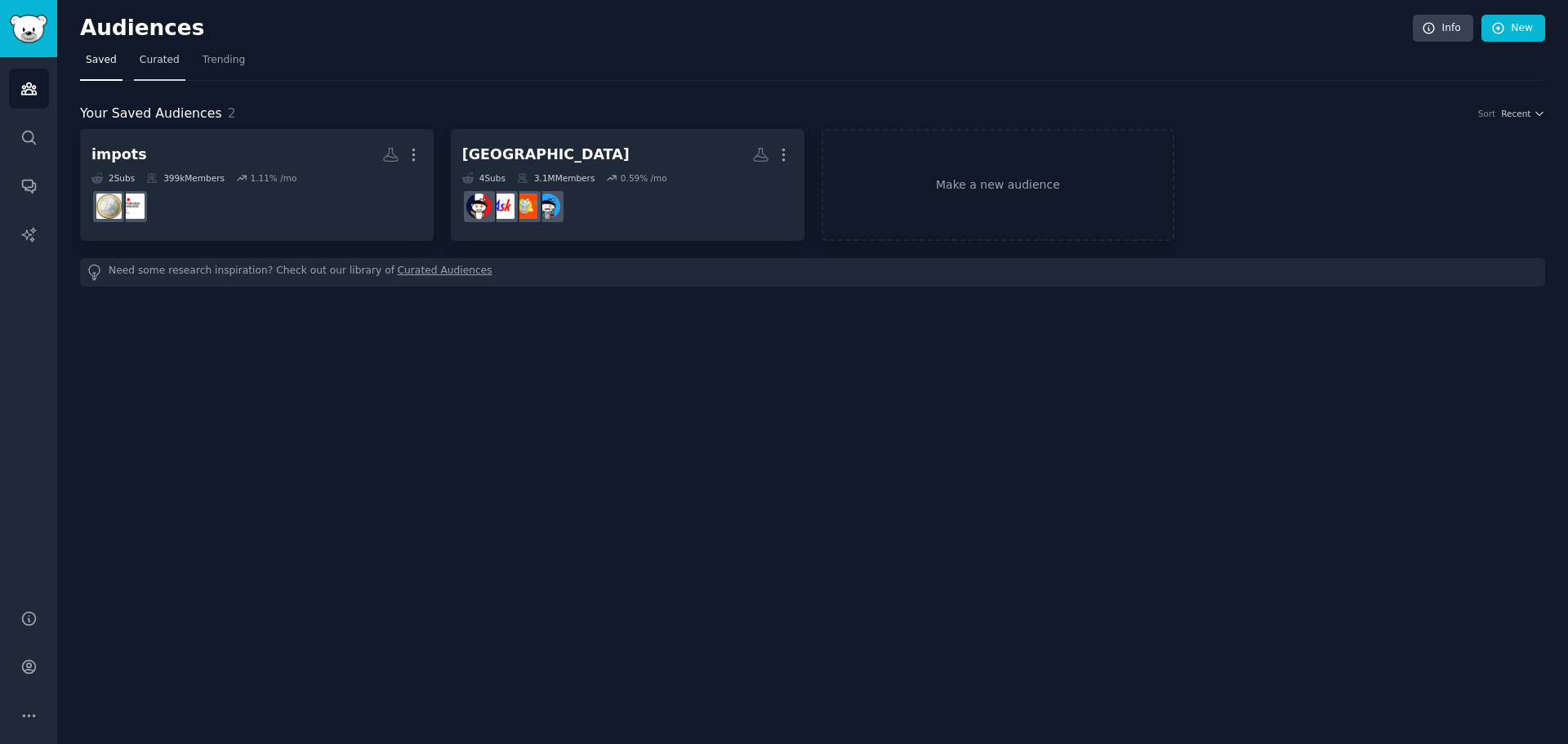
click at [146, 66] on span "Curated" at bounding box center [160, 60] width 40 height 14
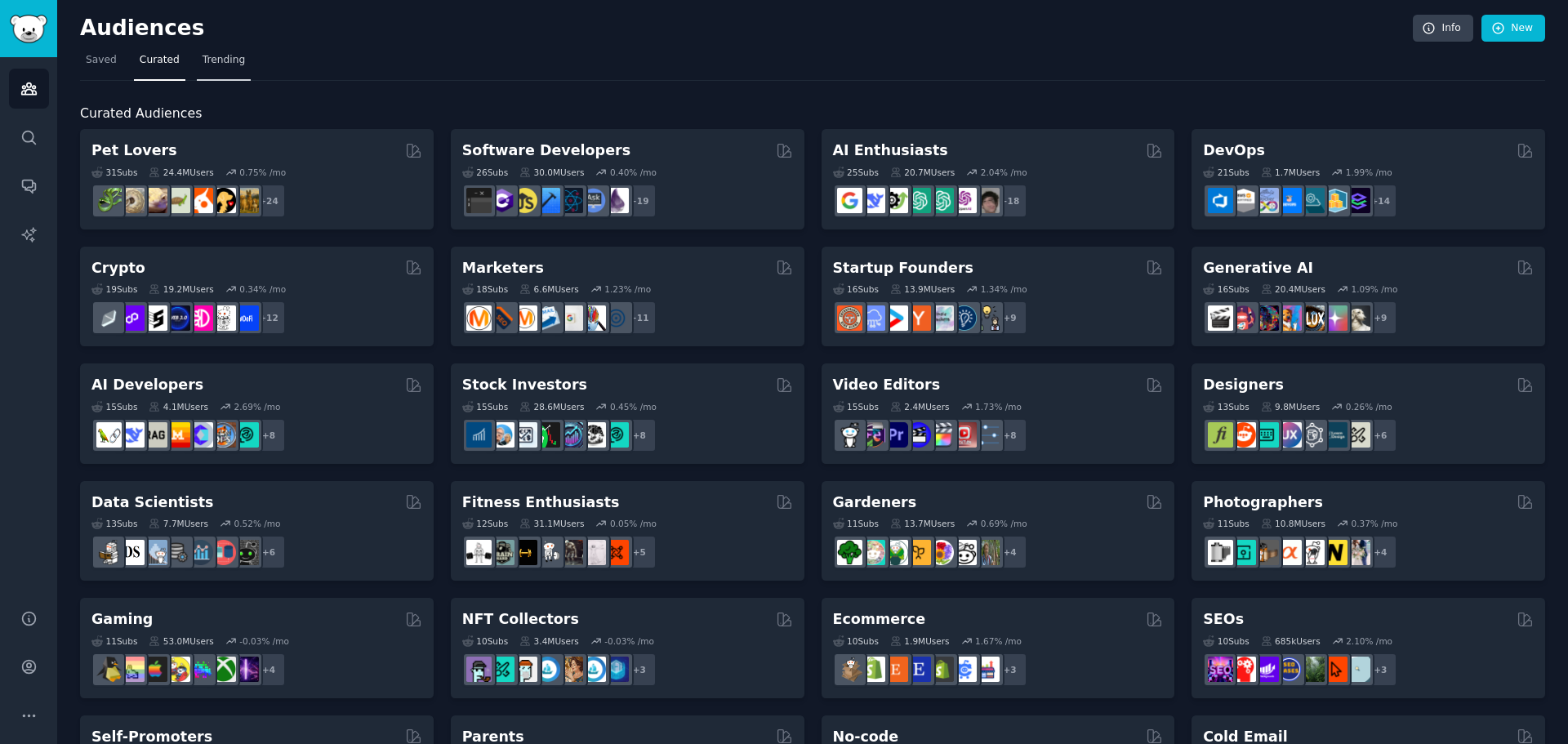
click at [222, 65] on span "Trending" at bounding box center [224, 60] width 42 height 14
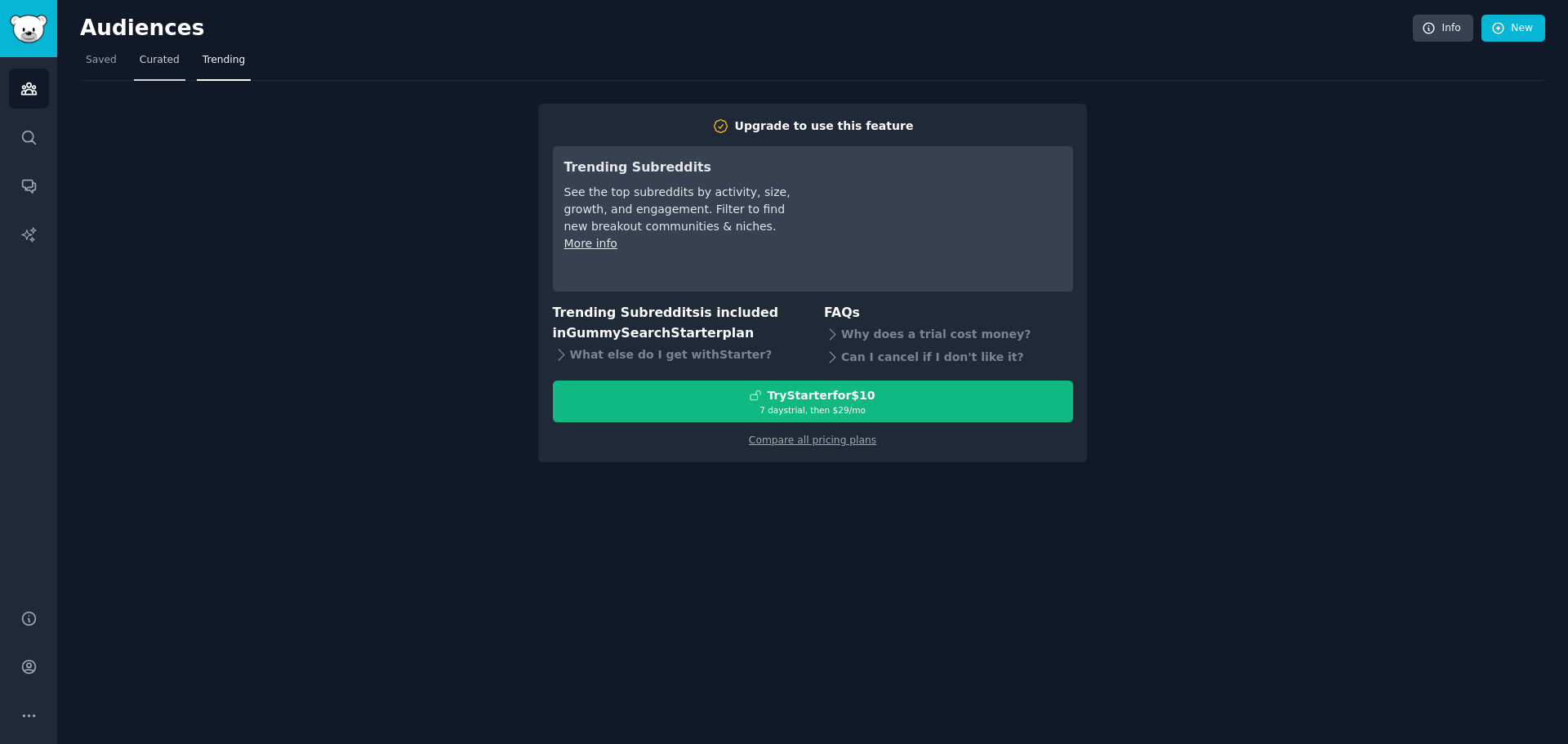
click at [148, 72] on link "Curated" at bounding box center [159, 64] width 51 height 34
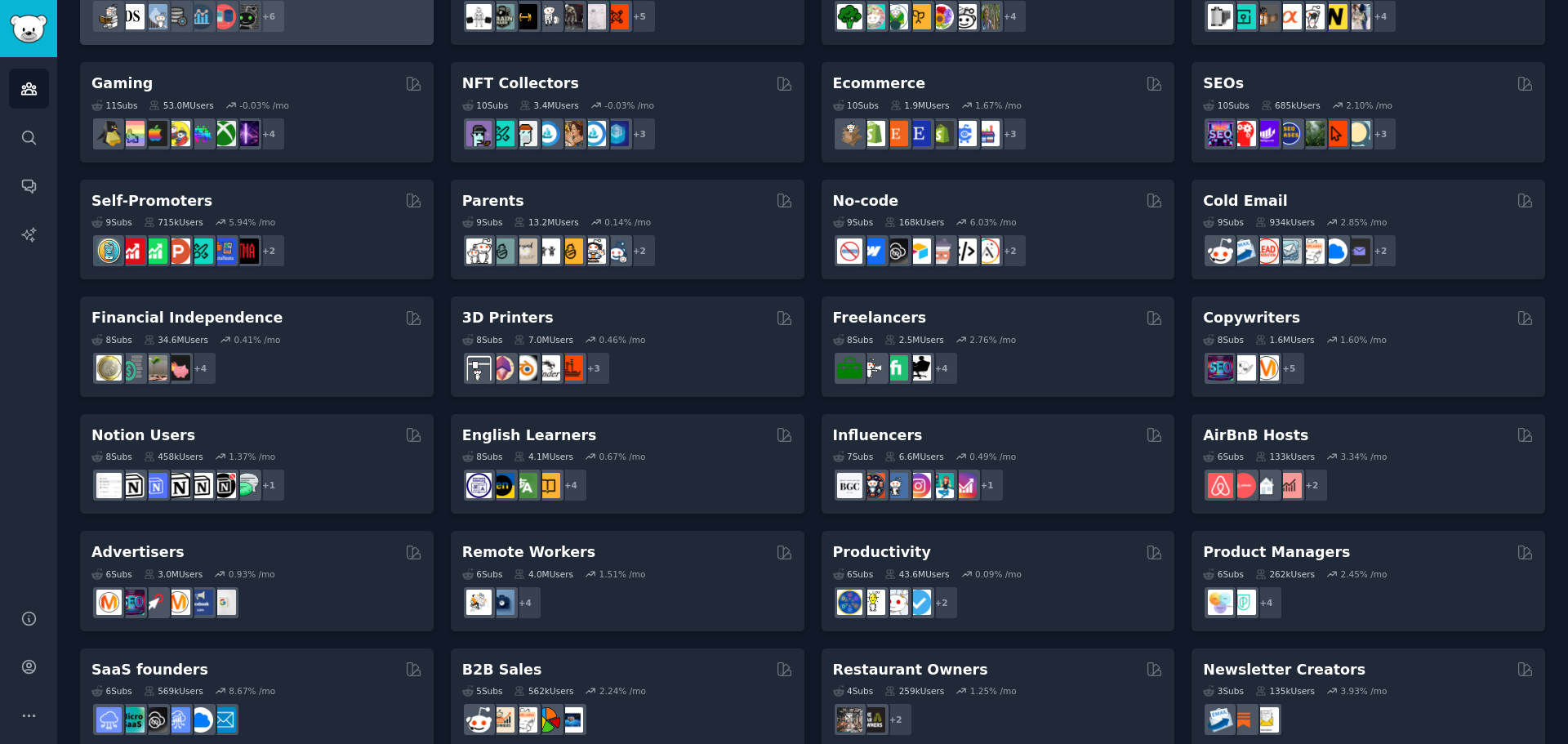
scroll to position [563, 0]
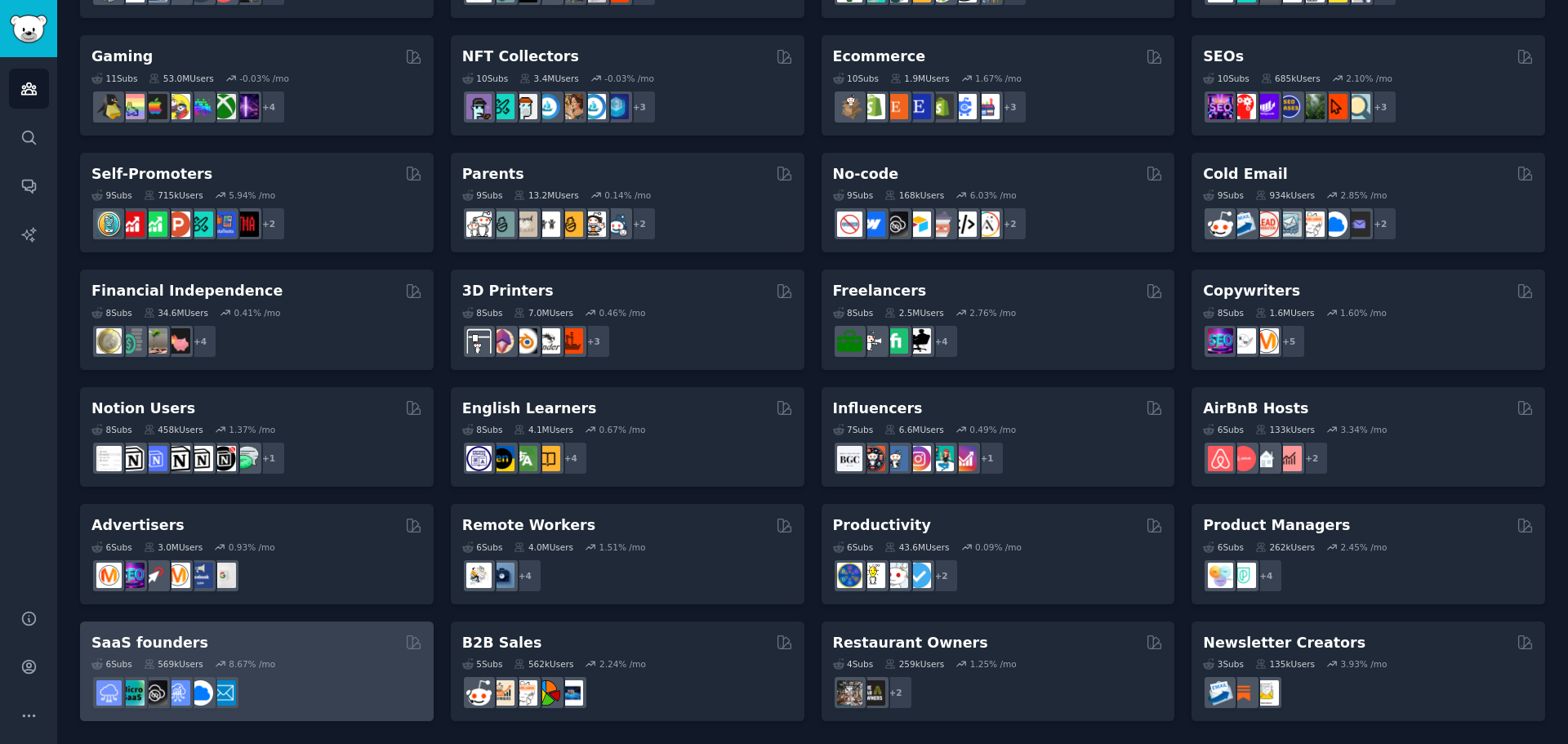
click at [322, 672] on div "6 Sub s 569k Users 8.67 % /mo" at bounding box center [256, 680] width 331 height 57
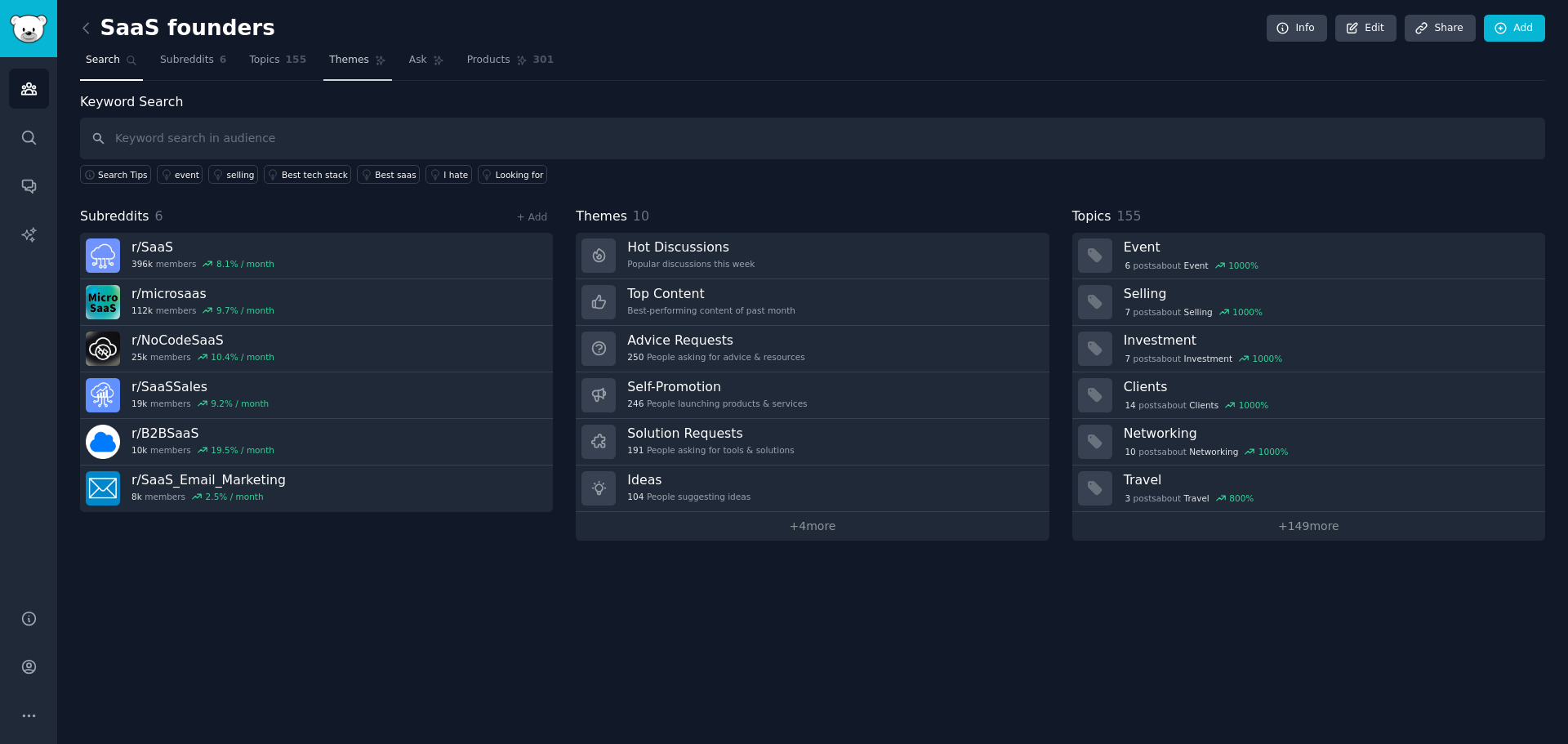
click at [329, 66] on span "Themes" at bounding box center [349, 60] width 40 height 14
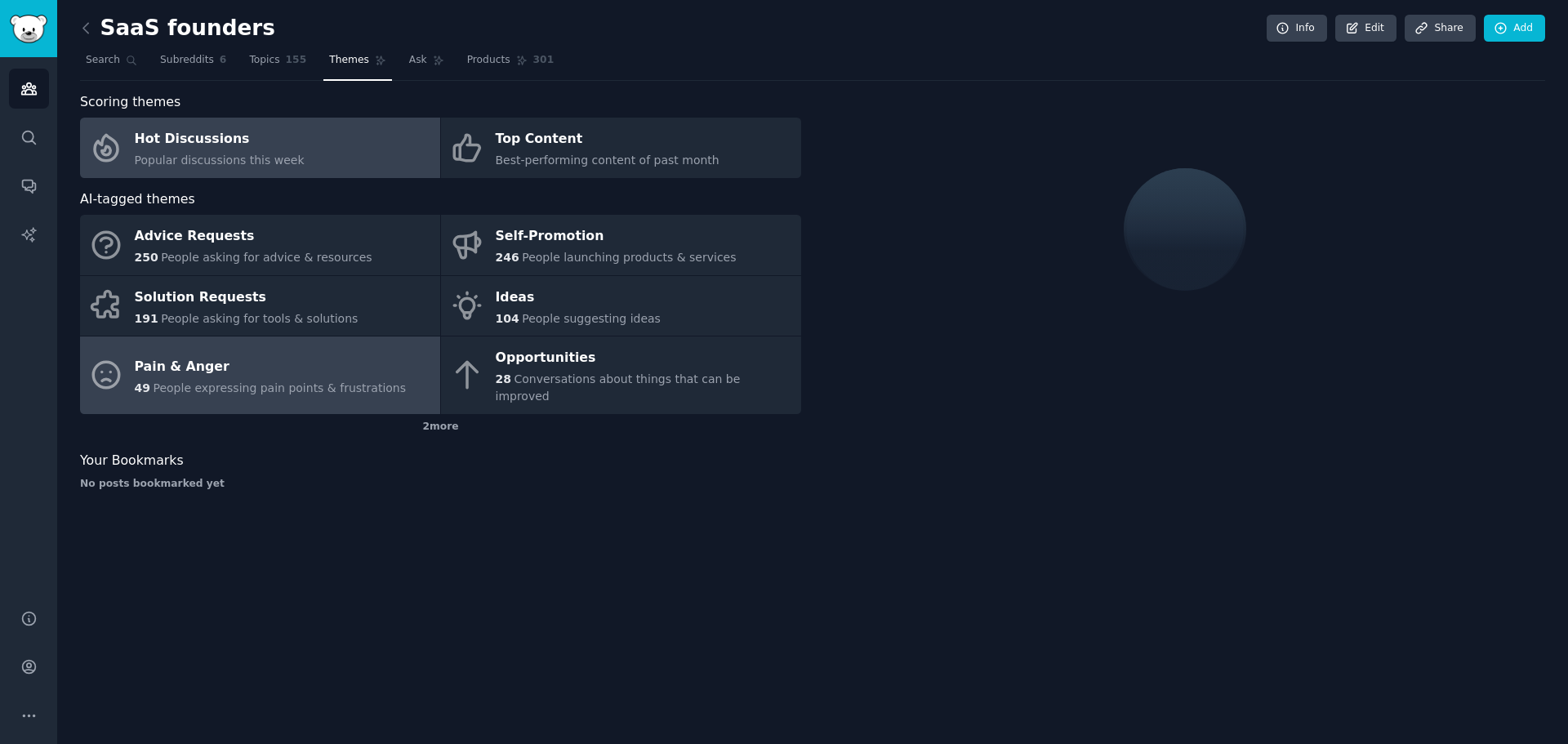
click at [361, 358] on div "Pain & Anger" at bounding box center [271, 366] width 272 height 26
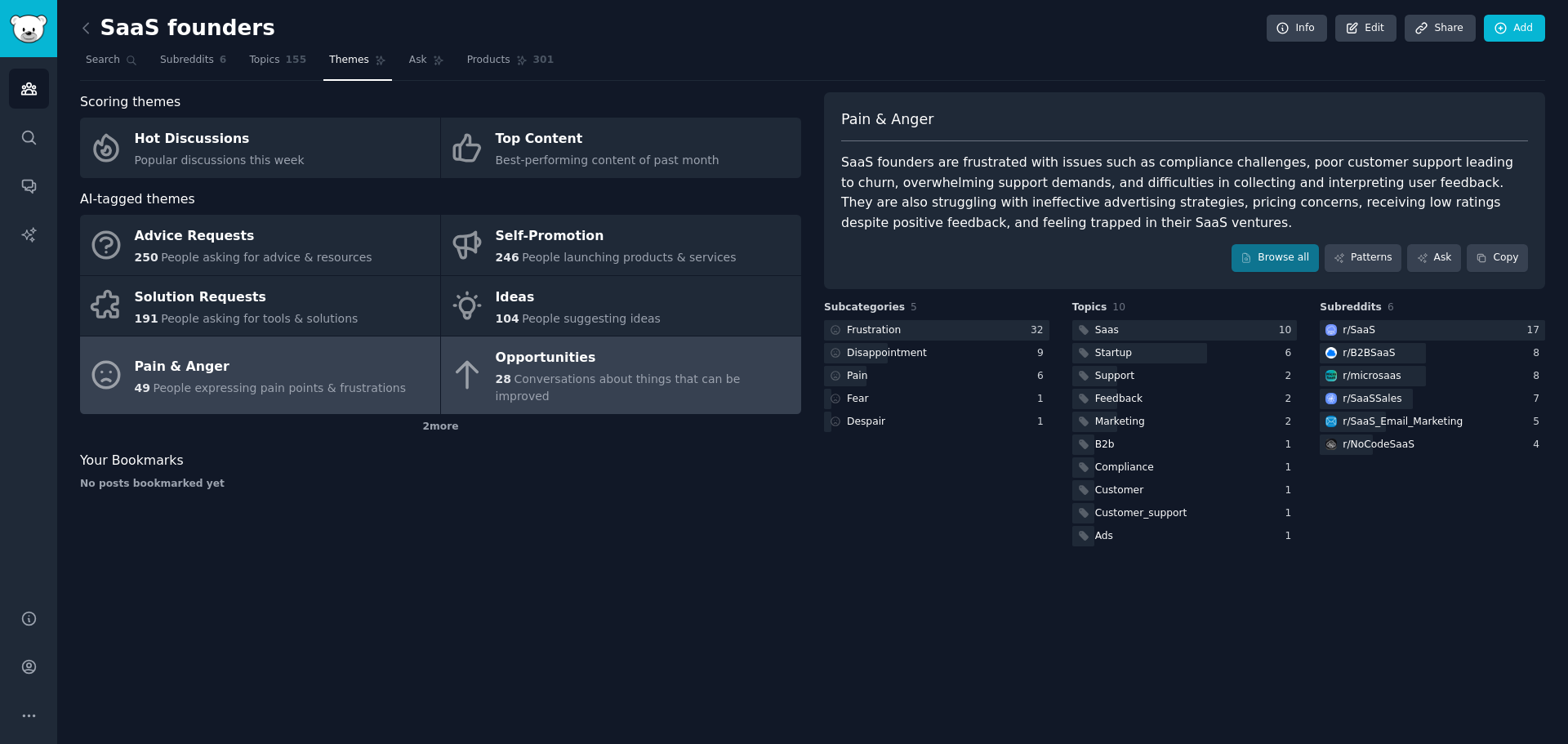
click at [614, 370] on div "Opportunities" at bounding box center [644, 358] width 297 height 26
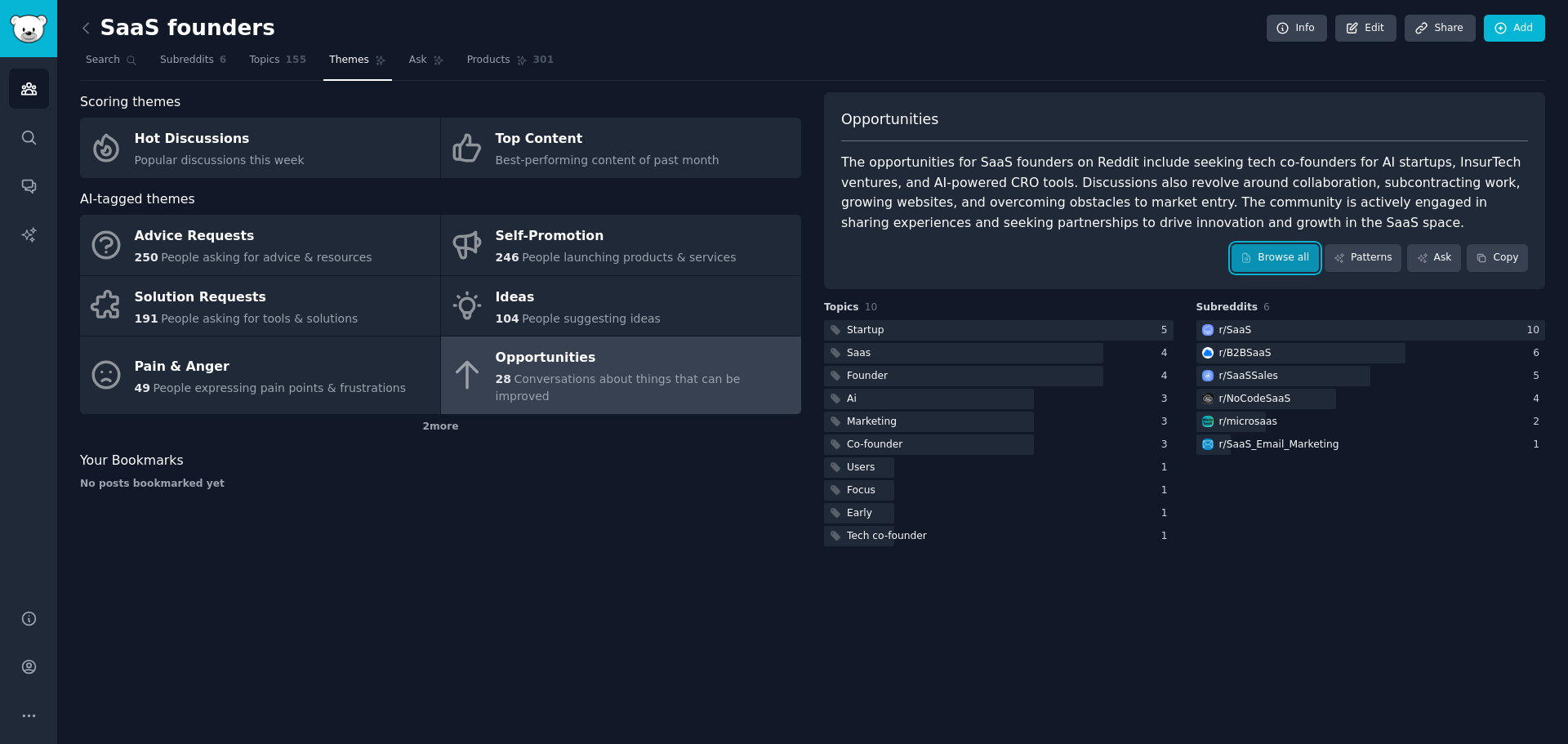
click at [1291, 264] on link "Browse all" at bounding box center [1275, 257] width 88 height 28
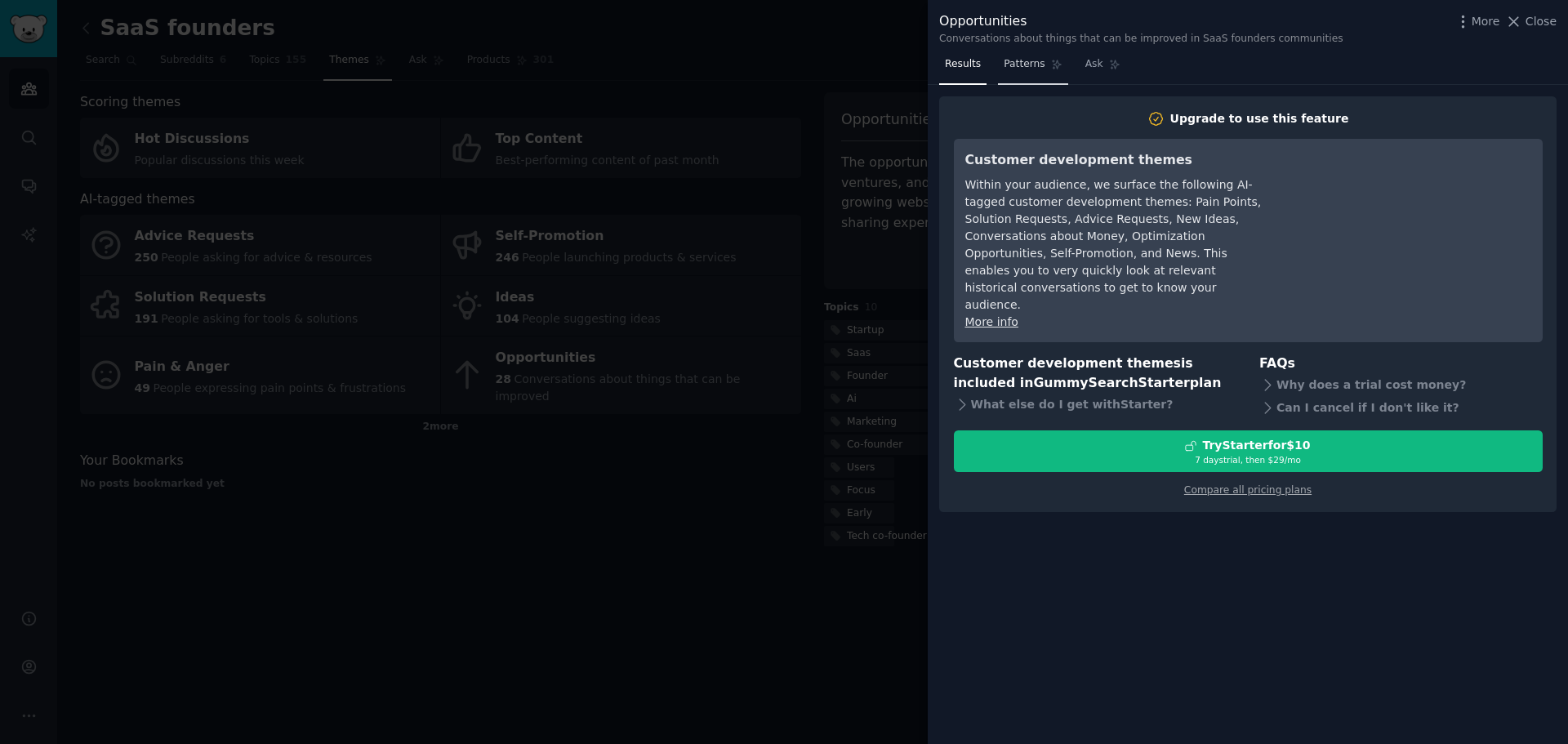
click at [1039, 66] on link "Patterns" at bounding box center [1032, 67] width 69 height 34
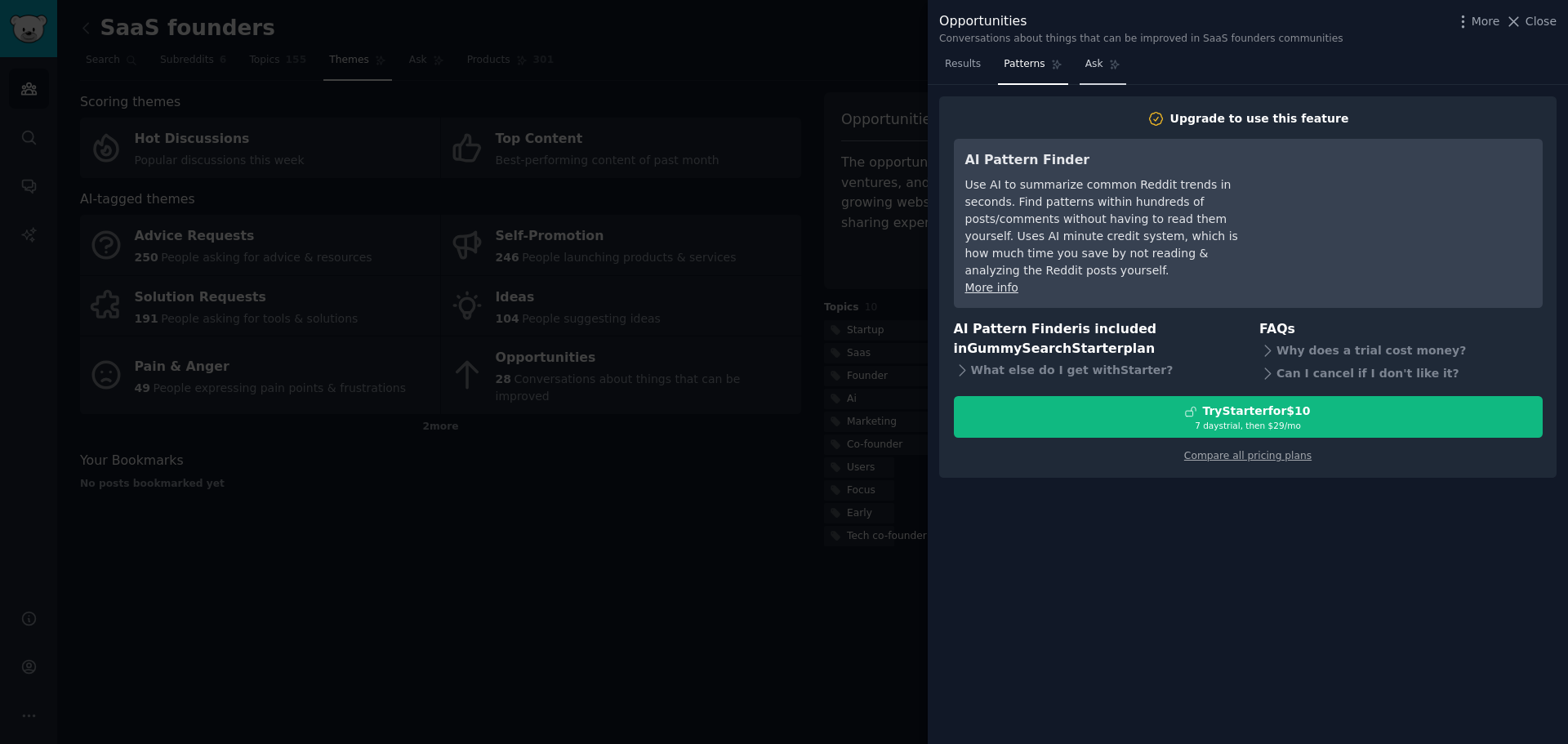
click at [1103, 73] on link "Ask" at bounding box center [1103, 67] width 46 height 34
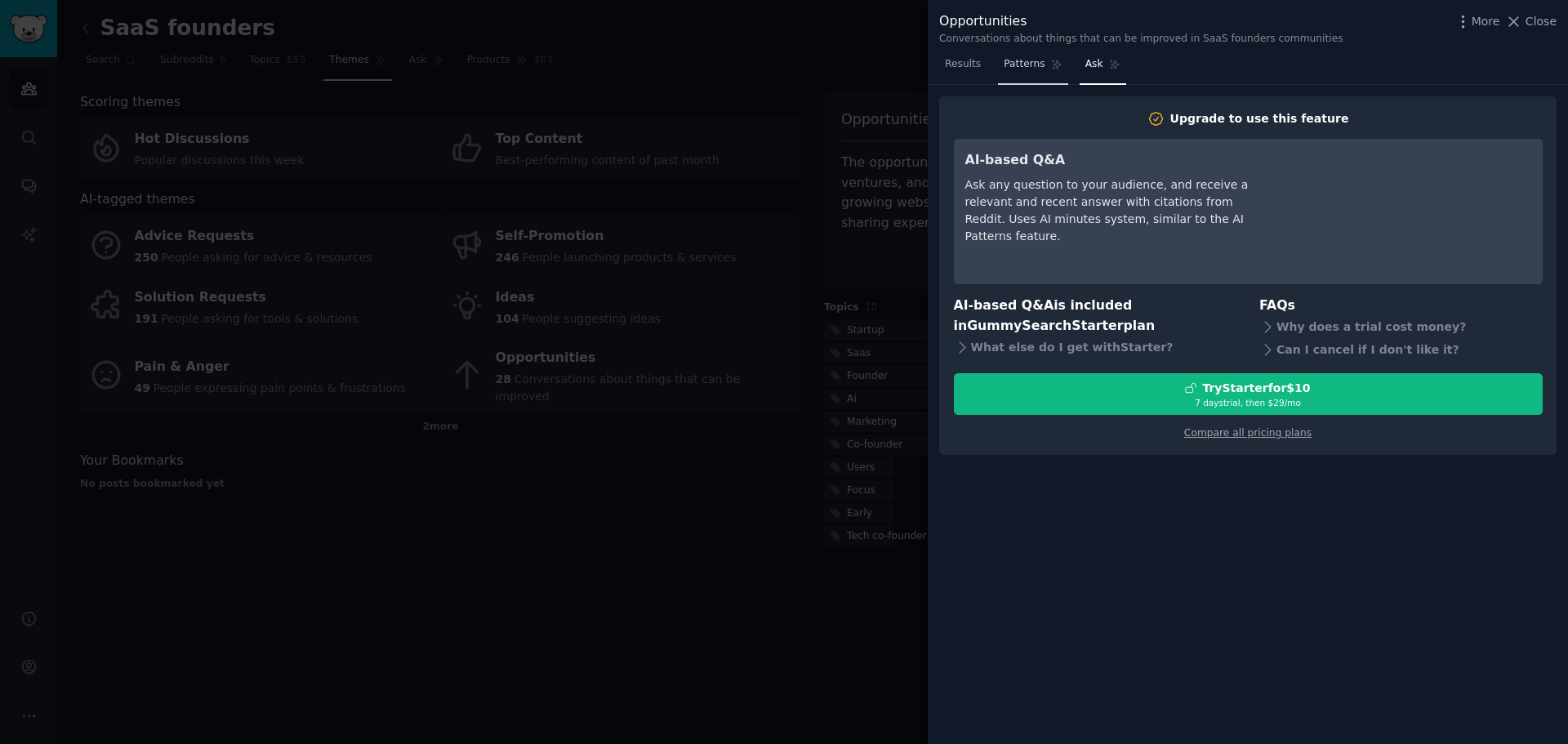
click at [1019, 81] on link "Patterns" at bounding box center [1032, 67] width 69 height 34
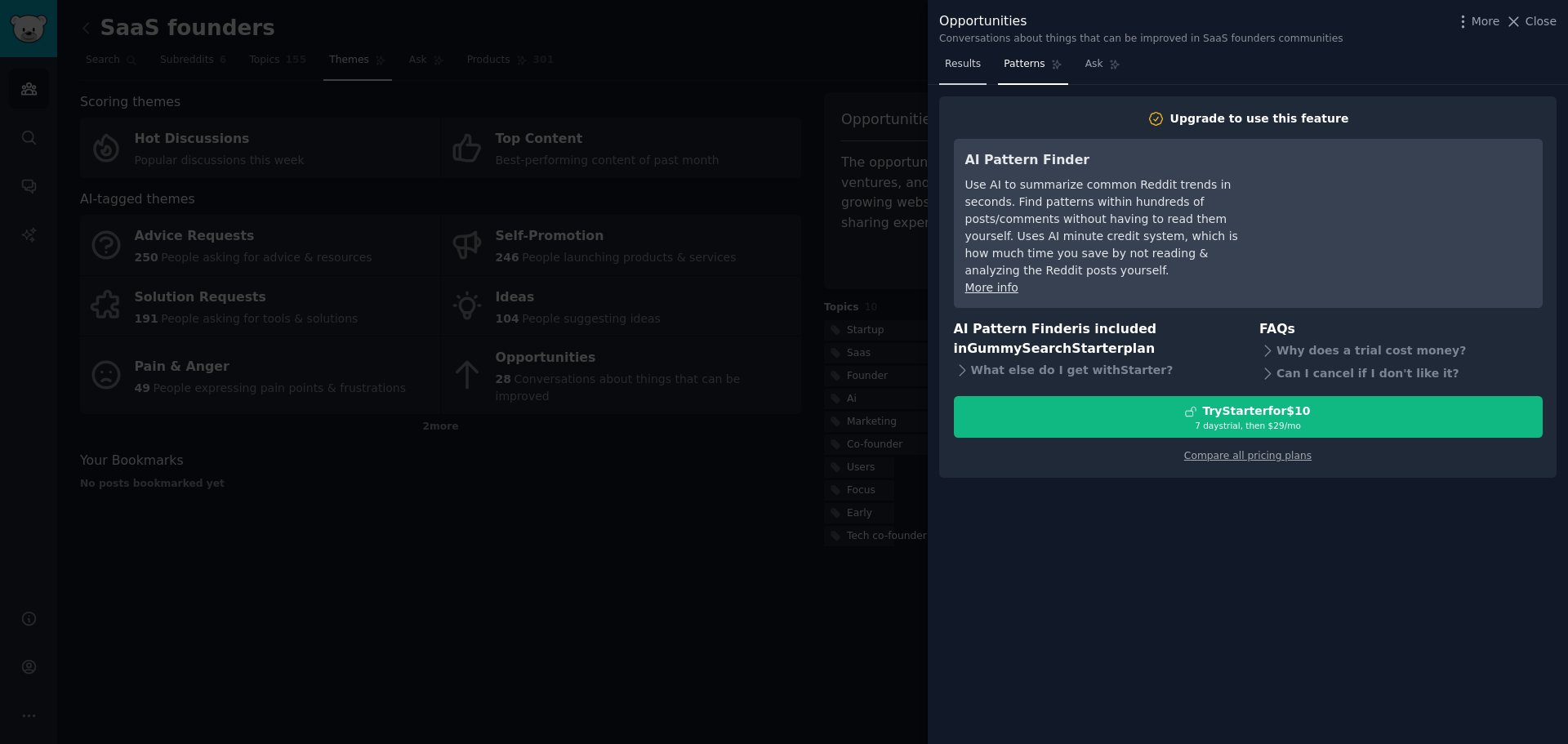
click at [970, 81] on link "Results" at bounding box center [962, 67] width 47 height 34
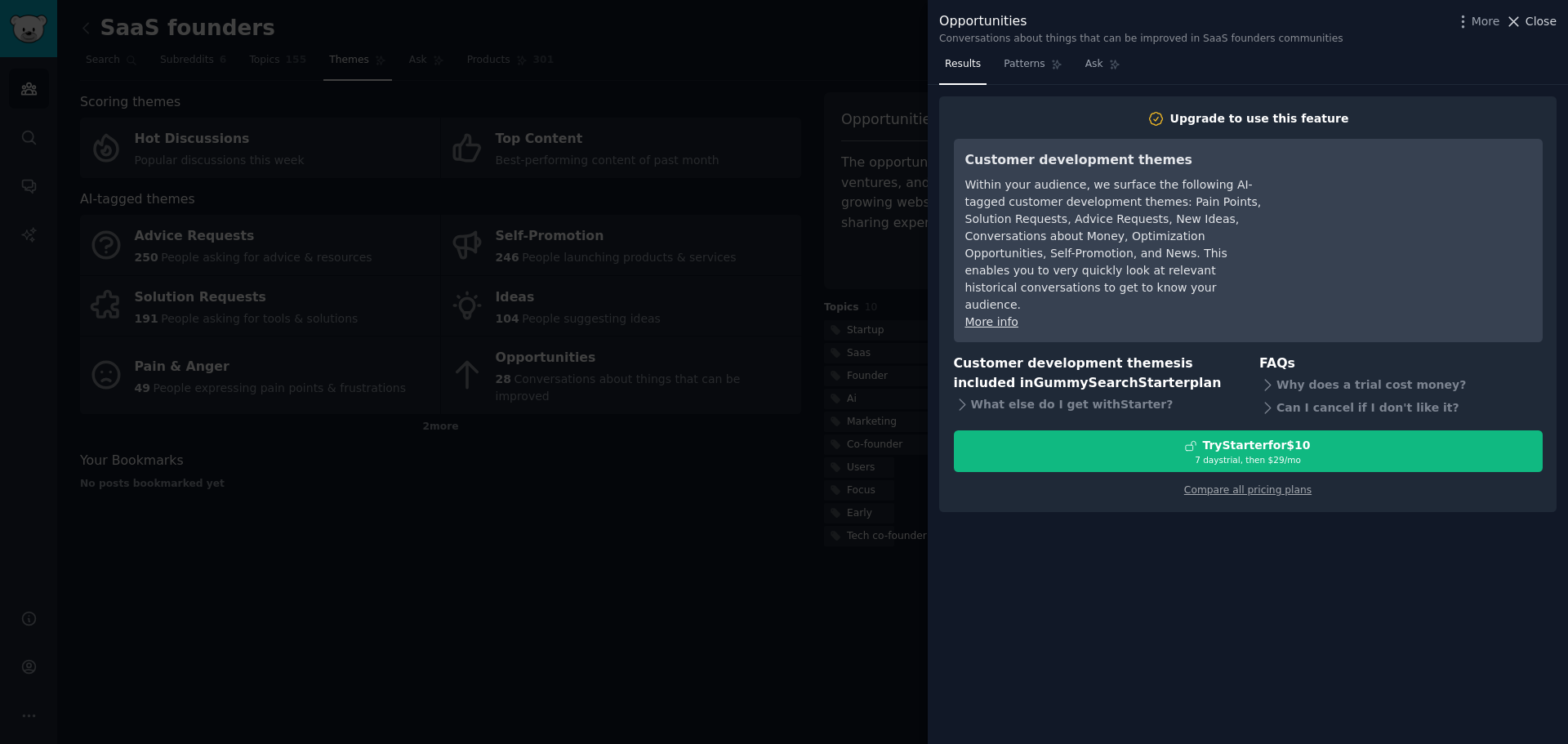
click at [1544, 13] on span "Close" at bounding box center [1541, 22] width 31 height 17
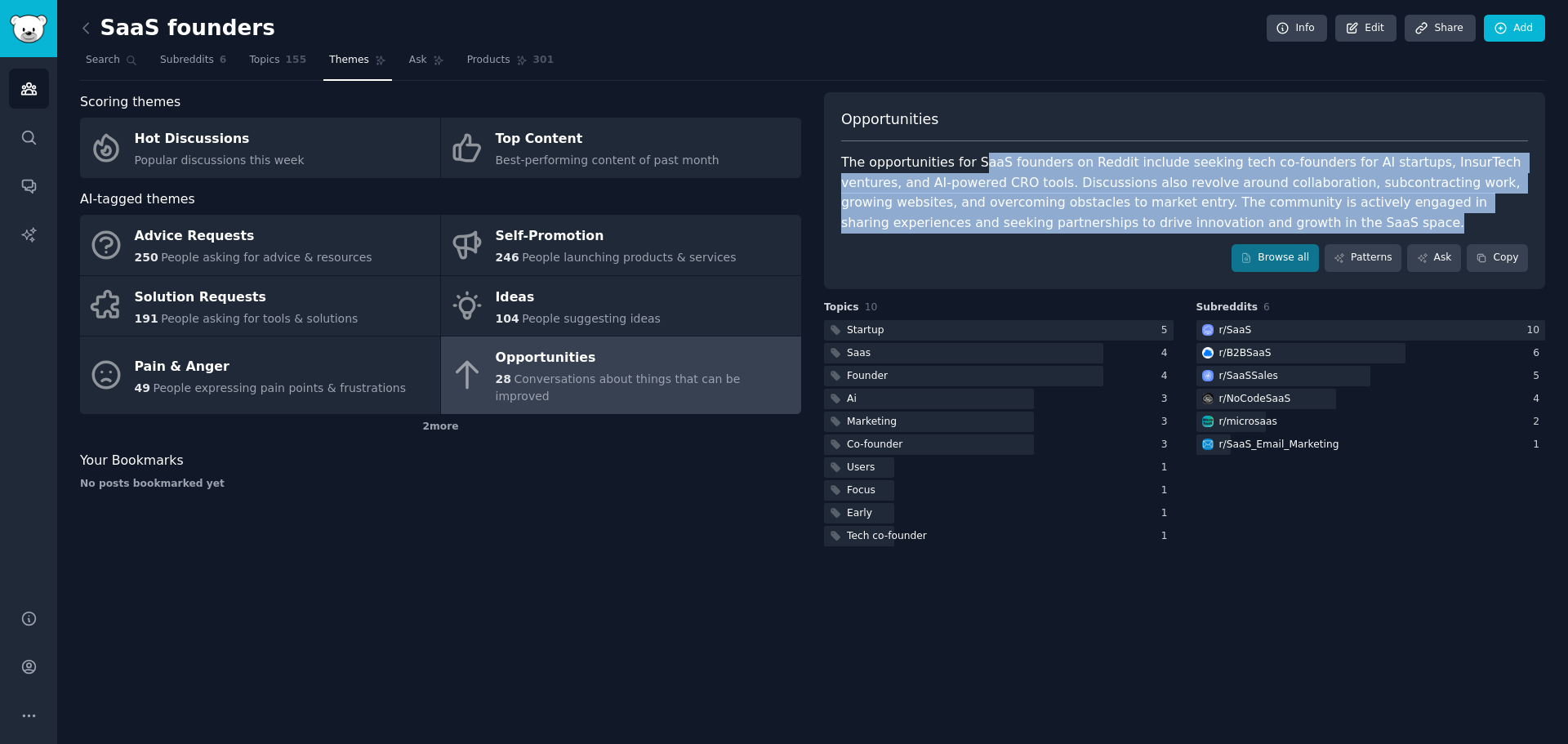
drag, startPoint x: 971, startPoint y: 163, endPoint x: 1041, endPoint y: 238, distance: 102.6
click at [1041, 238] on div "Opportunities The opportunities for SaaS founders on Reddit include seeking tec…" at bounding box center [1184, 191] width 721 height 197
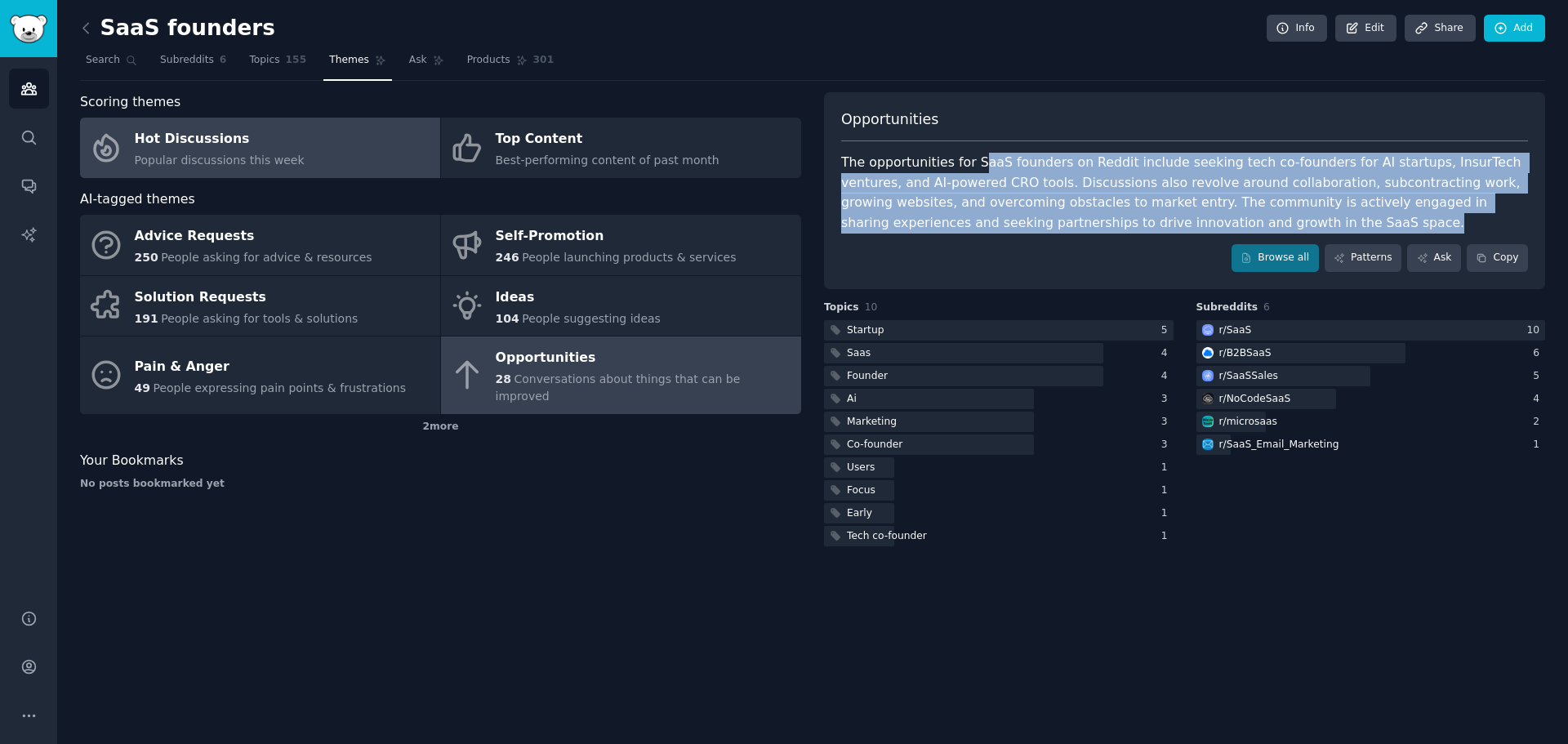
click at [328, 160] on link "Hot Discussions Popular discussions this week" at bounding box center [260, 147] width 360 height 61
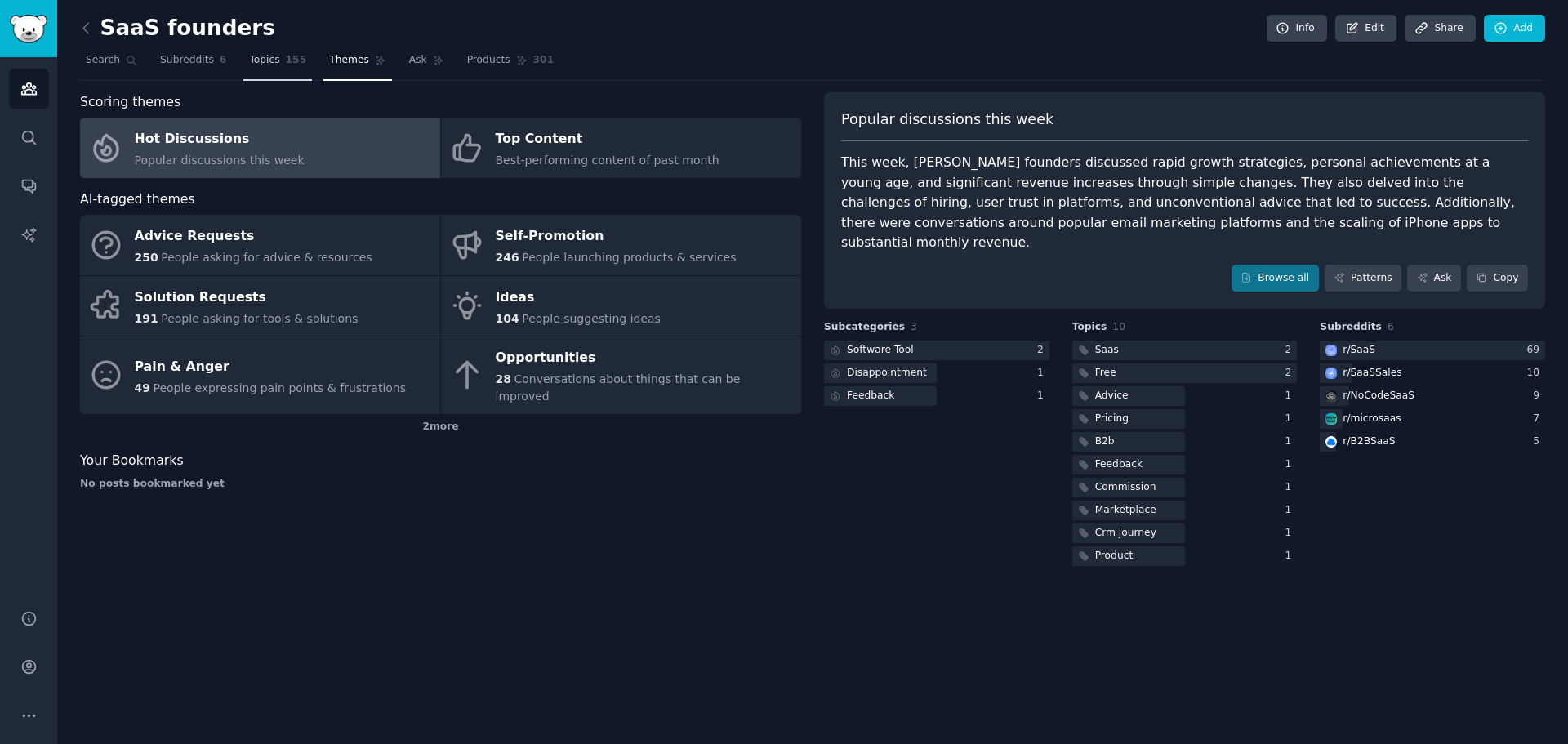
click at [286, 62] on span "155" at bounding box center [297, 60] width 21 height 14
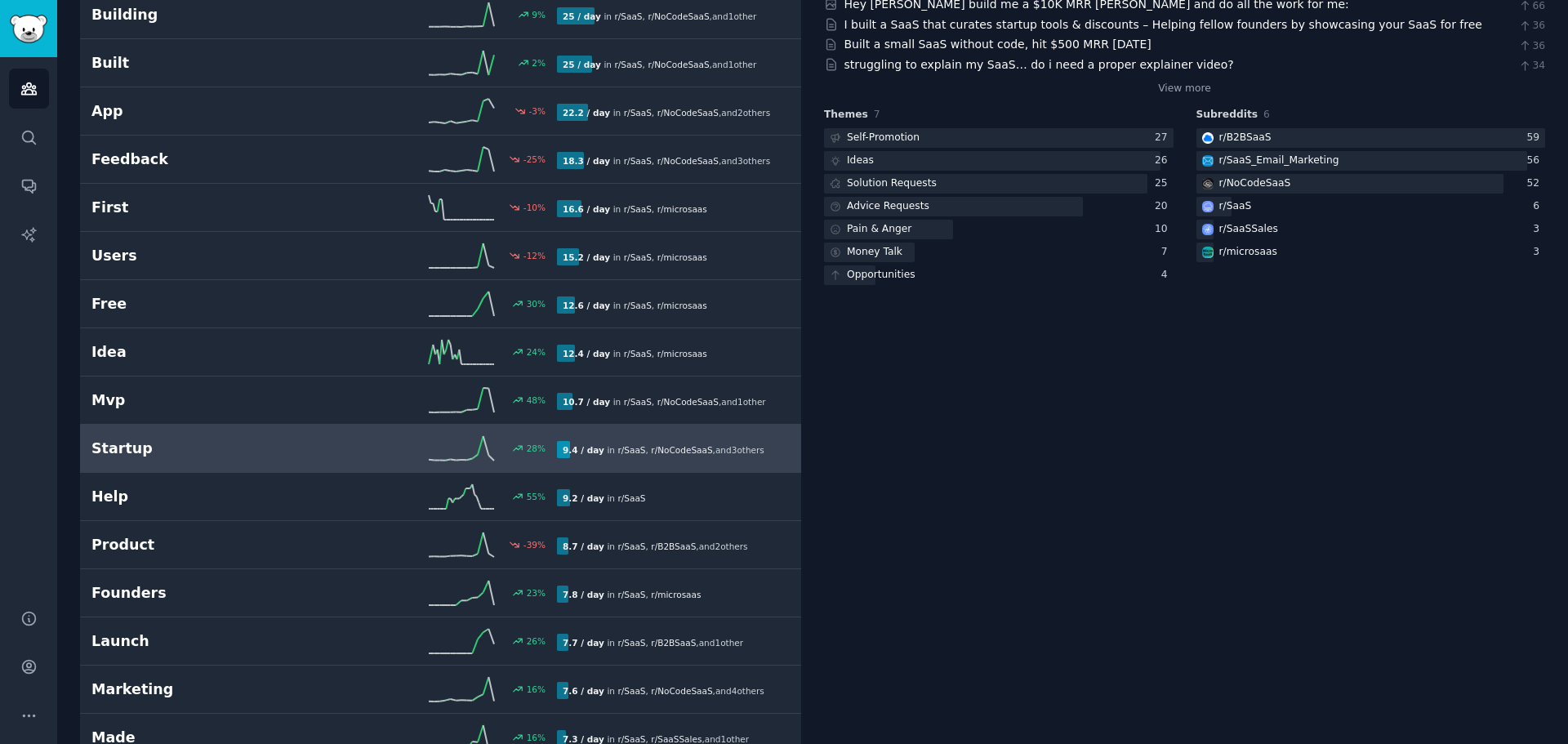
scroll to position [409, 0]
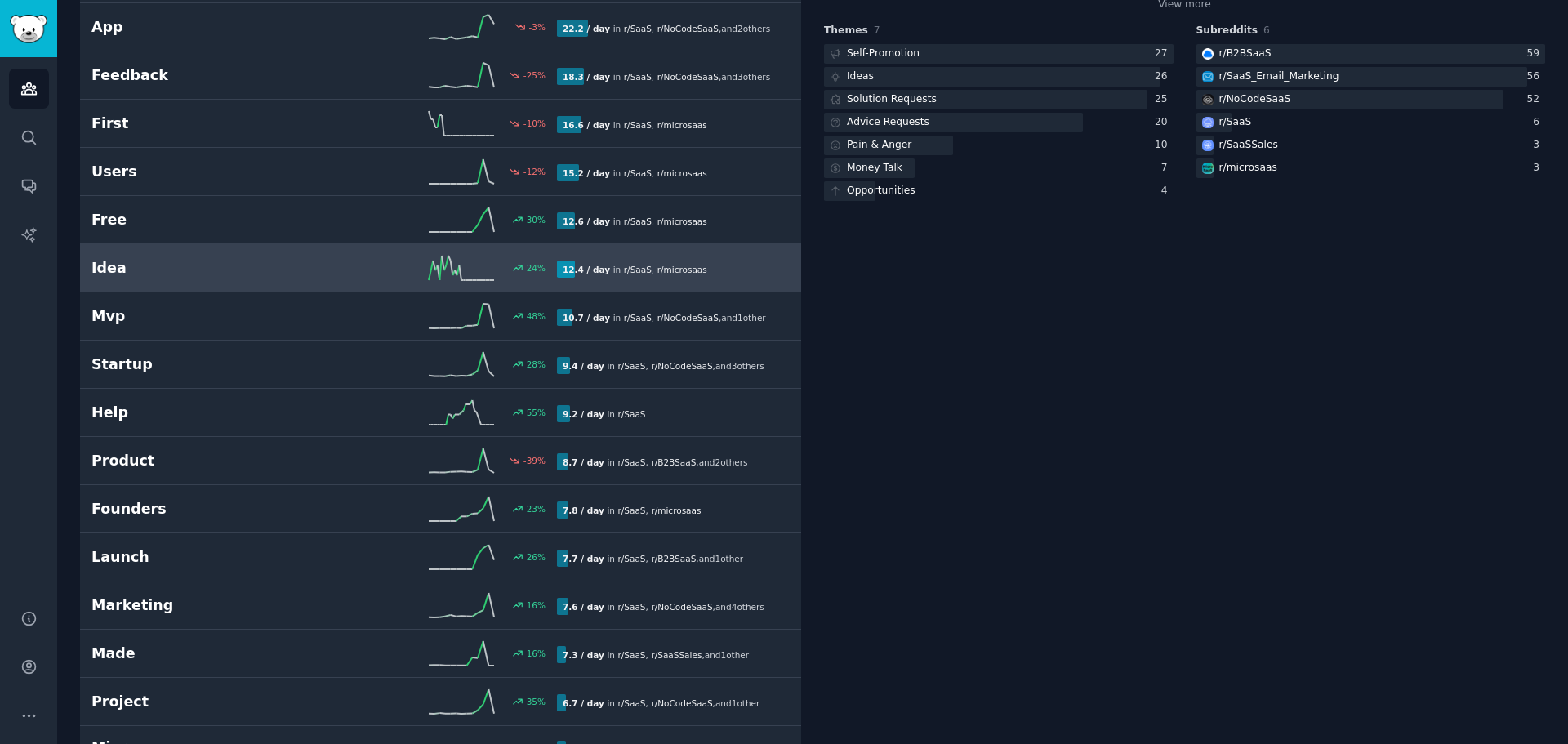
click at [371, 286] on link "Idea 24 % 12.4 / day in r/ SaaS , r/ microsaas" at bounding box center [440, 268] width 721 height 48
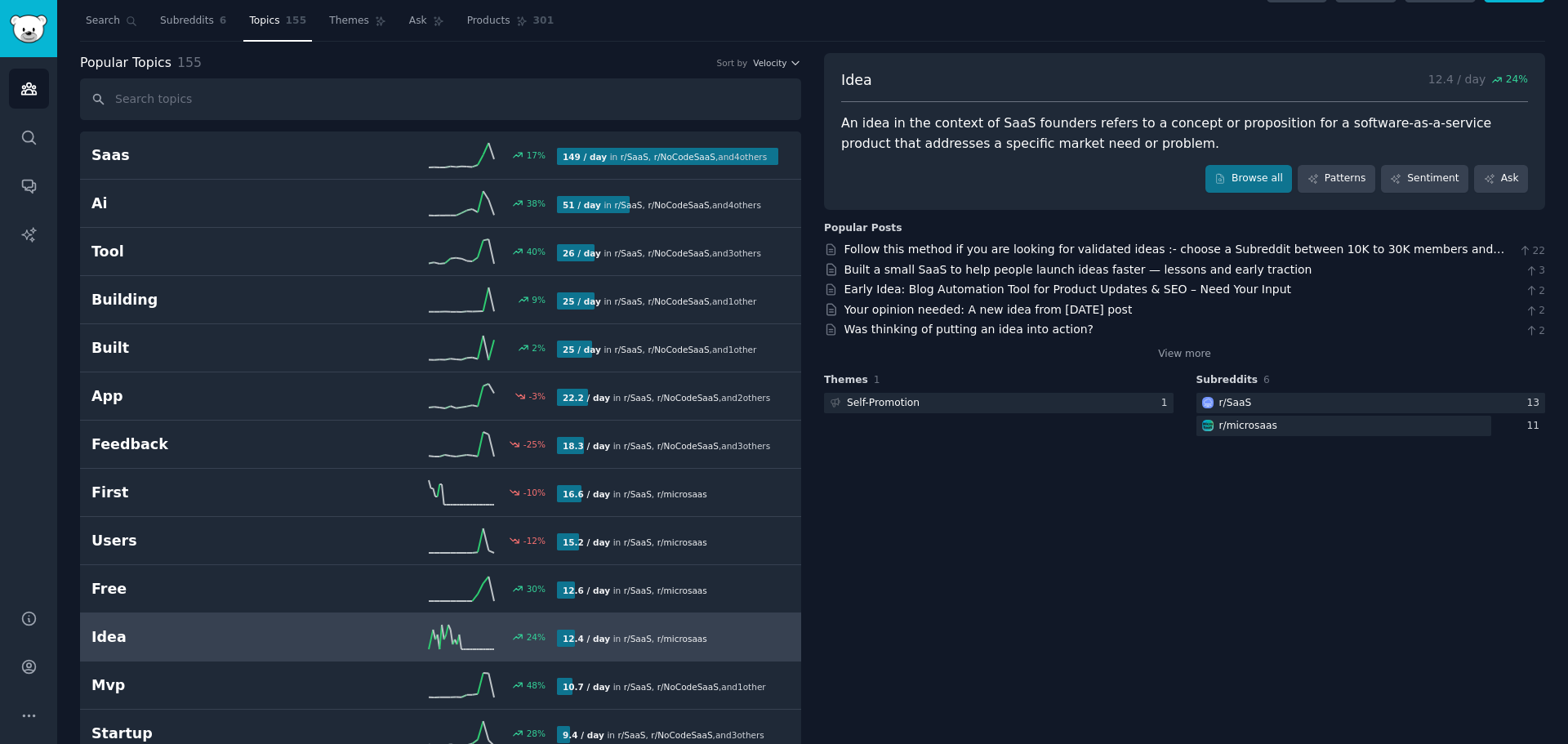
scroll to position [11, 0]
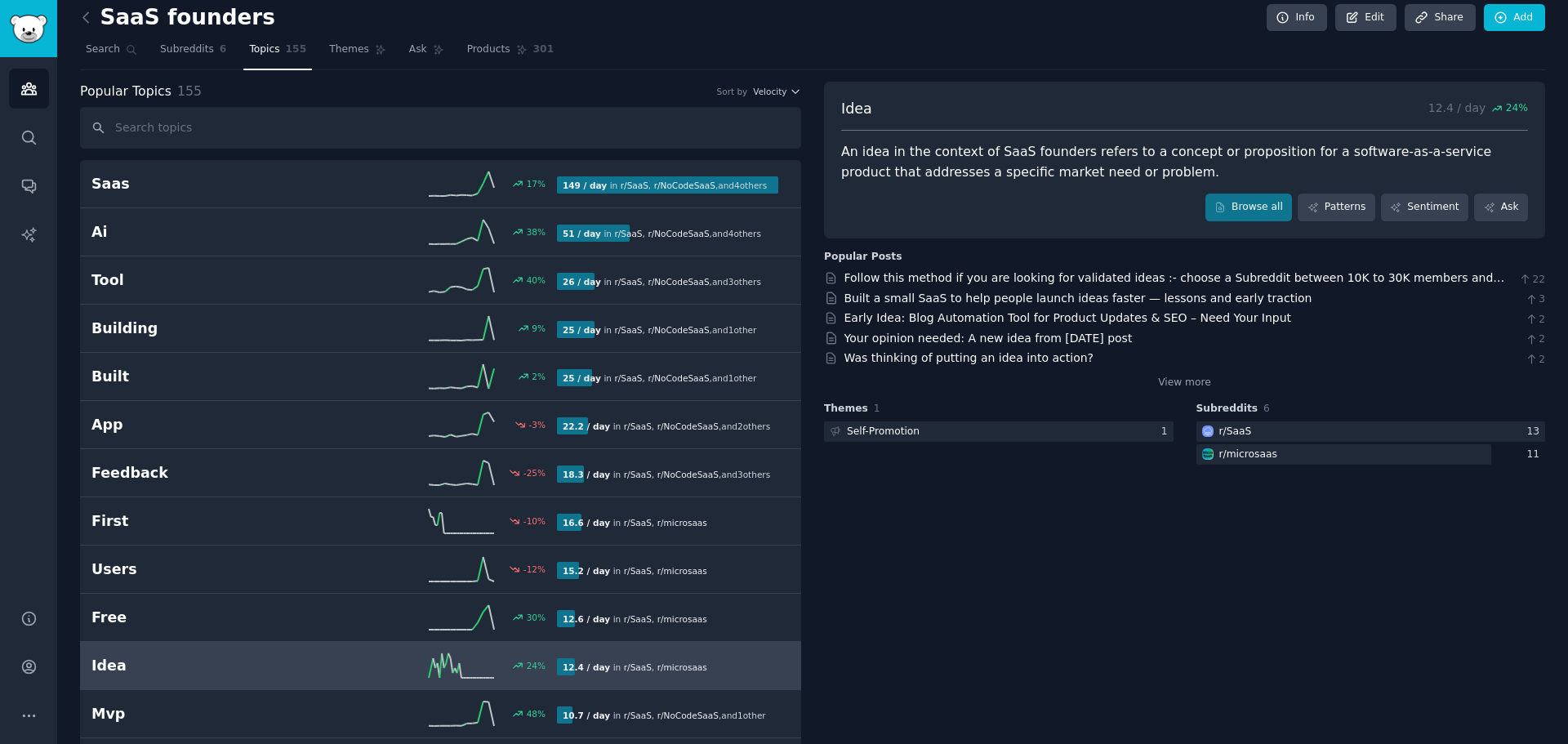
click at [93, 18] on icon at bounding box center [86, 17] width 17 height 17
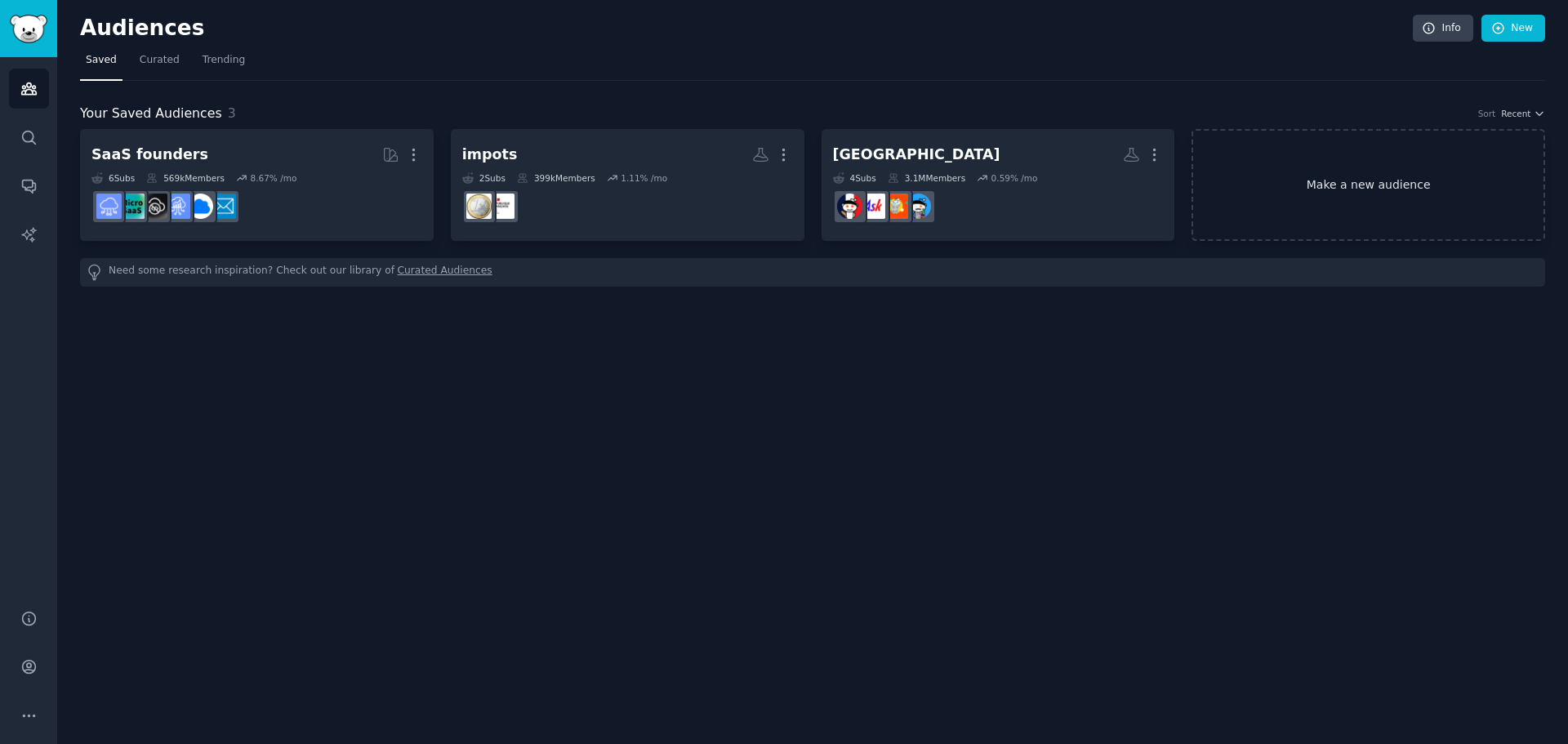
click at [1276, 173] on link "Make a new audience" at bounding box center [1368, 185] width 354 height 112
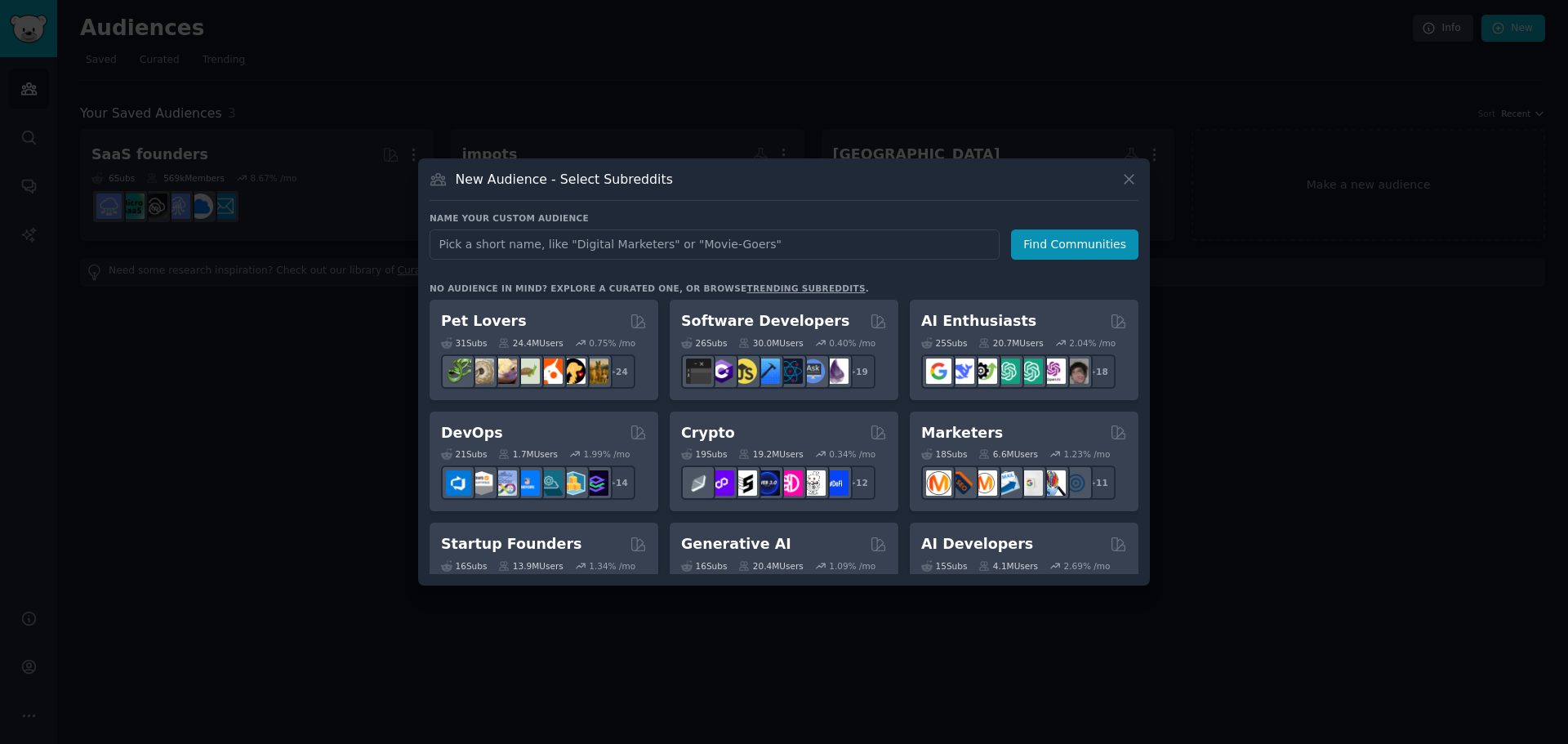
click at [762, 286] on link "trending subreddits" at bounding box center [805, 288] width 119 height 10
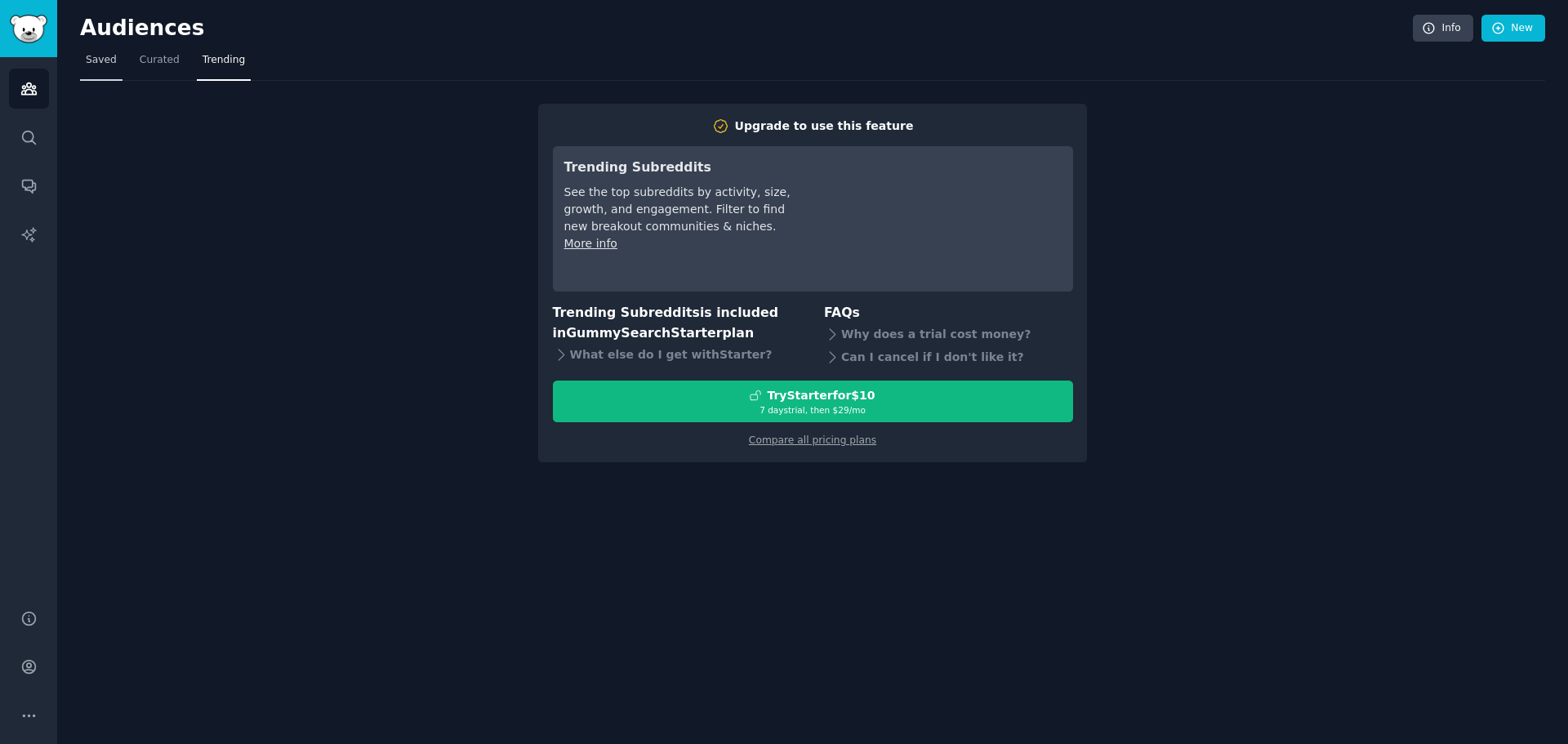
click at [86, 61] on span "Saved" at bounding box center [101, 60] width 31 height 14
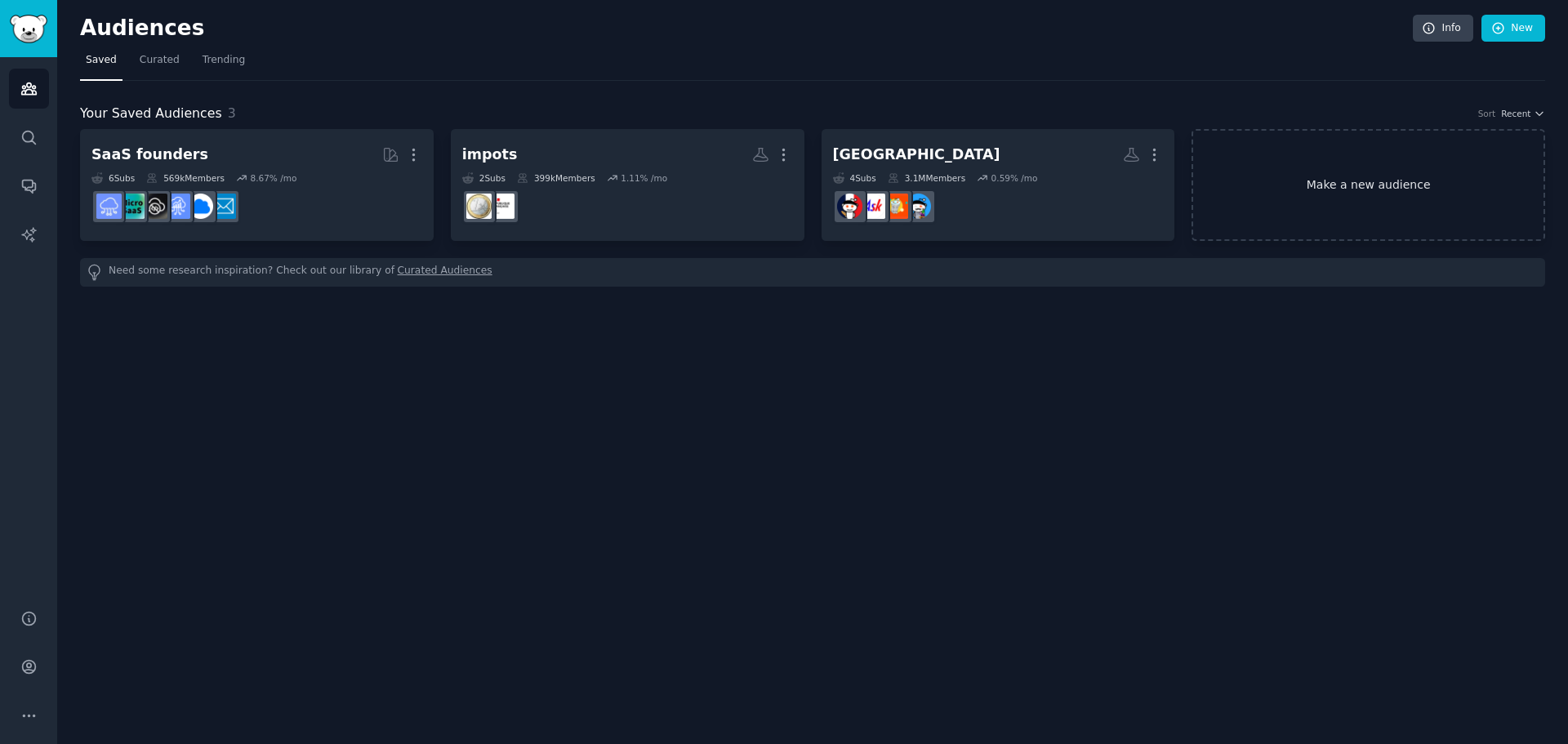
click at [1387, 224] on link "Make a new audience" at bounding box center [1368, 185] width 354 height 112
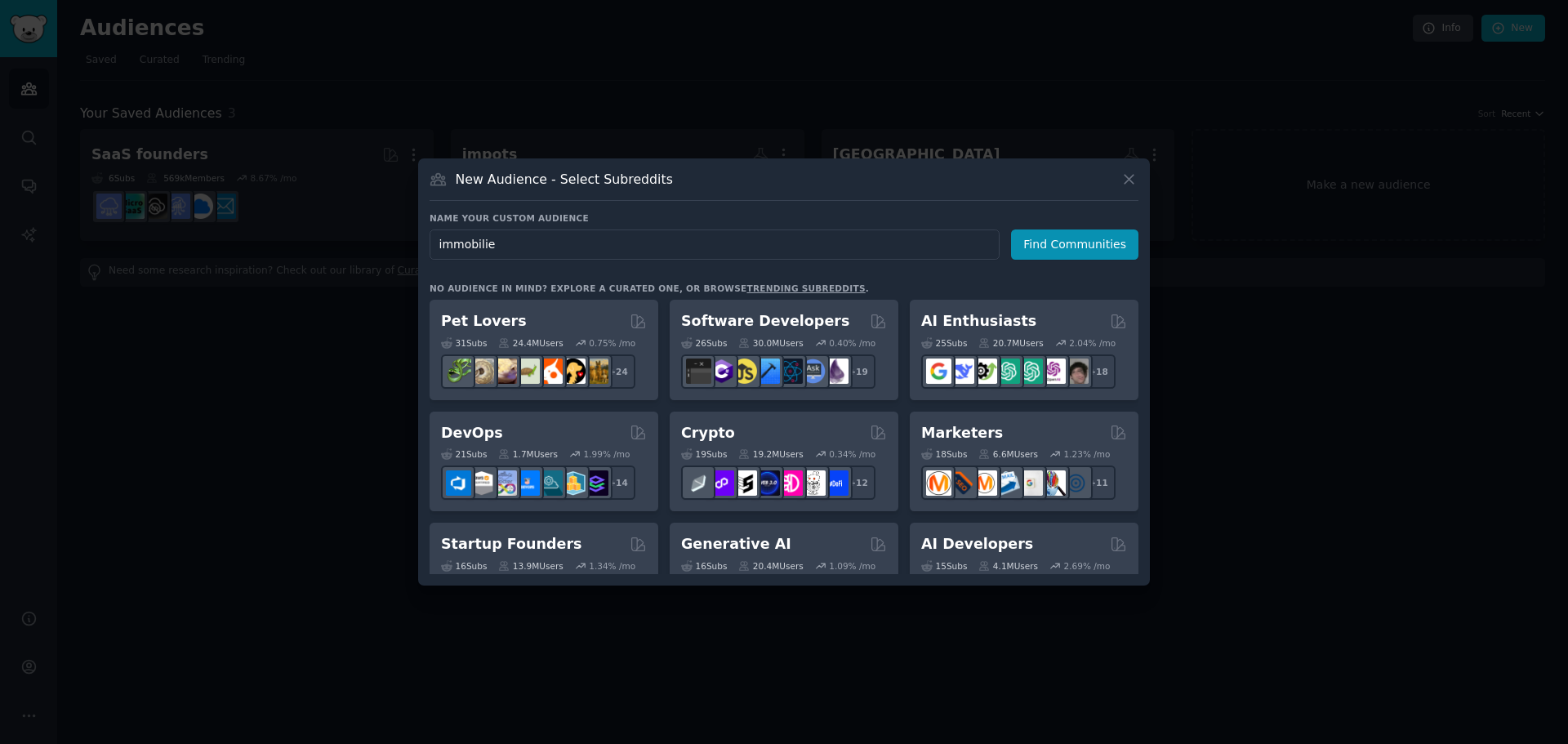
type input "immobilier"
click button "Find Communities" at bounding box center [1075, 244] width 127 height 30
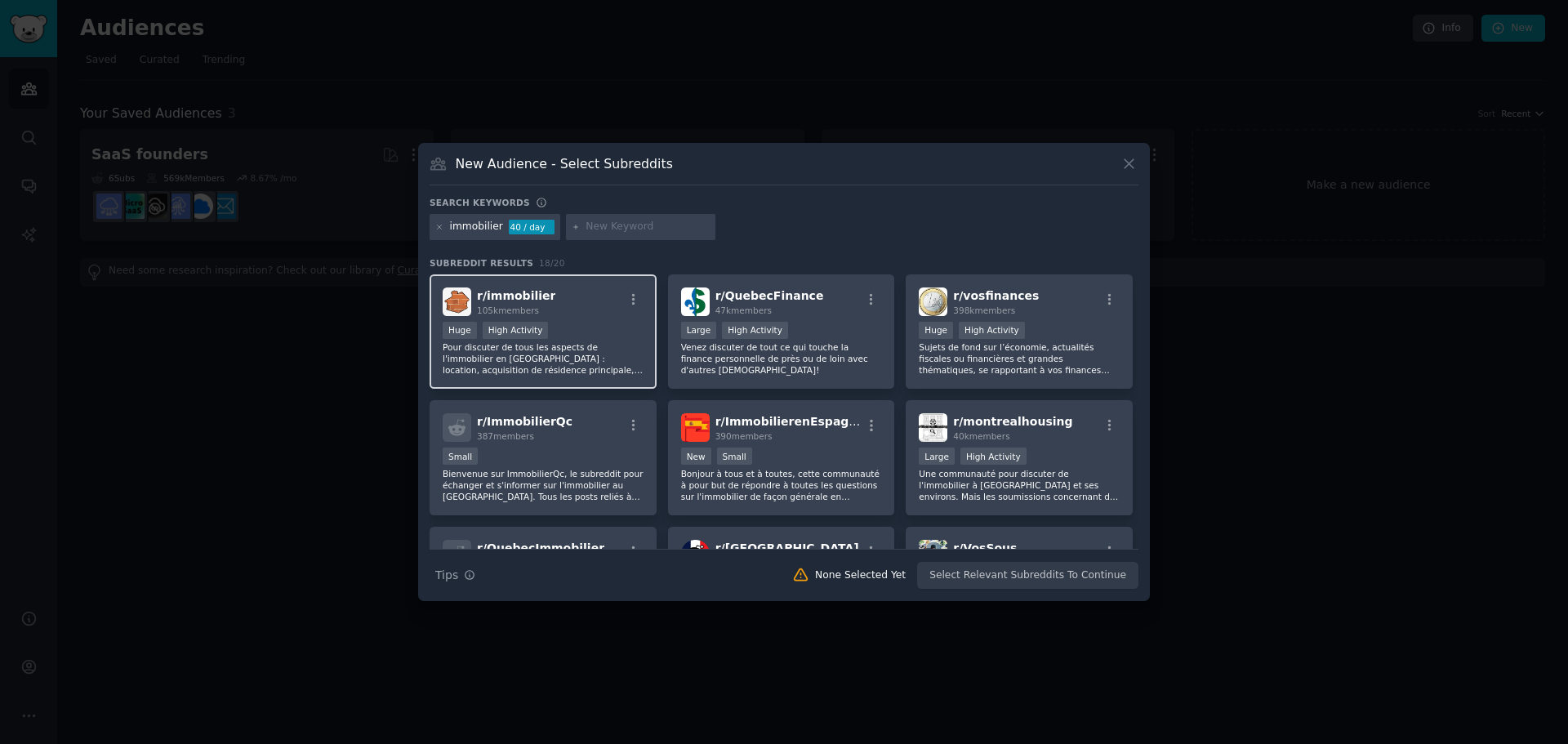
click at [556, 339] on div "Huge High Activity" at bounding box center [543, 332] width 200 height 20
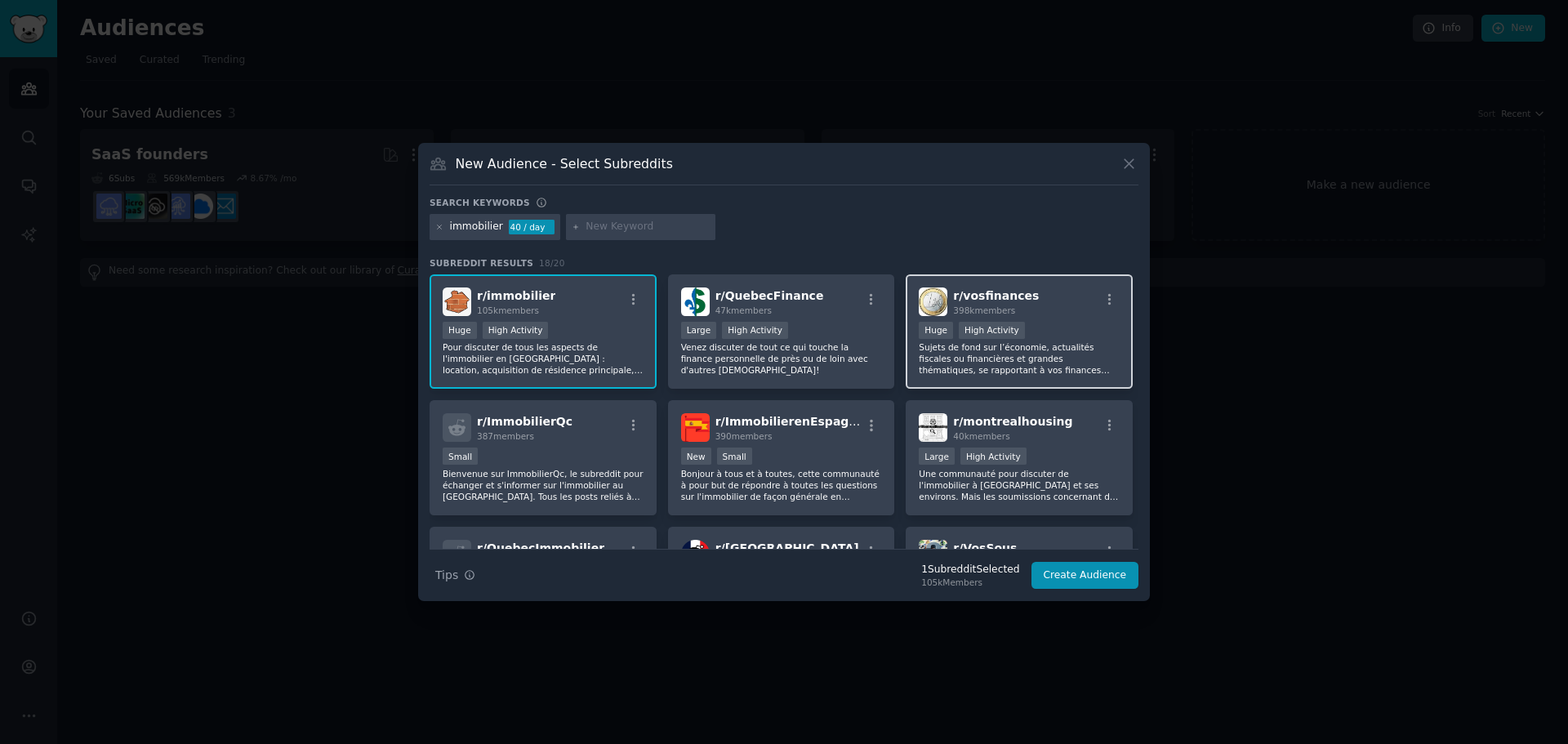
click at [994, 386] on div "r/ vosfinances 398k members Huge High Activity Sujets de fond sur l’économie, a…" at bounding box center [1020, 332] width 227 height 115
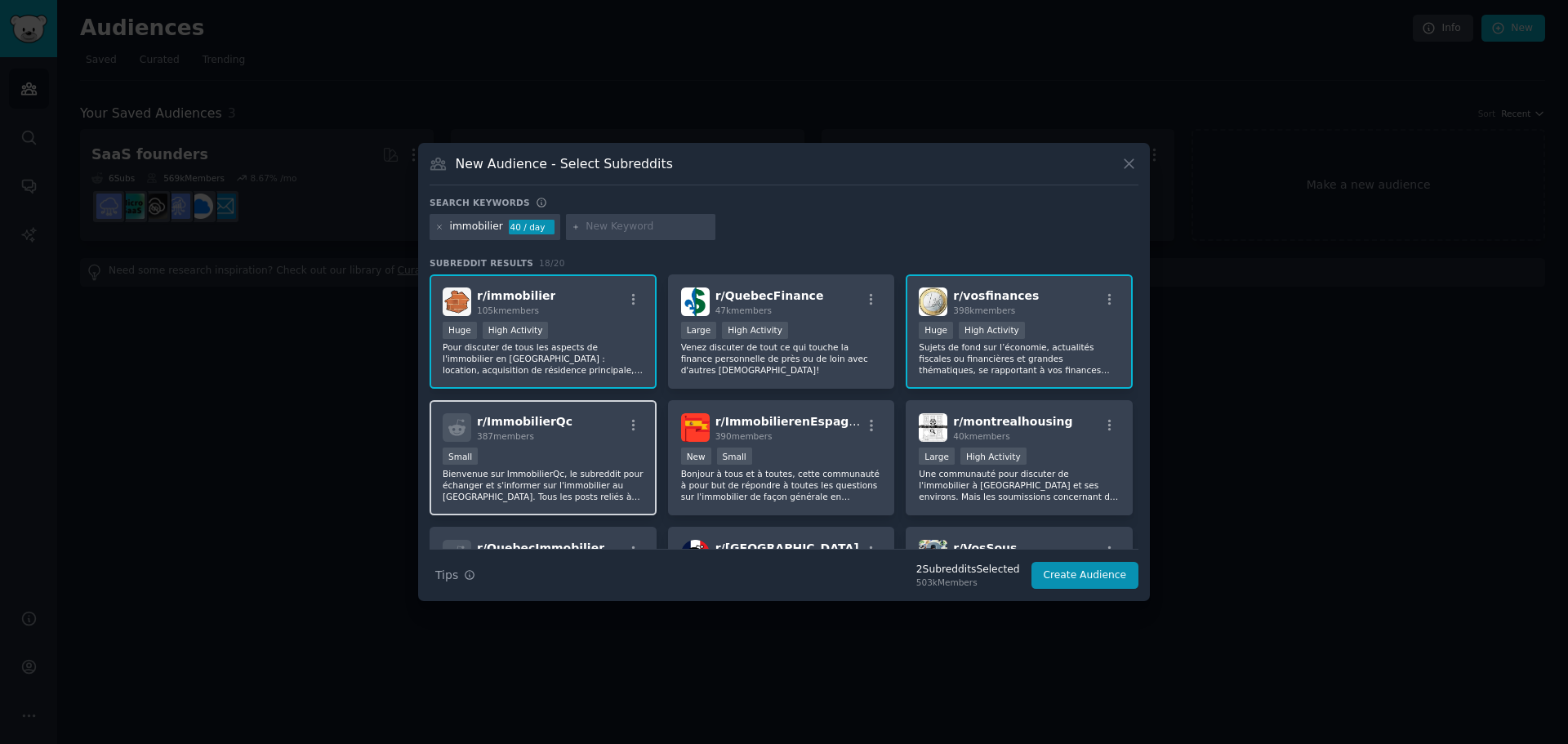
click at [605, 484] on p "Bienvenue sur ImmobilierQc, le subreddit pour échanger et s'informer sur l'immo…" at bounding box center [543, 486] width 200 height 35
click at [1076, 564] on button "Create Audience" at bounding box center [1085, 575] width 108 height 28
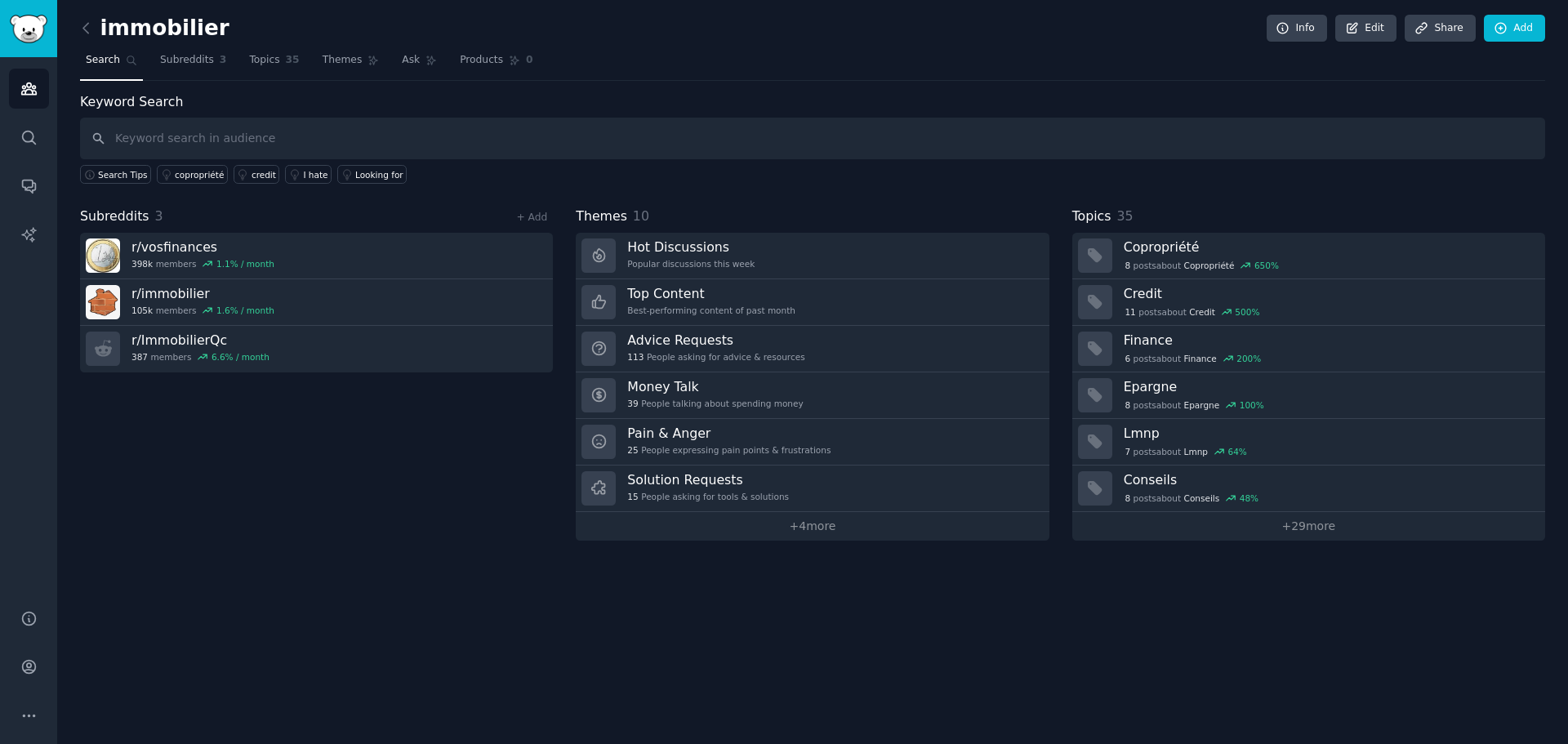
click at [74, 21] on div "immobilier Info Edit Share Add Search Subreddits 3 Topics 35 Themes Ask Product…" at bounding box center [812, 372] width 1511 height 744
click at [83, 25] on icon at bounding box center [86, 28] width 17 height 17
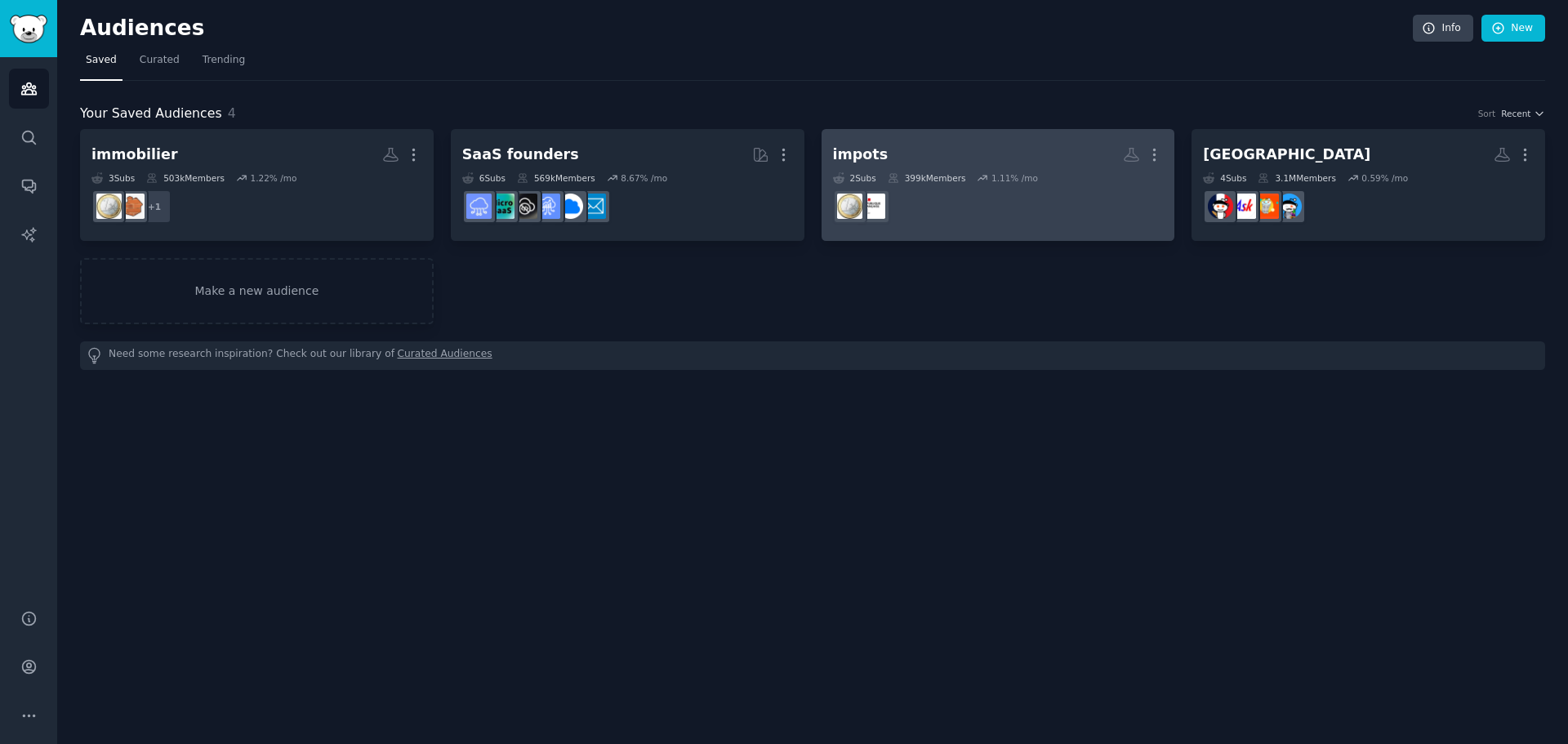
click at [1068, 204] on dd at bounding box center [997, 206] width 331 height 45
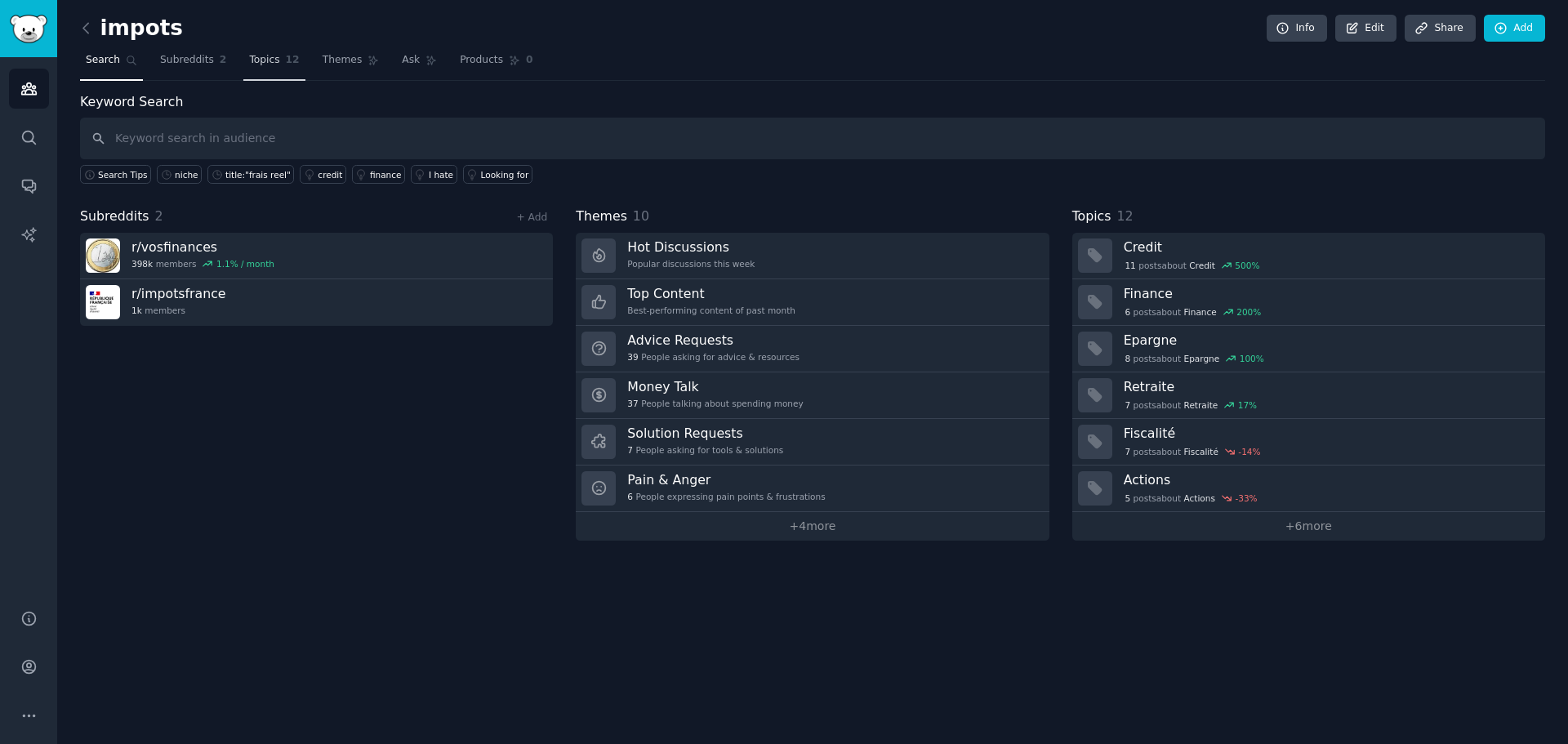
click at [286, 66] on span "12" at bounding box center [293, 60] width 13 height 14
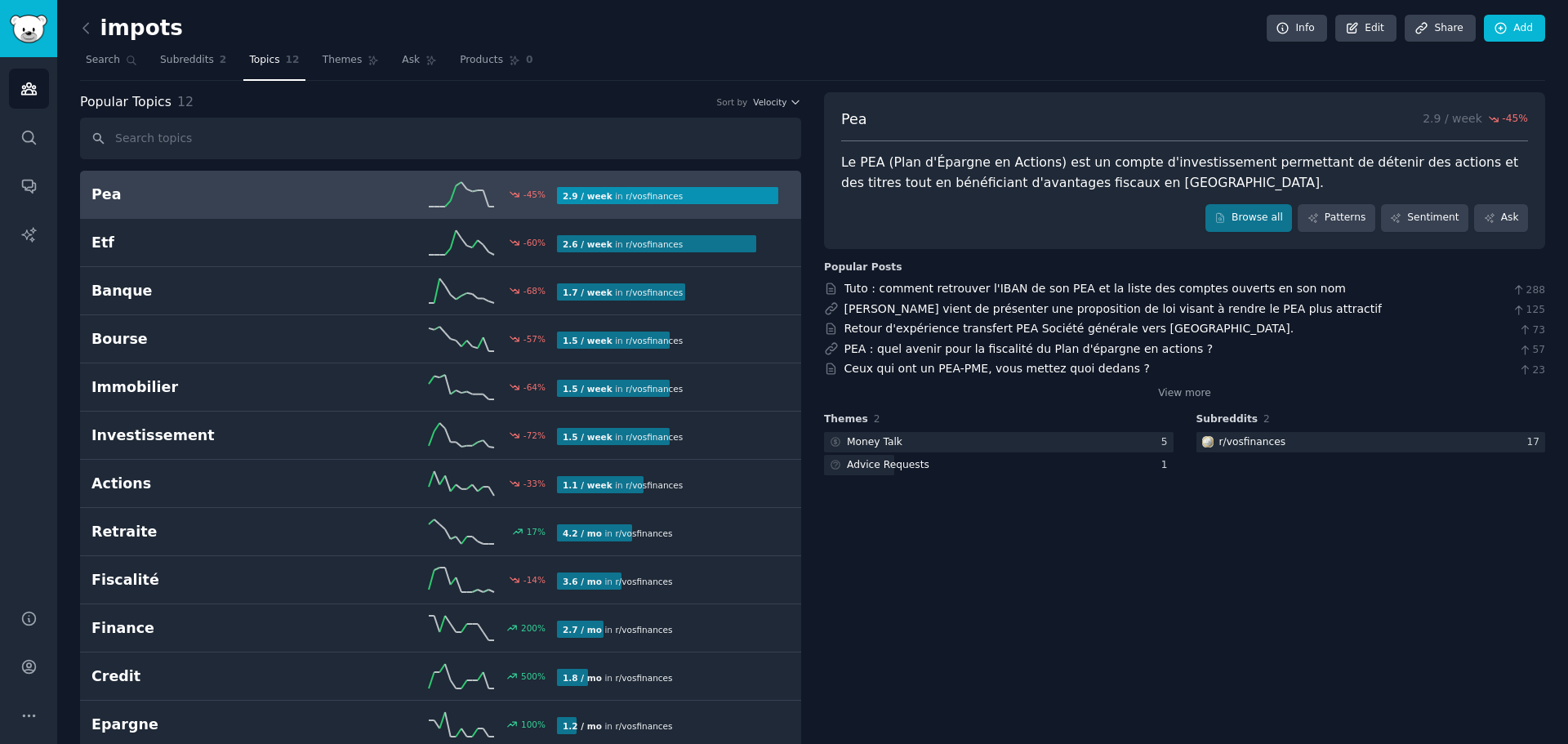
click at [472, 199] on icon at bounding box center [462, 194] width 66 height 24
click at [107, 30] on h2 "impots" at bounding box center [131, 28] width 103 height 26
click at [85, 29] on icon at bounding box center [86, 28] width 17 height 17
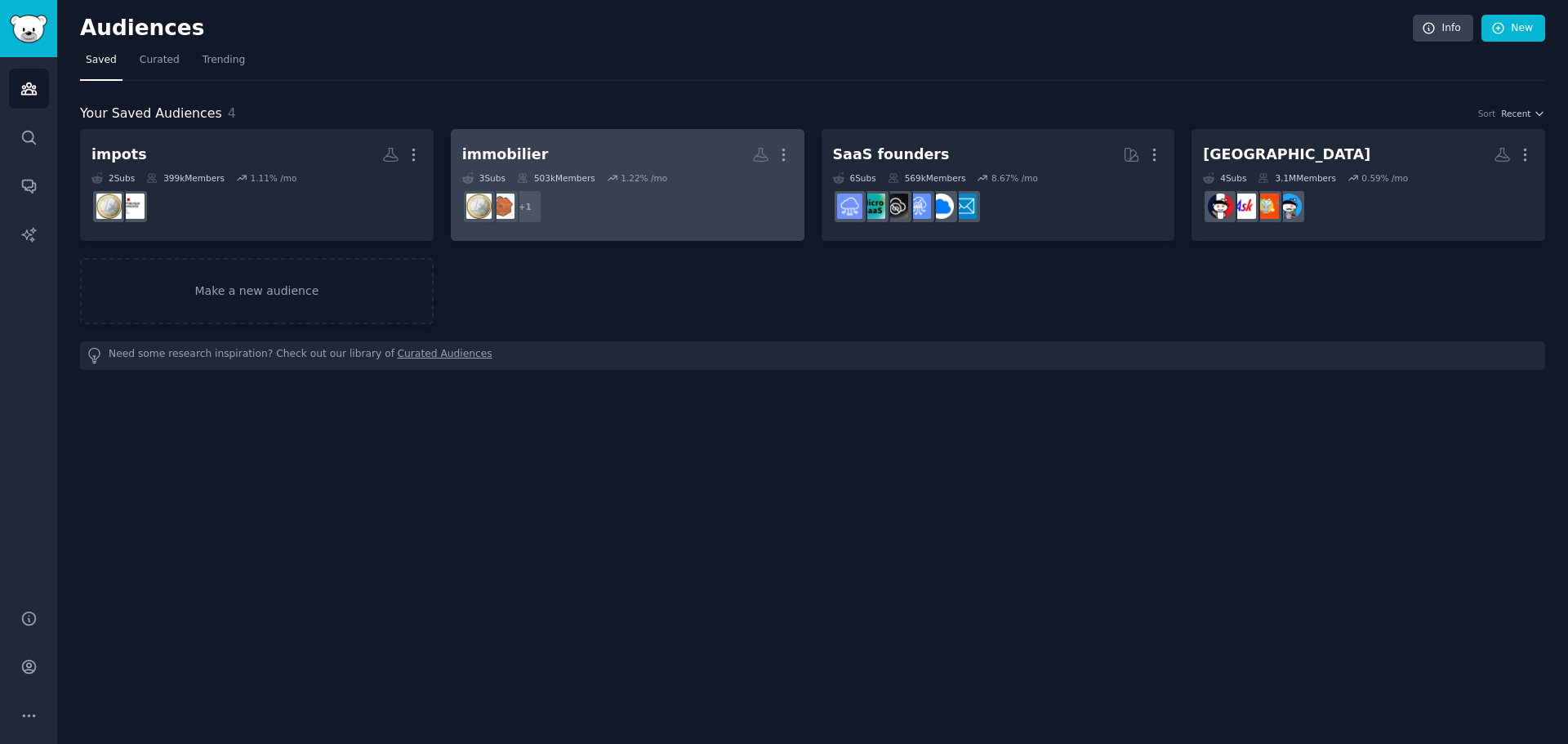
click at [632, 191] on dd "+ 1" at bounding box center [627, 206] width 331 height 45
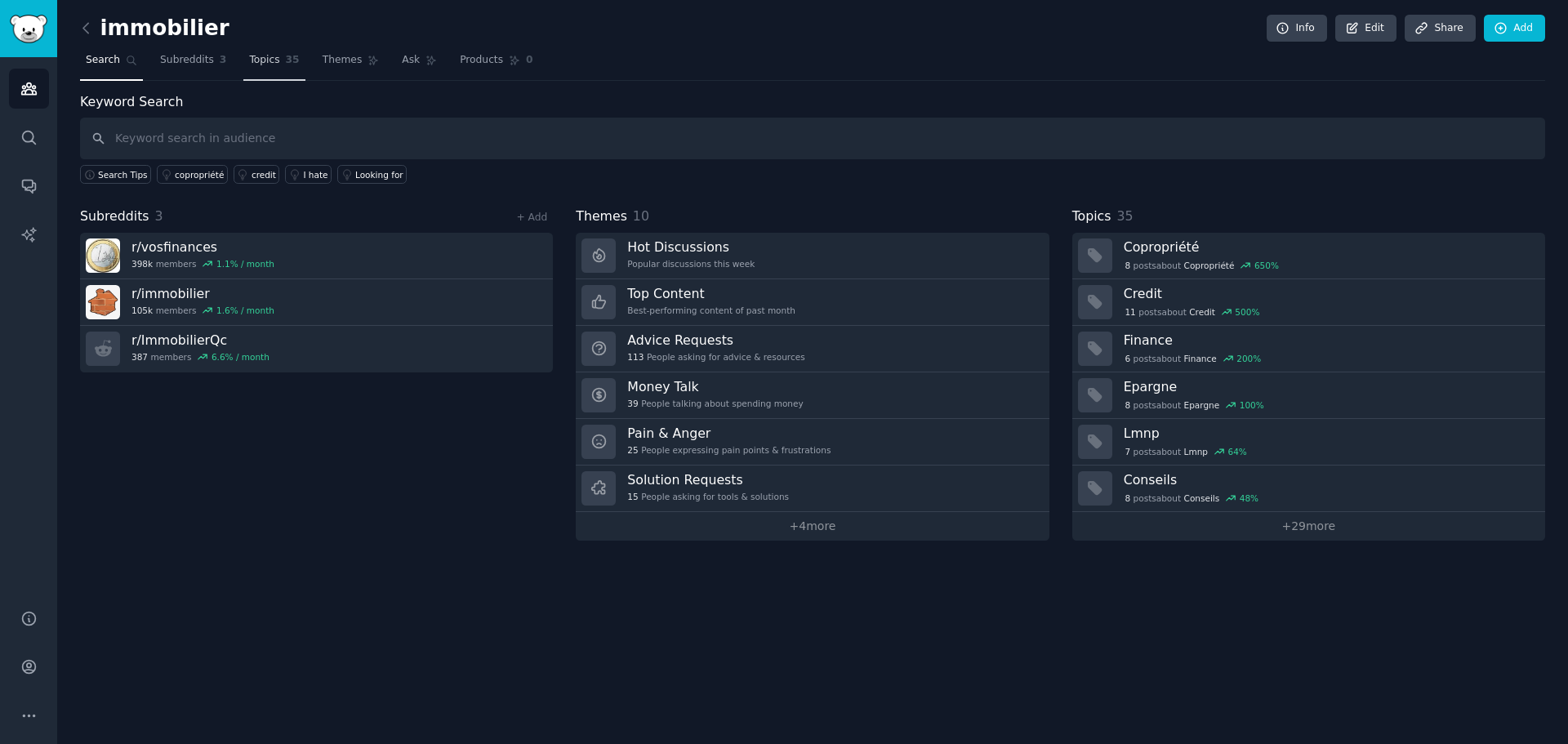
click at [266, 62] on span "Topics" at bounding box center [263, 60] width 30 height 14
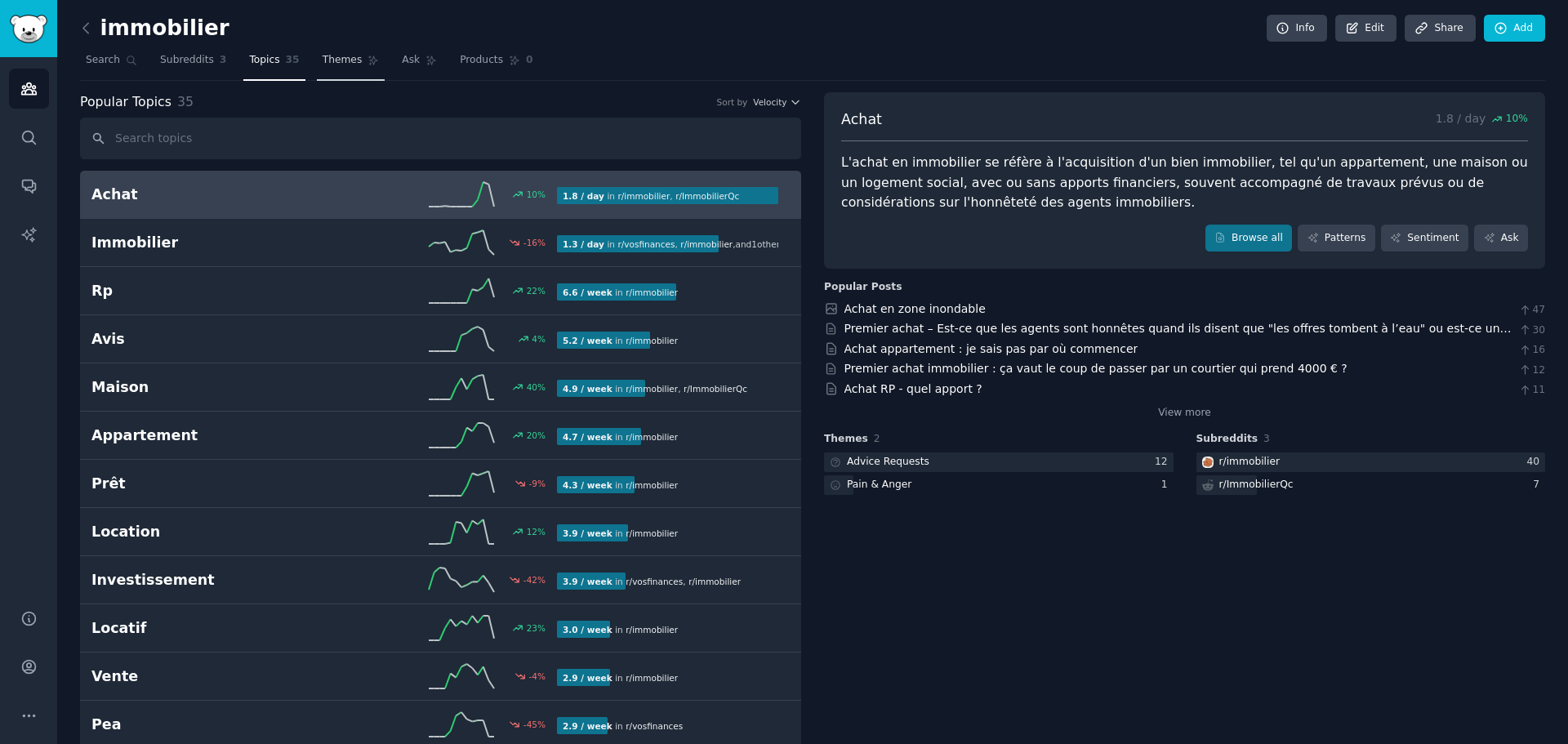
click at [328, 72] on link "Themes" at bounding box center [351, 64] width 68 height 34
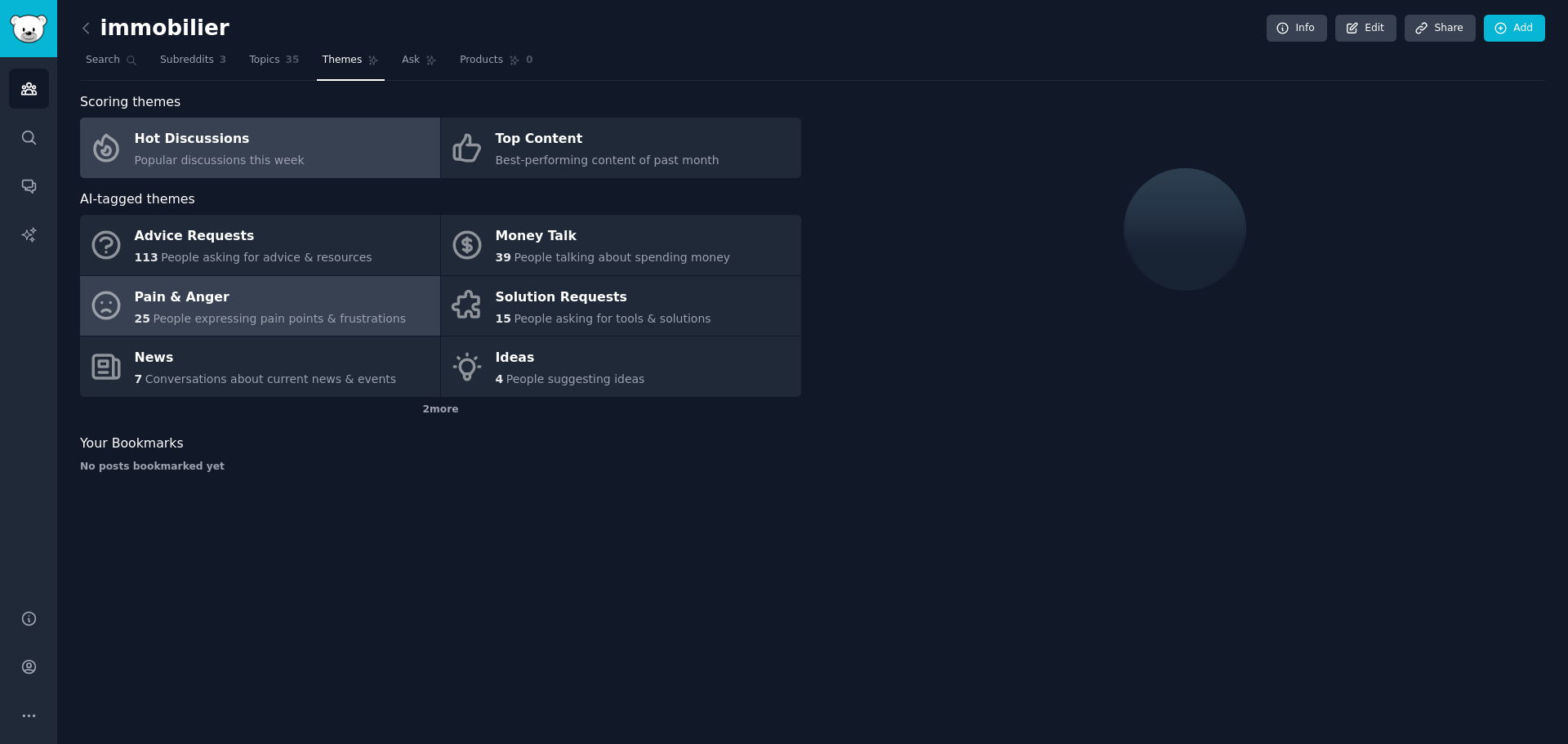
click at [267, 331] on link "Pain & Anger 25 People expressing pain points & frustrations" at bounding box center [260, 306] width 360 height 61
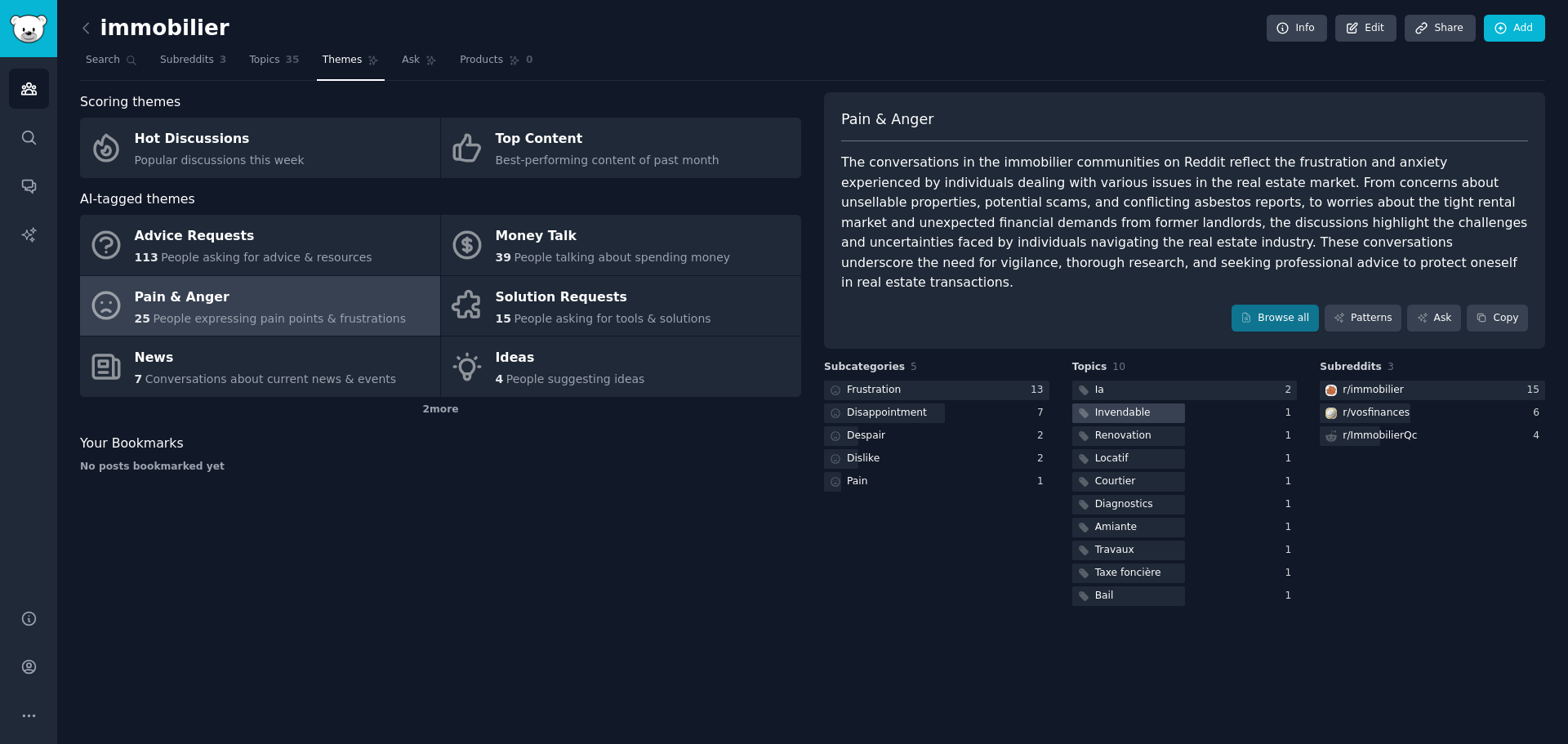
click at [1133, 406] on div "Invendable" at bounding box center [1123, 412] width 56 height 14
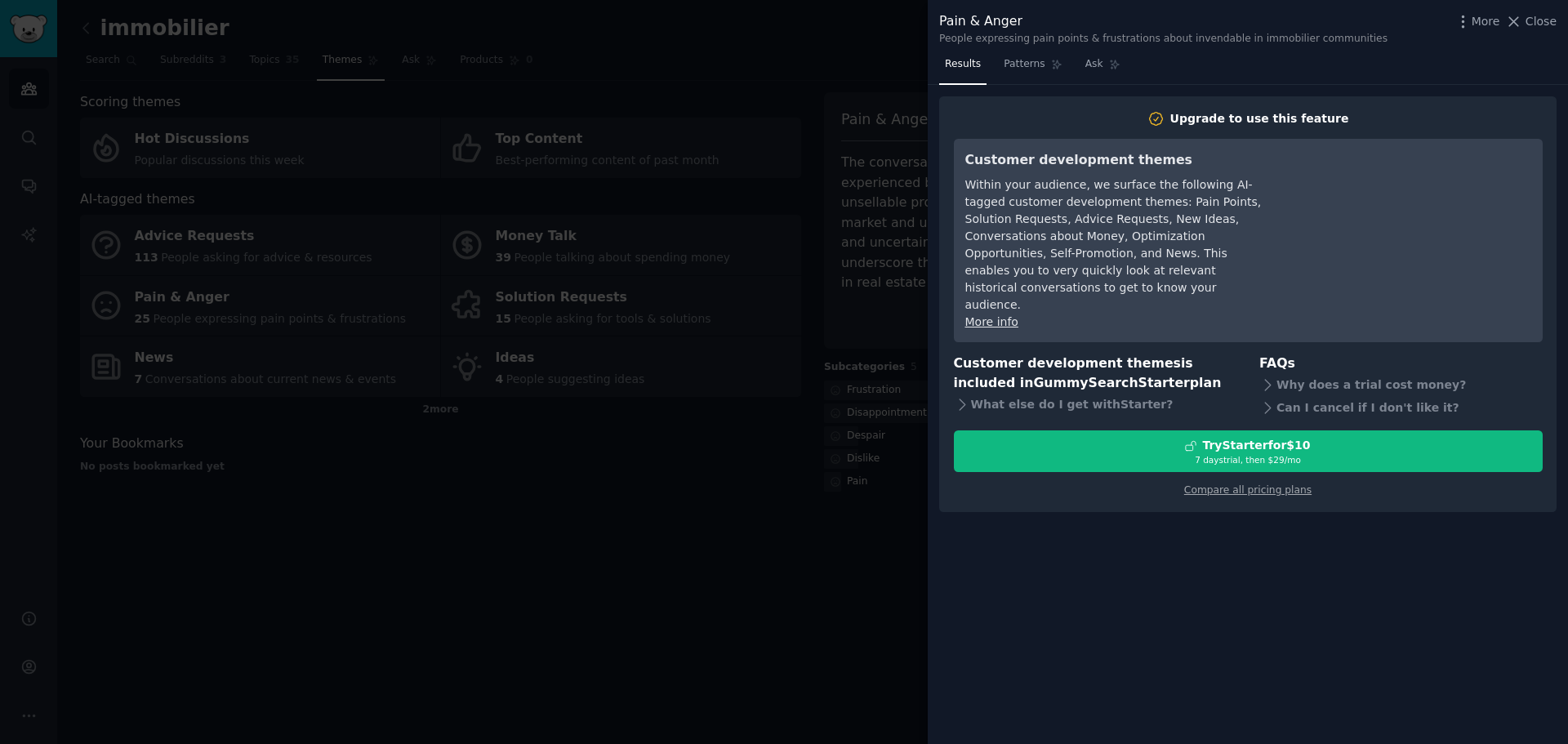
click at [821, 206] on div at bounding box center [784, 372] width 1568 height 744
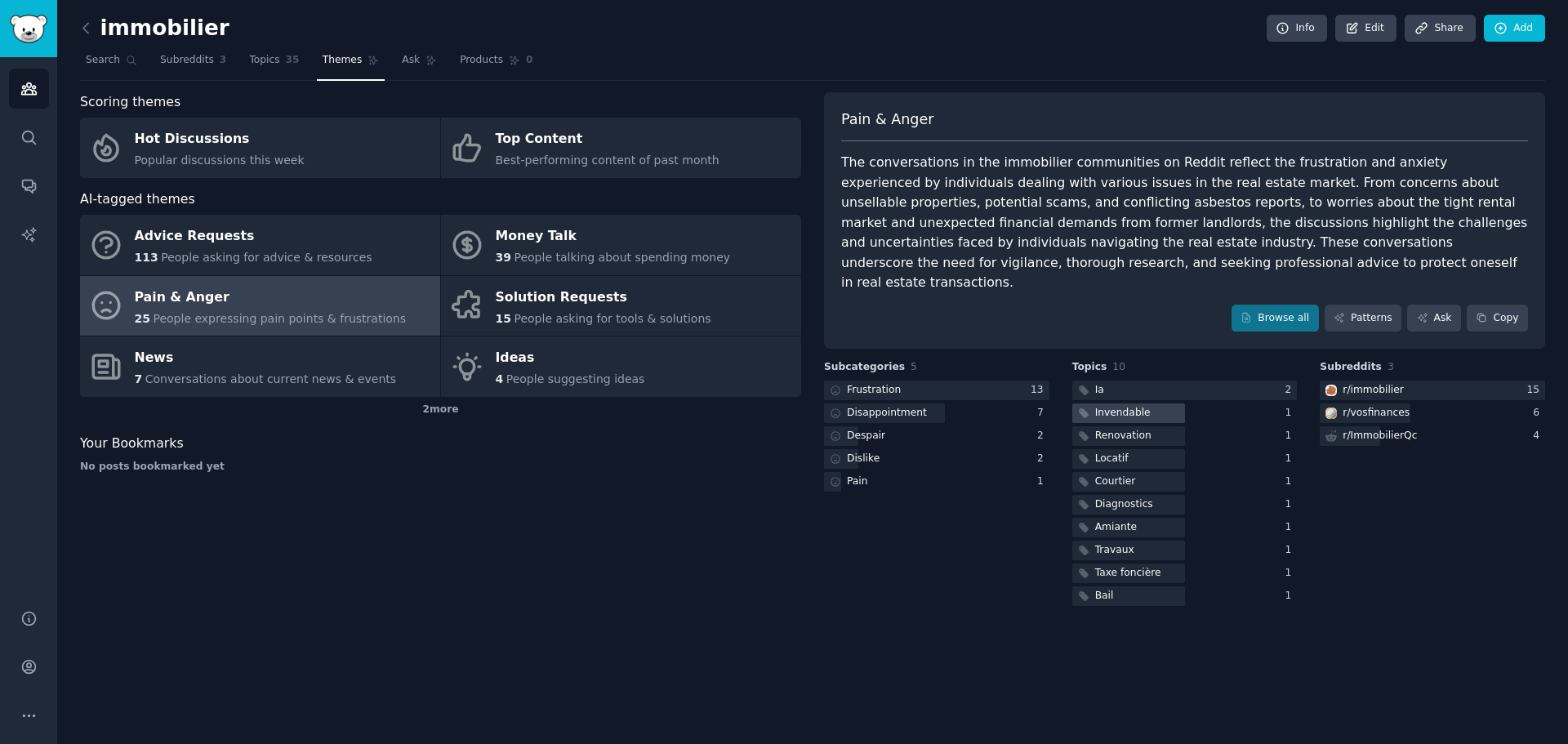
click at [1271, 404] on div "Invendable" at bounding box center [1185, 413] width 226 height 20
click at [127, 56] on icon at bounding box center [131, 60] width 9 height 9
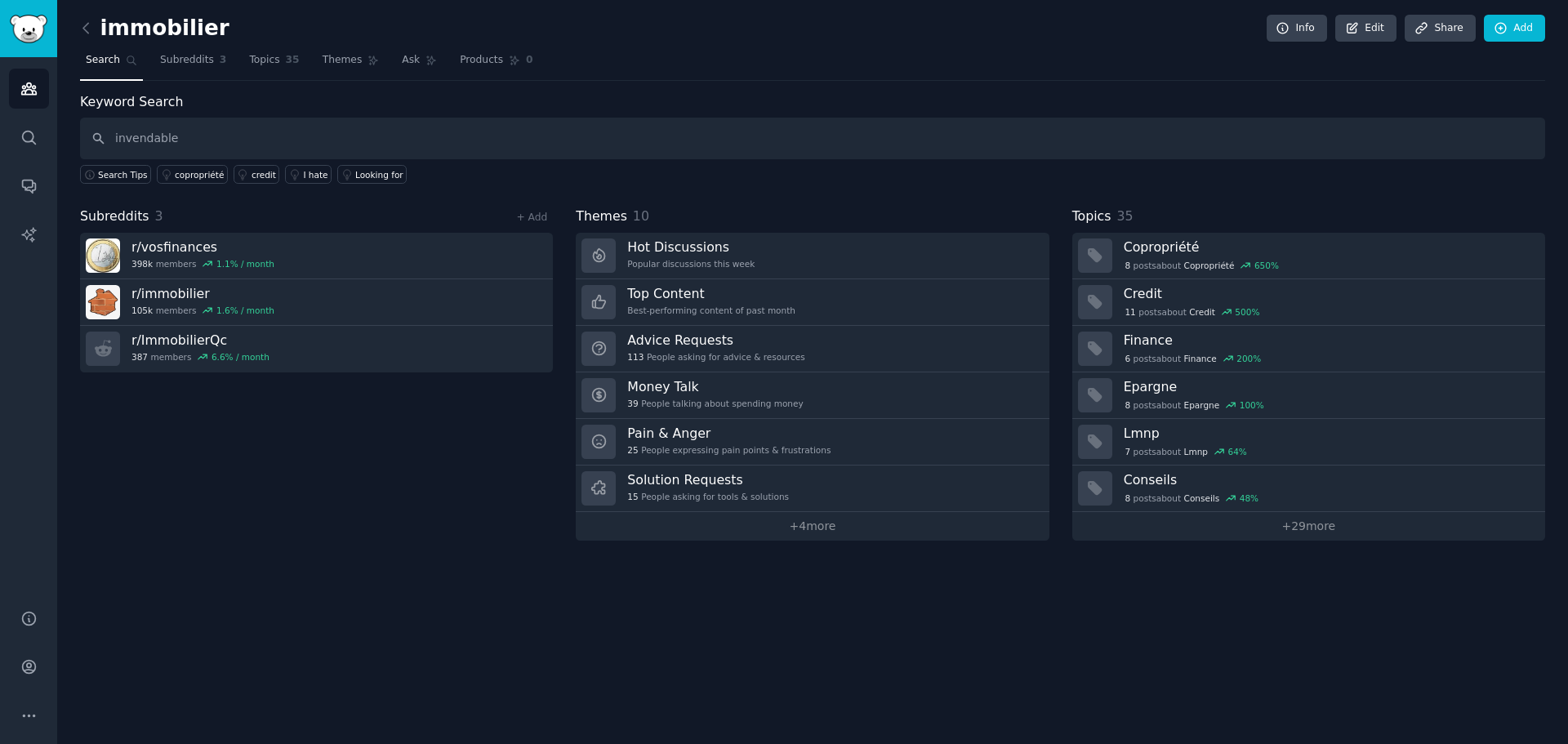
type input "invendable"
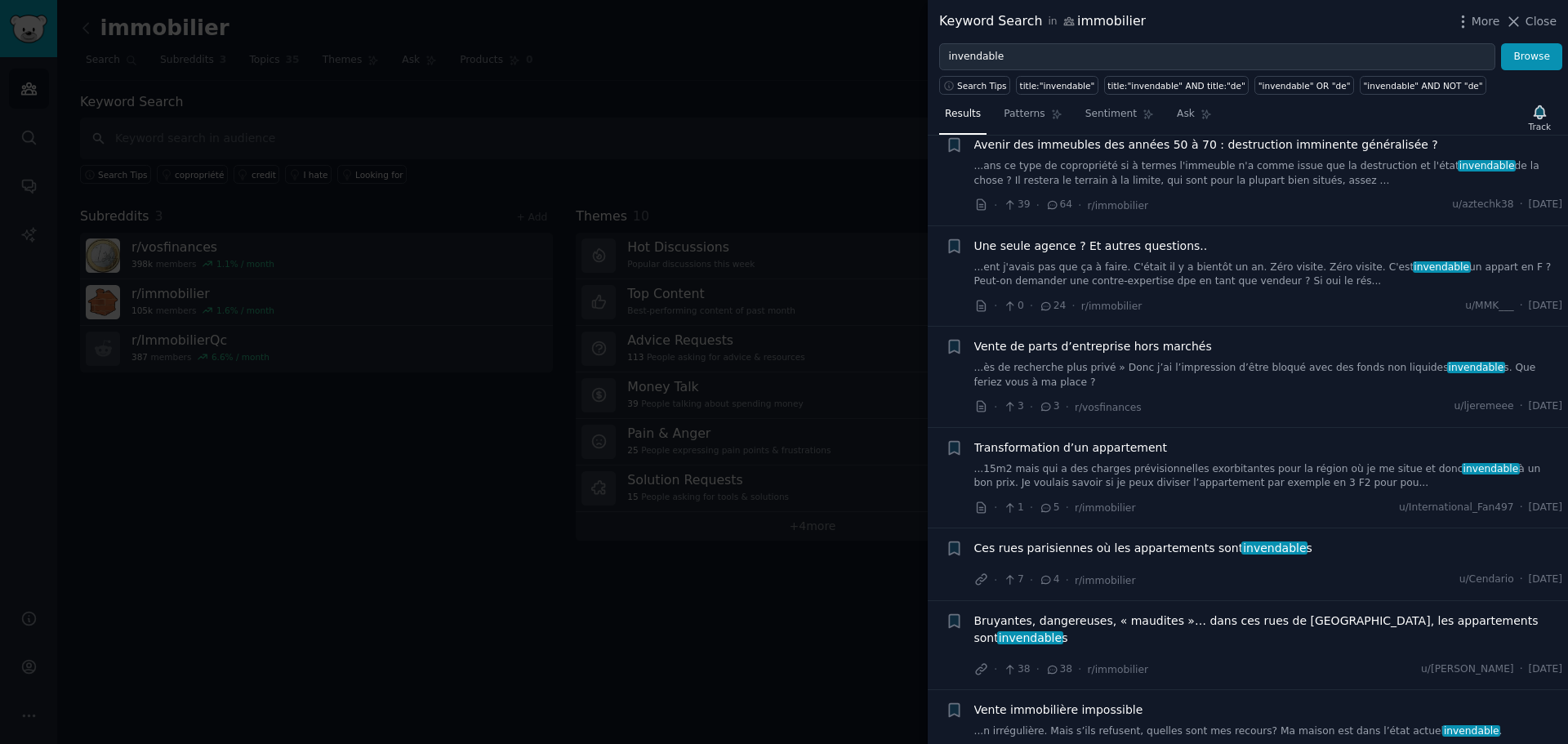
scroll to position [653, 0]
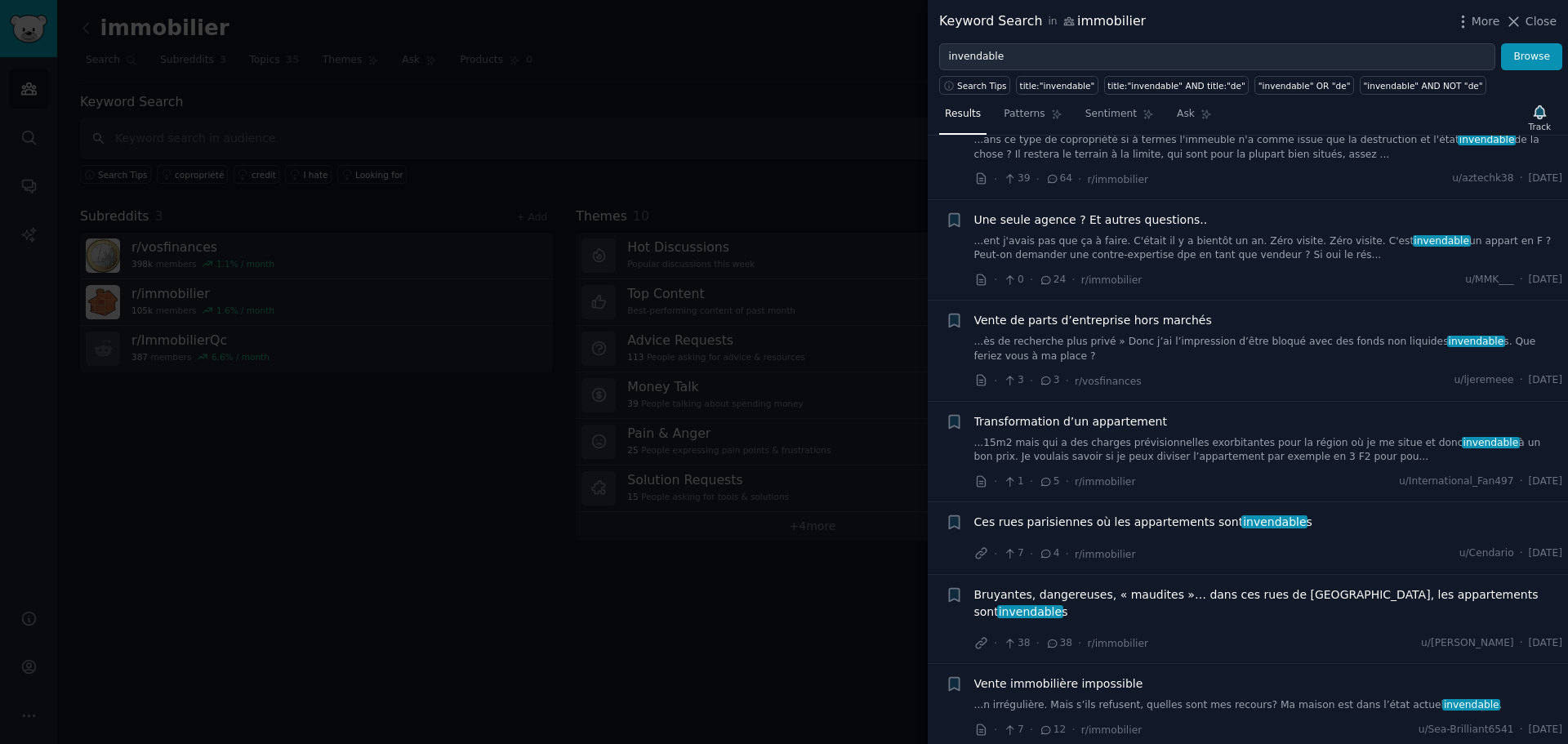
click at [1190, 514] on span "Ces rues parisiennes où les appartements sont invendable s" at bounding box center [1143, 522] width 338 height 17
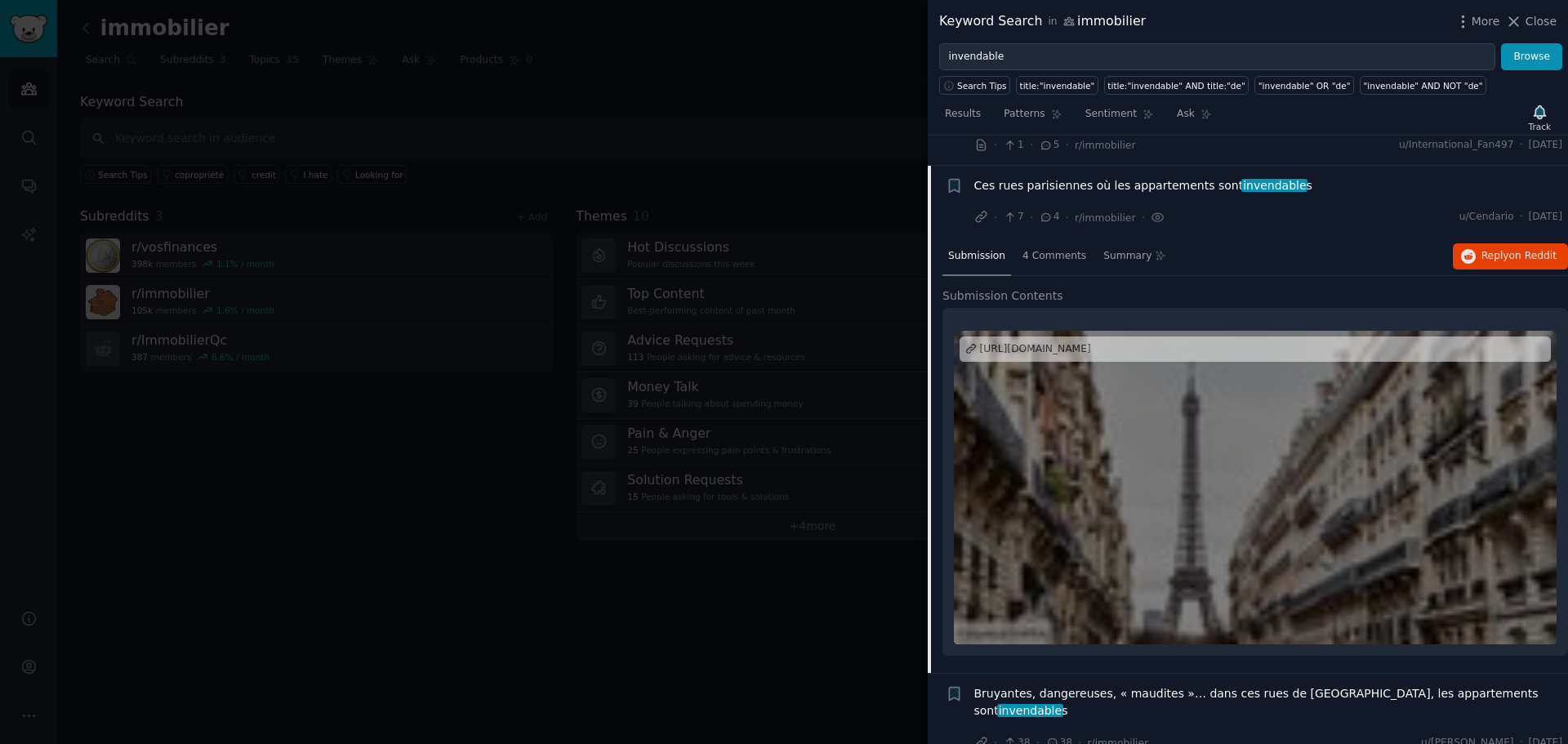
scroll to position [1006, 0]
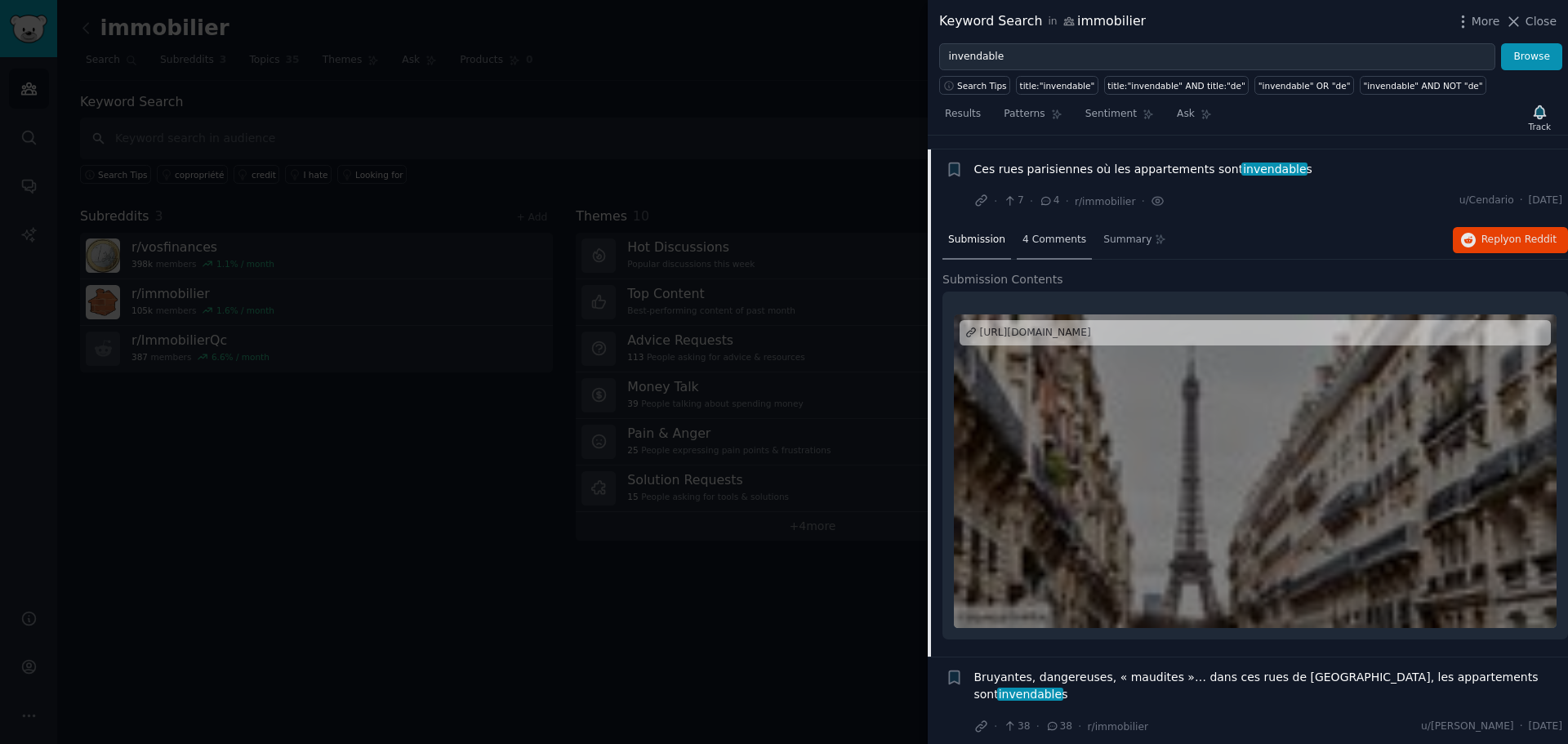
click at [1036, 232] on span "4 Comments" at bounding box center [1054, 239] width 64 height 14
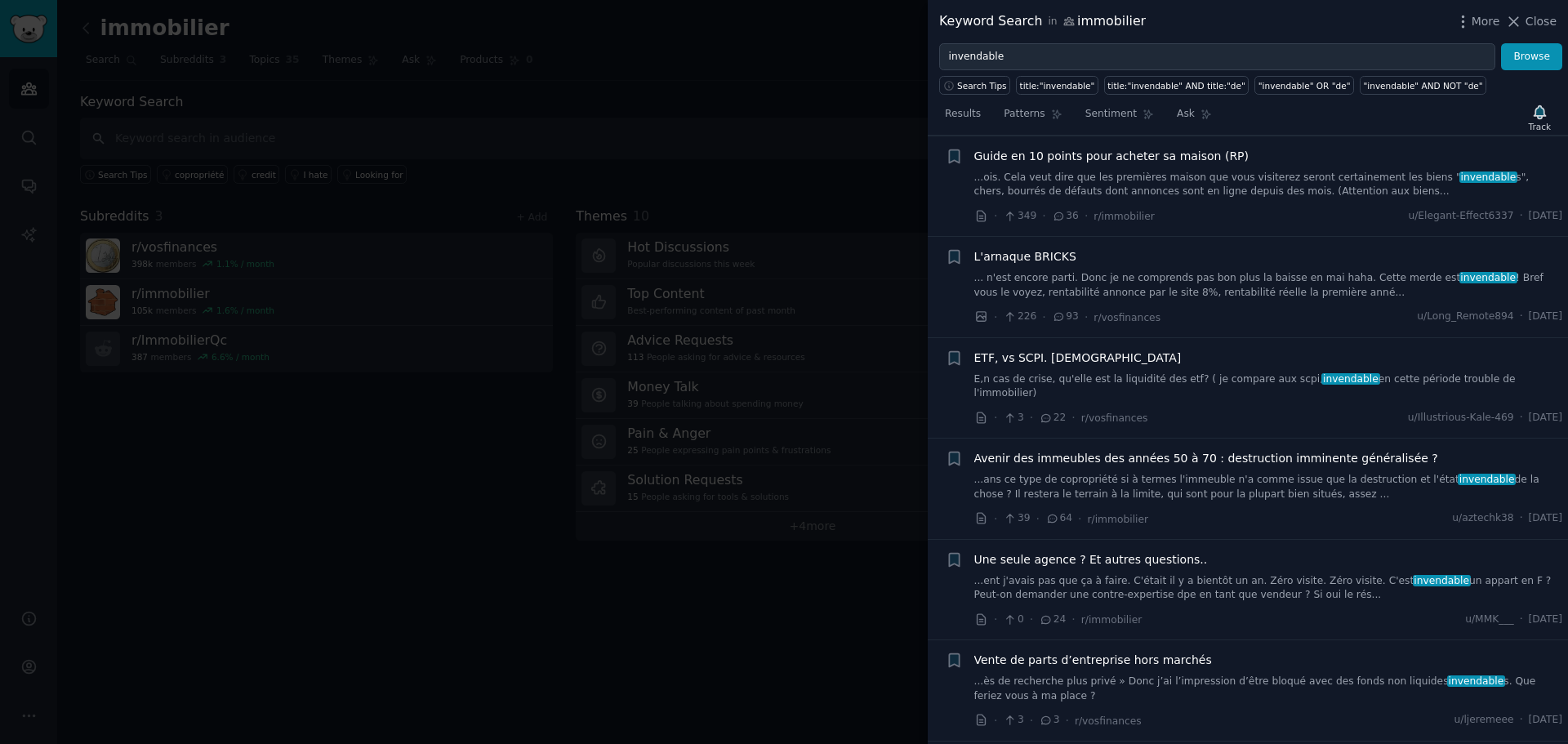
scroll to position [0, 0]
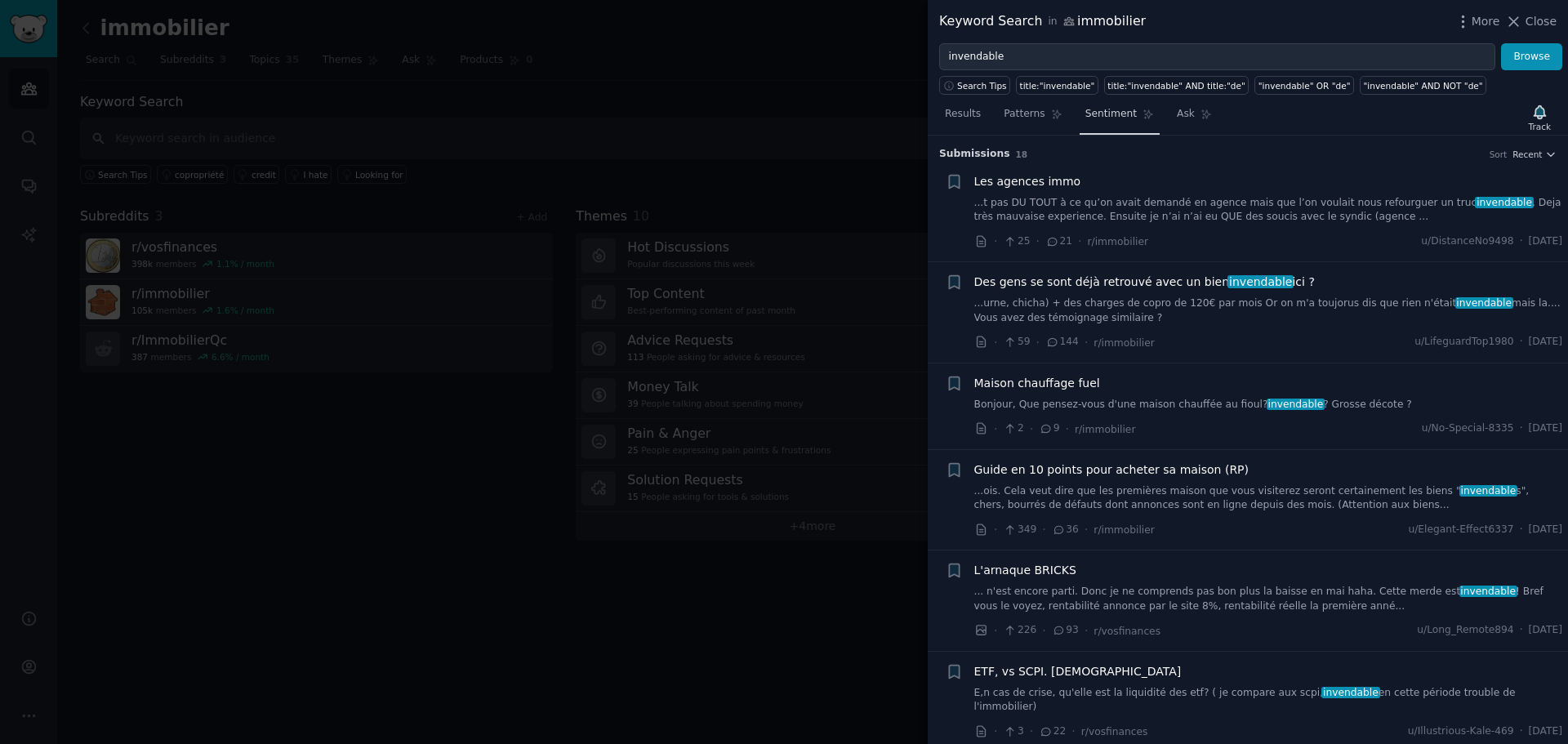
click at [1097, 122] on link "Sentiment" at bounding box center [1119, 118] width 80 height 34
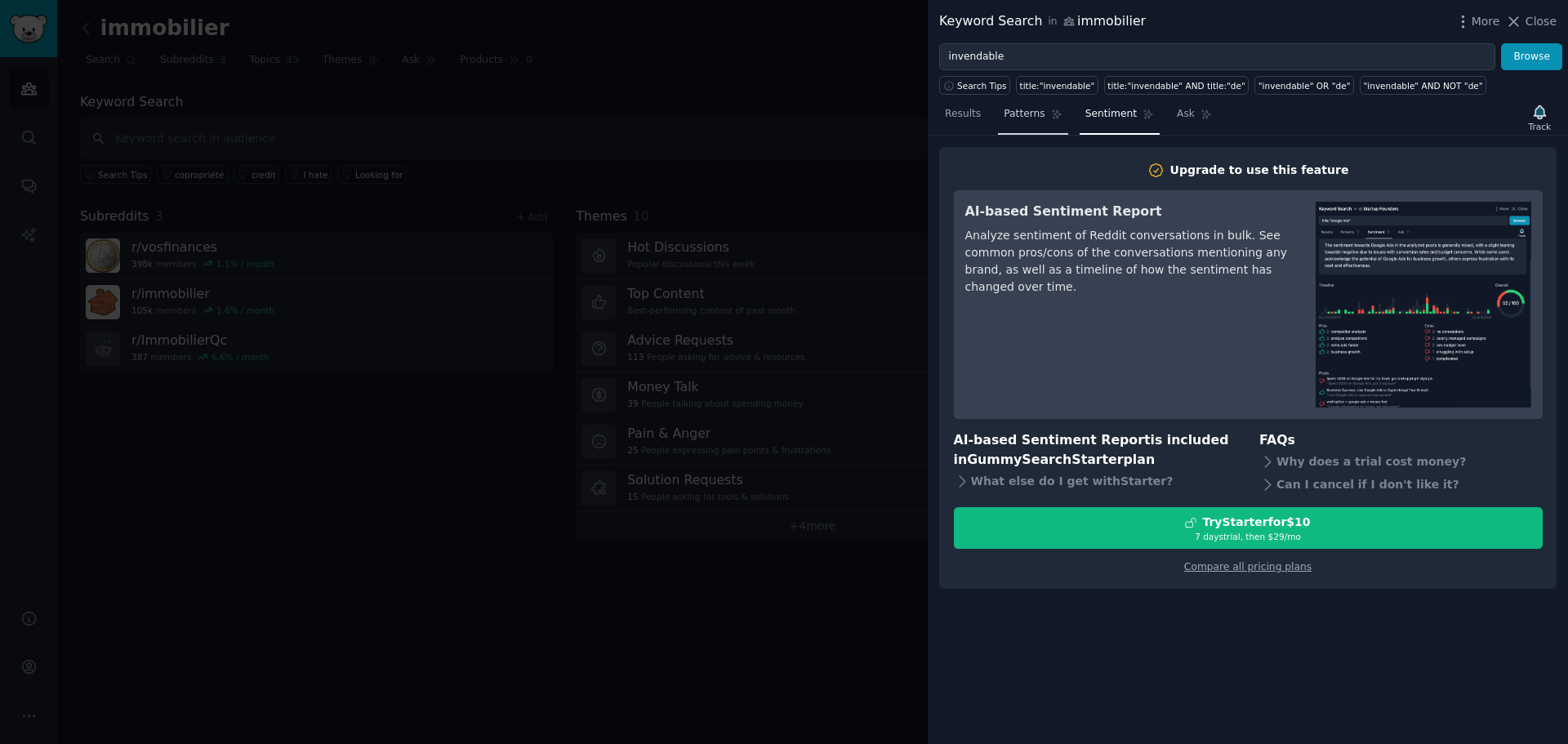
click at [1045, 122] on link "Patterns" at bounding box center [1032, 118] width 69 height 34
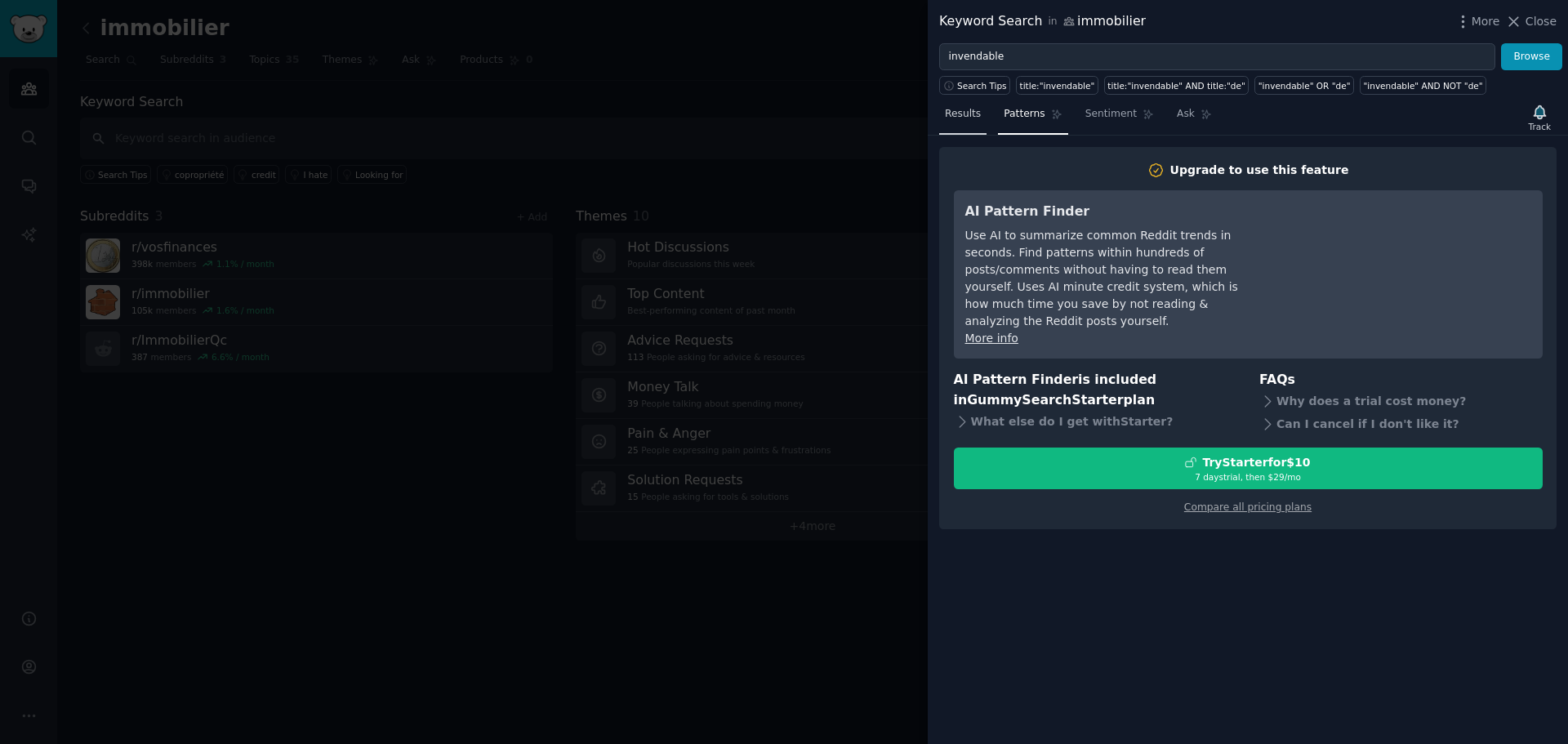
click at [969, 115] on span "Results" at bounding box center [962, 114] width 36 height 14
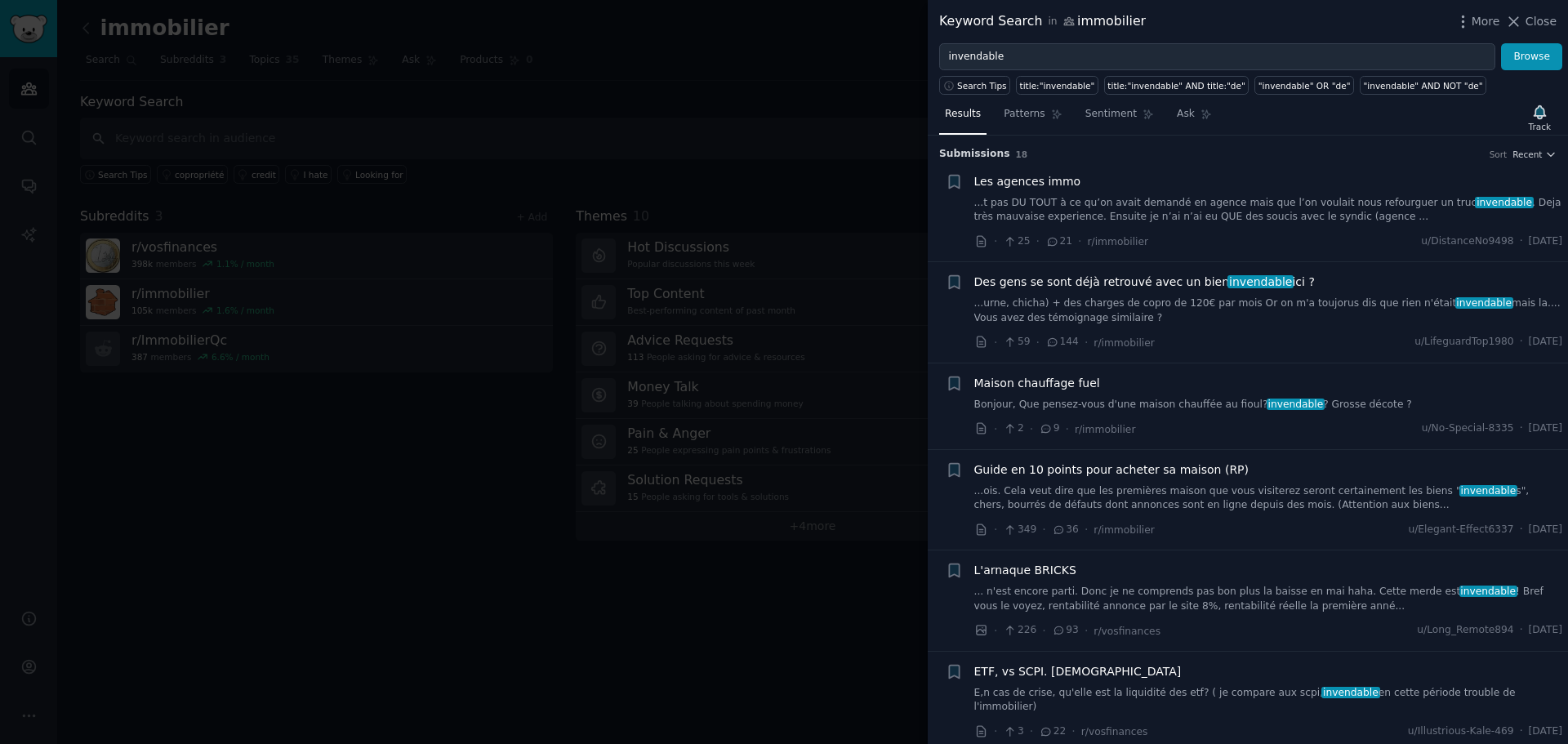
click at [838, 110] on div at bounding box center [784, 372] width 1568 height 744
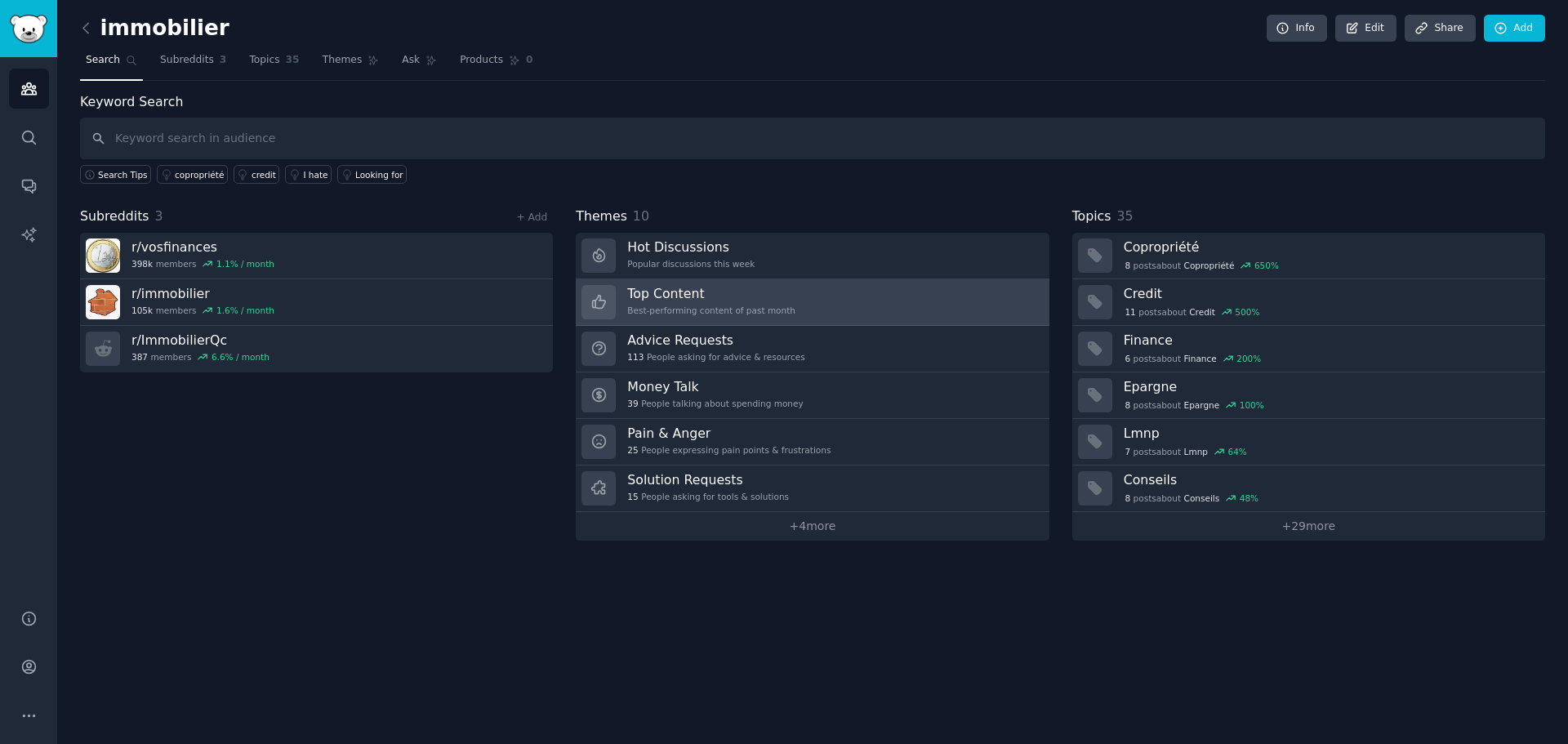
click at [744, 306] on div "Best-performing content of past month" at bounding box center [711, 310] width 169 height 12
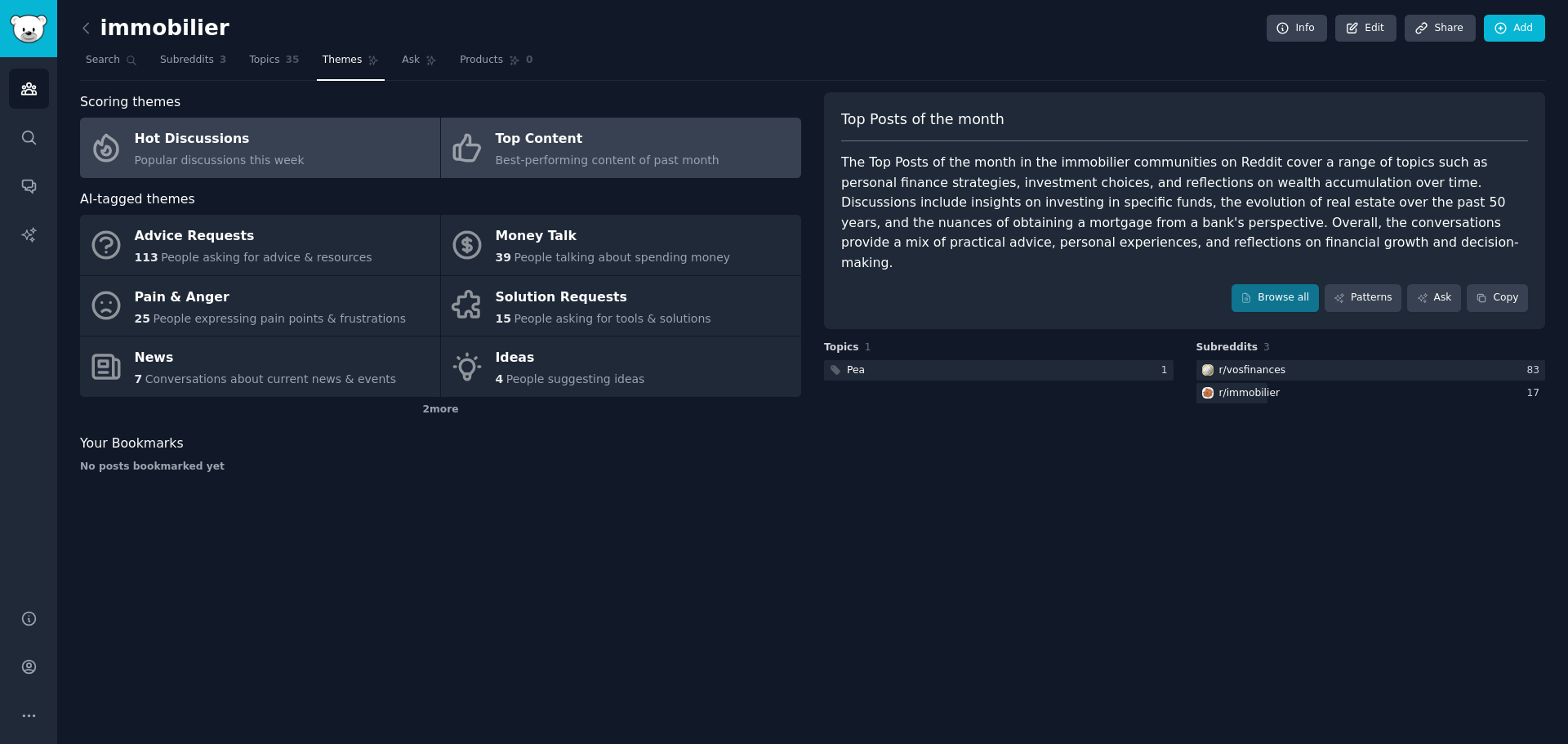
click at [321, 161] on link "Hot Discussions Popular discussions this week" at bounding box center [260, 147] width 360 height 61
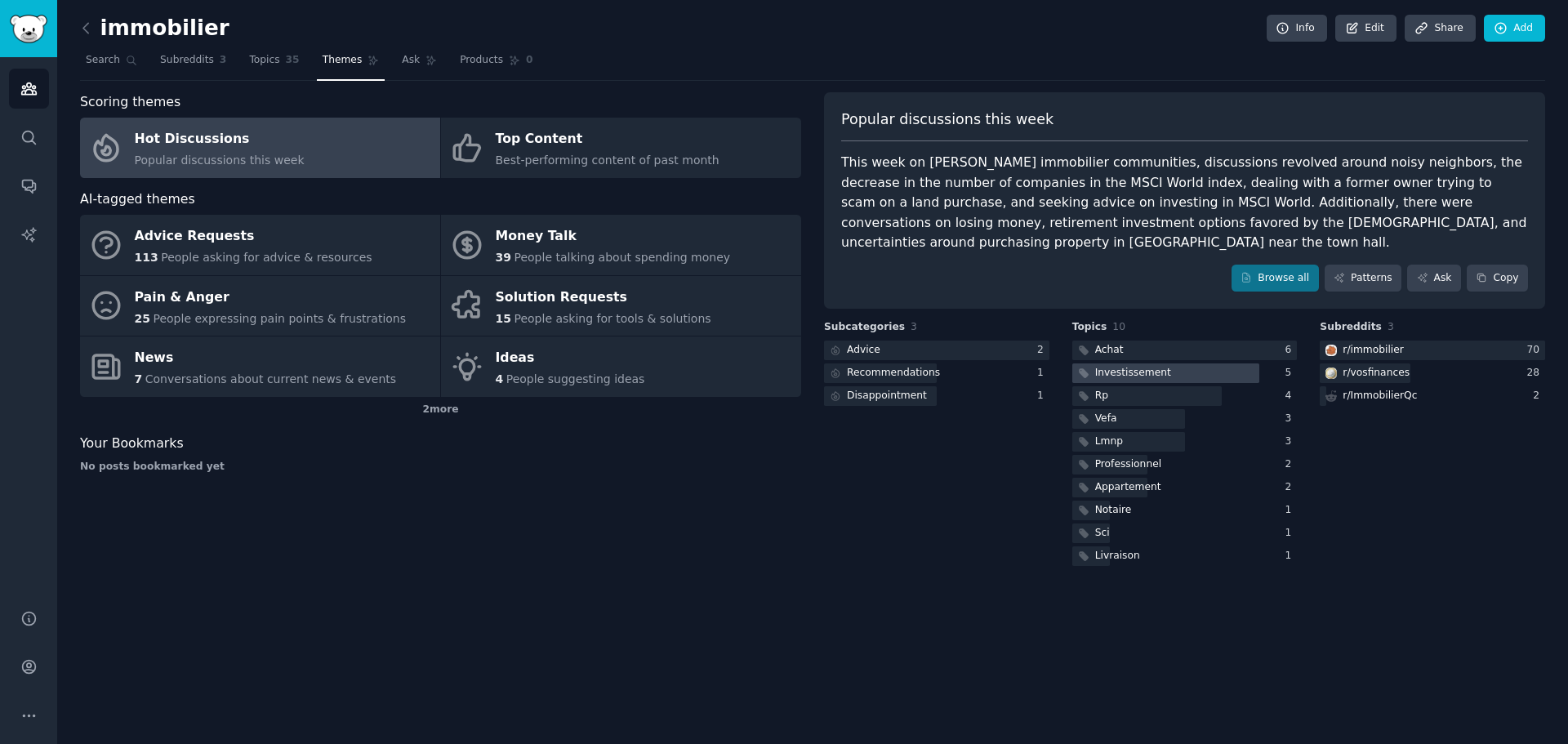
click at [1207, 363] on div at bounding box center [1166, 373] width 188 height 20
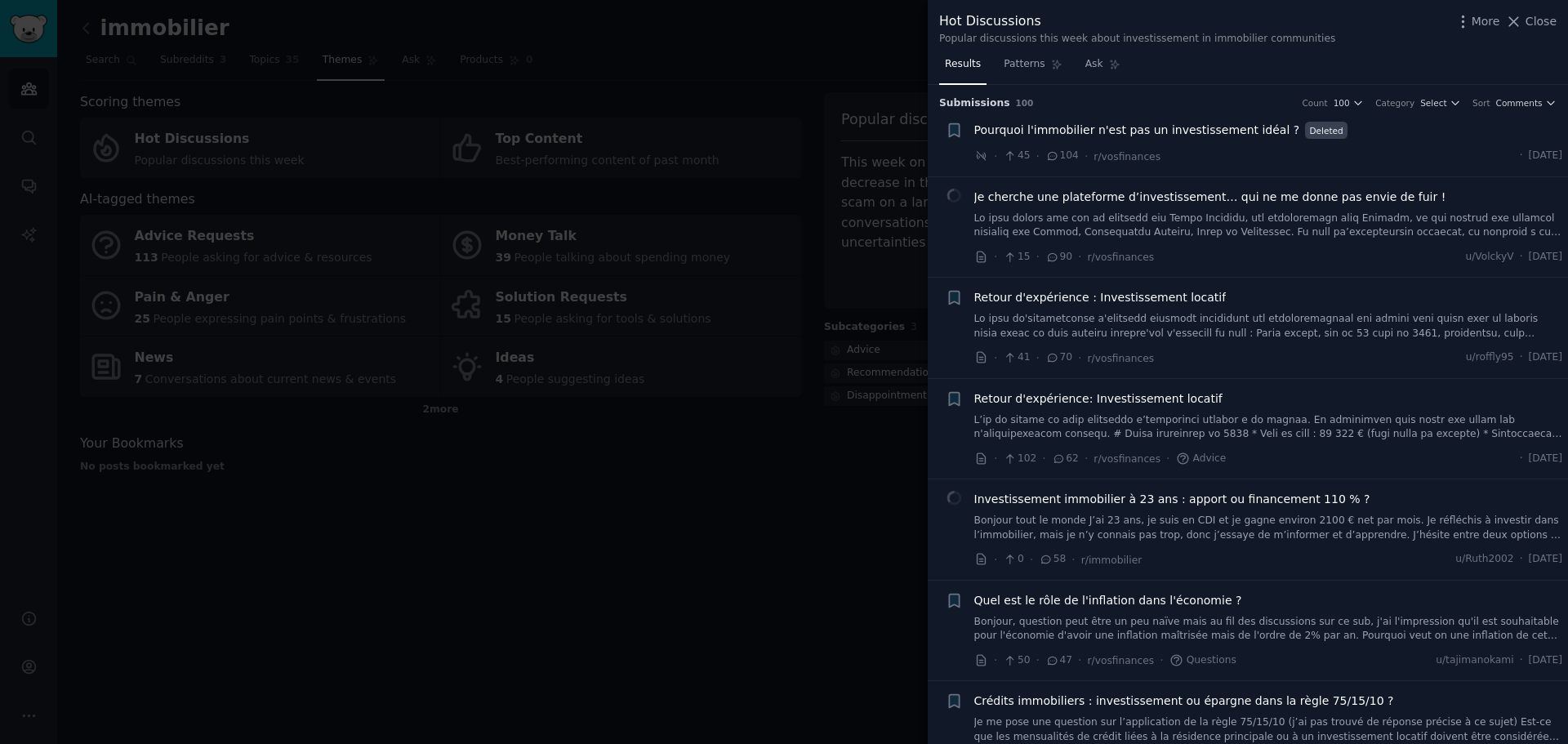
click at [502, 536] on div at bounding box center [784, 372] width 1568 height 744
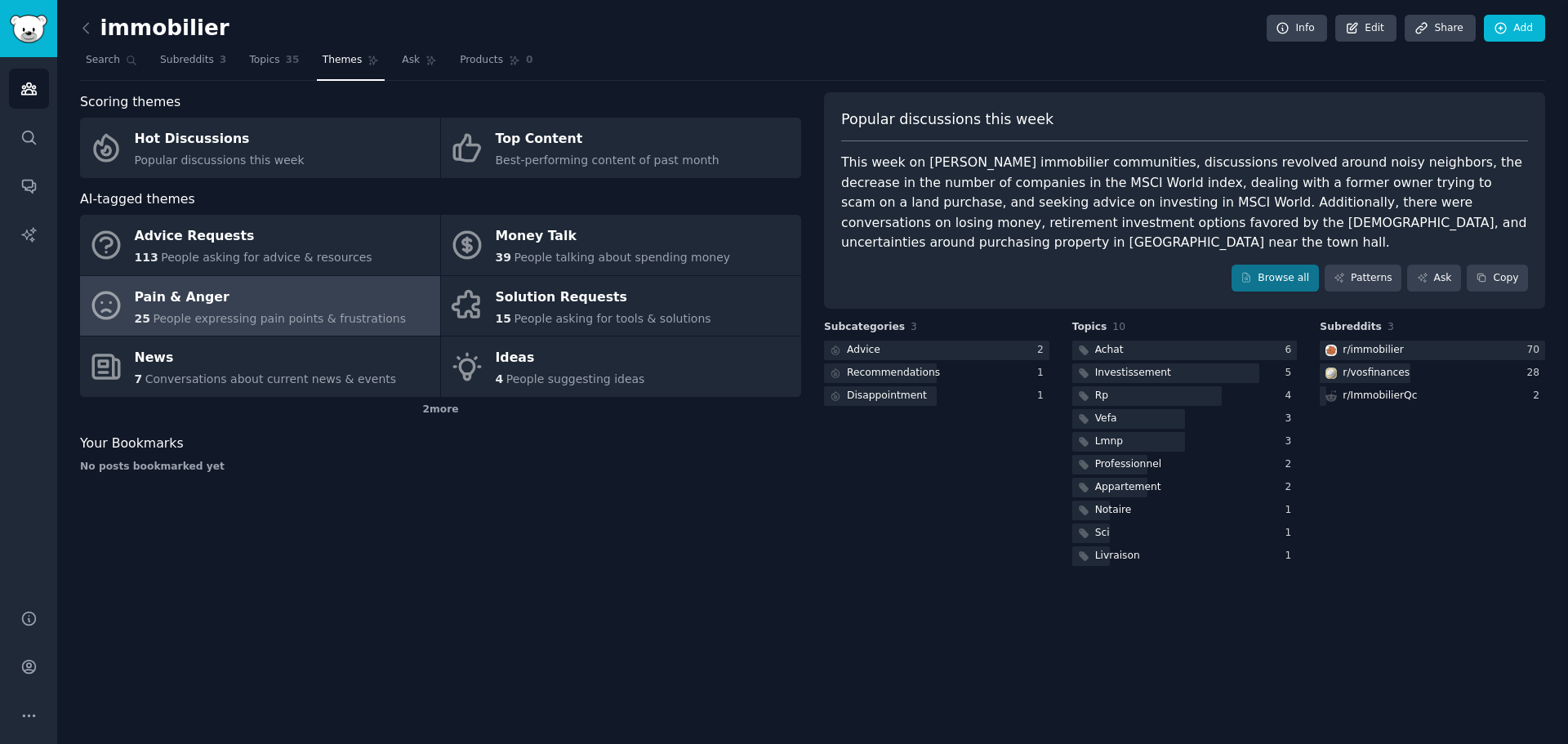
click at [286, 298] on div "Pain & Anger" at bounding box center [271, 297] width 272 height 26
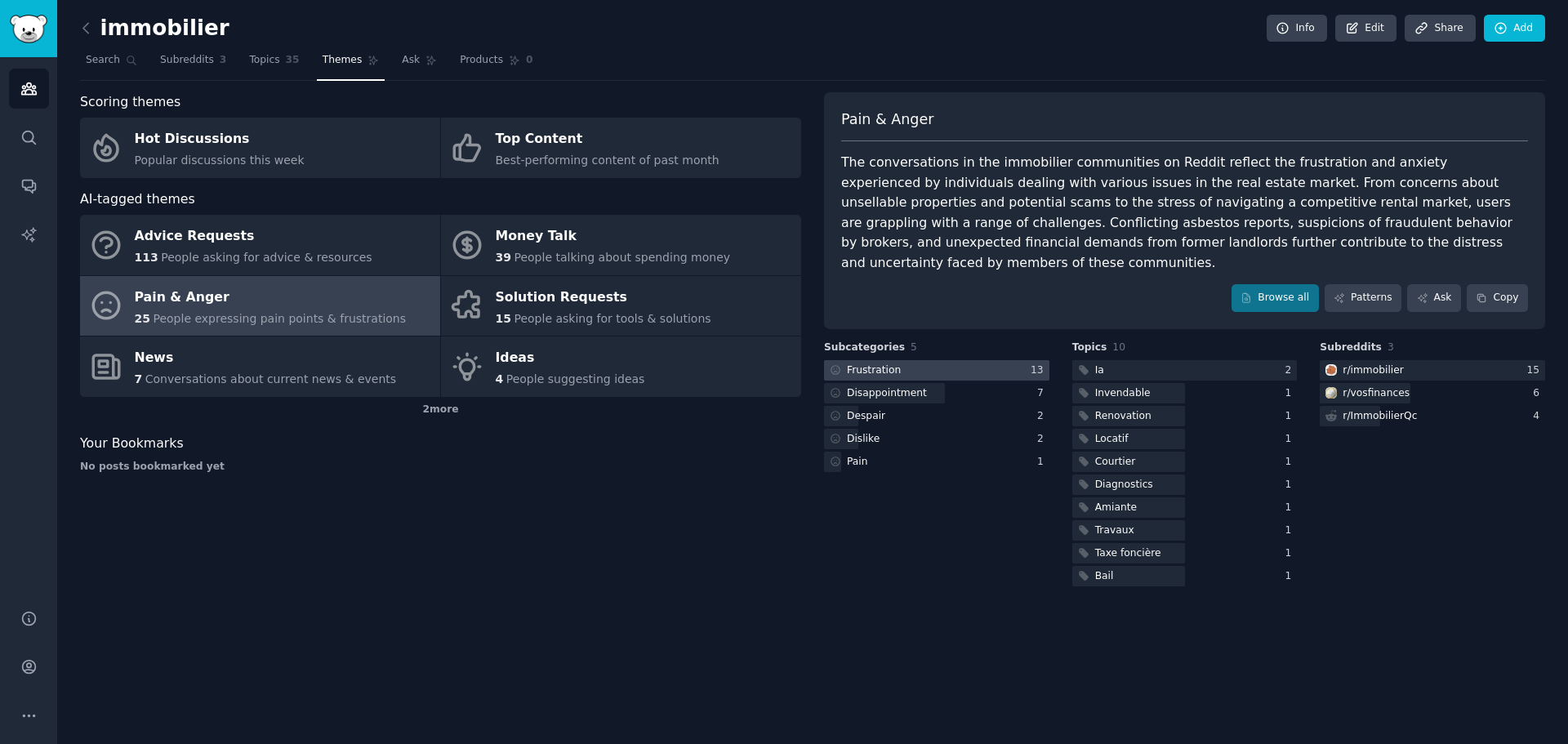
click at [955, 360] on div at bounding box center [937, 370] width 226 height 20
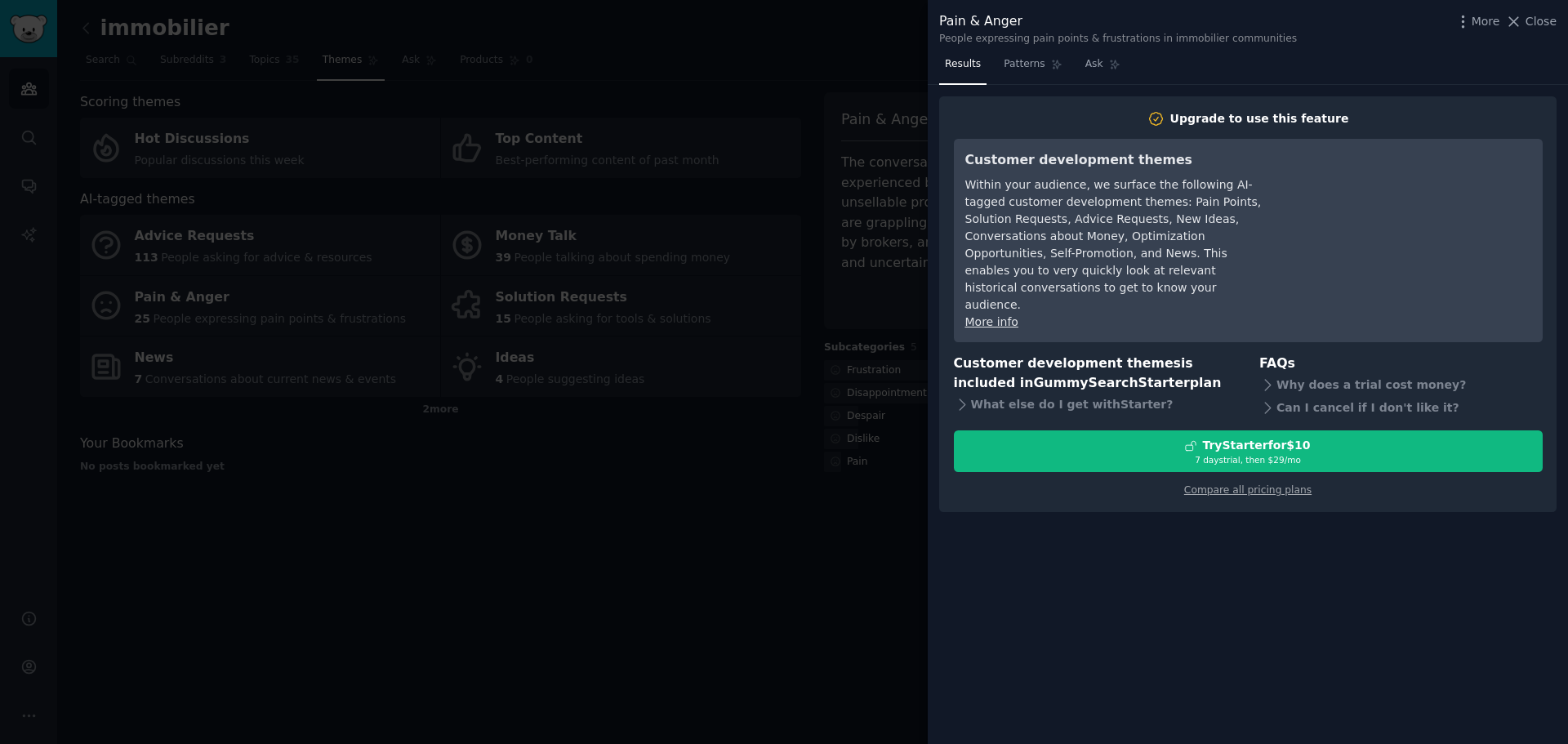
click at [890, 314] on div at bounding box center [784, 372] width 1568 height 744
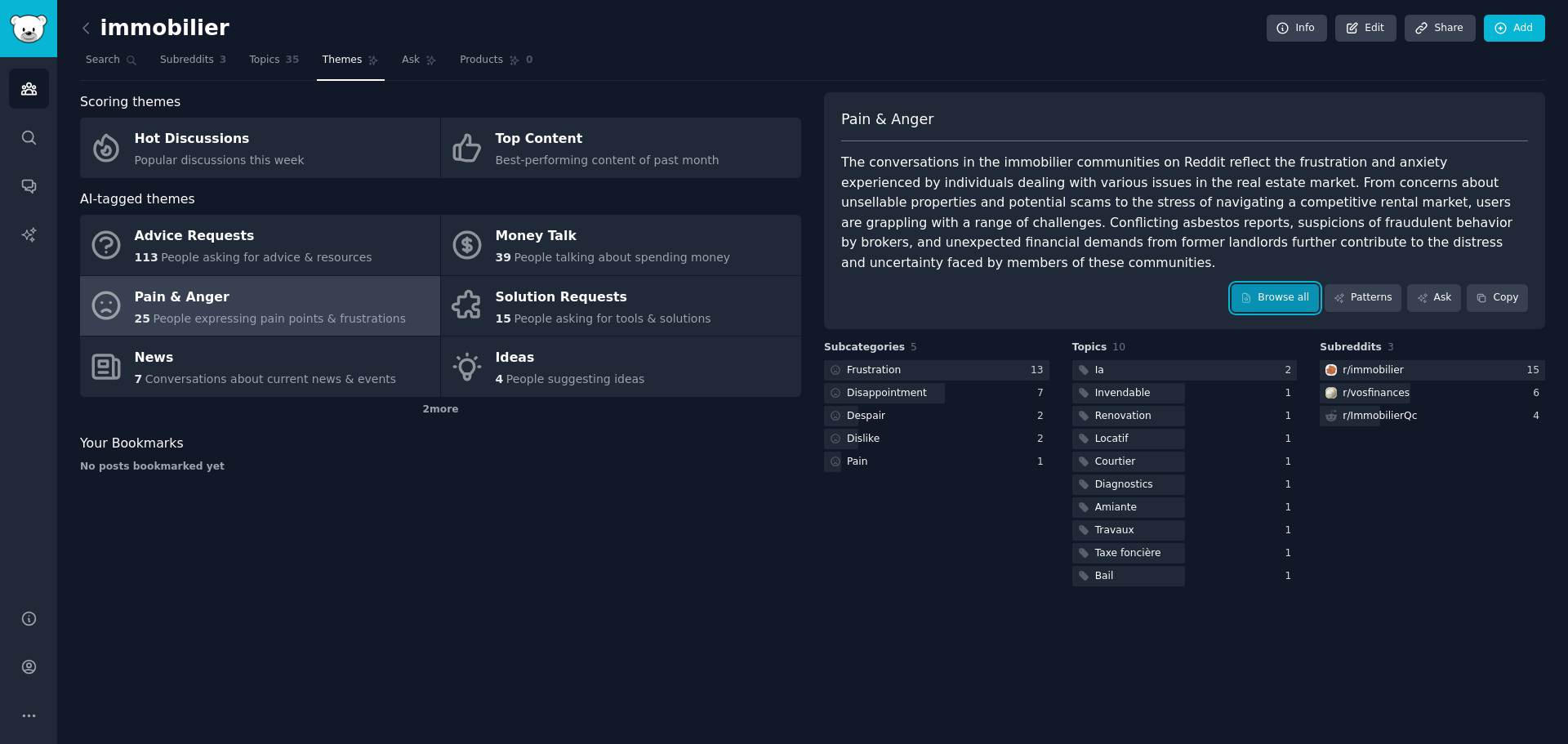
click at [1272, 284] on link "Browse all" at bounding box center [1275, 298] width 88 height 28
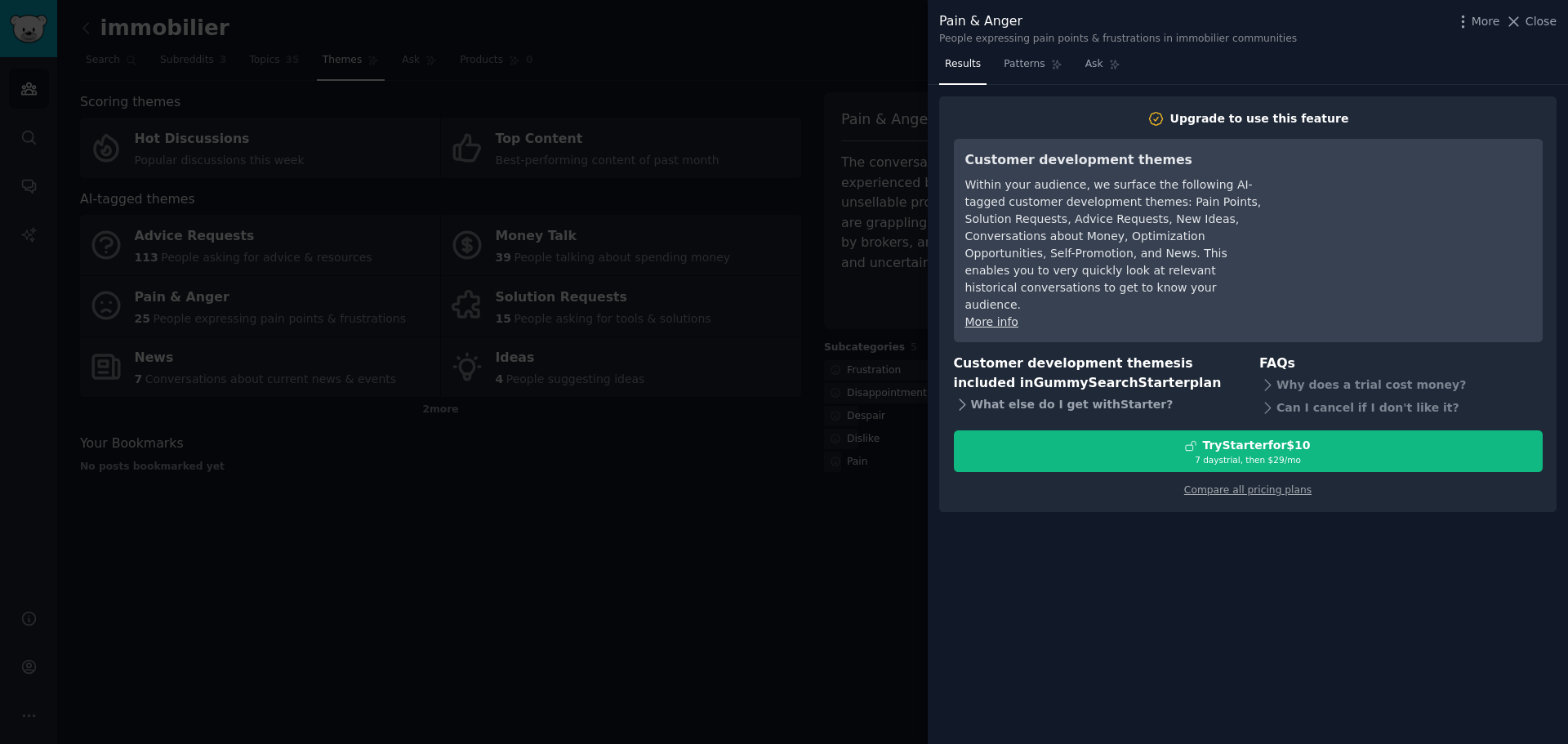
click at [983, 393] on div "What else do I get with Starter ?" at bounding box center [1096, 405] width 283 height 23
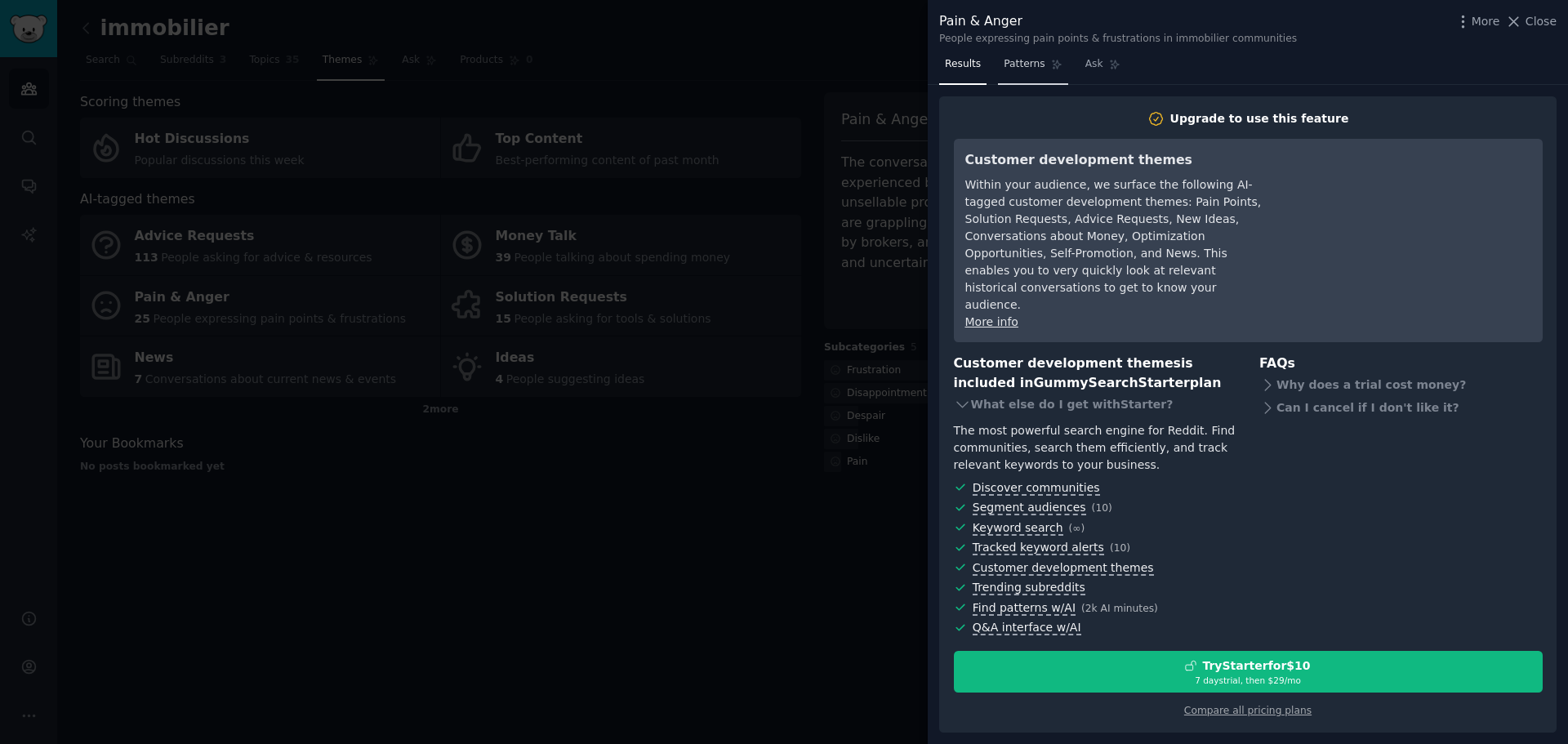
click at [1027, 72] on link "Patterns" at bounding box center [1032, 67] width 69 height 34
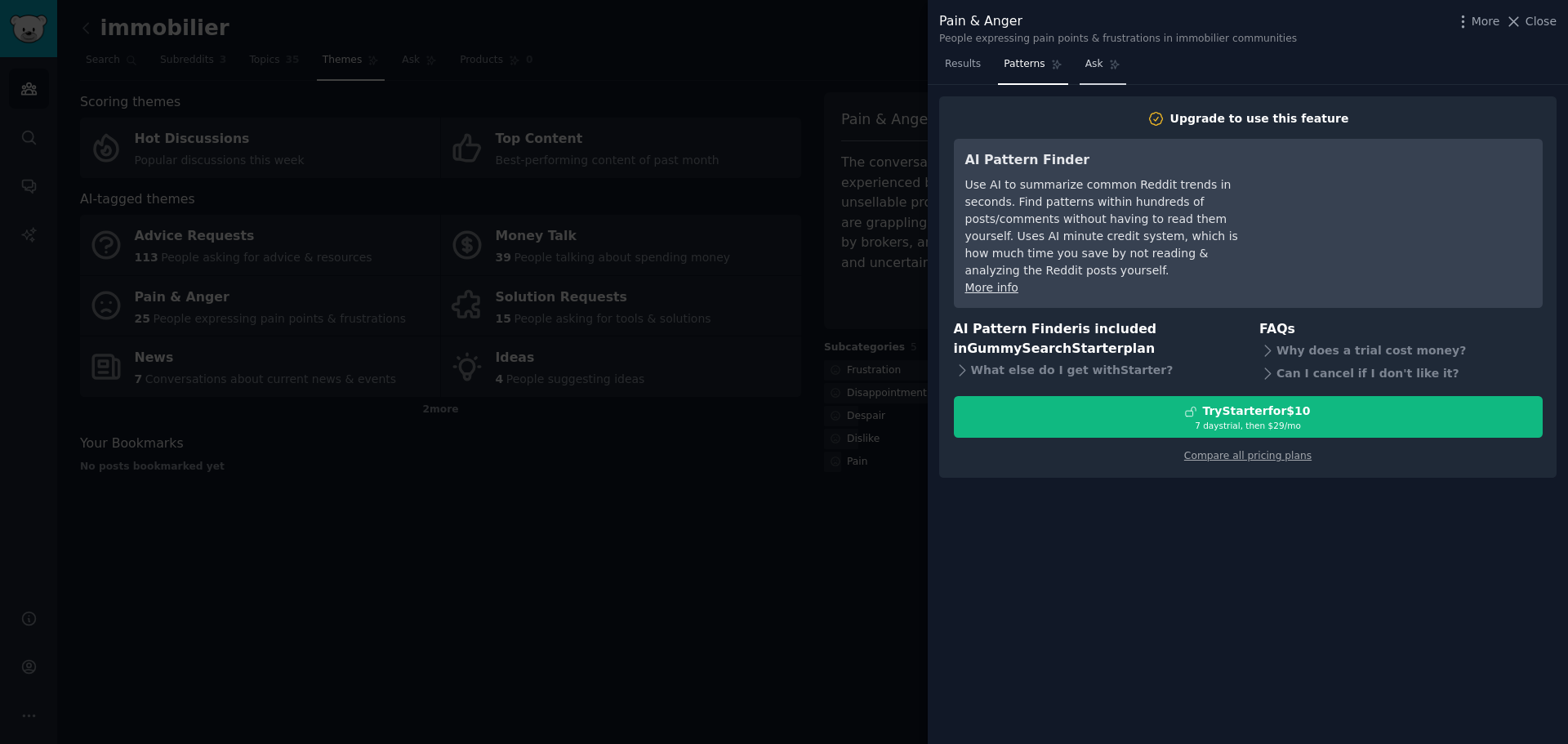
click at [1088, 77] on link "Ask" at bounding box center [1103, 67] width 46 height 34
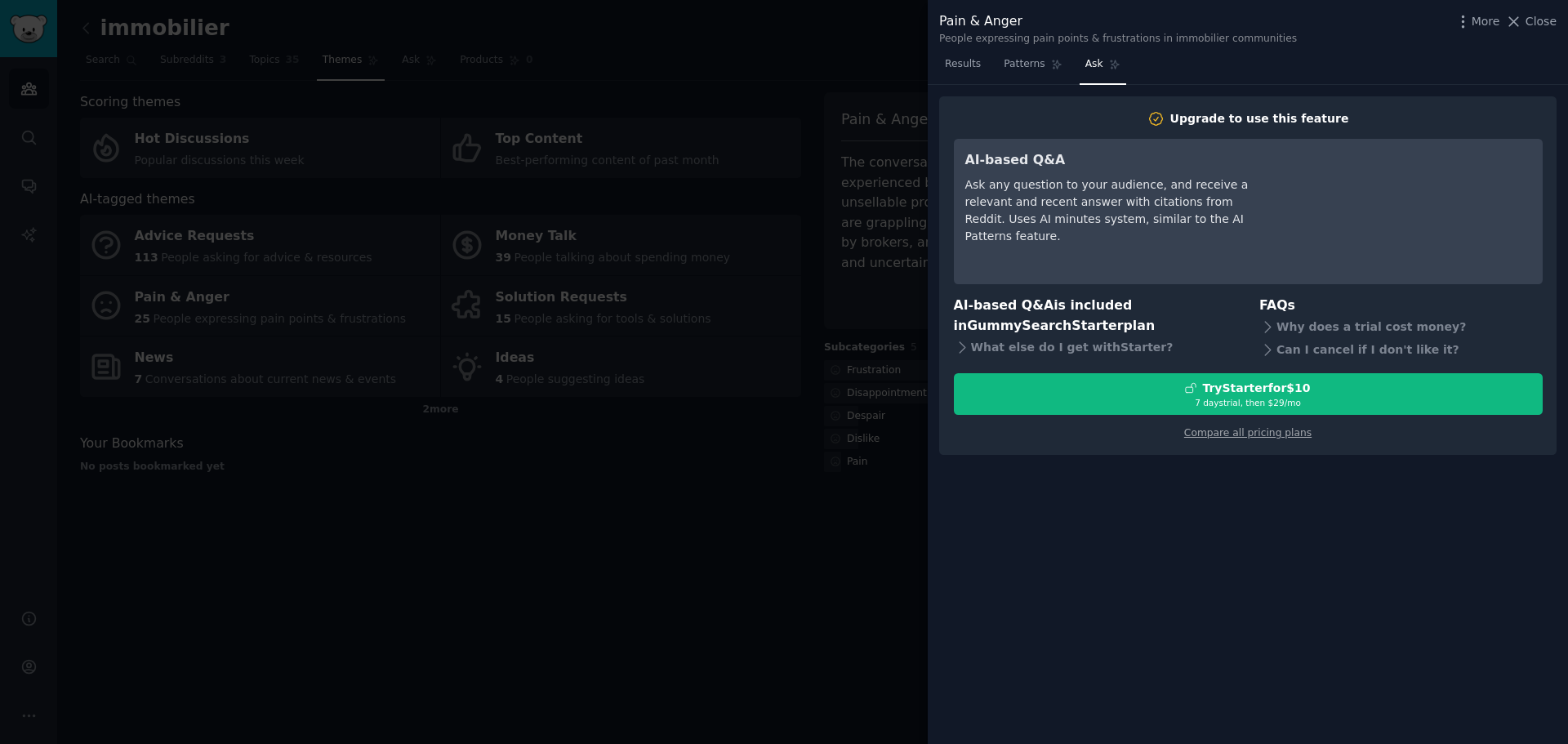
click at [682, 441] on div at bounding box center [784, 372] width 1568 height 744
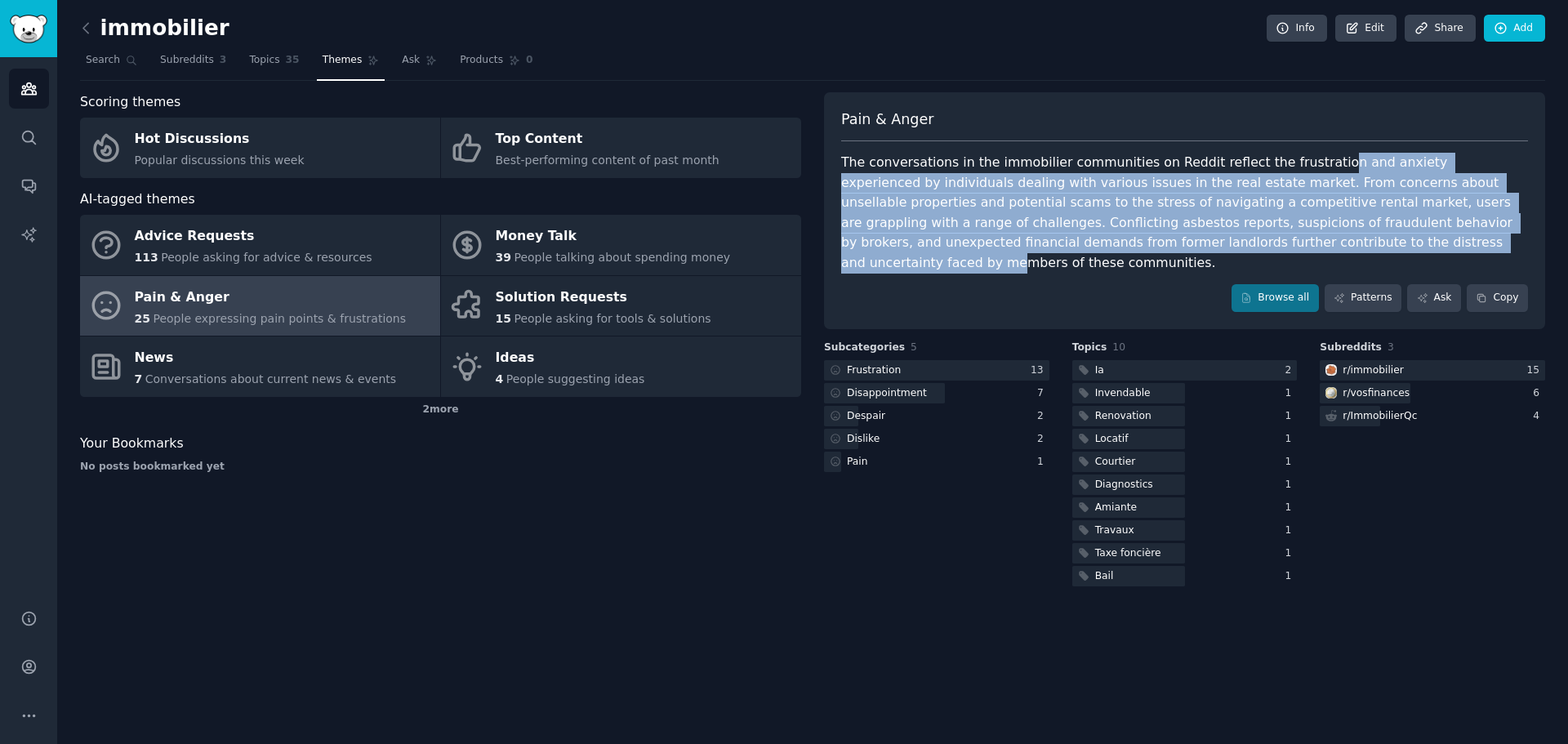
drag, startPoint x: 1295, startPoint y: 152, endPoint x: 1153, endPoint y: 239, distance: 166.5
click at [1153, 239] on div "Pain & Anger The conversations in the immobilier communities on Reddit reflect …" at bounding box center [1184, 211] width 721 height 237
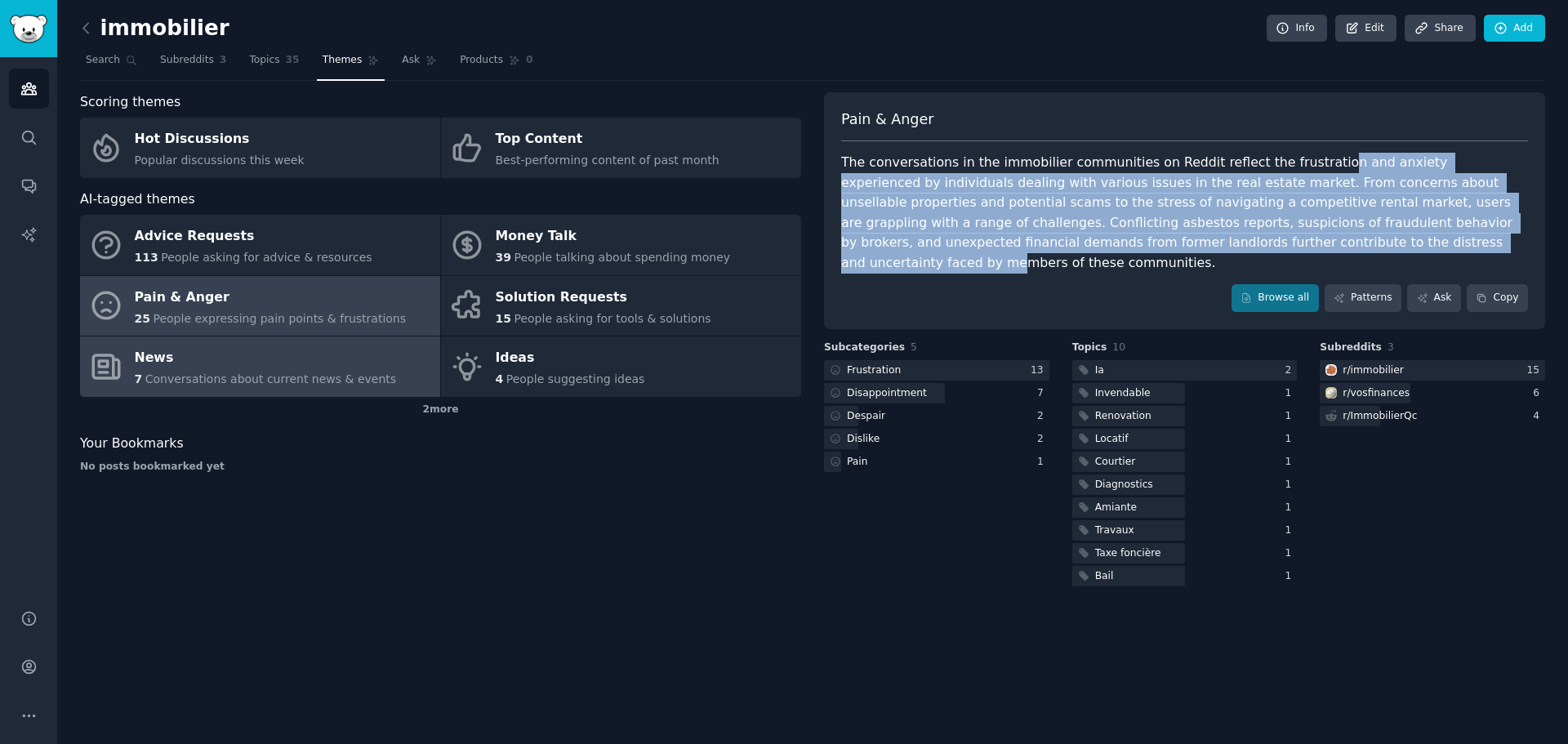
click at [391, 381] on link "News 7 Conversations about current news & events" at bounding box center [260, 366] width 360 height 61
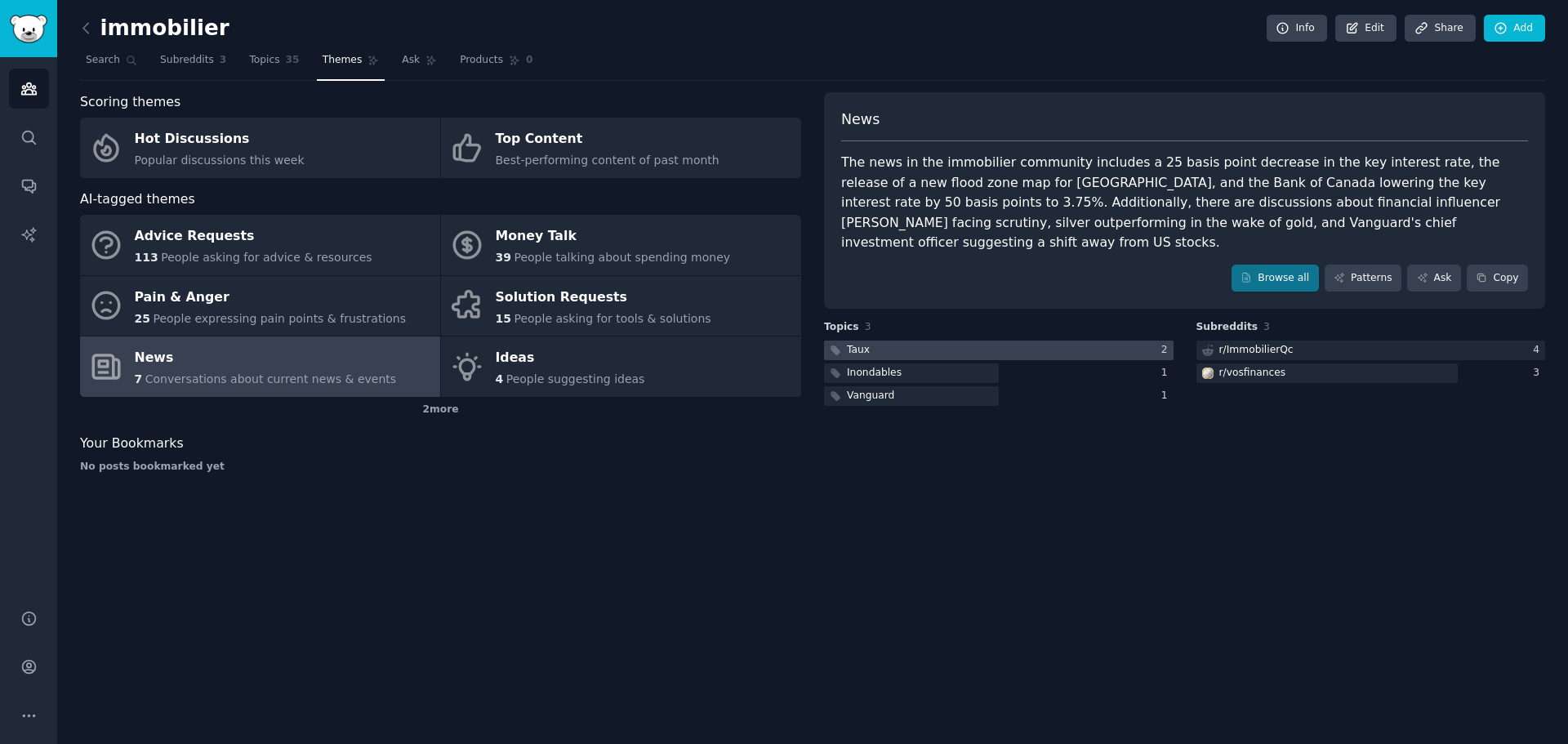
click at [1035, 340] on div at bounding box center [998, 350] width 350 height 20
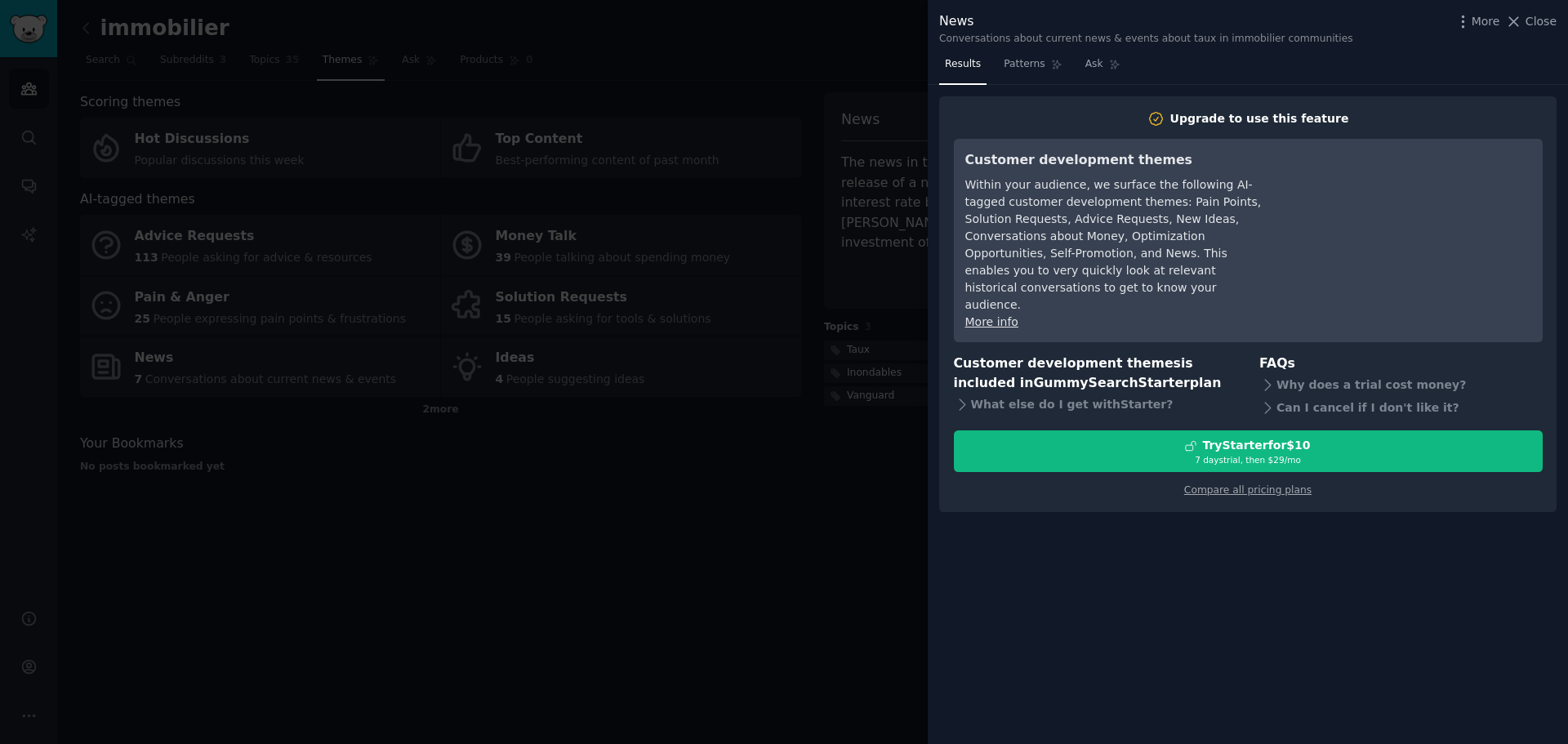
drag, startPoint x: 597, startPoint y: 190, endPoint x: 543, endPoint y: 191, distance: 54.0
click at [543, 191] on div at bounding box center [784, 372] width 1568 height 744
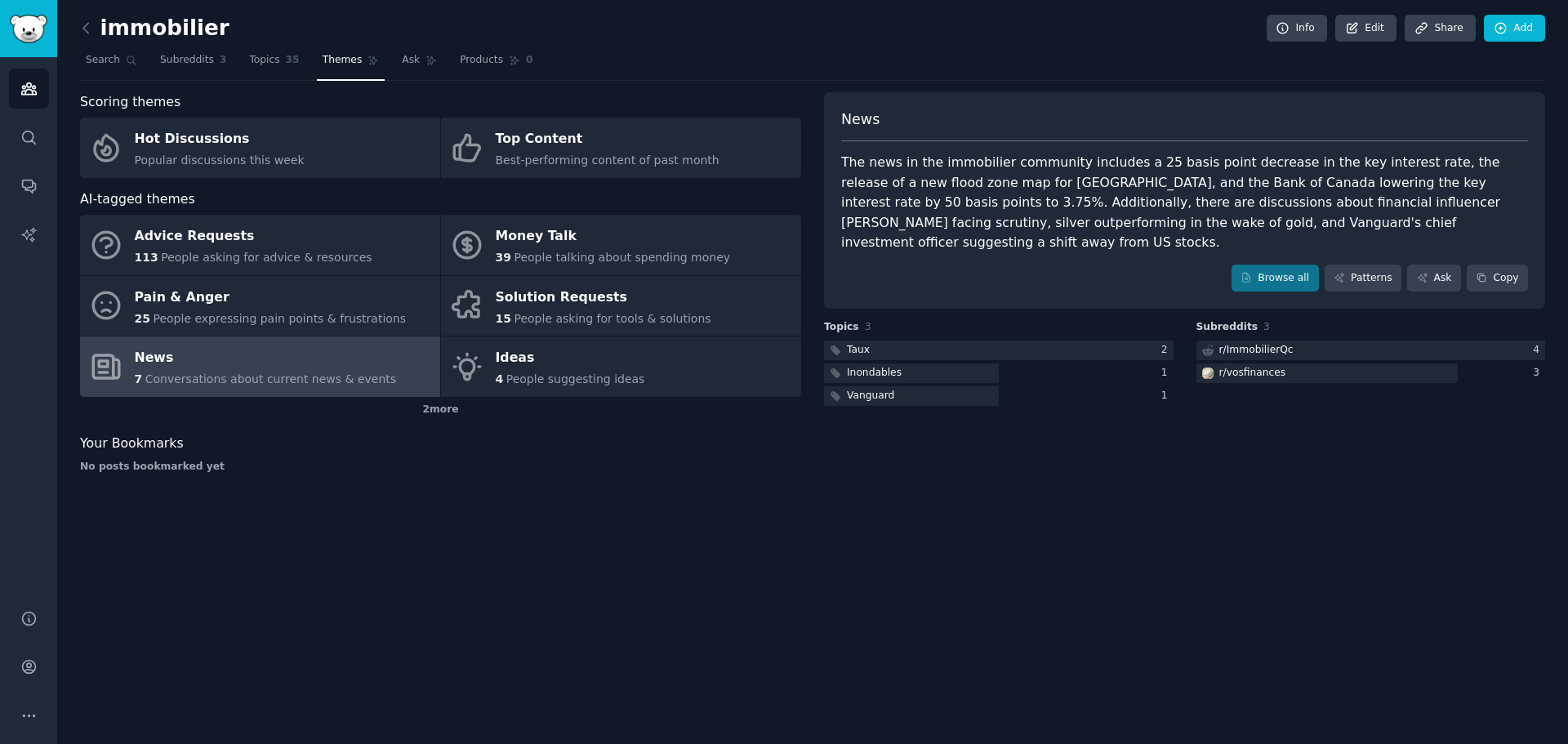
click at [99, 33] on h2 "immobilier" at bounding box center [154, 28] width 149 height 26
click at [91, 30] on icon at bounding box center [86, 28] width 17 height 17
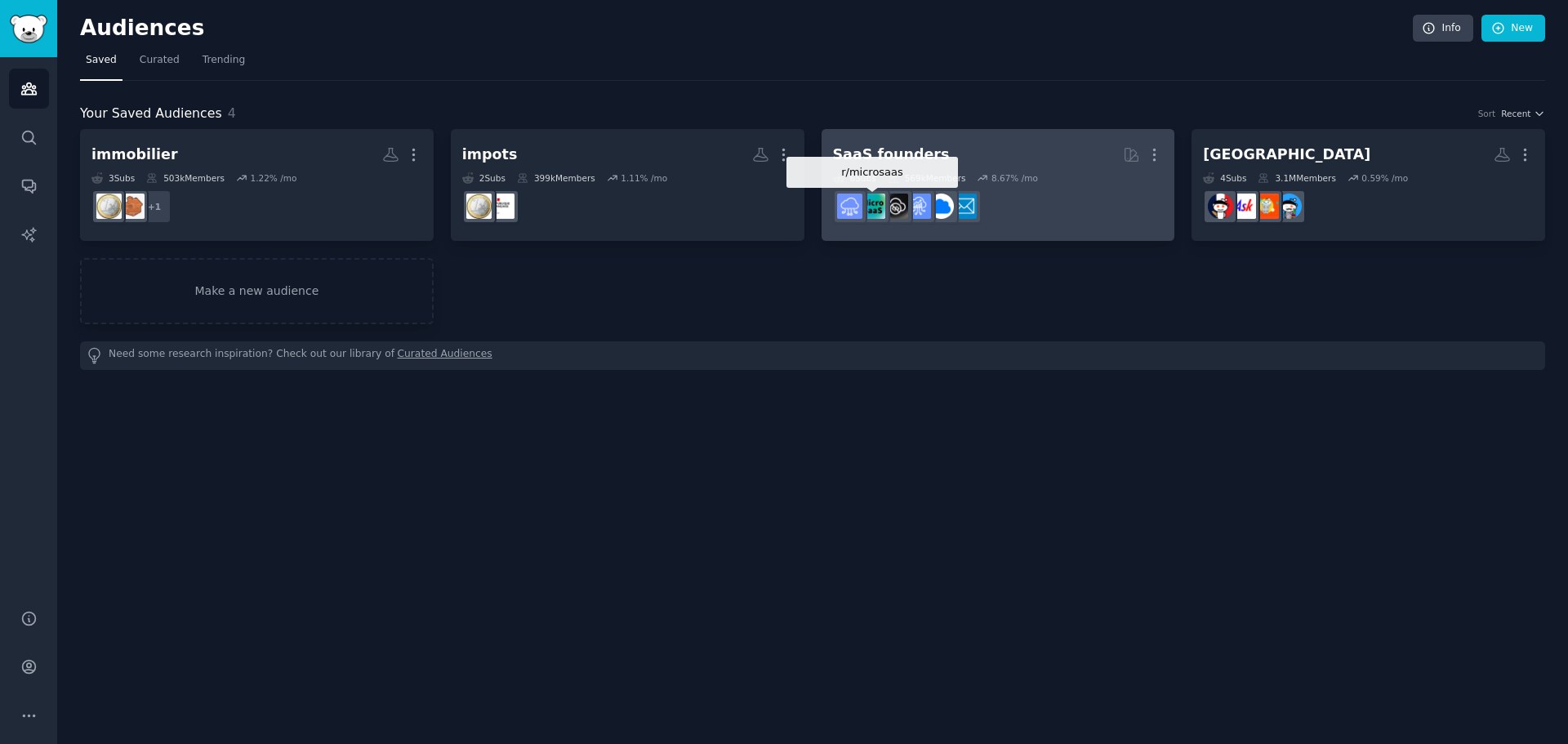
click at [876, 212] on img at bounding box center [872, 206] width 25 height 25
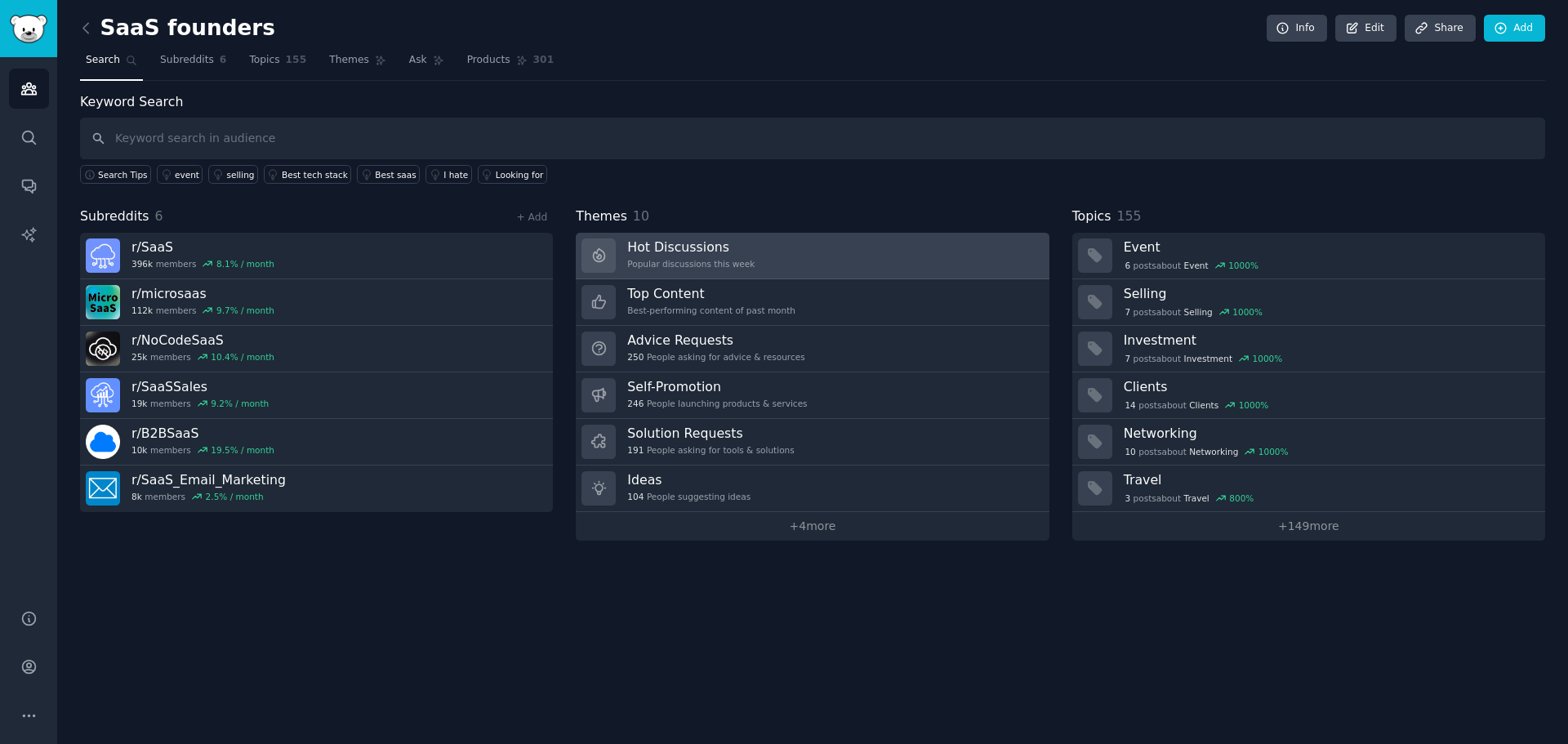
click at [733, 268] on div "Popular discussions this week" at bounding box center [691, 264] width 127 height 12
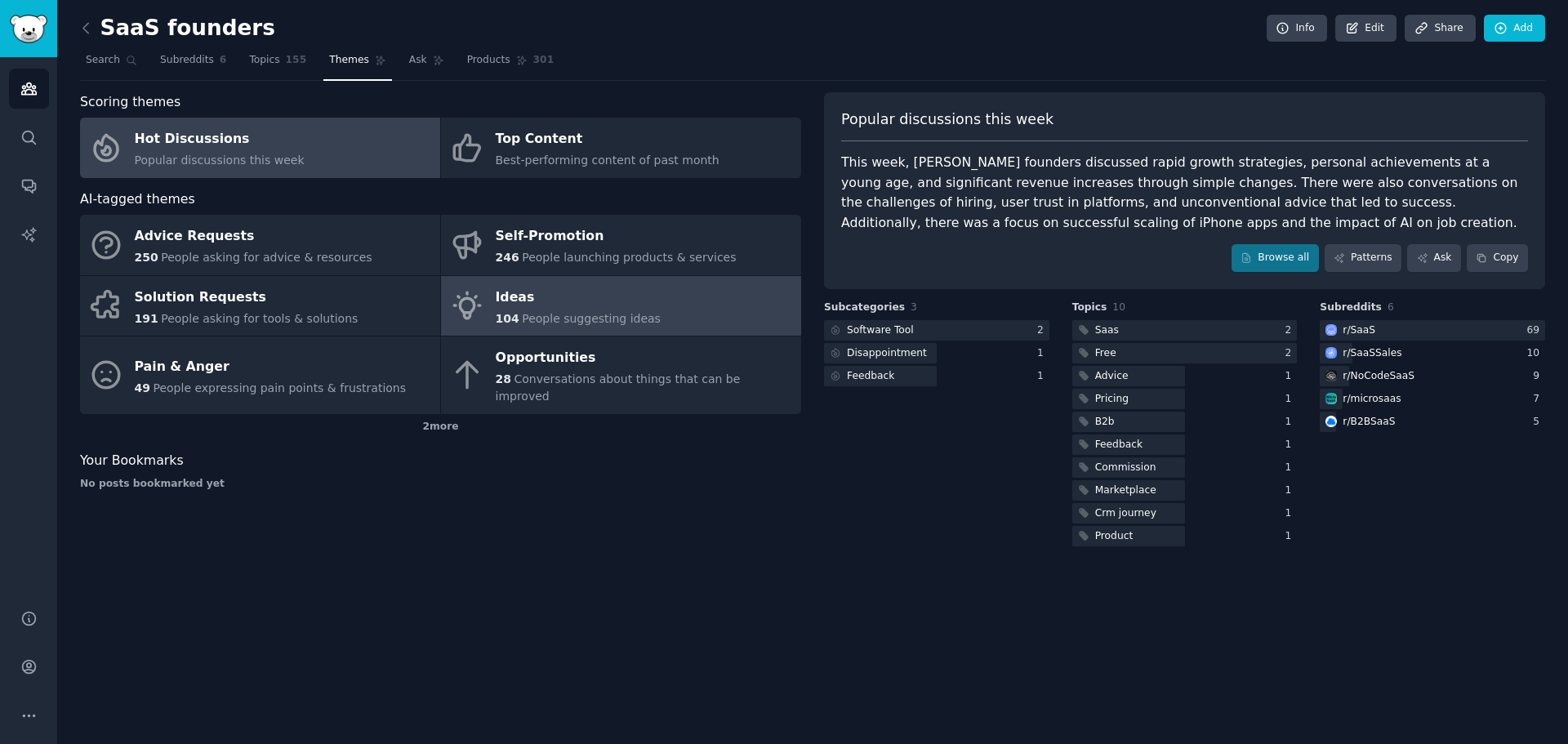
click at [596, 316] on span "People suggesting ideas" at bounding box center [591, 319] width 139 height 13
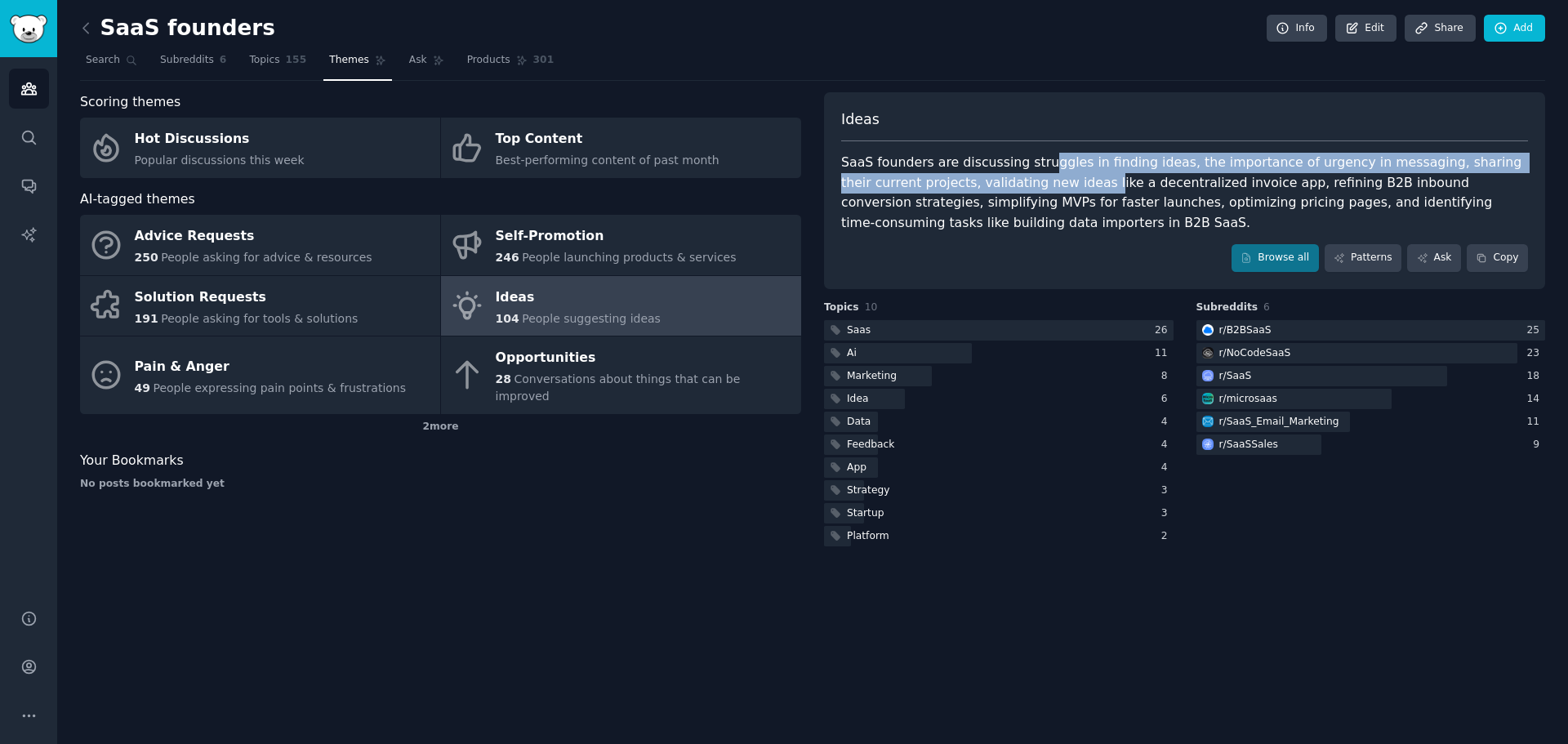
drag, startPoint x: 1029, startPoint y: 169, endPoint x: 1014, endPoint y: 187, distance: 23.4
click at [1014, 187] on div "SaaS founders are discussing struggles in finding ideas, the importance of urge…" at bounding box center [1184, 192] width 687 height 80
click at [327, 76] on link "Themes" at bounding box center [358, 64] width 68 height 34
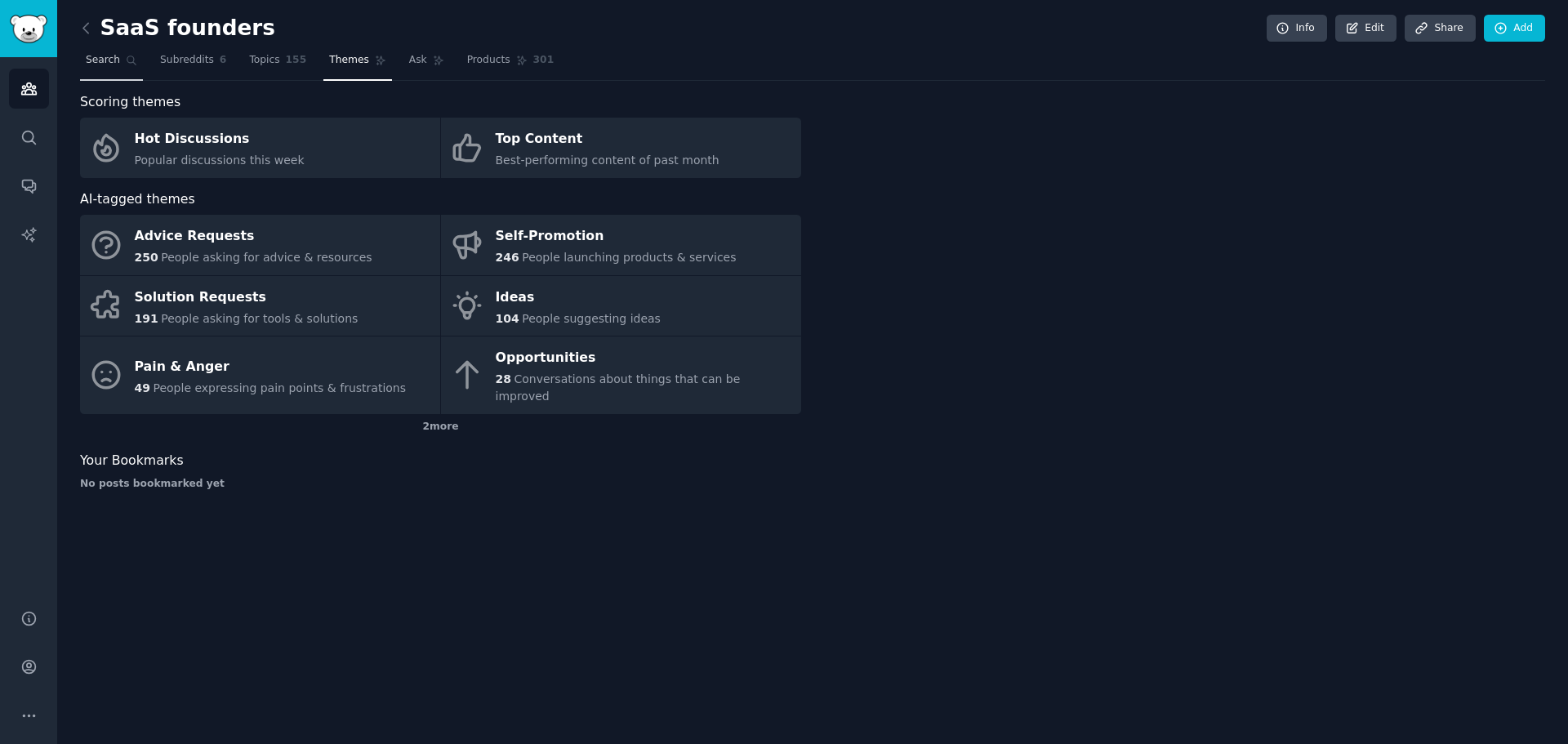
click at [131, 56] on icon at bounding box center [131, 61] width 12 height 12
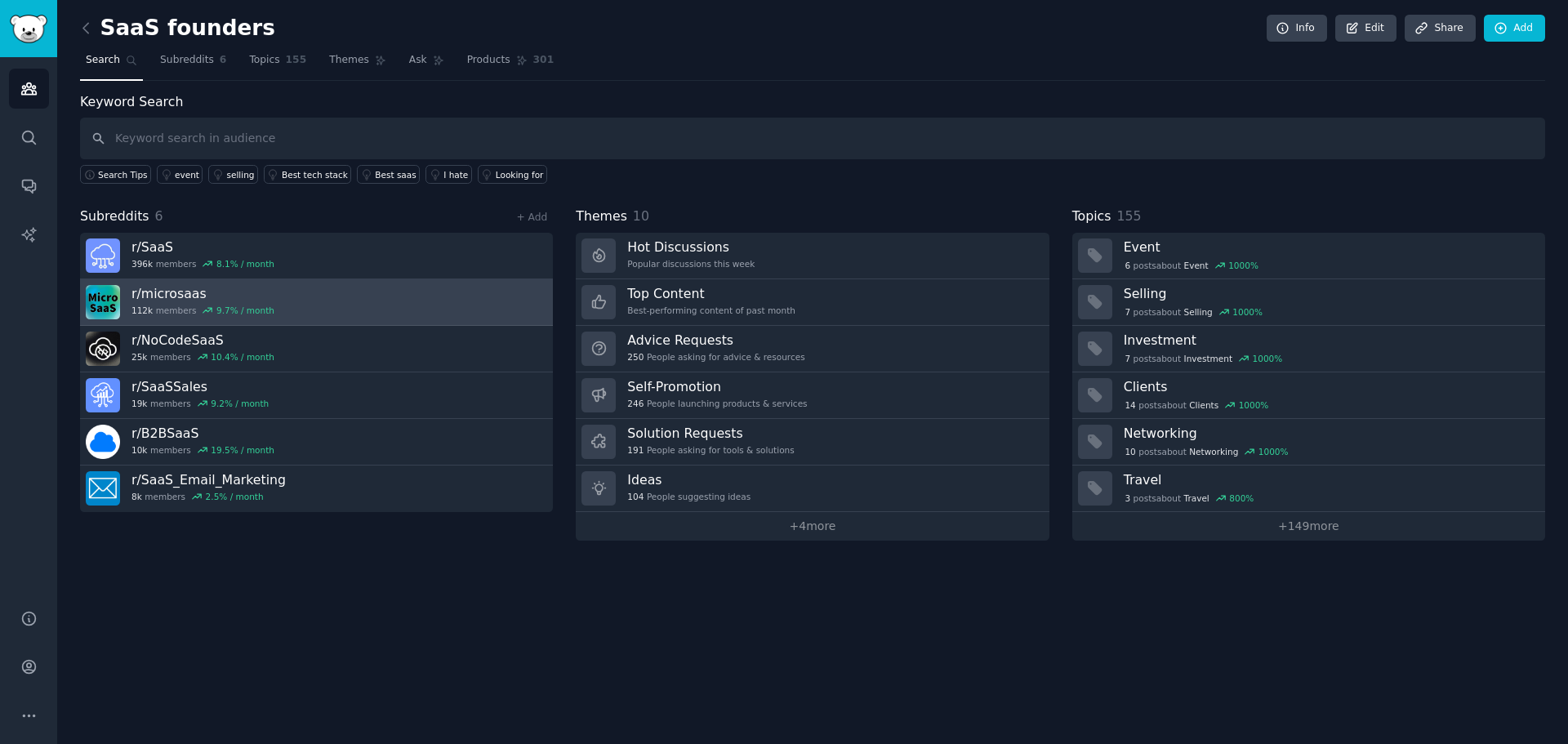
click at [184, 303] on div "r/ microsaas 112k members 9.7 % / month" at bounding box center [202, 303] width 143 height 35
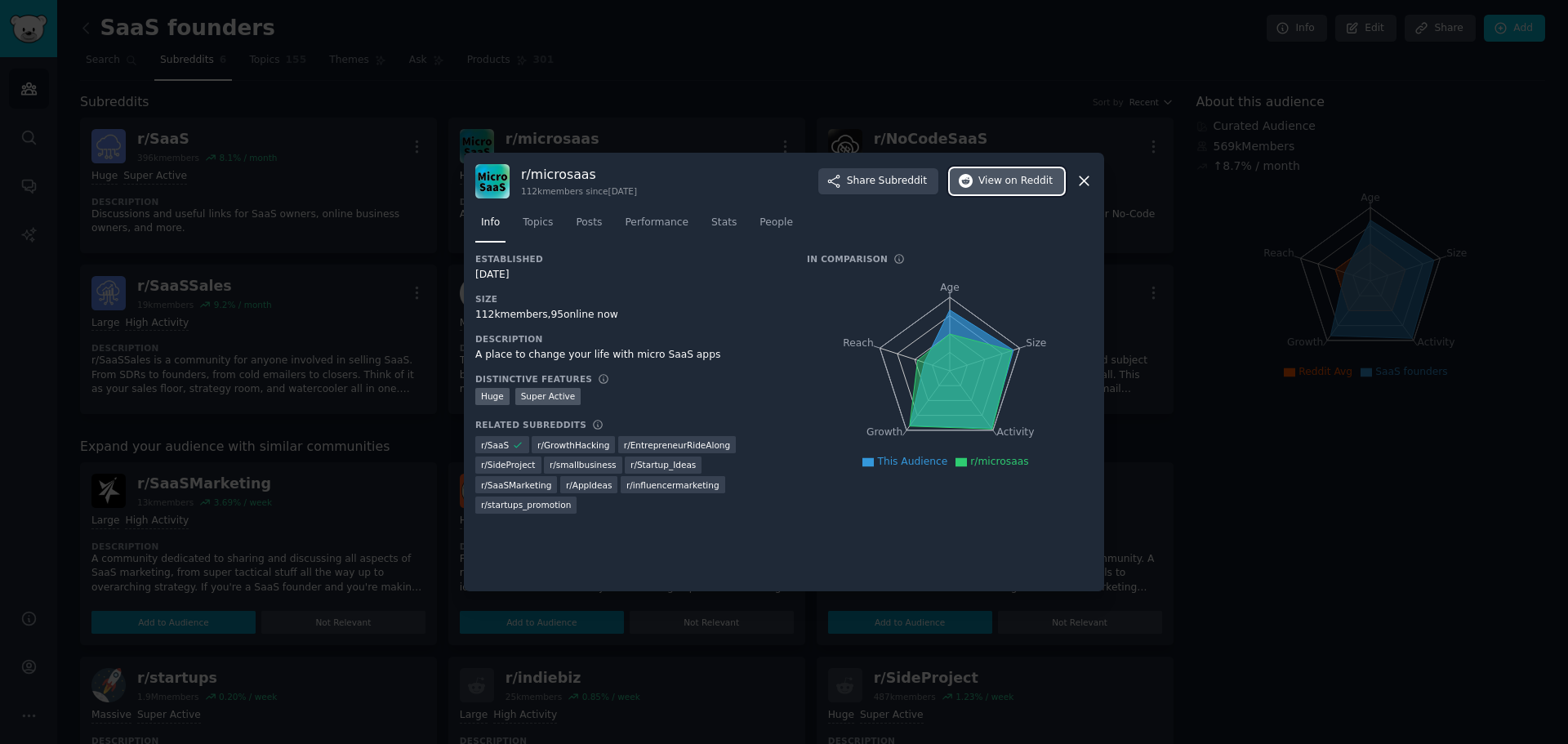
click at [973, 175] on icon "button" at bounding box center [966, 180] width 14 height 14
